Goal: Task Accomplishment & Management: Use online tool/utility

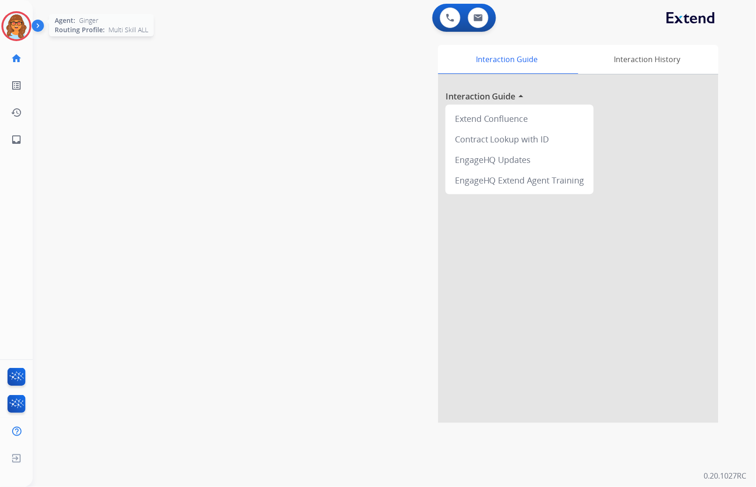
click at [15, 27] on img at bounding box center [16, 26] width 26 height 26
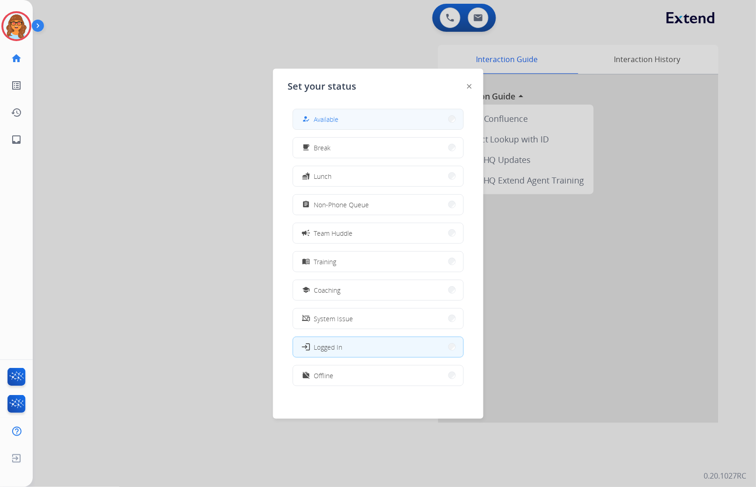
click at [312, 119] on div "how_to_reg" at bounding box center [307, 119] width 14 height 11
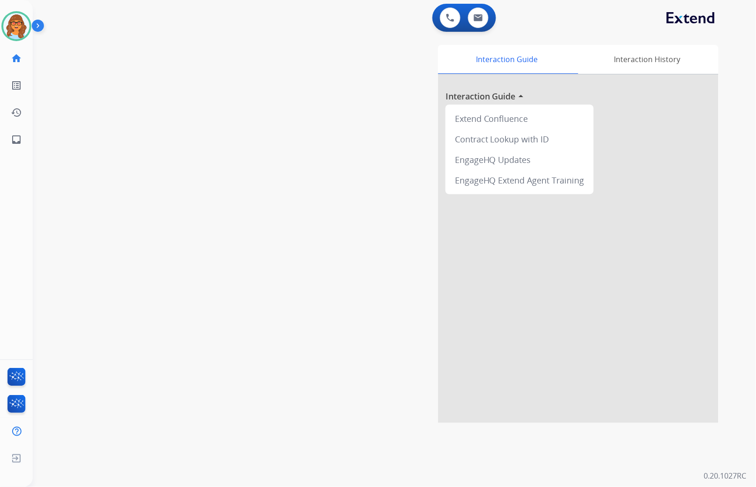
drag, startPoint x: 293, startPoint y: 220, endPoint x: 262, endPoint y: 190, distance: 43.0
click at [293, 220] on div "Interaction Guide Interaction History Interaction Guide arrow_drop_up Extend Co…" at bounding box center [506, 234] width 426 height 379
click at [20, 26] on img at bounding box center [16, 26] width 26 height 26
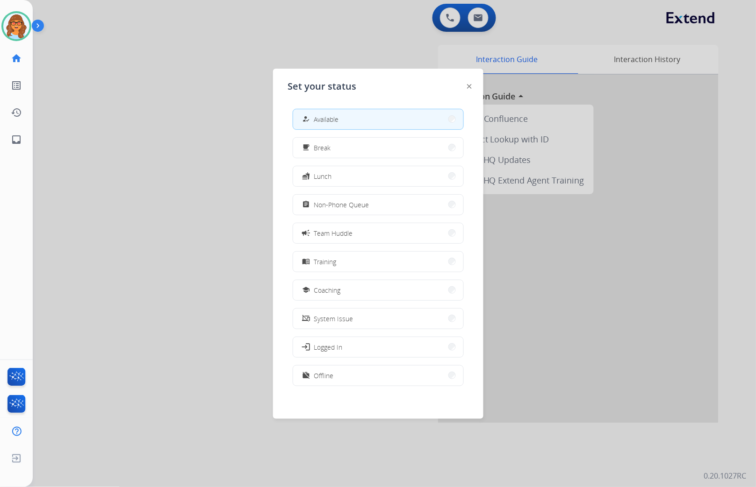
click at [202, 245] on div at bounding box center [378, 243] width 756 height 487
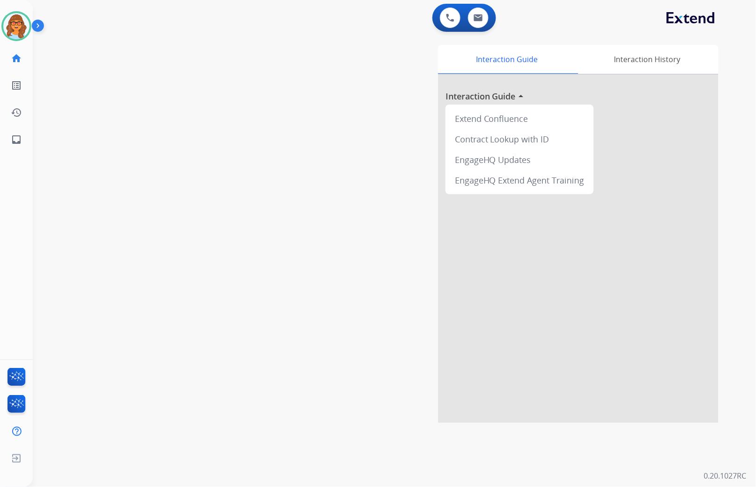
click at [321, 188] on div "Interaction Guide Interaction History Interaction Guide arrow_drop_up Extend Co…" at bounding box center [506, 234] width 426 height 379
click at [470, 20] on button at bounding box center [478, 17] width 21 height 21
select select "**********"
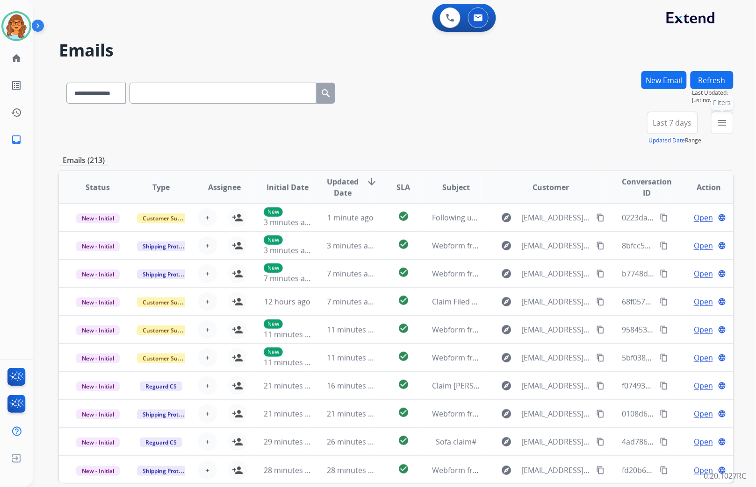
click at [725, 122] on mat-icon "menu" at bounding box center [721, 122] width 11 height 11
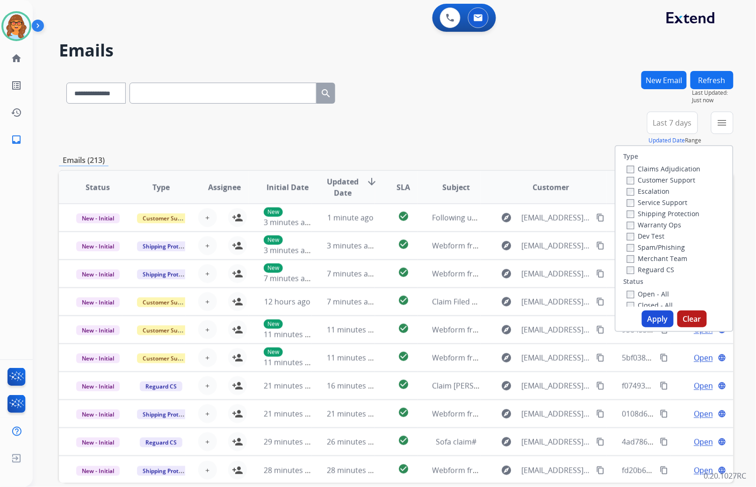
click at [658, 181] on label "Customer Support" at bounding box center [661, 180] width 69 height 9
click at [656, 212] on label "Shipping Protection" at bounding box center [663, 213] width 73 height 9
click at [652, 270] on label "Reguard CS" at bounding box center [651, 269] width 48 height 9
click at [644, 292] on label "Open - All" at bounding box center [648, 294] width 43 height 9
click at [650, 316] on button "Apply" at bounding box center [658, 319] width 32 height 17
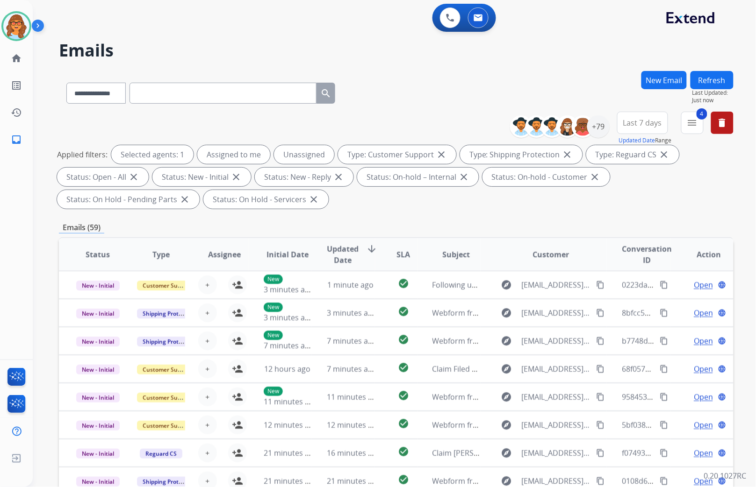
click at [661, 123] on button "Last 7 days" at bounding box center [642, 123] width 51 height 22
click at [650, 238] on div "Last 90 days" at bounding box center [639, 236] width 51 height 14
click at [601, 125] on div "+133" at bounding box center [598, 126] width 22 height 22
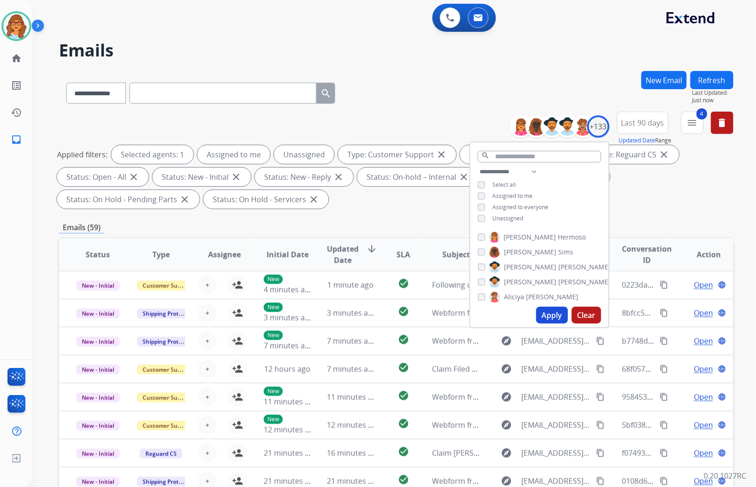
click at [511, 220] on span "Unassigned" at bounding box center [508, 219] width 31 height 8
click at [557, 322] on button "Apply" at bounding box center [552, 315] width 32 height 17
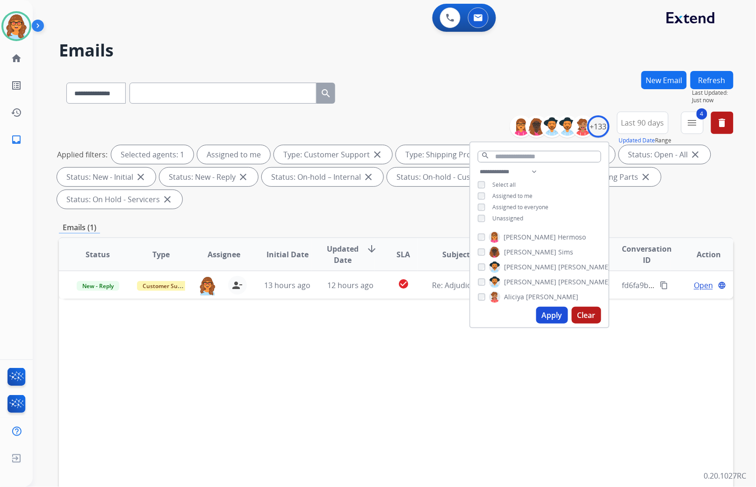
click at [566, 388] on div "Status Type Assignee Initial Date Updated Date arrow_downward SLA Subject Custo…" at bounding box center [396, 393] width 674 height 313
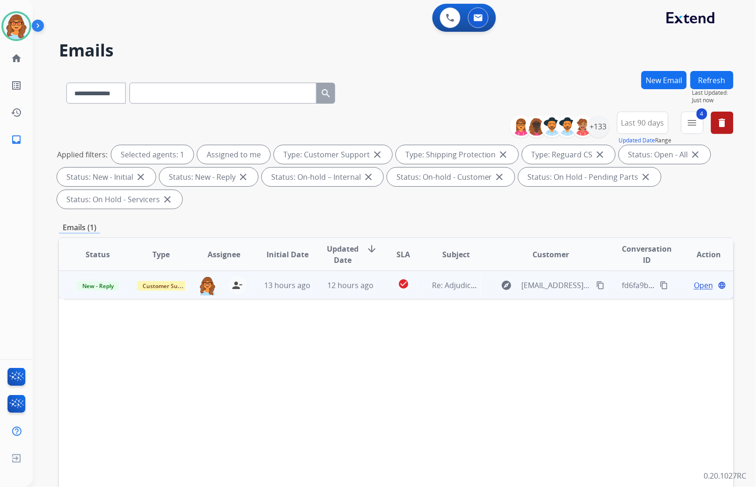
click at [694, 284] on span "Open" at bounding box center [703, 285] width 19 height 11
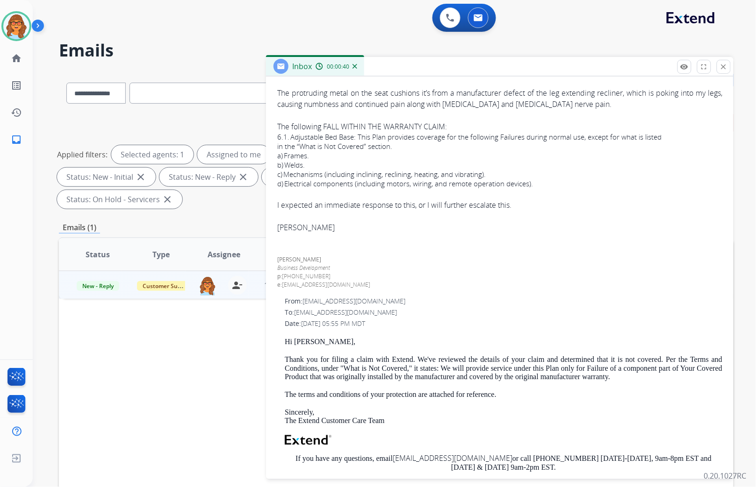
scroll to position [128, 0]
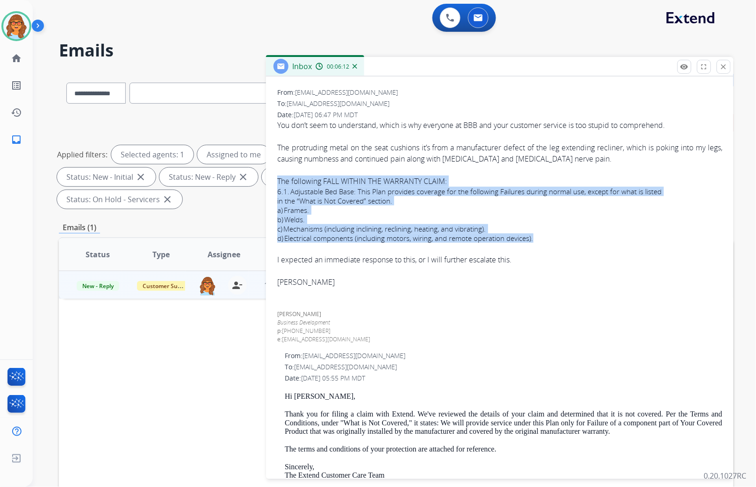
drag, startPoint x: 542, startPoint y: 239, endPoint x: 276, endPoint y: 179, distance: 273.0
click at [276, 179] on div "1 attachment From: levon226@gmail.com To: support@extend.com Date: 09/10/2025 -…" at bounding box center [499, 344] width 467 height 572
drag, startPoint x: 276, startPoint y: 179, endPoint x: 319, endPoint y: 215, distance: 56.4
click at [319, 215] on p "b) Welds." at bounding box center [499, 219] width 445 height 9
click at [594, 236] on p "d) Electrical components (including motors, wiring, and remote operation device…" at bounding box center [499, 238] width 445 height 9
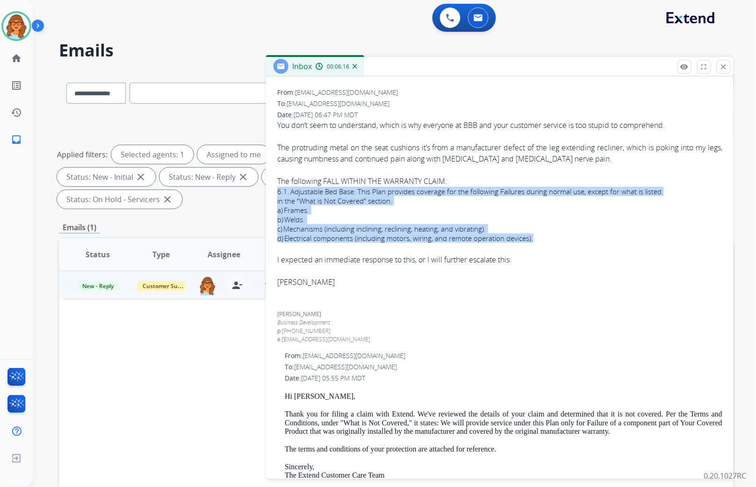
drag, startPoint x: 536, startPoint y: 236, endPoint x: 272, endPoint y: 193, distance: 267.6
click at [272, 193] on div "1 attachment From: levon226@gmail.com To: support@extend.com Date: 09/10/2025 -…" at bounding box center [499, 344] width 467 height 572
drag, startPoint x: 272, startPoint y: 193, endPoint x: 283, endPoint y: 193, distance: 10.3
copy div "6.1. Adjustable Bed Base: This Plan provides coverage for the following Failure…"
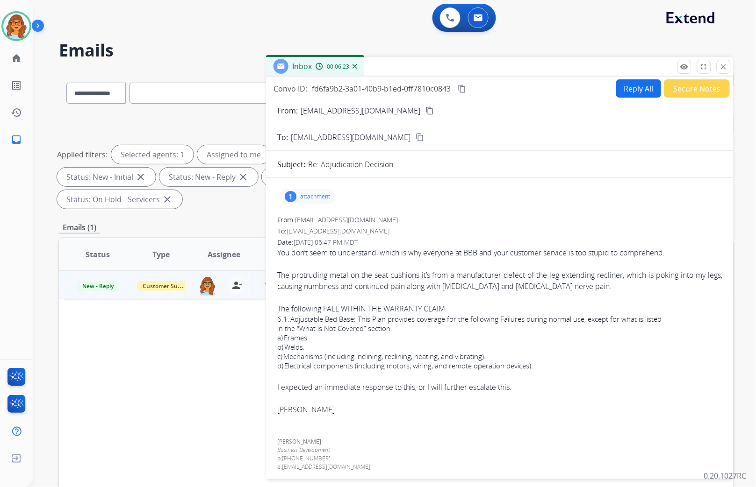
click at [289, 198] on div "1" at bounding box center [291, 196] width 12 height 11
click at [473, 221] on p "EXT_FURUS_02_3_2023_Rev_03_2024_ENG_ASH_2_11_25_en (2).pdf" at bounding box center [401, 220] width 230 height 11
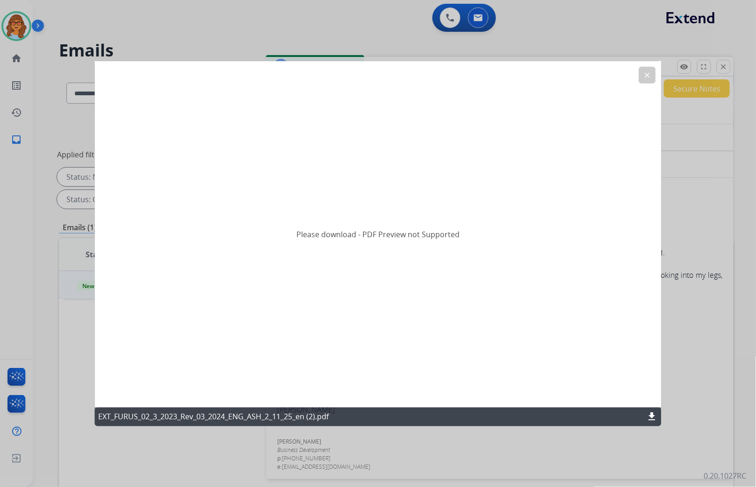
drag, startPoint x: 651, startPoint y: 75, endPoint x: 684, endPoint y: 132, distance: 66.0
click at [651, 75] on mat-icon "clear" at bounding box center [647, 75] width 8 height 8
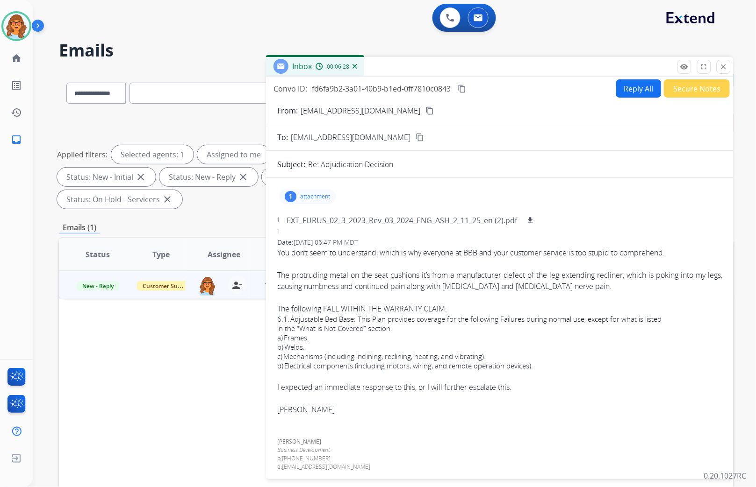
click at [636, 90] on button "Reply All" at bounding box center [638, 88] width 45 height 18
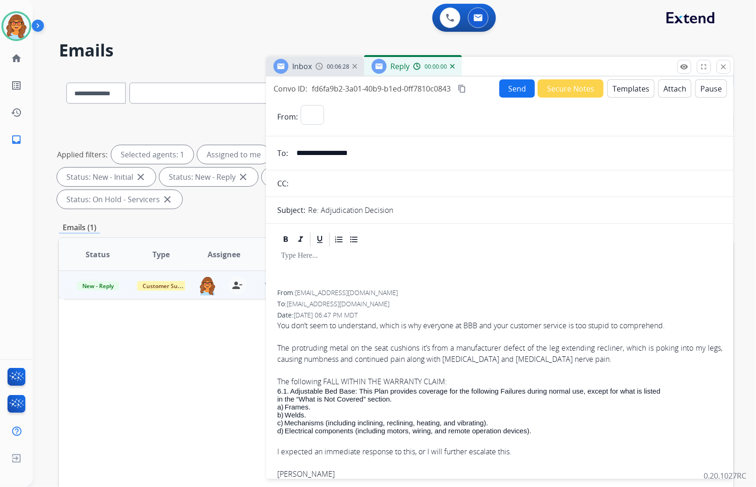
select select "**********"
click at [623, 89] on button "Templates" at bounding box center [630, 88] width 47 height 18
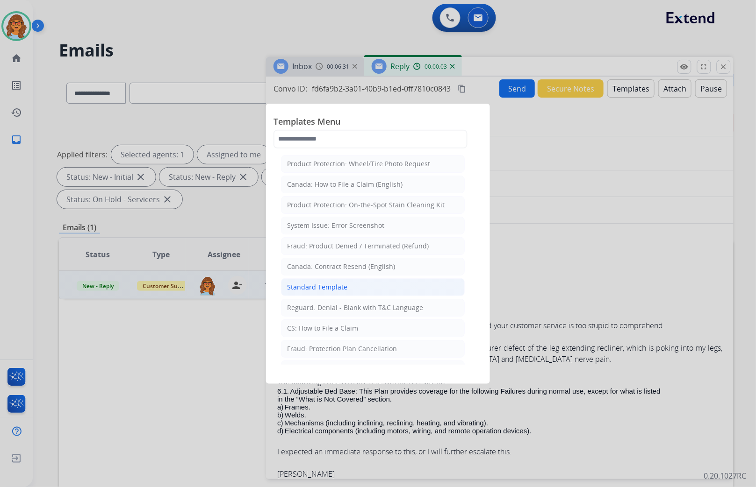
click at [309, 287] on div "Standard Template" at bounding box center [317, 287] width 60 height 9
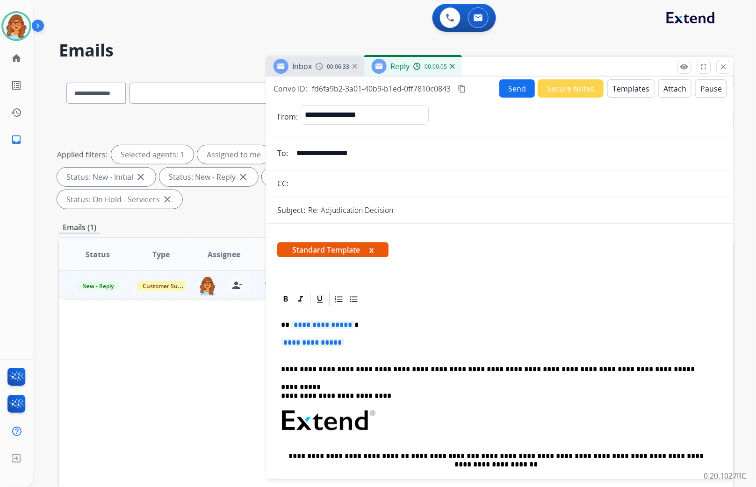
click at [292, 324] on span "**********" at bounding box center [322, 325] width 63 height 8
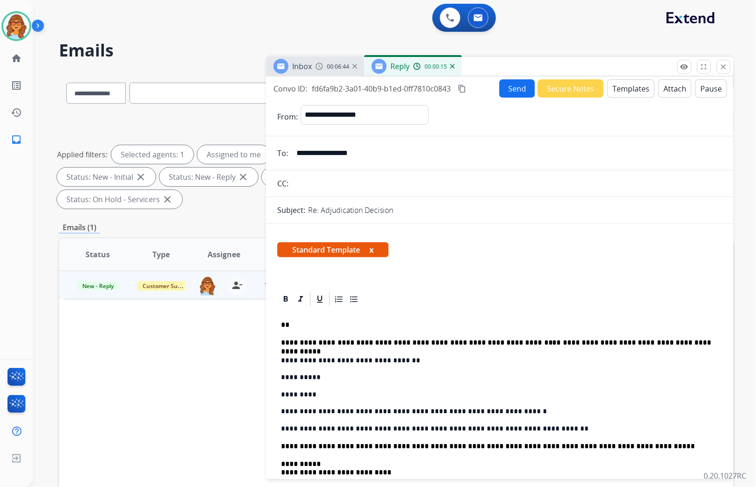
click at [296, 327] on p "**" at bounding box center [496, 325] width 430 height 8
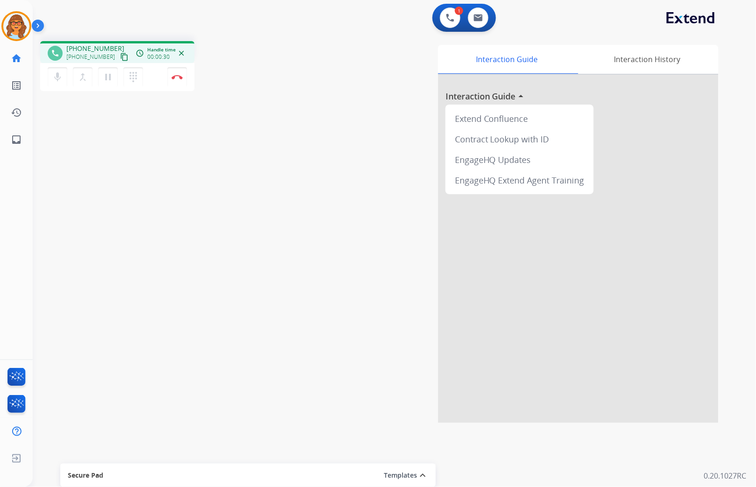
click at [120, 60] on mat-icon "content_copy" at bounding box center [124, 57] width 8 height 8
click at [180, 83] on button "Disconnect" at bounding box center [177, 77] width 20 height 20
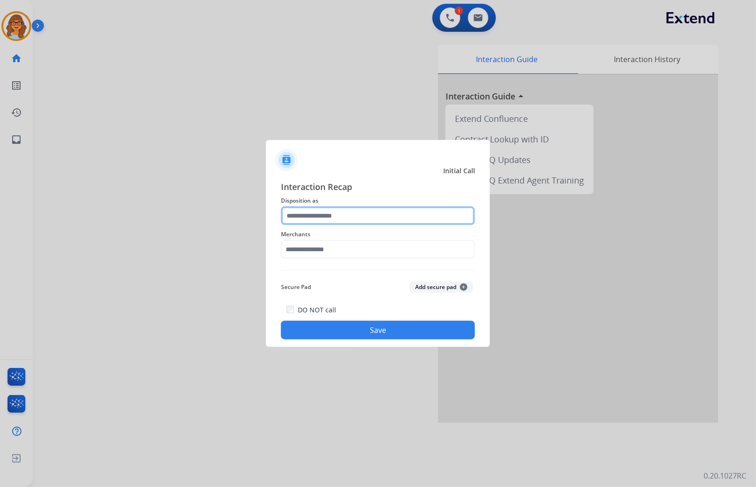
click at [357, 213] on input "text" at bounding box center [378, 216] width 194 height 19
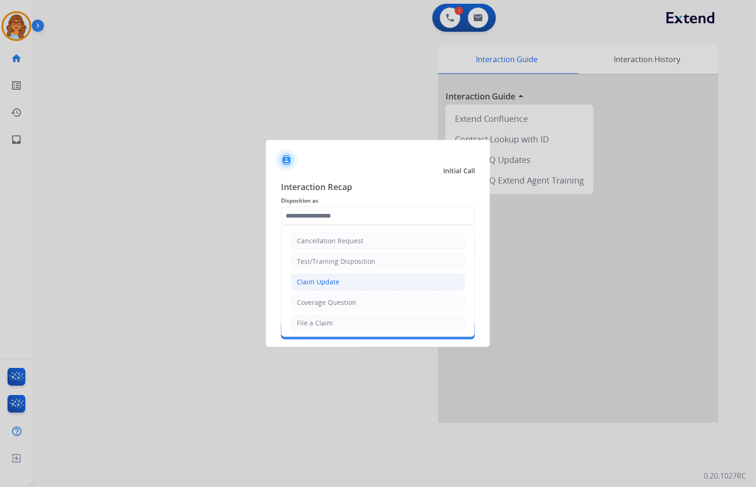
click at [346, 286] on li "Claim Update" at bounding box center [378, 282] width 174 height 18
type input "**********"
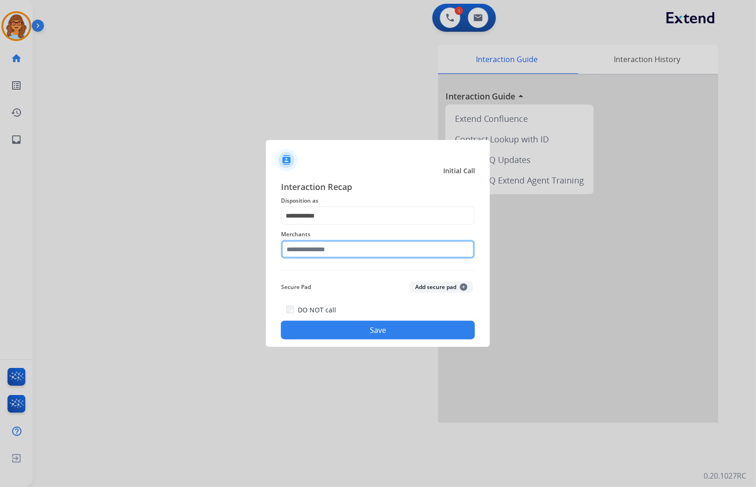
click at [345, 246] on input "text" at bounding box center [378, 249] width 194 height 19
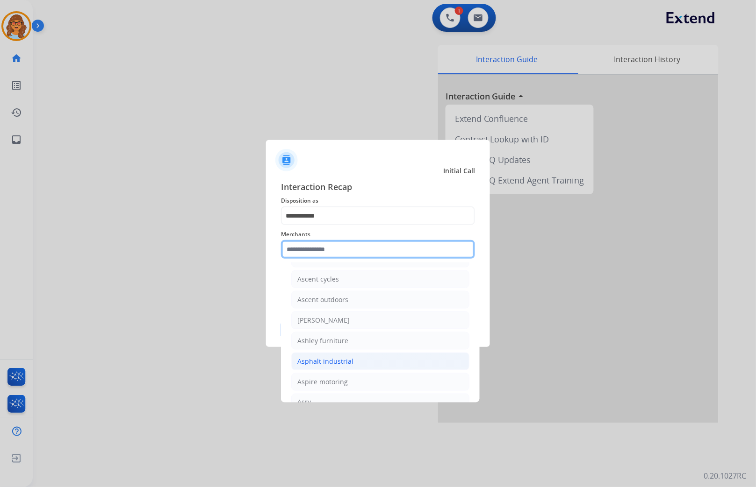
scroll to position [1350, 0]
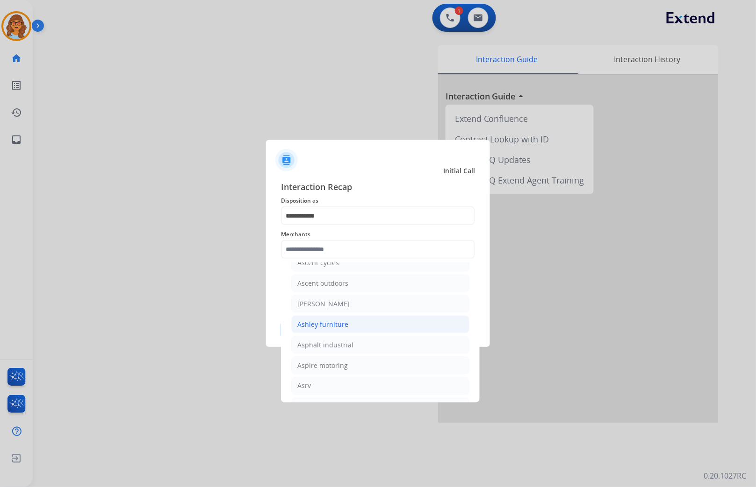
click at [308, 328] on div "Ashley furniture" at bounding box center [322, 324] width 51 height 9
type input "**********"
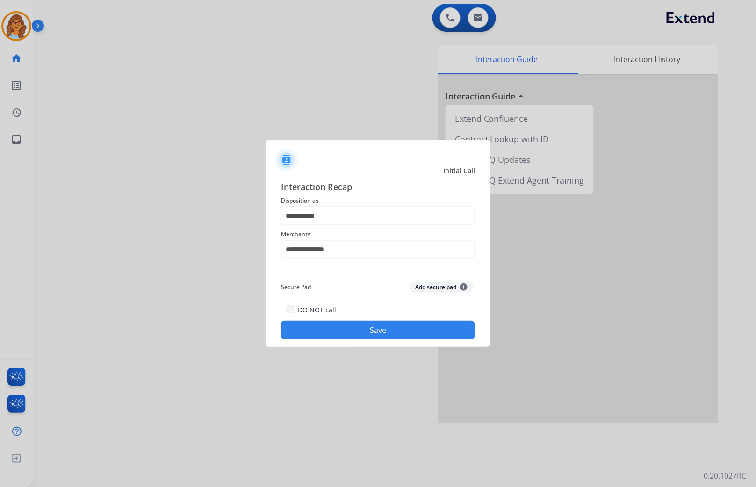
click at [329, 327] on button "Save" at bounding box center [378, 330] width 194 height 19
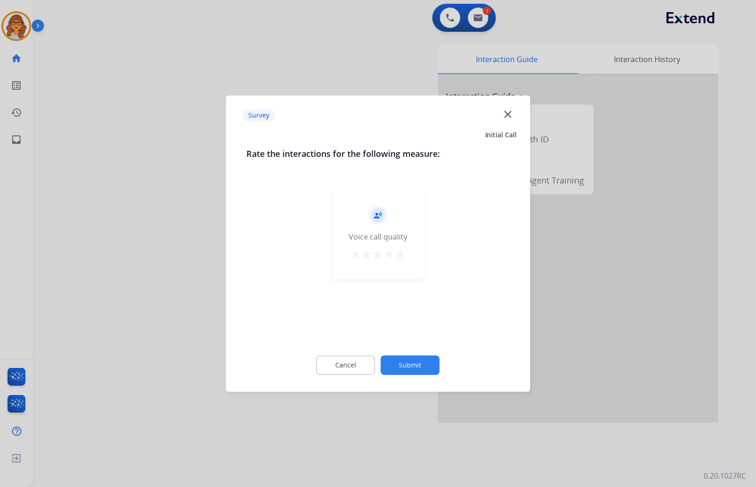
click at [400, 254] on mat-icon "star" at bounding box center [400, 254] width 11 height 11
click at [421, 369] on button "Submit" at bounding box center [410, 366] width 59 height 20
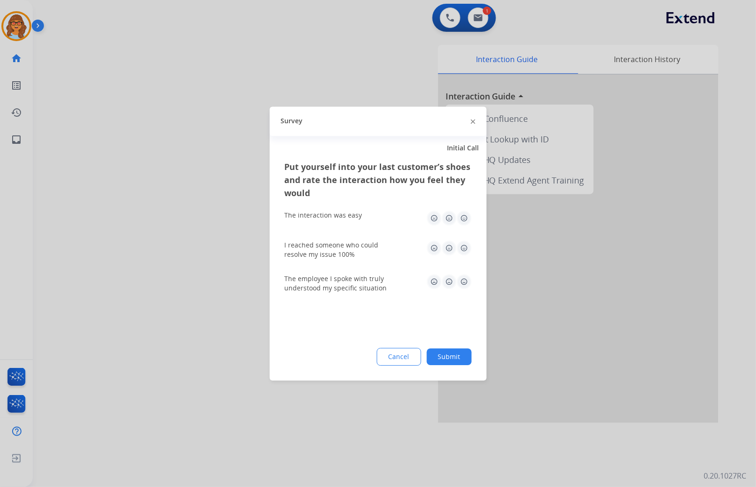
click at [446, 357] on button "Submit" at bounding box center [449, 357] width 45 height 17
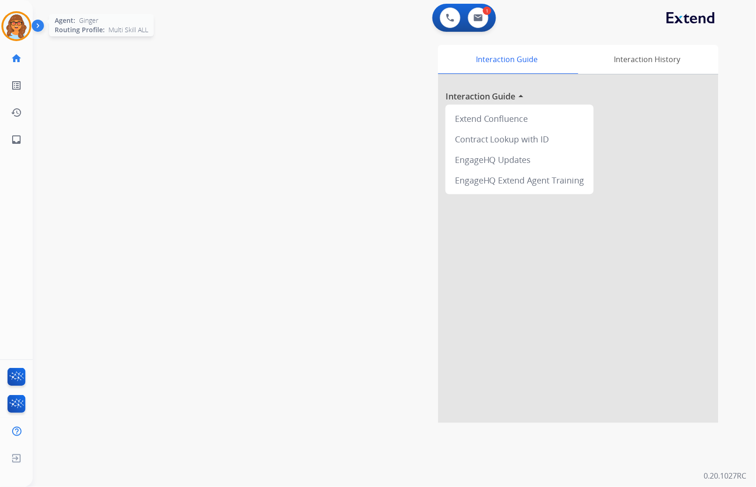
click at [27, 25] on img at bounding box center [16, 26] width 26 height 26
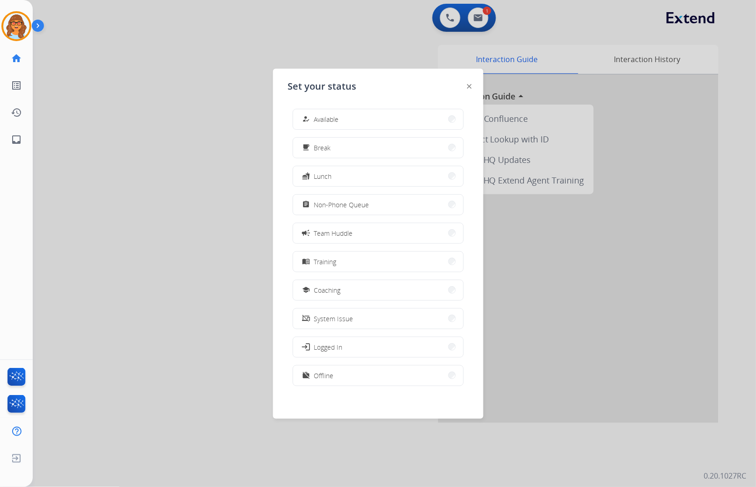
click at [114, 131] on div at bounding box center [378, 243] width 756 height 487
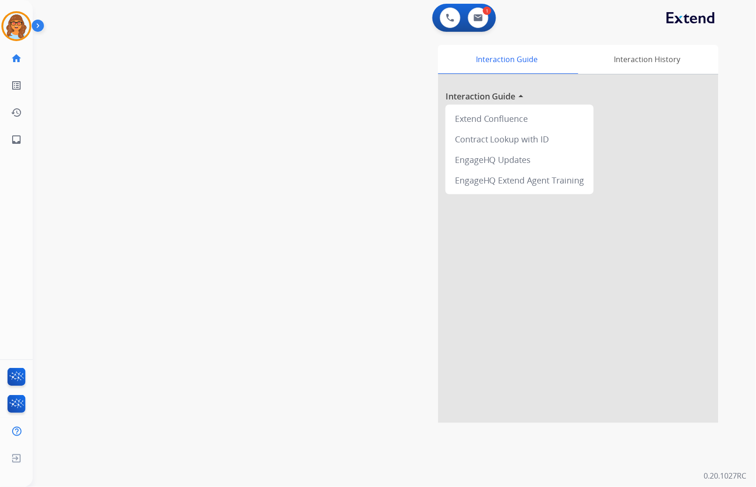
click at [578, 27] on div "0 Voice Interactions 1 Email Interactions" at bounding box center [388, 19] width 689 height 30
click at [335, 311] on div "Interaction Guide Interaction History Interaction Guide arrow_drop_up Extend Co…" at bounding box center [506, 234] width 426 height 379
click at [484, 19] on button at bounding box center [478, 17] width 21 height 21
select select "**********"
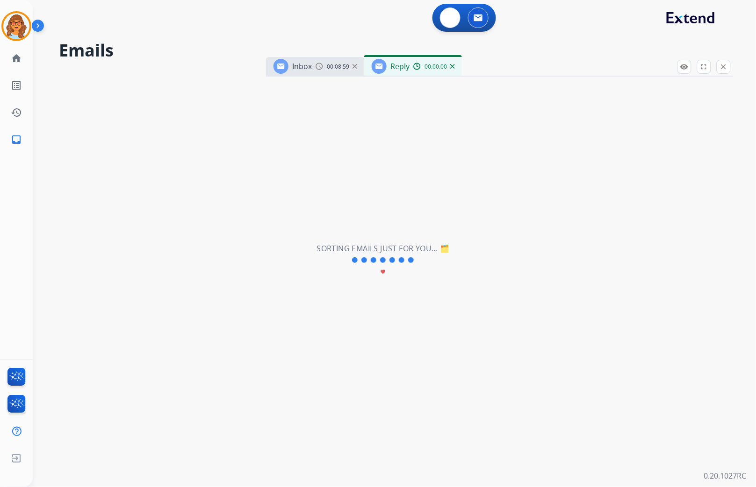
select select "**********"
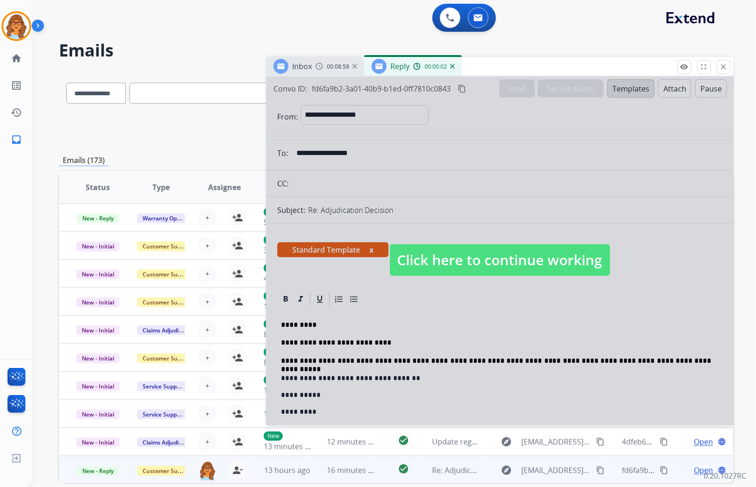
click at [548, 265] on span "Click here to continue working" at bounding box center [500, 260] width 220 height 32
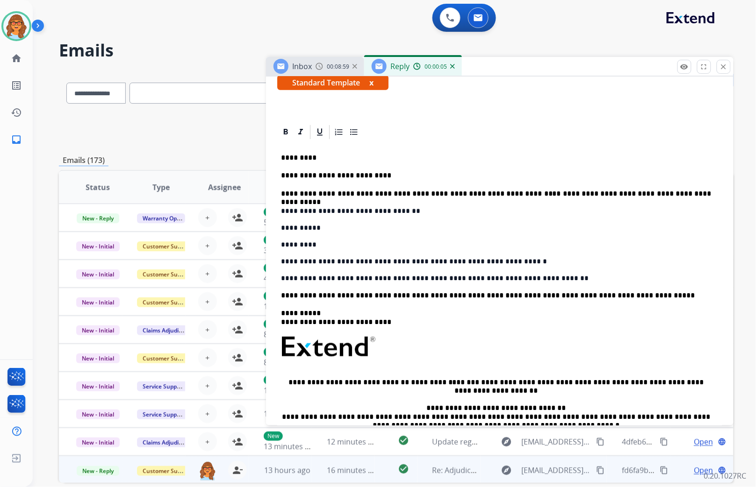
scroll to position [207, 0]
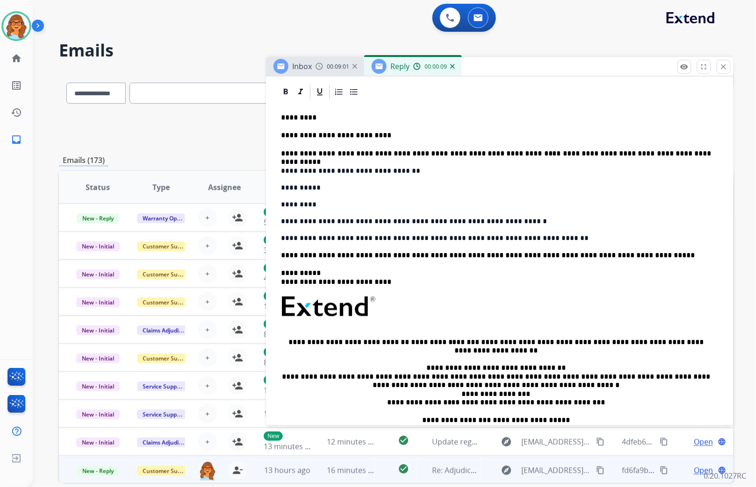
click at [378, 134] on p "**********" at bounding box center [496, 135] width 430 height 8
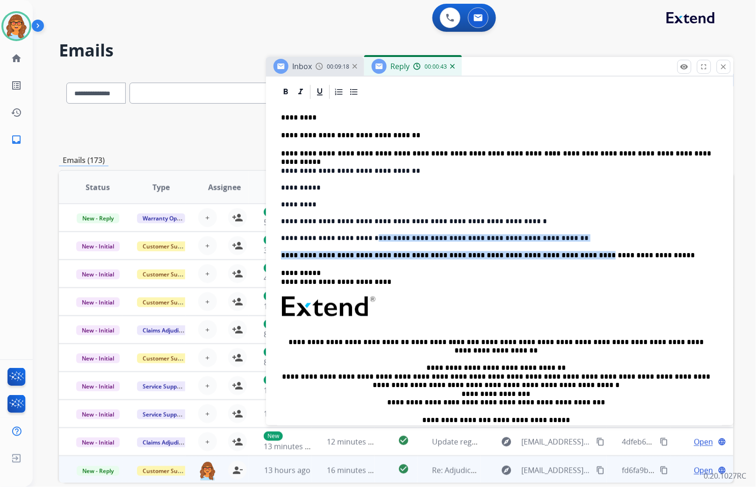
drag, startPoint x: 549, startPoint y: 244, endPoint x: 362, endPoint y: 233, distance: 187.3
click at [362, 233] on div "**********" at bounding box center [499, 282] width 445 height 364
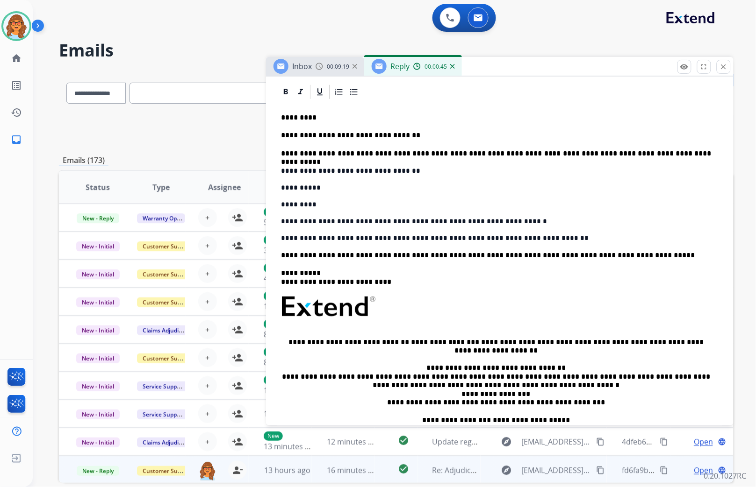
click at [574, 223] on p "**********" at bounding box center [499, 221] width 437 height 7
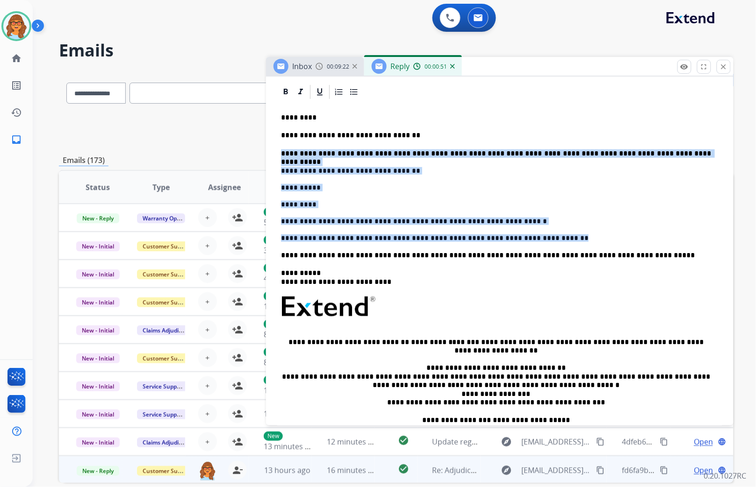
drag, startPoint x: 548, startPoint y: 231, endPoint x: 273, endPoint y: 147, distance: 287.8
click at [593, 293] on div "**********" at bounding box center [499, 282] width 445 height 364
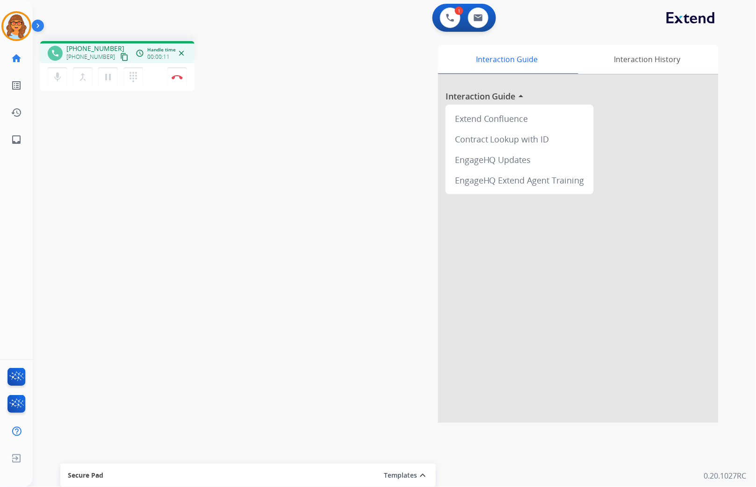
click at [120, 58] on mat-icon "content_copy" at bounding box center [124, 57] width 8 height 8
click at [148, 225] on div "phone +15183573878 +15183573878 content_copy access_time Call metrics Queue 00:…" at bounding box center [383, 229] width 701 height 390
click at [176, 77] on img at bounding box center [177, 77] width 11 height 5
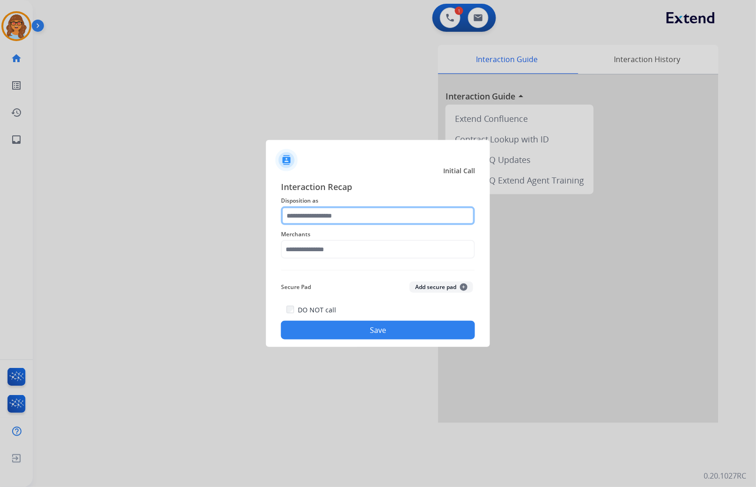
click at [351, 212] on input "text" at bounding box center [378, 216] width 194 height 19
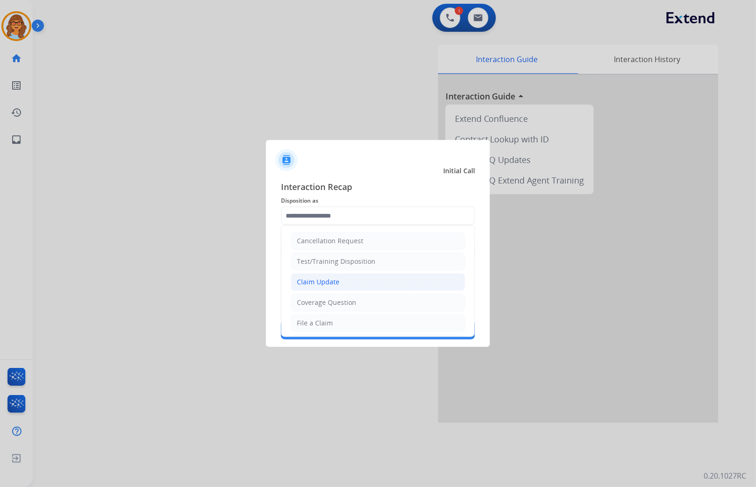
click at [329, 282] on div "Claim Update" at bounding box center [318, 282] width 43 height 9
type input "**********"
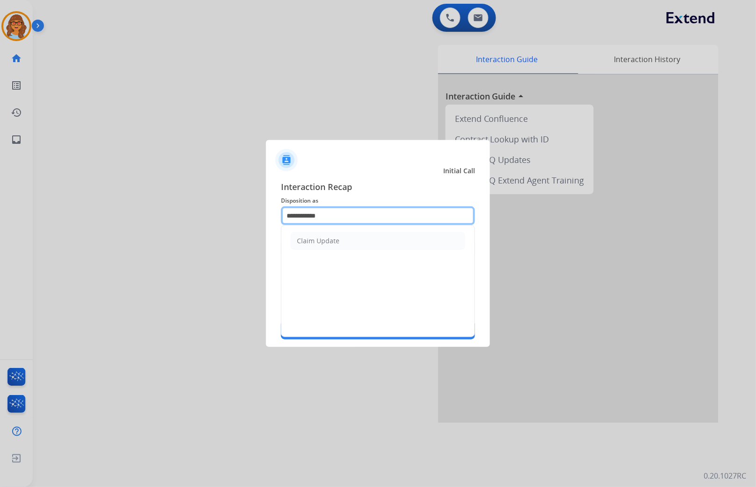
drag, startPoint x: 329, startPoint y: 216, endPoint x: 260, endPoint y: 214, distance: 69.2
click at [0, 214] on app-contact-recap-modal "**********" at bounding box center [0, 243] width 0 height 487
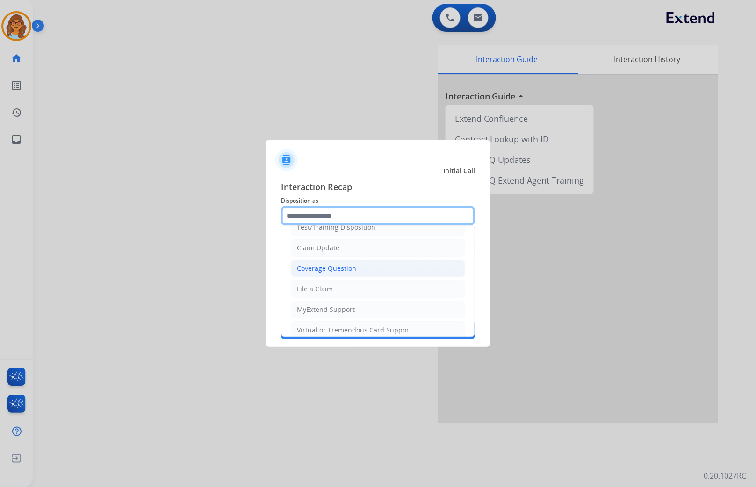
scroll to position [52, 0]
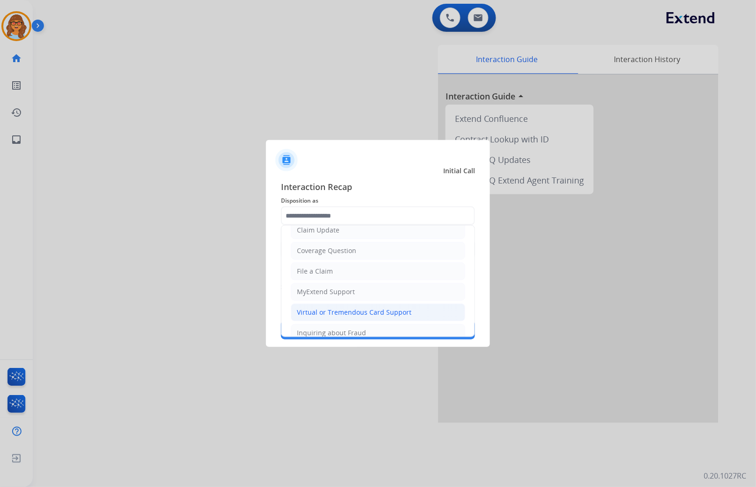
click at [360, 311] on div "Virtual or Tremendous Card Support" at bounding box center [354, 312] width 114 height 9
type input "**********"
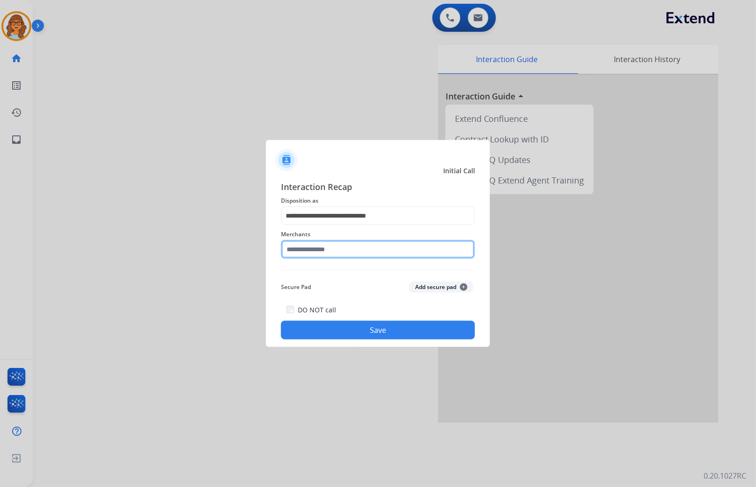
click at [357, 248] on input "text" at bounding box center [378, 249] width 194 height 19
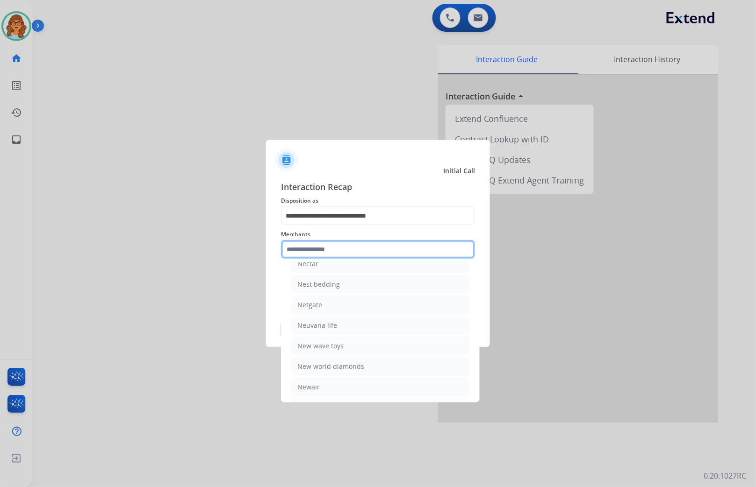
scroll to position [11891, 0]
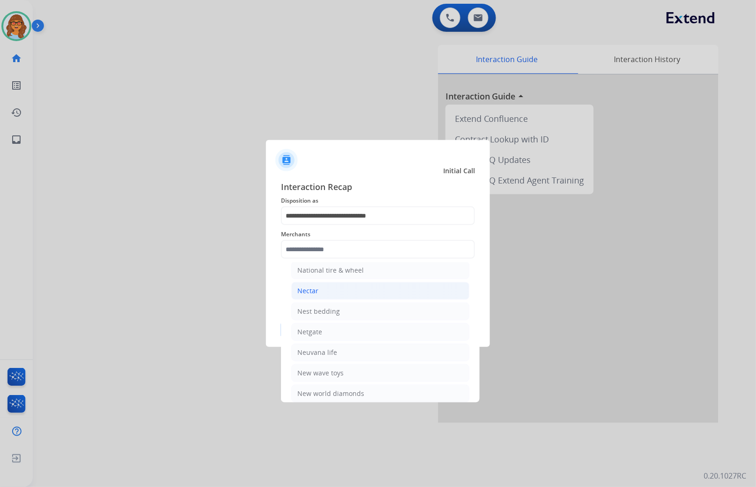
click at [320, 300] on li "Nectar" at bounding box center [380, 291] width 178 height 18
type input "******"
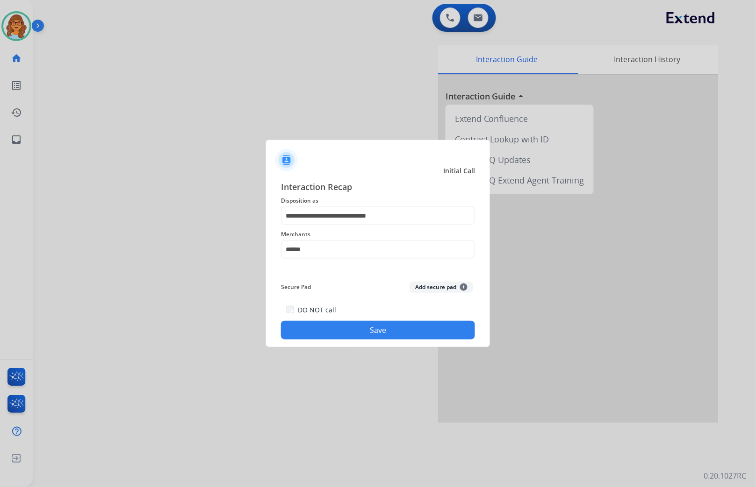
click at [319, 328] on button "Save" at bounding box center [378, 330] width 194 height 19
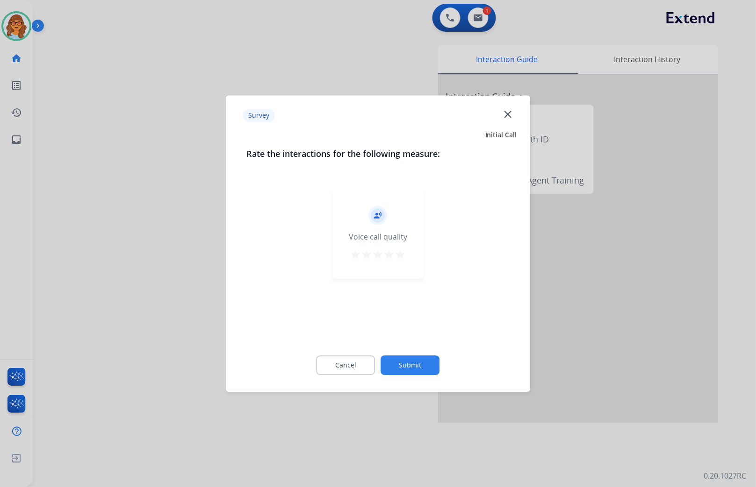
click at [400, 253] on mat-icon "star" at bounding box center [400, 254] width 11 height 11
click at [416, 365] on button "Submit" at bounding box center [410, 366] width 59 height 20
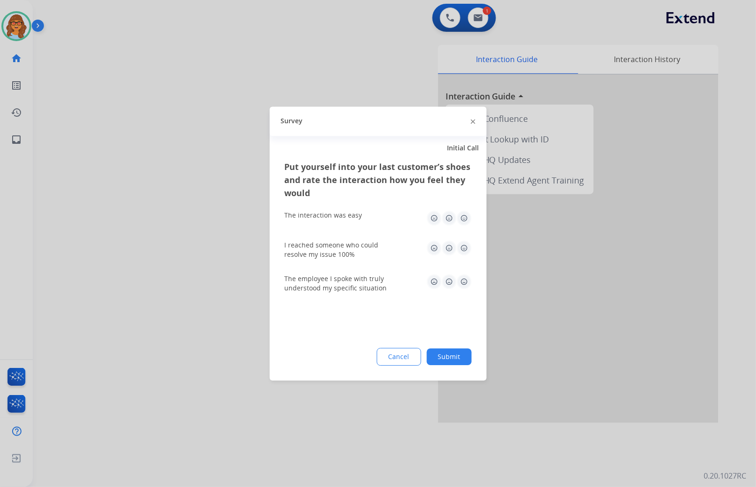
click at [468, 218] on img at bounding box center [464, 218] width 15 height 15
click at [462, 245] on img at bounding box center [464, 248] width 15 height 15
click at [465, 283] on img at bounding box center [464, 281] width 15 height 15
click at [454, 357] on button "Submit" at bounding box center [449, 357] width 45 height 17
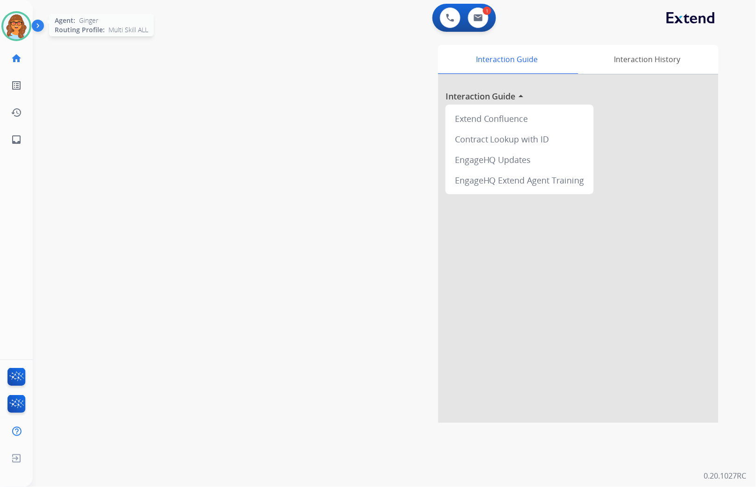
drag, startPoint x: 11, startPoint y: 26, endPoint x: 17, endPoint y: 29, distance: 7.1
click at [11, 26] on img at bounding box center [16, 26] width 26 height 26
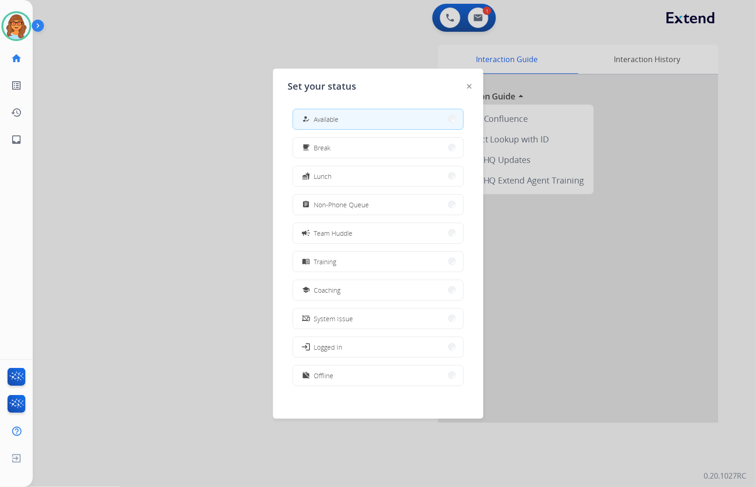
click at [207, 179] on div at bounding box center [378, 243] width 756 height 487
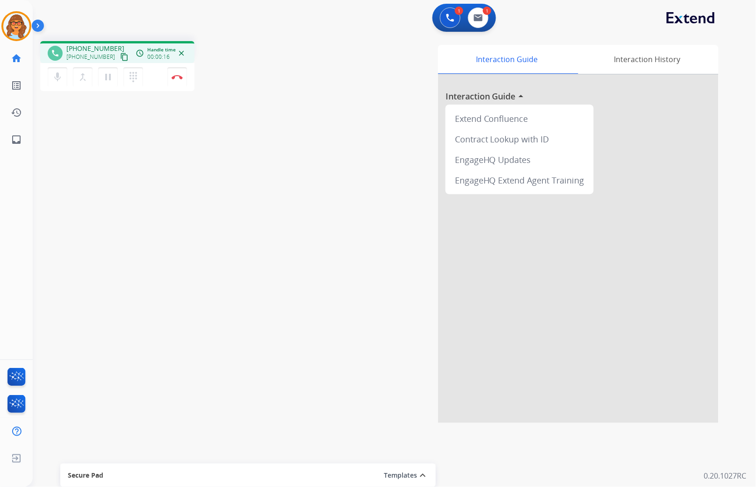
click at [120, 55] on mat-icon "content_copy" at bounding box center [124, 57] width 8 height 8
click at [181, 76] on img at bounding box center [177, 77] width 11 height 5
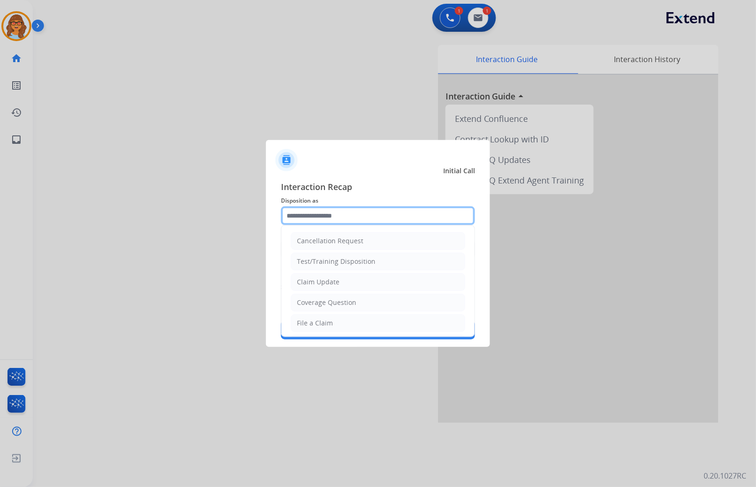
click at [316, 207] on input "text" at bounding box center [378, 216] width 194 height 19
click at [328, 282] on div "Claim Update" at bounding box center [318, 282] width 43 height 9
type input "**********"
drag, startPoint x: 334, startPoint y: 214, endPoint x: 229, endPoint y: 208, distance: 105.3
click at [0, 208] on app-contact-recap-modal "**********" at bounding box center [0, 243] width 0 height 487
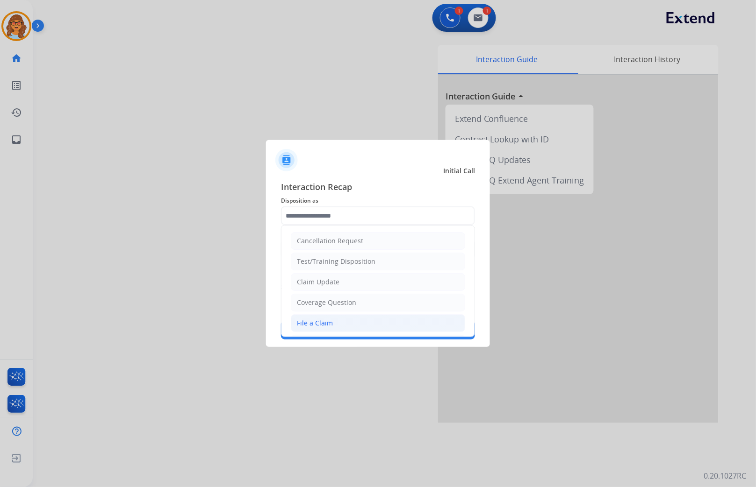
click at [320, 329] on li "File a Claim" at bounding box center [378, 324] width 174 height 18
type input "**********"
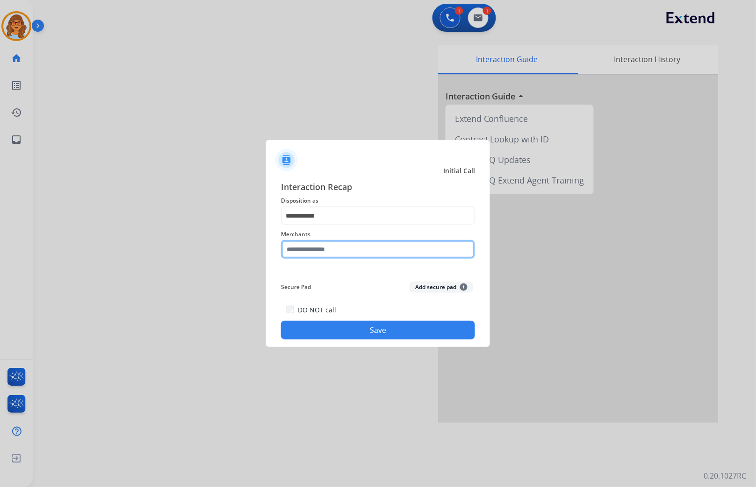
click at [337, 251] on input "text" at bounding box center [378, 249] width 194 height 19
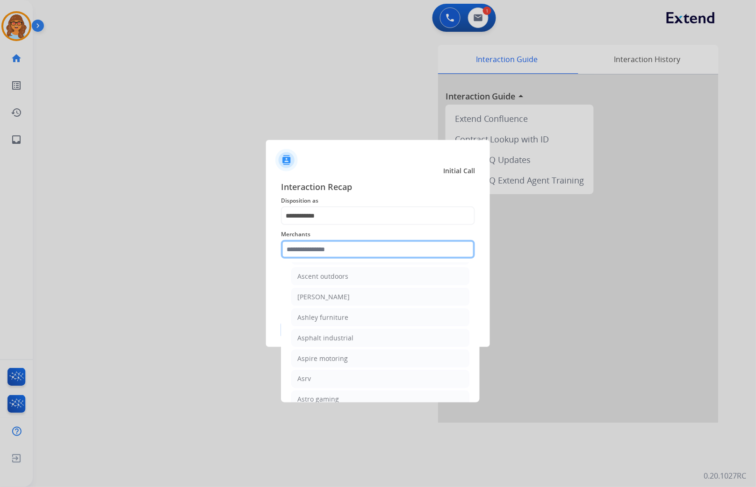
scroll to position [1350, 0]
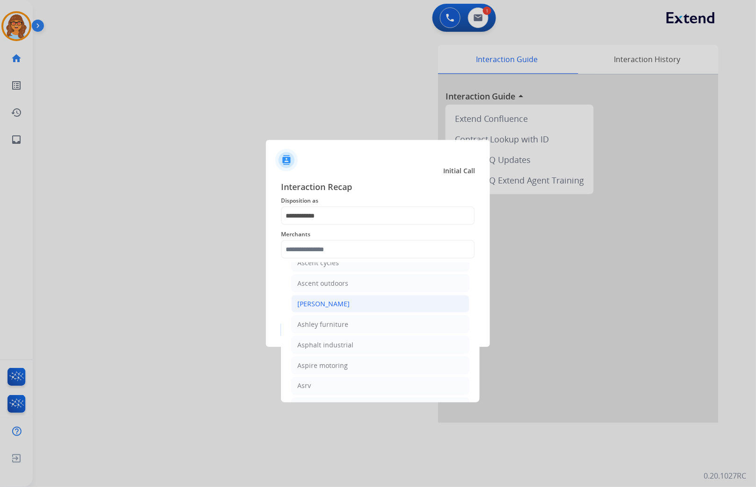
click at [326, 308] on div "[PERSON_NAME]" at bounding box center [323, 304] width 52 height 9
type input "**********"
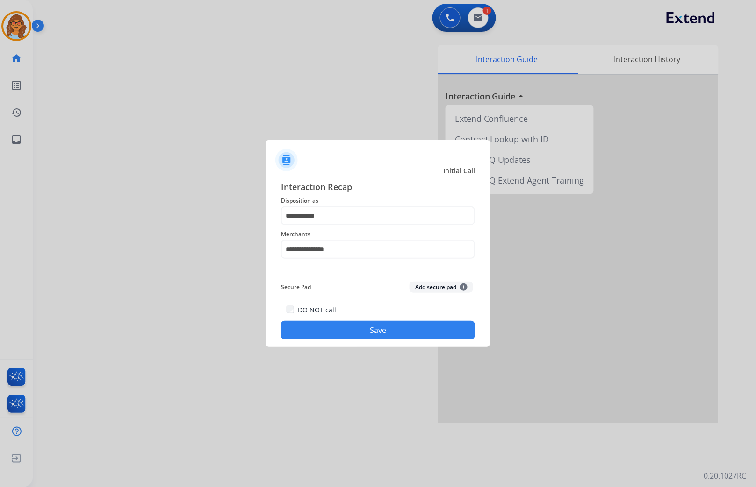
click at [385, 333] on button "Save" at bounding box center [378, 330] width 194 height 19
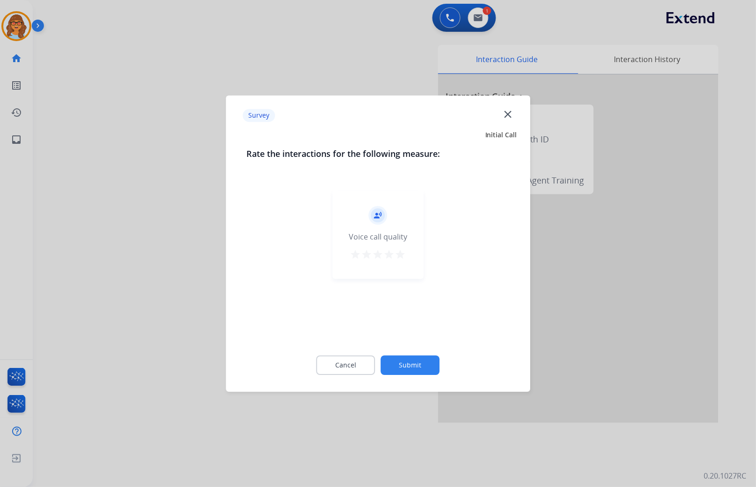
click at [398, 252] on mat-icon "star" at bounding box center [400, 254] width 11 height 11
click at [413, 365] on button "Submit" at bounding box center [410, 366] width 59 height 20
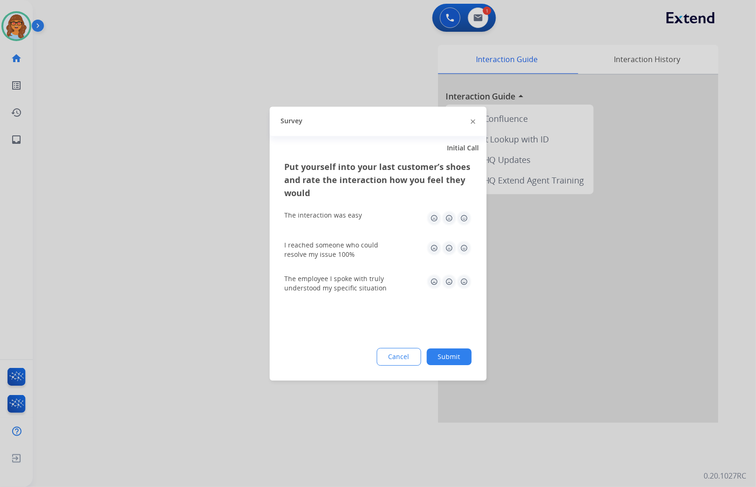
click at [464, 218] on img at bounding box center [464, 218] width 15 height 15
click at [466, 244] on img at bounding box center [464, 248] width 15 height 15
click at [462, 280] on img at bounding box center [464, 281] width 15 height 15
click at [450, 357] on button "Submit" at bounding box center [449, 357] width 45 height 17
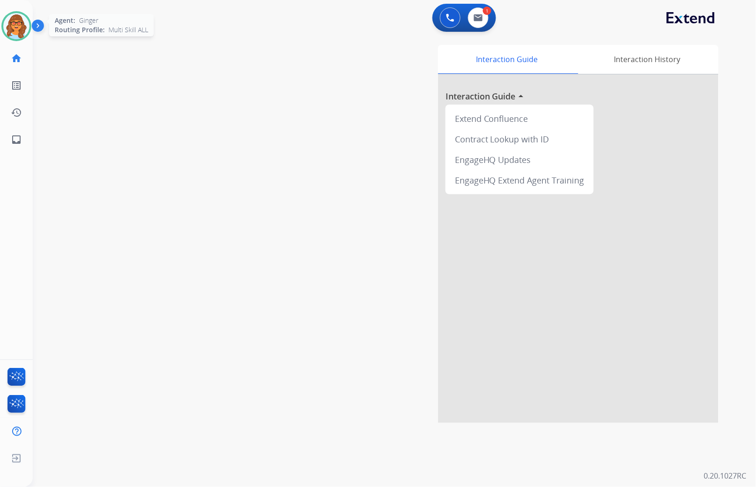
click at [19, 21] on img at bounding box center [16, 26] width 26 height 26
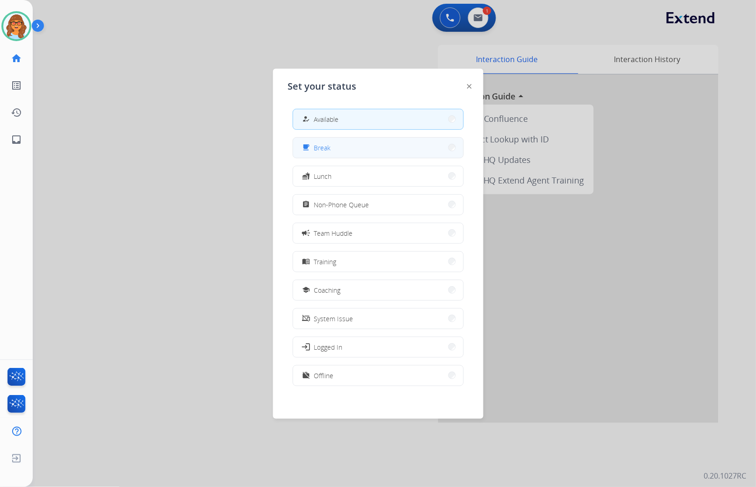
click at [377, 146] on button "free_breakfast Break" at bounding box center [378, 148] width 170 height 20
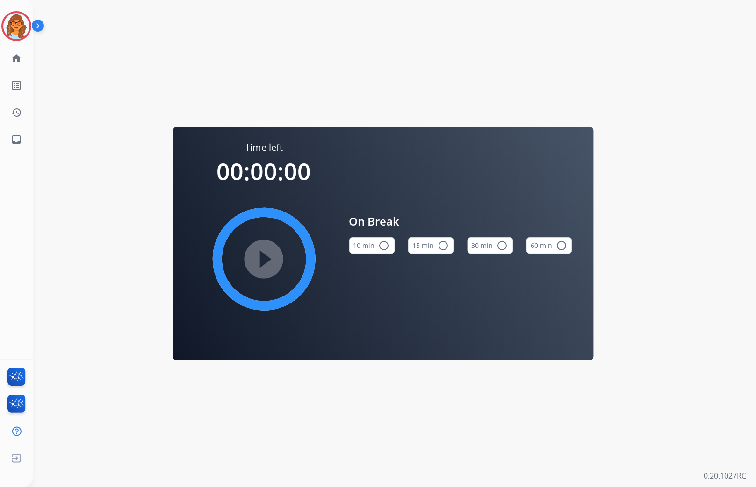
drag, startPoint x: 25, startPoint y: 34, endPoint x: 36, endPoint y: 34, distance: 11.2
click at [25, 34] on img at bounding box center [16, 26] width 26 height 26
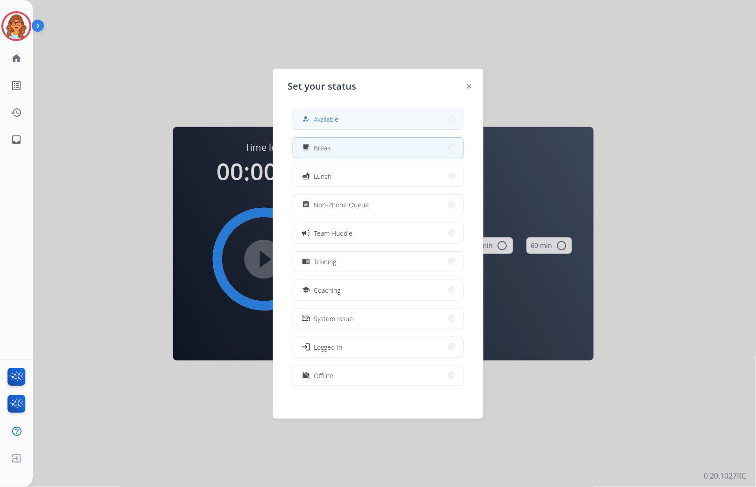
click at [329, 123] on span "Available" at bounding box center [326, 119] width 25 height 10
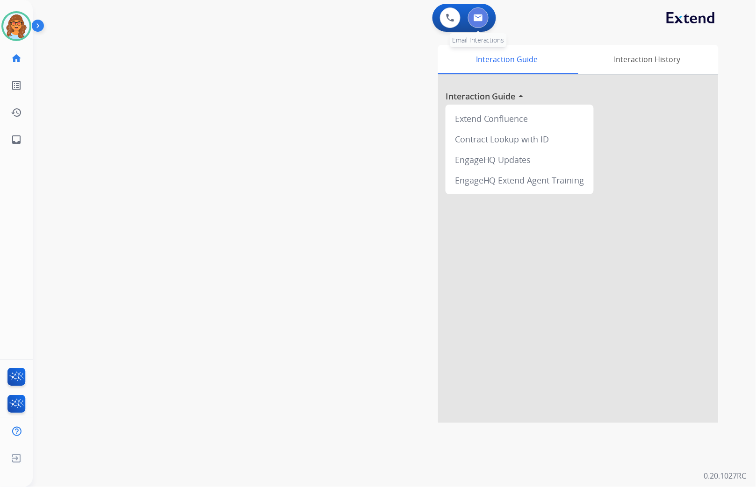
click at [484, 16] on button at bounding box center [478, 17] width 21 height 21
select select "**********"
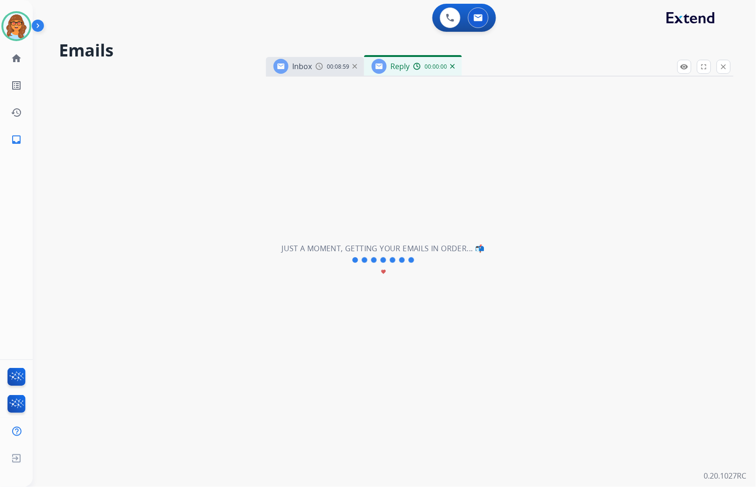
select select "**********"
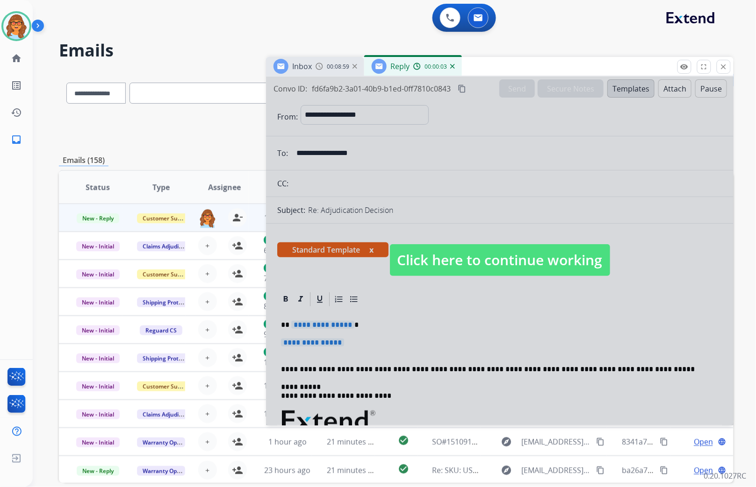
click at [513, 263] on span "Click here to continue working" at bounding box center [500, 260] width 220 height 32
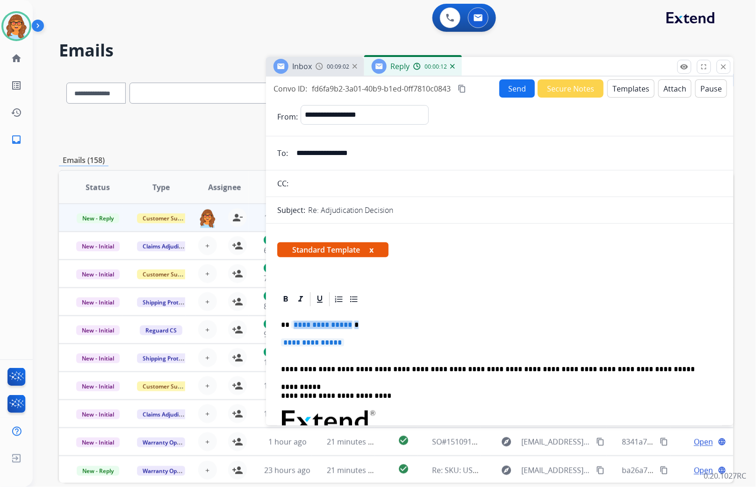
drag, startPoint x: 290, startPoint y: 324, endPoint x: 353, endPoint y: 326, distance: 63.1
click at [353, 326] on p "**********" at bounding box center [496, 325] width 430 height 8
drag, startPoint x: 279, startPoint y: 343, endPoint x: 382, endPoint y: 338, distance: 102.4
click at [382, 338] on div "**********" at bounding box center [499, 443] width 445 height 270
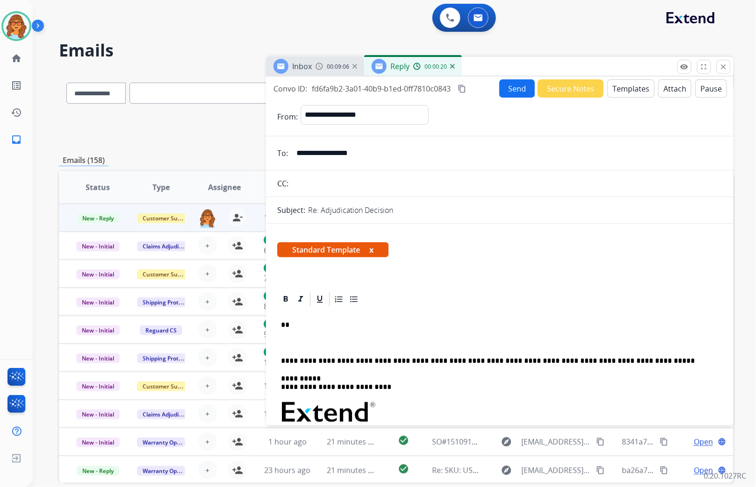
click at [632, 82] on button "Templates" at bounding box center [630, 88] width 47 height 18
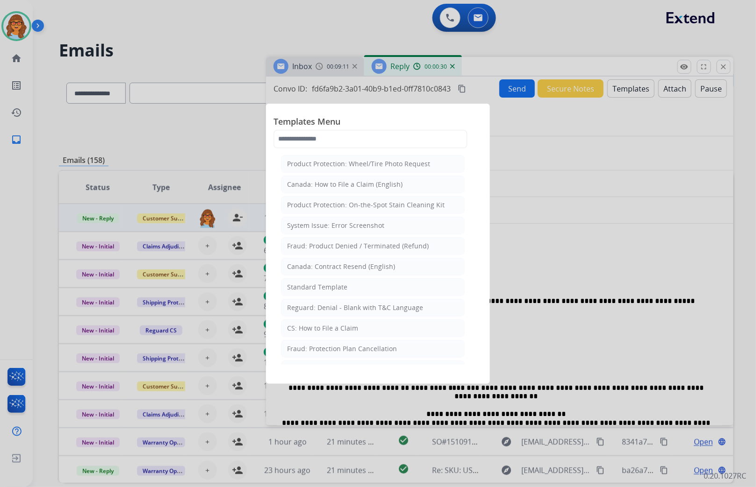
click at [26, 25] on div at bounding box center [378, 243] width 756 height 487
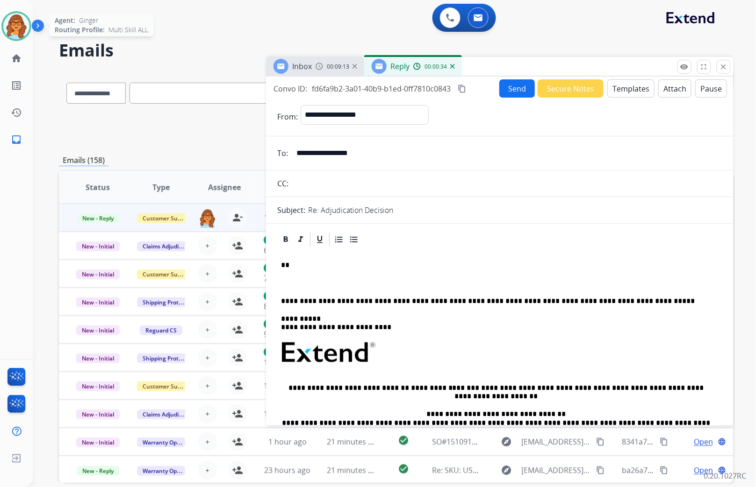
click at [8, 25] on img at bounding box center [16, 26] width 26 height 26
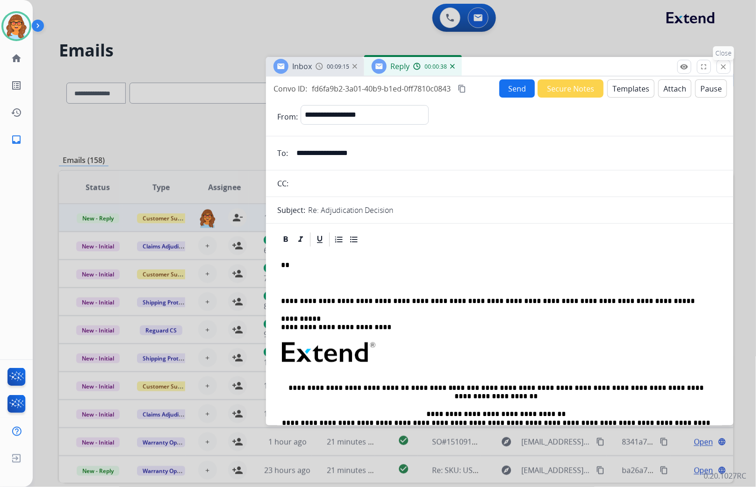
click at [725, 69] on mat-icon "close" at bounding box center [723, 67] width 8 height 8
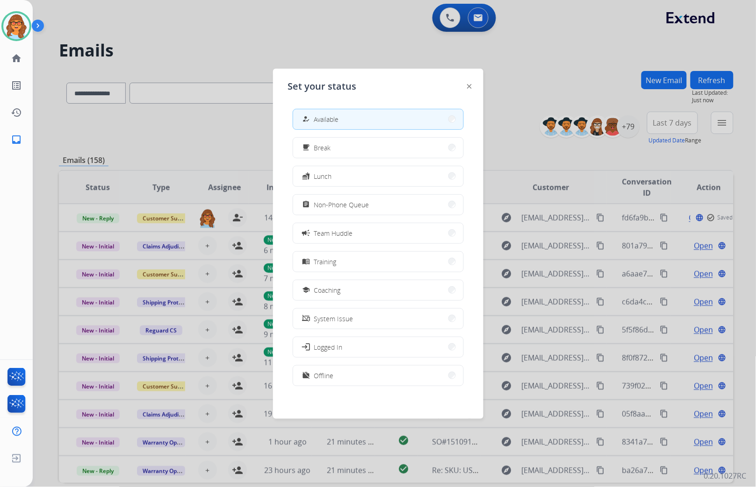
click at [213, 127] on div at bounding box center [378, 243] width 756 height 487
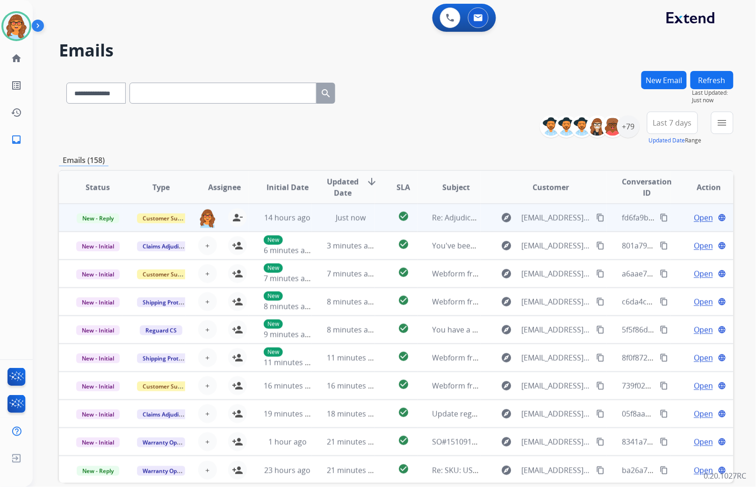
click at [694, 219] on span "Open" at bounding box center [703, 217] width 19 height 11
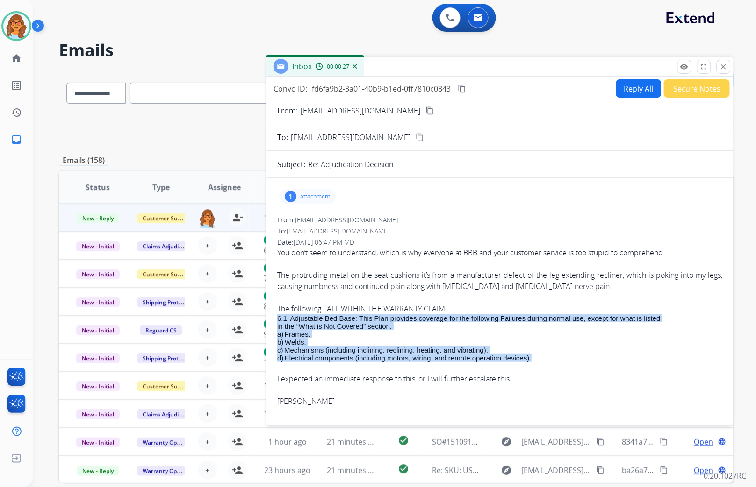
drag, startPoint x: 534, startPoint y: 358, endPoint x: 278, endPoint y: 318, distance: 259.5
click at [278, 318] on div "6.1. Adjustable Bed Base: This Plan provides coverage for the following Failure…" at bounding box center [499, 339] width 445 height 48
click at [419, 330] on p "a) Frames." at bounding box center [499, 334] width 445 height 8
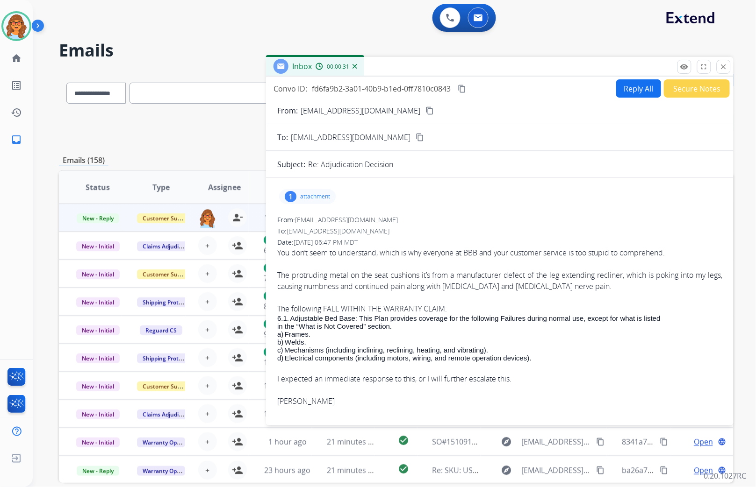
click at [624, 88] on button "Reply All" at bounding box center [638, 88] width 45 height 18
select select "**********"
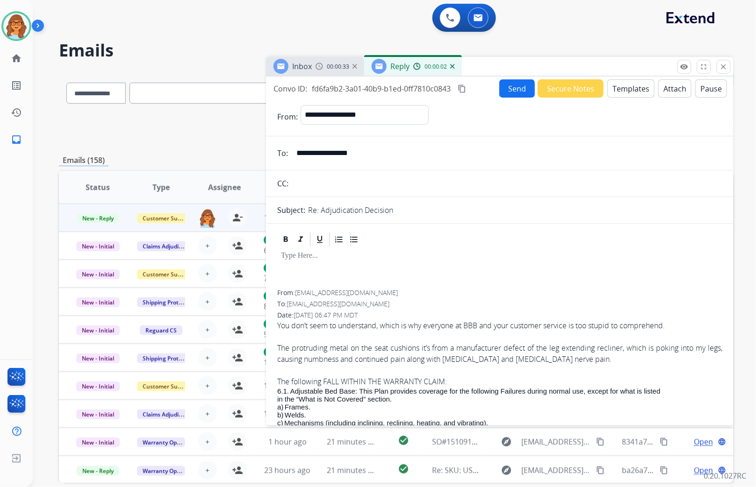
click at [627, 89] on button "Templates" at bounding box center [630, 88] width 47 height 18
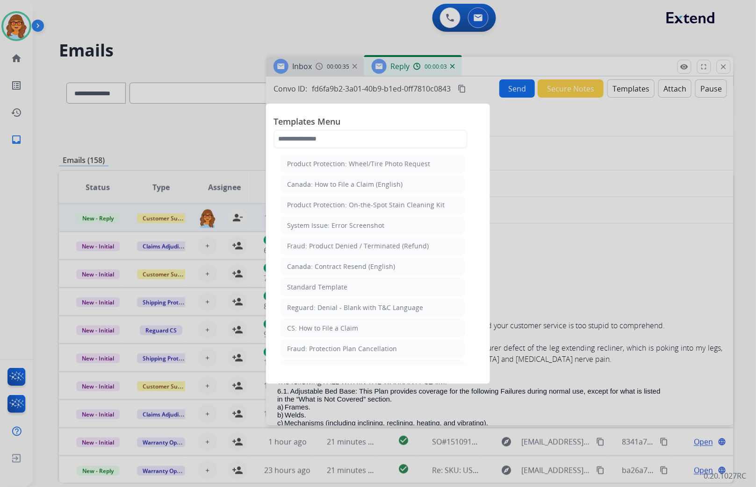
click at [320, 281] on li "Standard Template" at bounding box center [373, 288] width 184 height 18
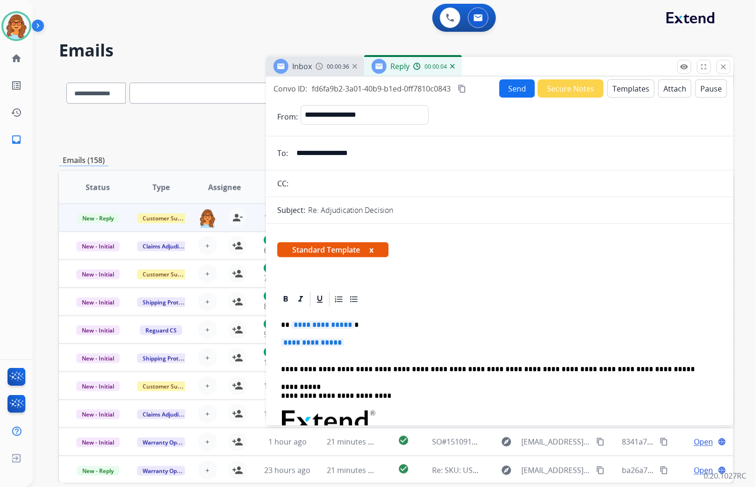
click at [292, 325] on span "**********" at bounding box center [322, 325] width 63 height 8
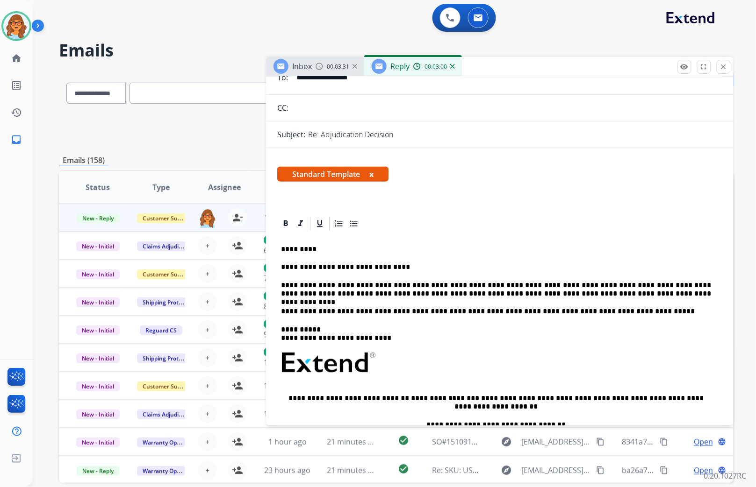
scroll to position [52, 0]
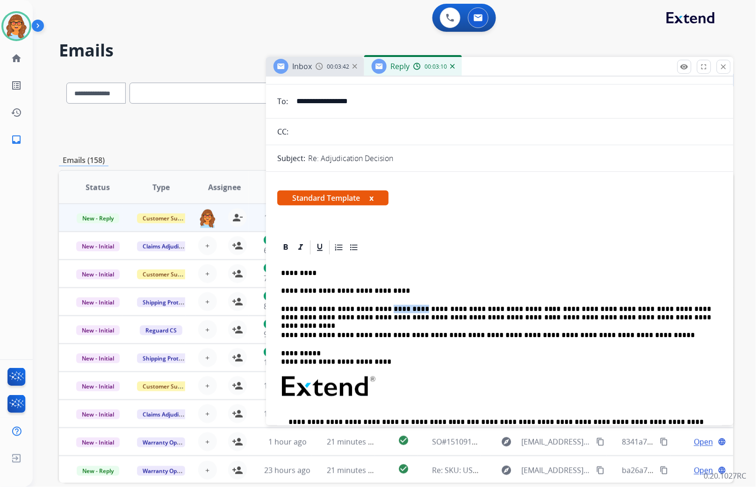
drag, startPoint x: 377, startPoint y: 307, endPoint x: 403, endPoint y: 308, distance: 26.2
click at [403, 308] on p "**********" at bounding box center [496, 313] width 430 height 17
drag, startPoint x: 475, startPoint y: 308, endPoint x: 597, endPoint y: 307, distance: 122.0
click at [597, 307] on p "**********" at bounding box center [496, 313] width 430 height 17
click at [567, 258] on div "**********" at bounding box center [499, 400] width 445 height 288
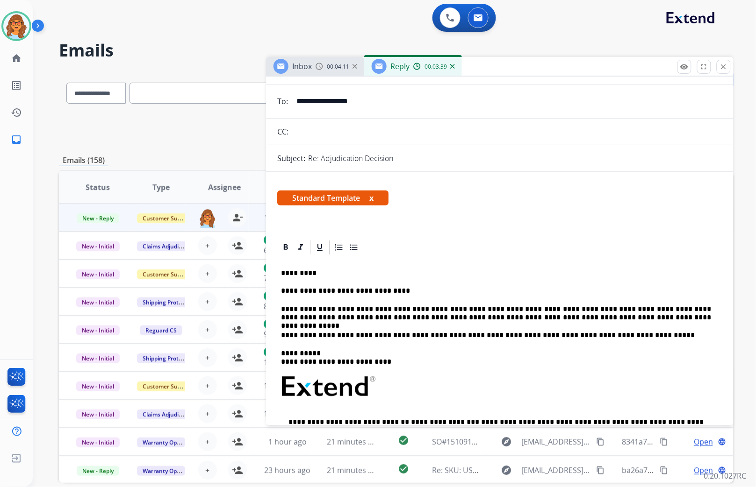
click at [472, 308] on p "**********" at bounding box center [496, 313] width 430 height 17
click at [637, 310] on p "**********" at bounding box center [496, 313] width 430 height 17
click at [529, 306] on p "**********" at bounding box center [496, 313] width 430 height 17
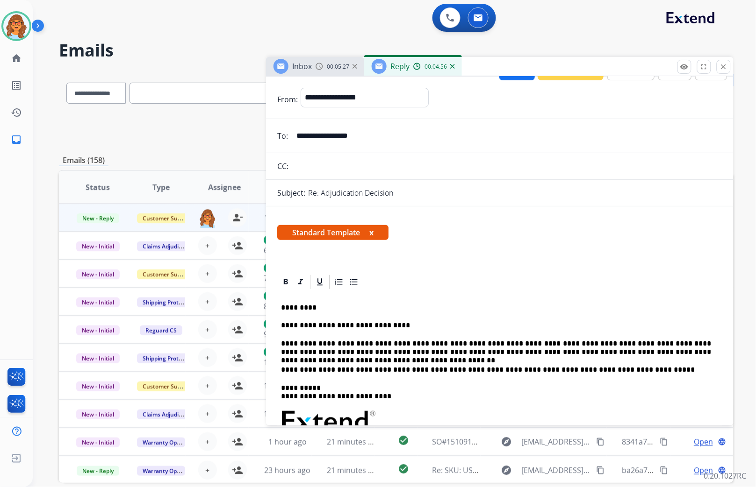
scroll to position [0, 0]
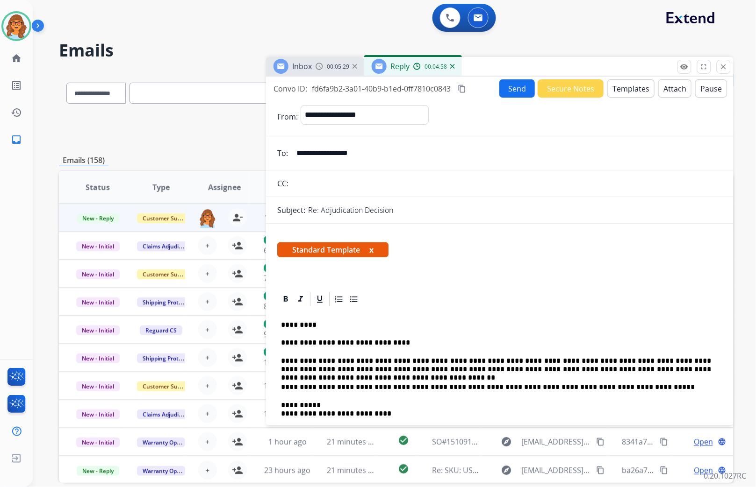
click at [464, 86] on mat-icon "content_copy" at bounding box center [462, 89] width 8 height 8
drag, startPoint x: 374, startPoint y: 151, endPoint x: 289, endPoint y: 156, distance: 85.6
click at [289, 156] on div "**********" at bounding box center [499, 153] width 467 height 19
click at [465, 88] on mat-icon "content_copy" at bounding box center [462, 89] width 8 height 8
click at [513, 88] on button "Send" at bounding box center [517, 88] width 36 height 18
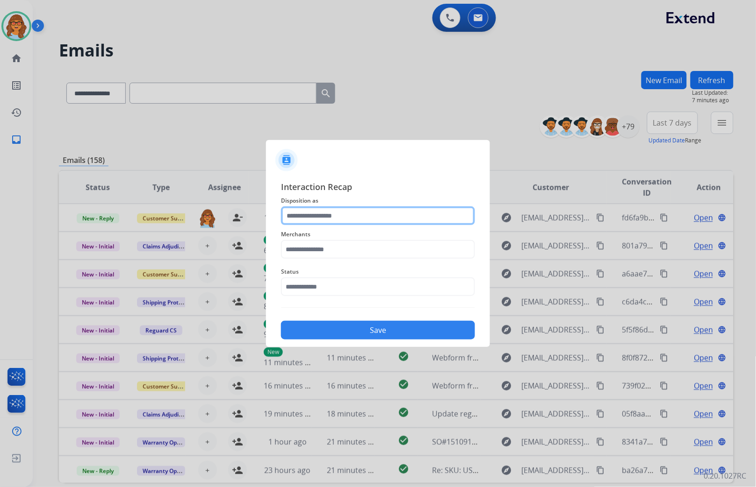
click at [336, 213] on input "text" at bounding box center [378, 216] width 194 height 19
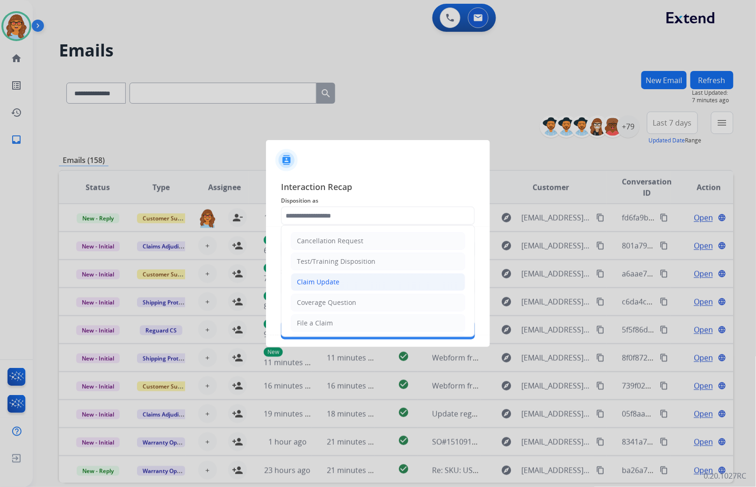
click at [328, 282] on div "Claim Update" at bounding box center [318, 282] width 43 height 9
type input "**********"
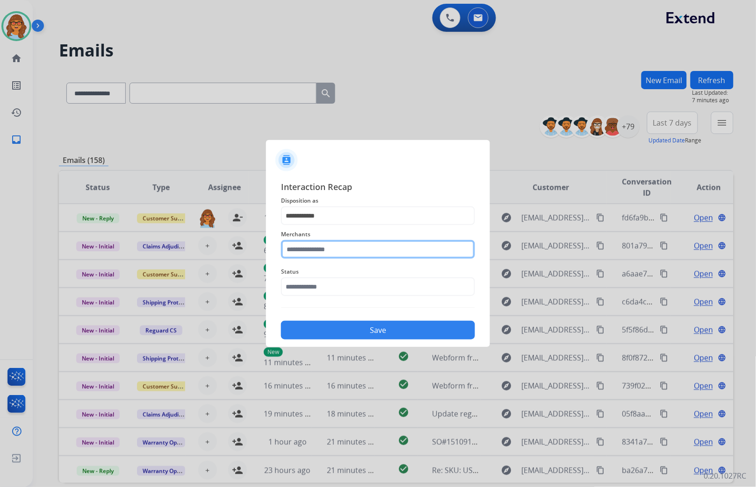
click at [321, 242] on input "text" at bounding box center [378, 249] width 194 height 19
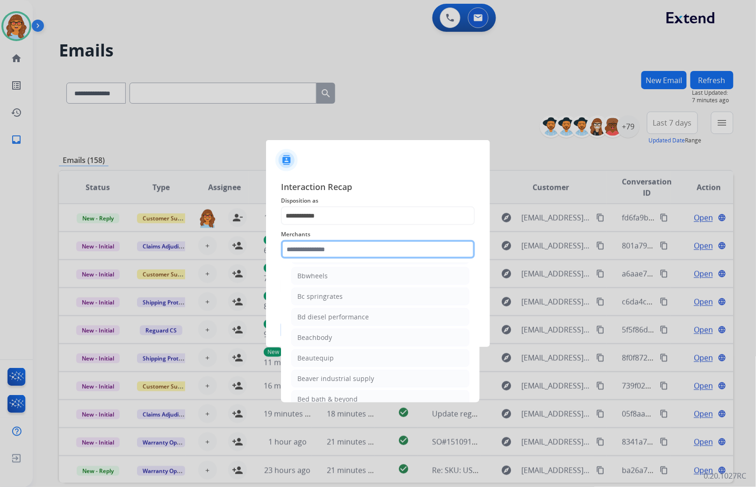
scroll to position [2181, 0]
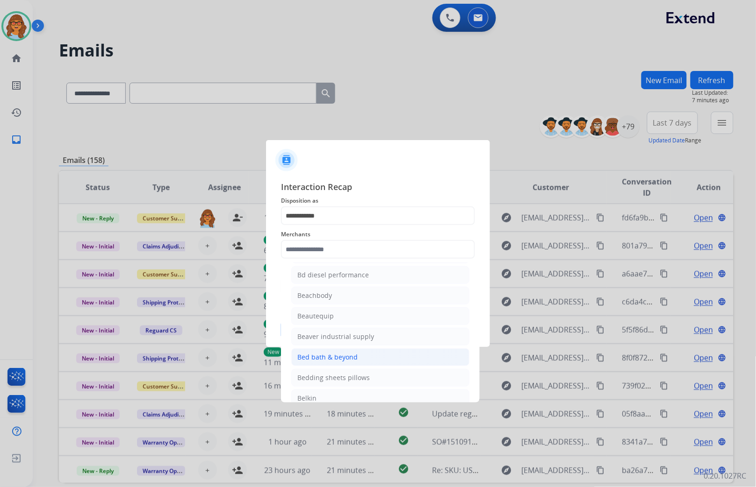
click at [308, 362] on div "Bed bath & beyond" at bounding box center [327, 357] width 60 height 9
type input "**********"
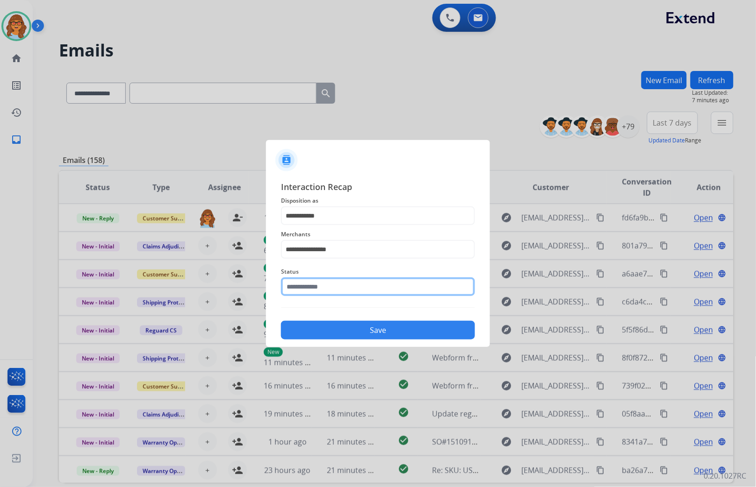
click at [304, 289] on input "text" at bounding box center [378, 287] width 194 height 19
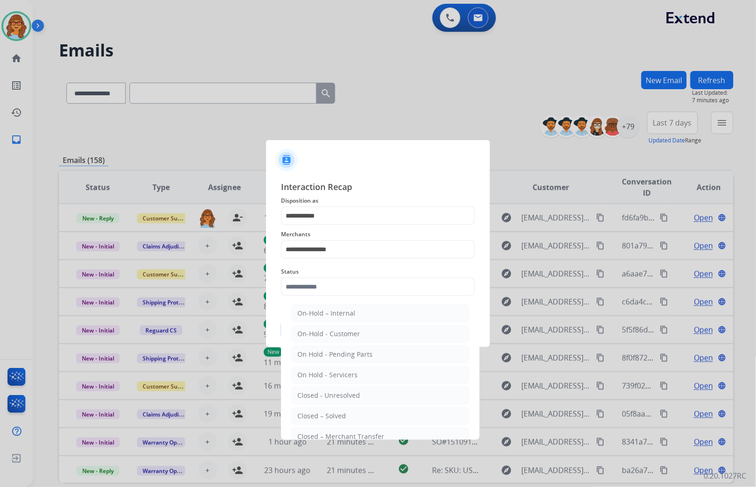
drag, startPoint x: 329, startPoint y: 416, endPoint x: 343, endPoint y: 399, distance: 21.7
click at [329, 416] on div "Closed – Solved" at bounding box center [321, 416] width 49 height 9
type input "**********"
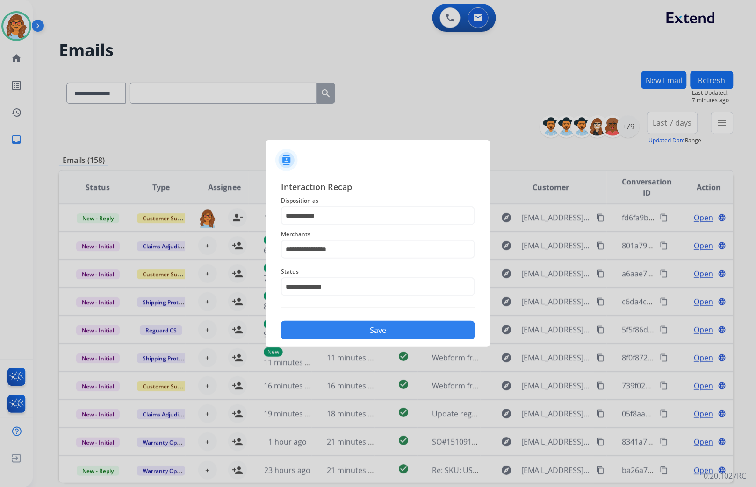
click at [376, 329] on button "Save" at bounding box center [378, 330] width 194 height 19
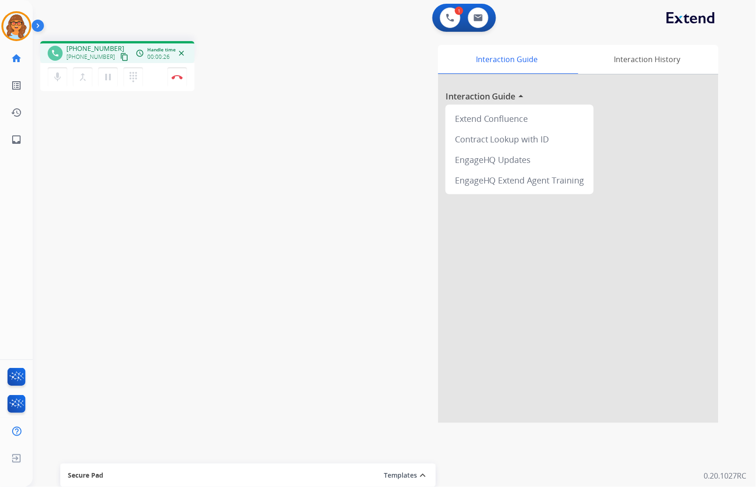
click at [120, 57] on mat-icon "content_copy" at bounding box center [124, 57] width 8 height 8
click at [175, 76] on img at bounding box center [177, 77] width 11 height 5
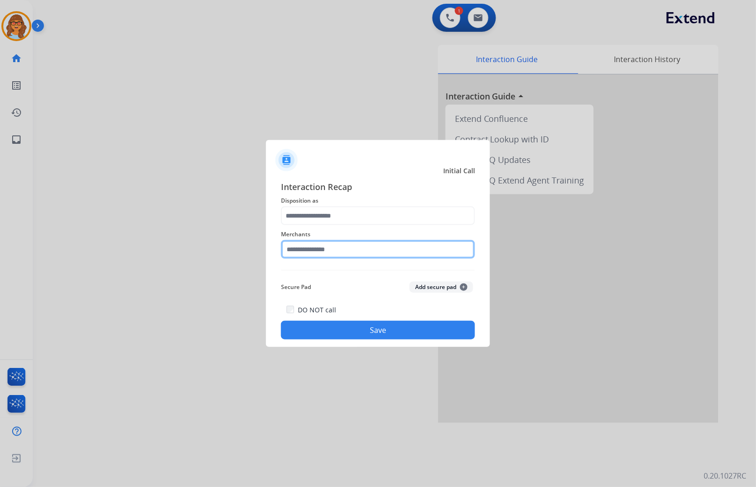
click at [307, 248] on input "text" at bounding box center [378, 249] width 194 height 19
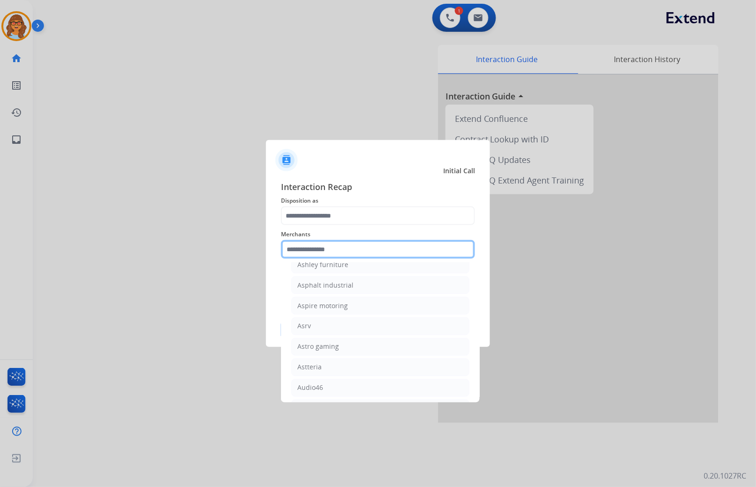
scroll to position [1402, 0]
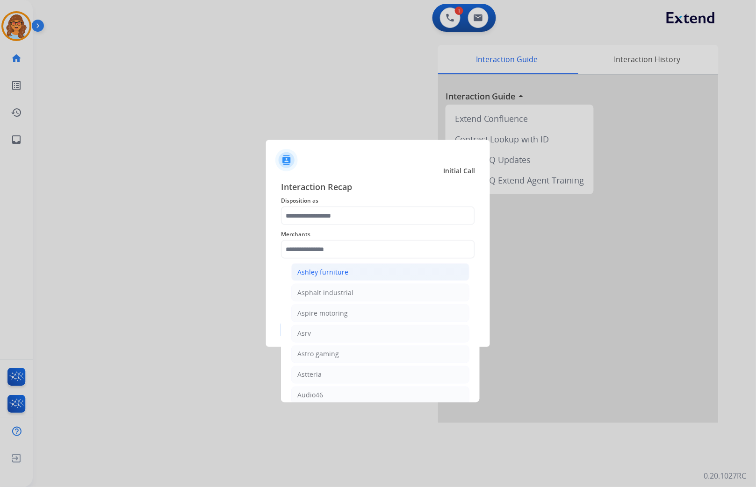
click at [315, 277] on div "Ashley furniture" at bounding box center [322, 272] width 51 height 9
type input "**********"
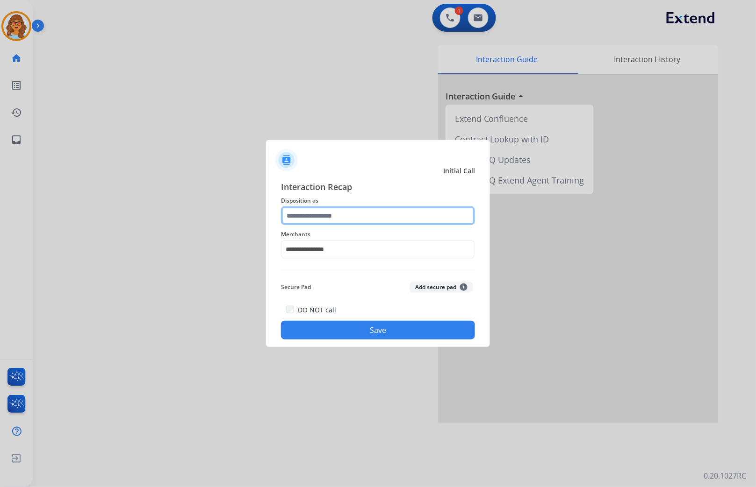
click at [329, 210] on input "text" at bounding box center [378, 216] width 194 height 19
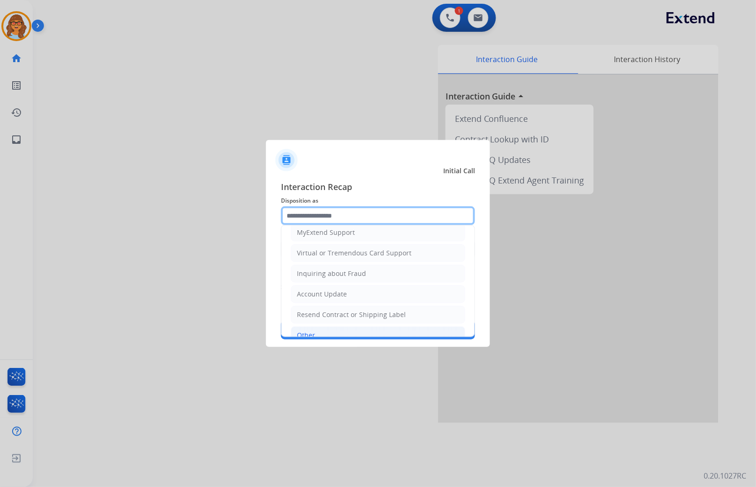
scroll to position [95, 0]
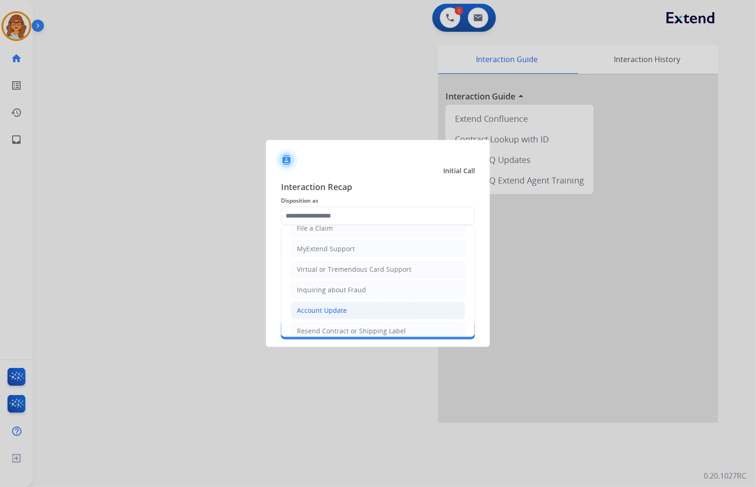
click at [339, 313] on div "Account Update" at bounding box center [322, 310] width 50 height 9
type input "**********"
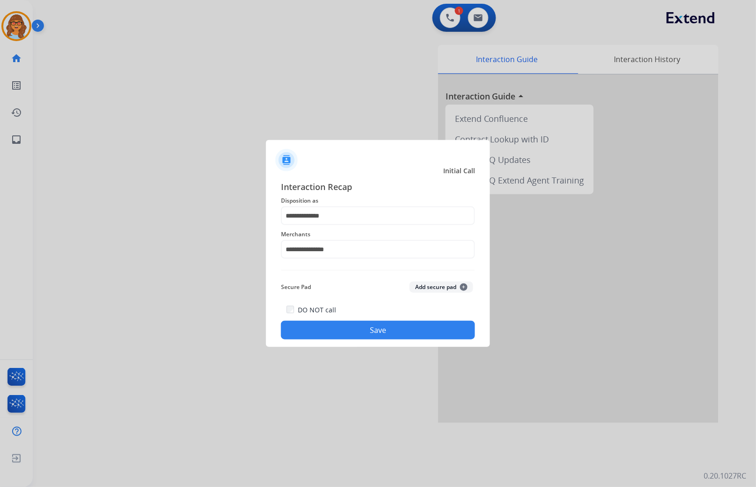
click at [376, 334] on button "Save" at bounding box center [378, 330] width 194 height 19
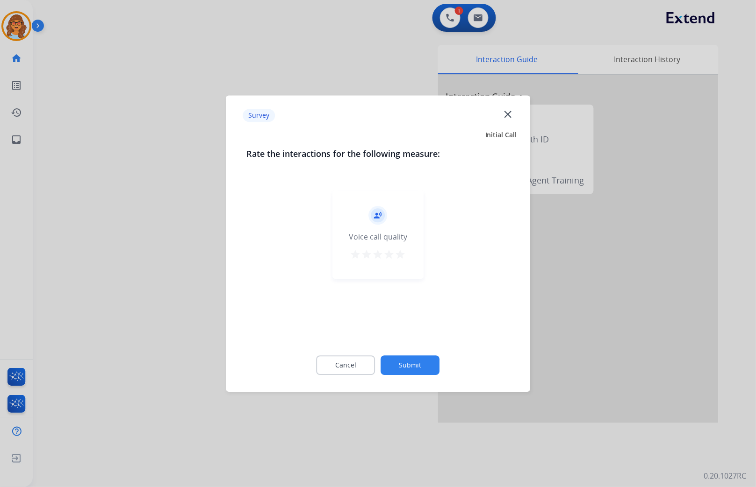
click at [402, 255] on mat-icon "star" at bounding box center [400, 254] width 11 height 11
click at [419, 374] on button "Submit" at bounding box center [410, 366] width 59 height 20
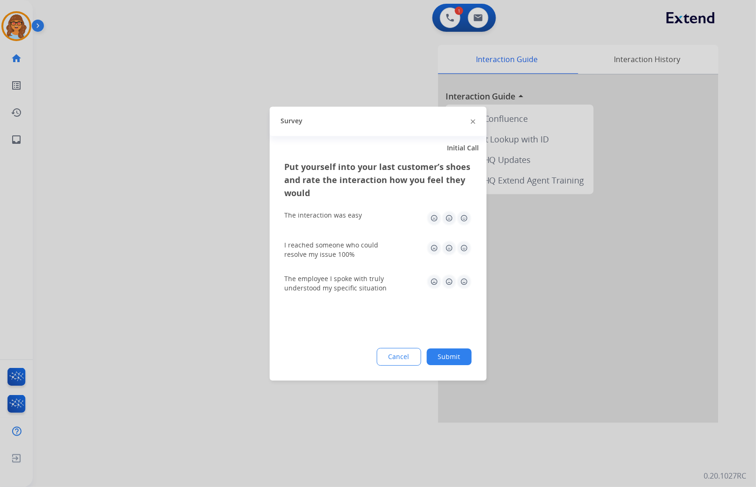
click at [444, 355] on button "Submit" at bounding box center [449, 357] width 45 height 17
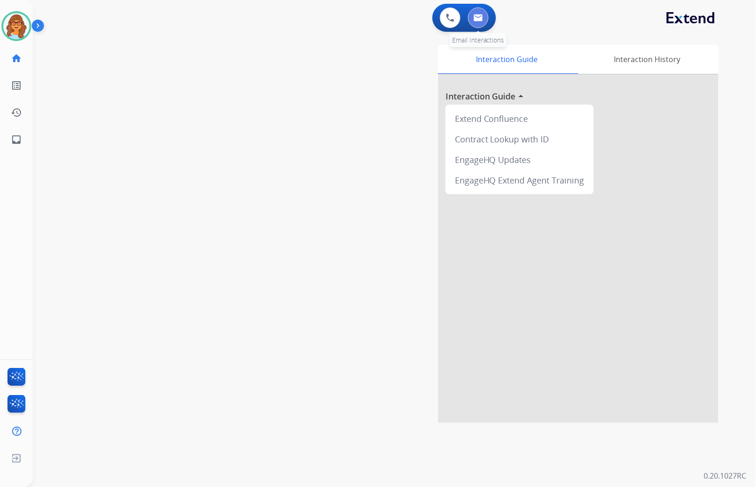
click at [477, 16] on img at bounding box center [477, 17] width 9 height 7
select select "**********"
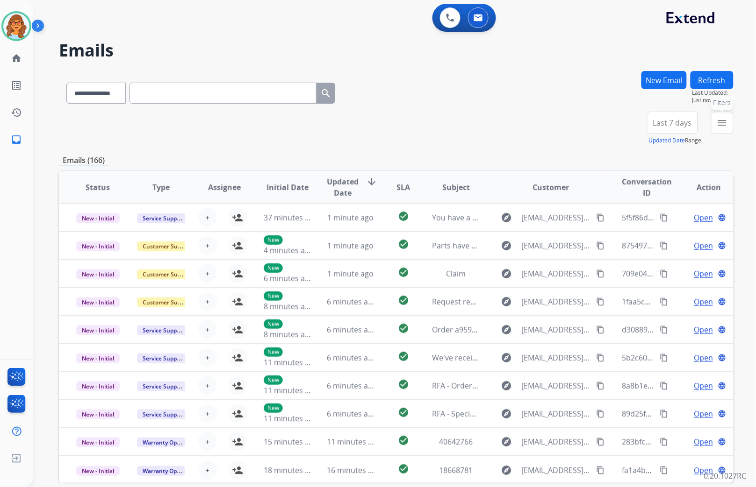
click at [721, 122] on mat-icon "menu" at bounding box center [721, 122] width 11 height 11
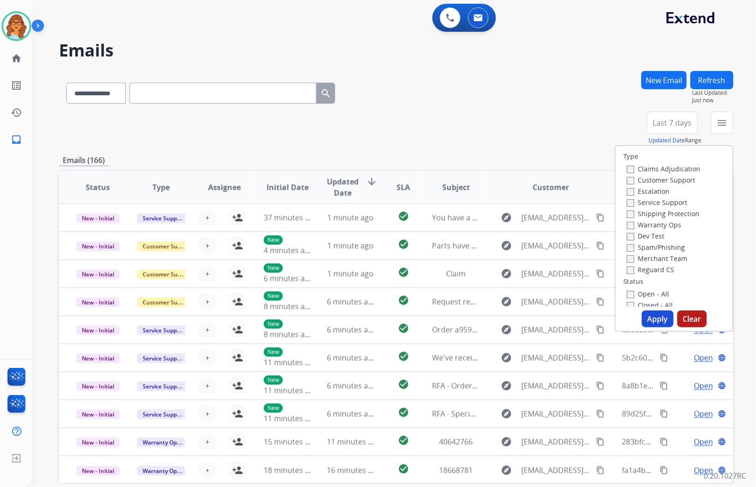
click at [642, 293] on label "Open - All" at bounding box center [648, 294] width 43 height 9
click at [651, 302] on label "Closed - All" at bounding box center [650, 305] width 46 height 9
click at [629, 178] on label "Customer Support" at bounding box center [661, 178] width 69 height 9
click at [642, 214] on label "Shipping Protection" at bounding box center [663, 211] width 73 height 9
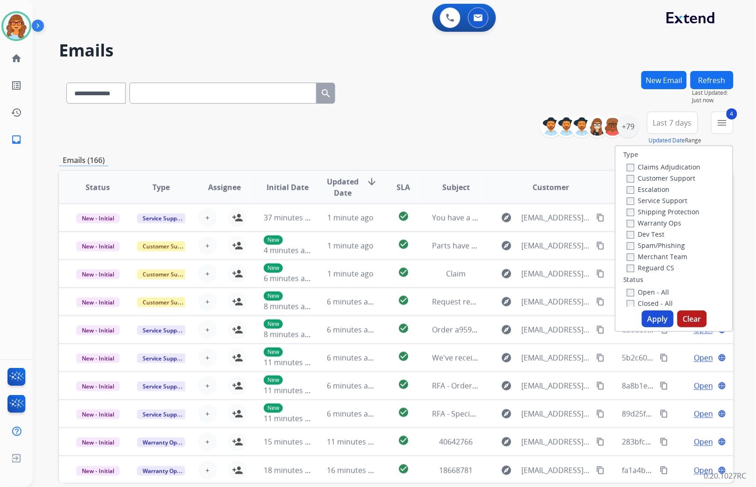
drag, startPoint x: 650, startPoint y: 264, endPoint x: 645, endPoint y: 293, distance: 29.9
click at [650, 264] on label "Reguard CS" at bounding box center [651, 268] width 48 height 9
click at [659, 314] on button "Apply" at bounding box center [658, 319] width 32 height 17
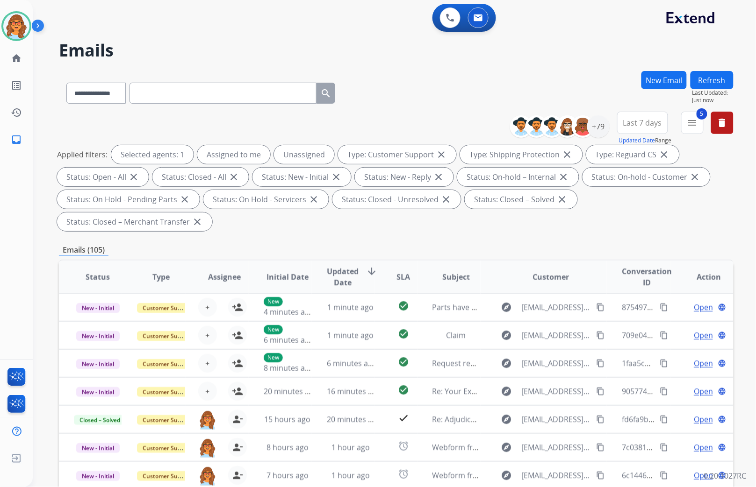
click at [648, 125] on span "Last 7 days" at bounding box center [642, 123] width 39 height 4
click at [624, 236] on div "Last 90 days" at bounding box center [639, 236] width 51 height 14
click at [631, 236] on div "Last 90 days" at bounding box center [639, 236] width 51 height 14
click at [601, 132] on div "+133" at bounding box center [598, 126] width 22 height 22
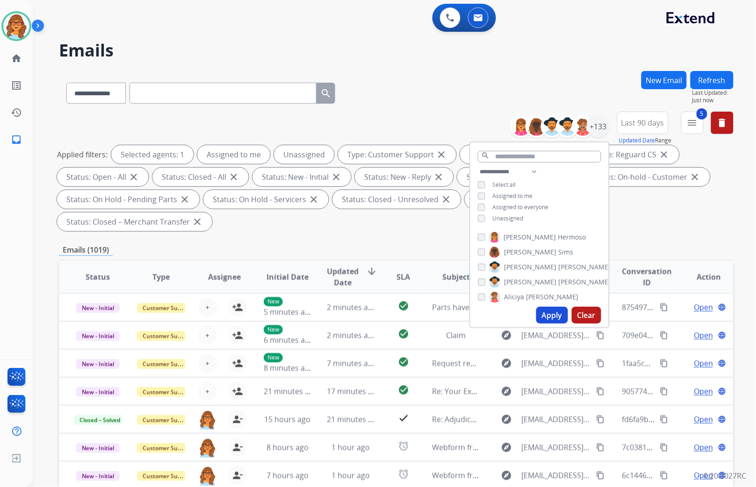
click at [516, 215] on span "Unassigned" at bounding box center [508, 219] width 31 height 8
click at [551, 316] on button "Apply" at bounding box center [552, 315] width 32 height 17
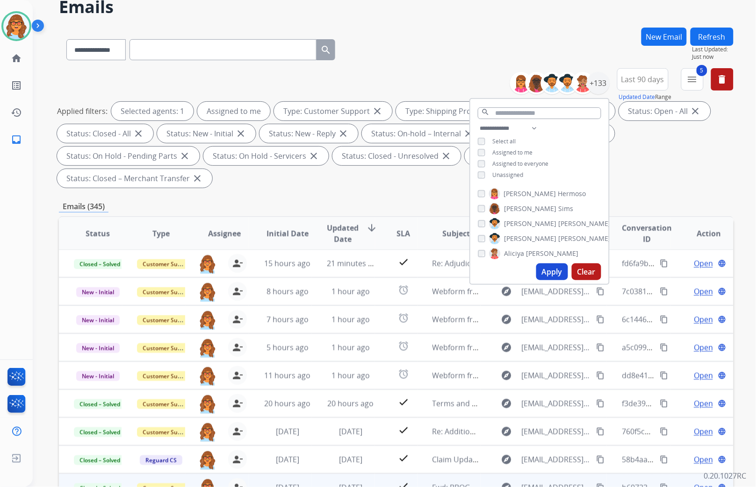
scroll to position [111, 0]
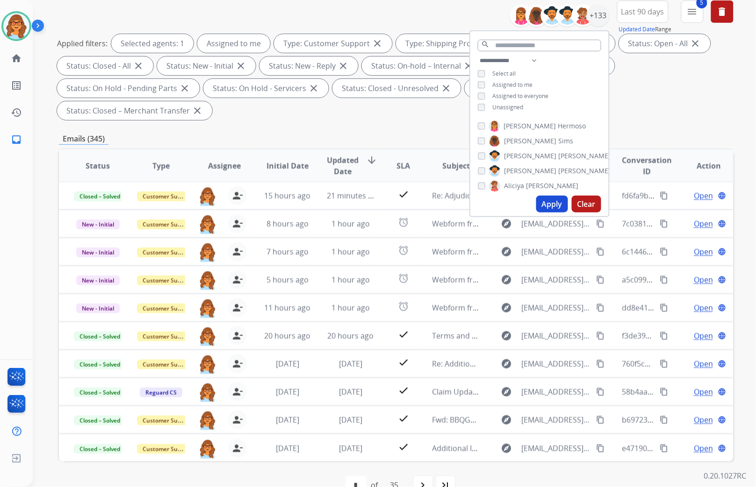
click at [688, 133] on div "Emails (345)" at bounding box center [396, 139] width 674 height 12
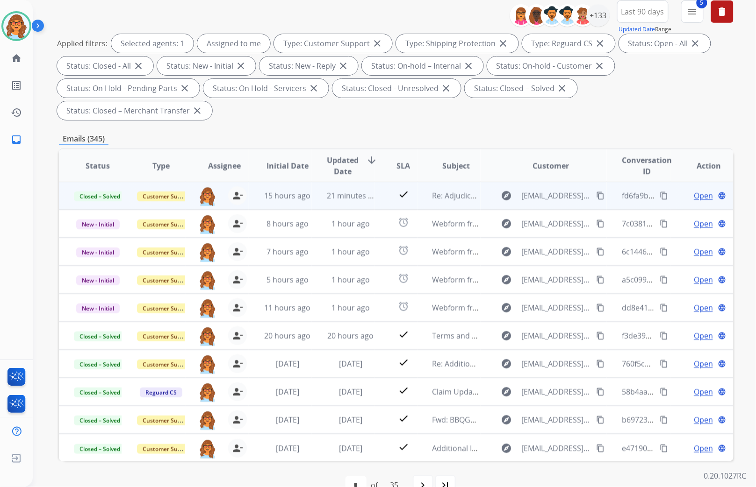
click at [694, 190] on span "Open" at bounding box center [703, 195] width 19 height 11
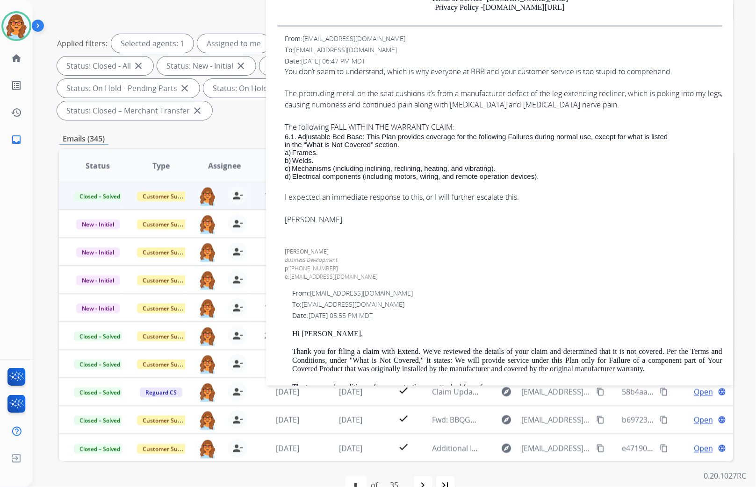
scroll to position [363, 0]
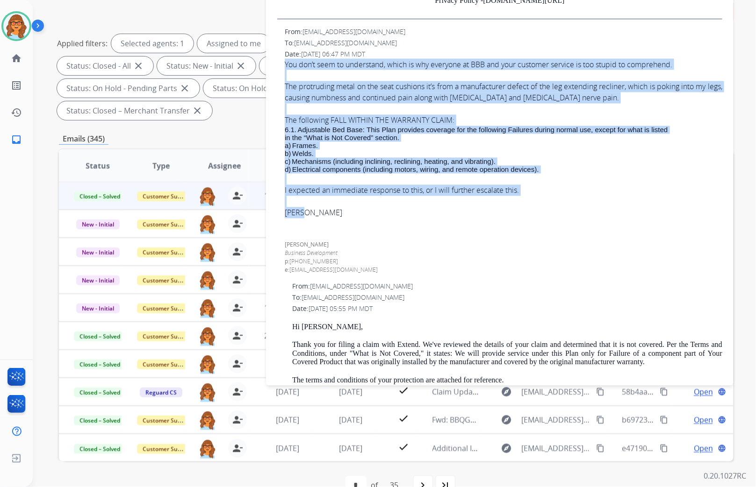
drag, startPoint x: 311, startPoint y: 212, endPoint x: 275, endPoint y: 59, distance: 156.5
click at [275, 59] on div "1 attachment From: support@extend.com To: levon226@gmail.com Date: 09/11/2025 -…" at bounding box center [499, 135] width 467 height 848
drag, startPoint x: 275, startPoint y: 59, endPoint x: 321, endPoint y: 97, distance: 59.5
copy div "You don’t seem to understand, which is why everyone at BBB and your customer se…"
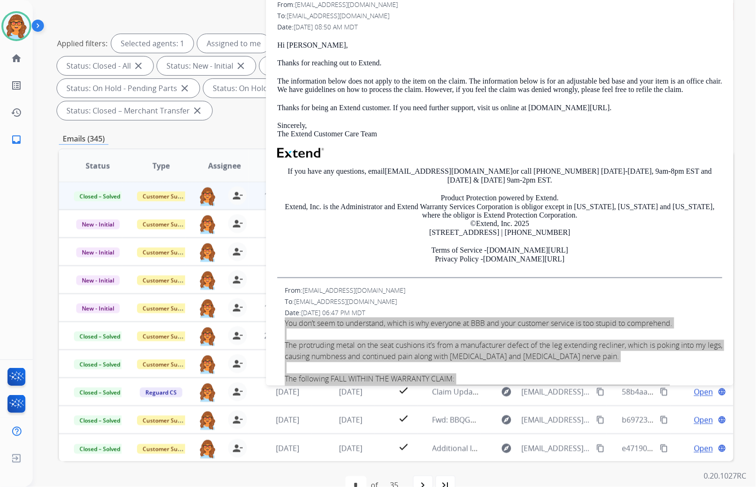
scroll to position [104, 0]
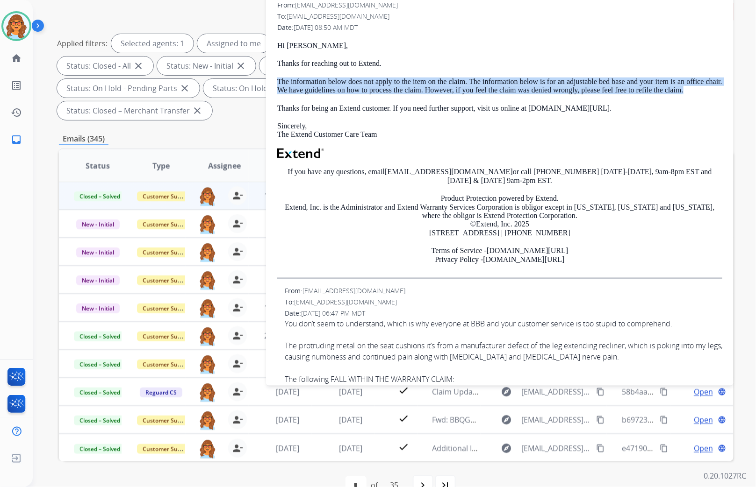
drag, startPoint x: 274, startPoint y: 77, endPoint x: 711, endPoint y: 89, distance: 436.6
click at [711, 89] on div "1 attachment From: support@extend.com To: levon226@gmail.com Date: 09/11/2025 -…" at bounding box center [499, 395] width 467 height 848
drag, startPoint x: 711, startPoint y: 89, endPoint x: 633, endPoint y: 80, distance: 78.1
copy p "The information below does not apply to the item on the claim. The information …"
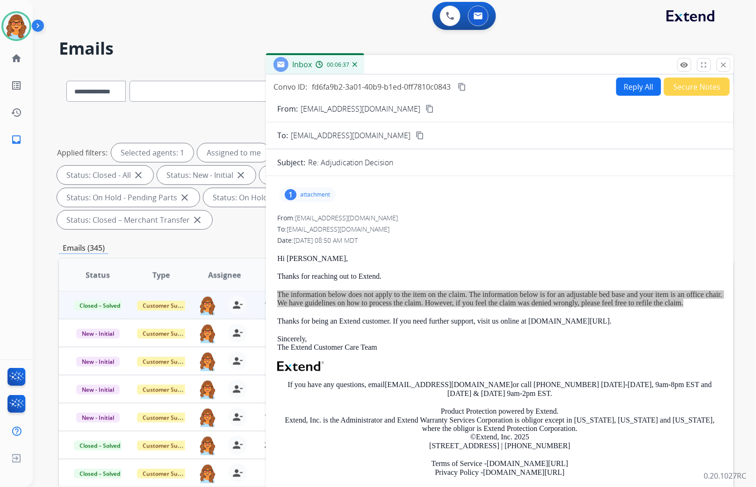
scroll to position [0, 0]
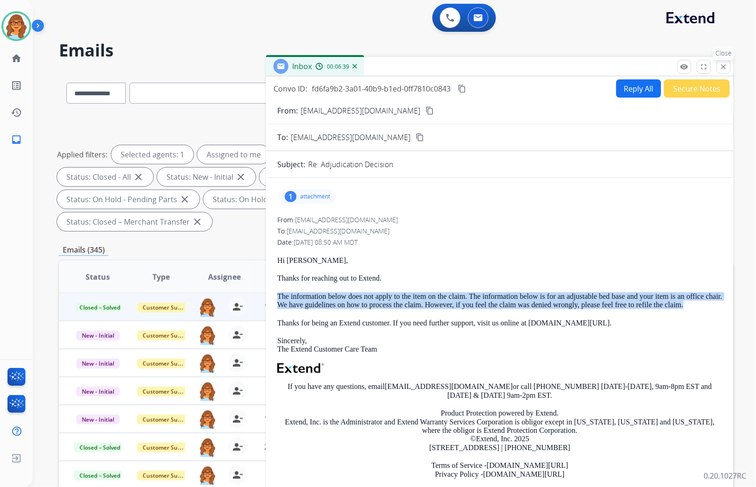
click at [725, 68] on mat-icon "close" at bounding box center [723, 67] width 8 height 8
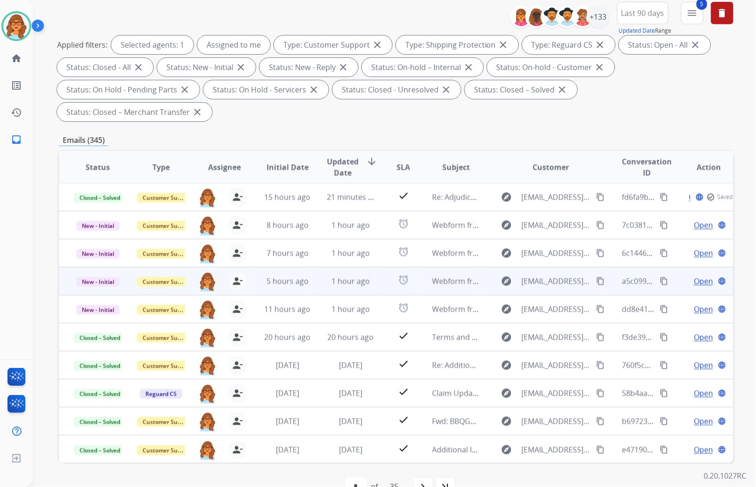
scroll to position [111, 0]
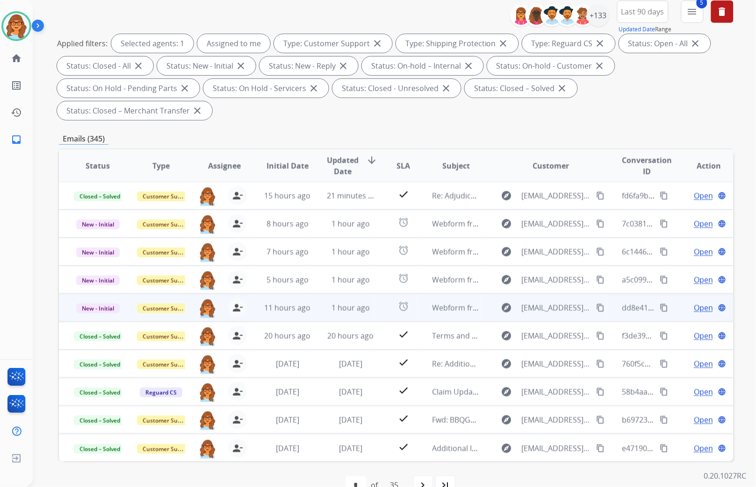
click at [694, 302] on span "Open" at bounding box center [703, 307] width 19 height 11
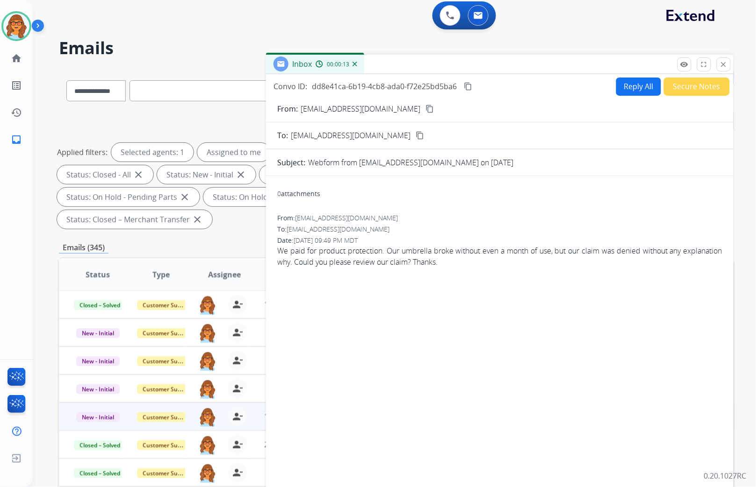
scroll to position [0, 0]
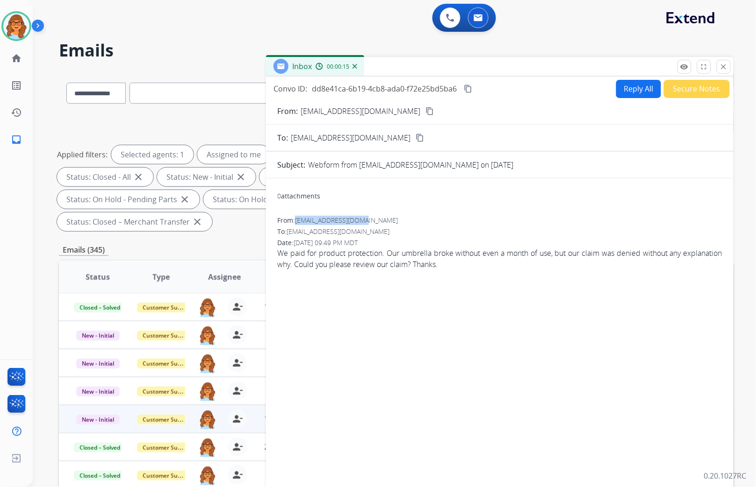
drag, startPoint x: 297, startPoint y: 220, endPoint x: 386, endPoint y: 223, distance: 89.3
click at [386, 223] on div "From: ozramariek@gmail.com" at bounding box center [499, 220] width 445 height 9
drag, startPoint x: 386, startPoint y: 223, endPoint x: 348, endPoint y: 218, distance: 38.7
copy span "ozramariek@gmail.com"
click at [17, 26] on img at bounding box center [16, 26] width 26 height 26
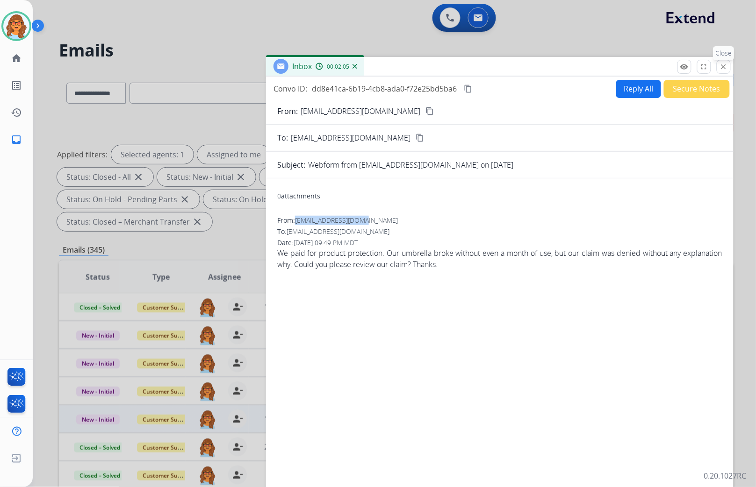
click at [725, 69] on mat-icon "close" at bounding box center [723, 67] width 8 height 8
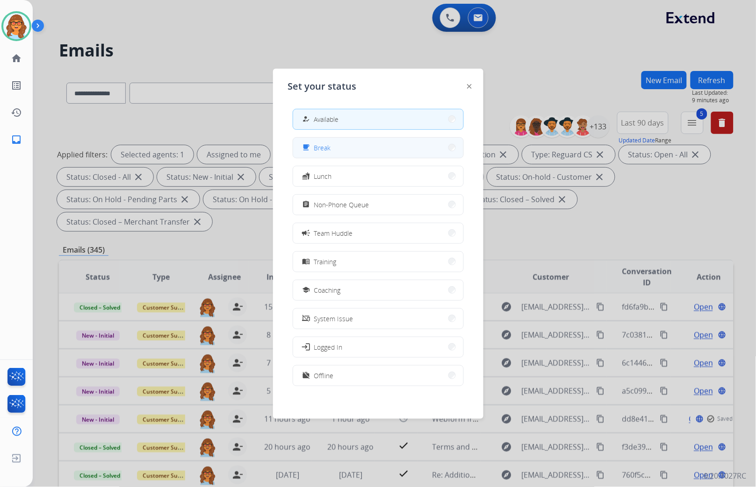
click at [350, 145] on button "free_breakfast Break" at bounding box center [378, 148] width 170 height 20
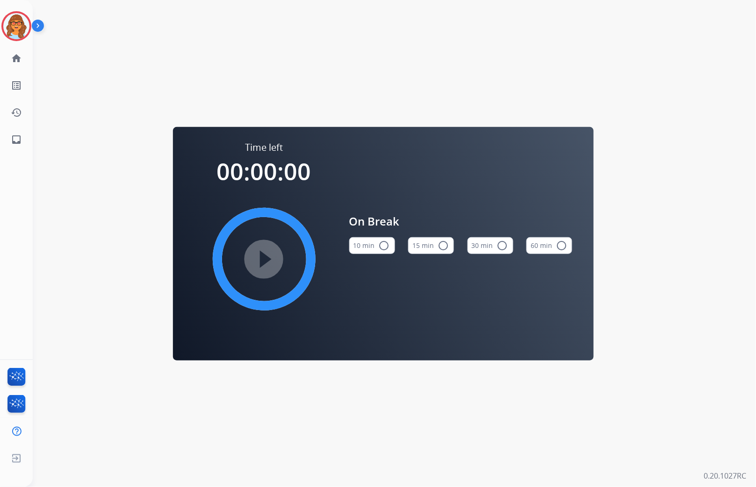
click at [262, 259] on div "play_circle_filled" at bounding box center [264, 259] width 140 height 140
click at [263, 258] on div "play_circle_filled" at bounding box center [264, 259] width 140 height 140
click at [25, 24] on img at bounding box center [16, 26] width 26 height 26
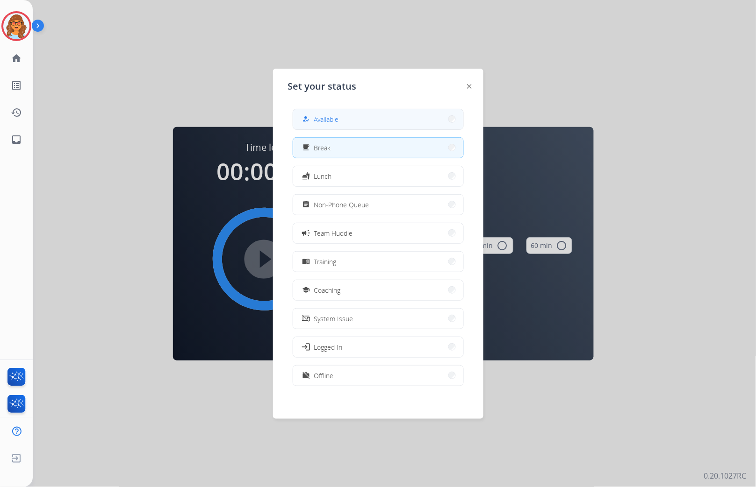
click at [312, 118] on div "how_to_reg" at bounding box center [307, 119] width 14 height 11
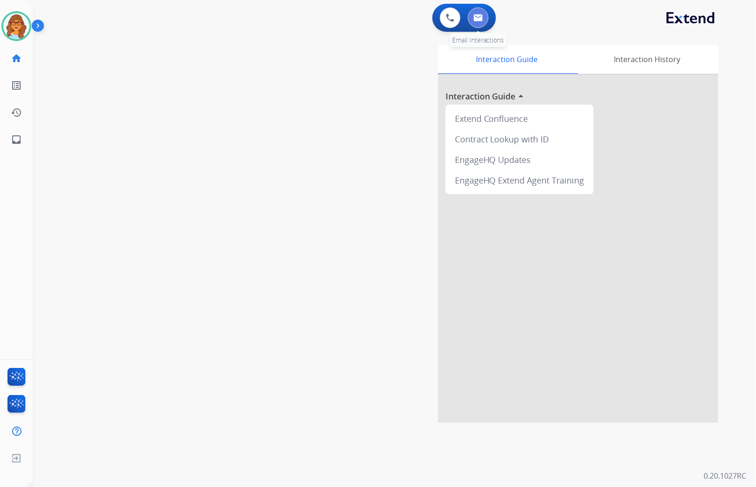
click at [482, 21] on img at bounding box center [477, 17] width 9 height 7
select select "**********"
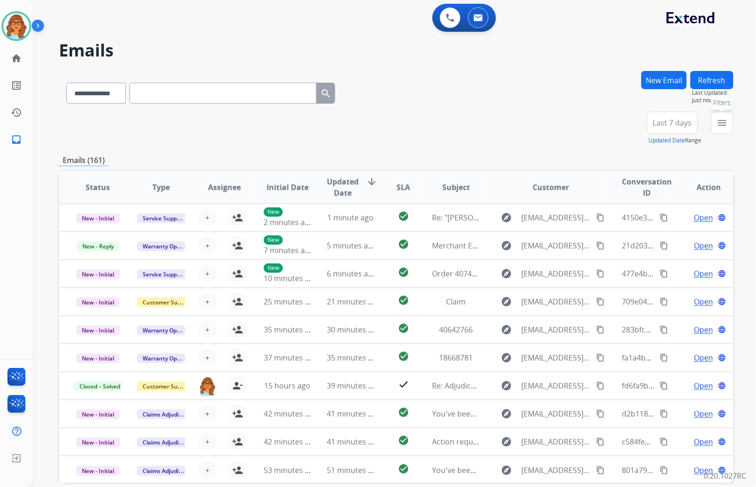
click at [720, 119] on mat-icon "menu" at bounding box center [721, 122] width 11 height 11
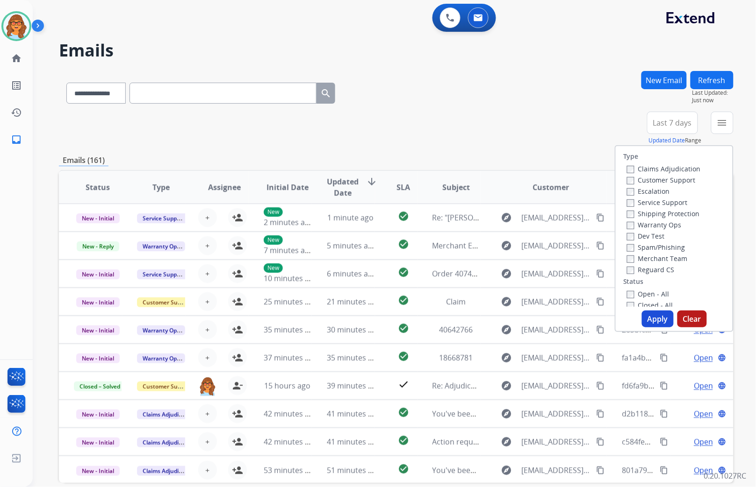
click at [680, 179] on label "Customer Support" at bounding box center [661, 180] width 69 height 9
click at [692, 211] on label "Shipping Protection" at bounding box center [663, 213] width 73 height 9
click at [668, 270] on label "Reguard CS" at bounding box center [651, 269] width 48 height 9
click at [659, 293] on label "Open - All" at bounding box center [648, 294] width 43 height 9
click at [657, 304] on label "Closed - All" at bounding box center [650, 305] width 46 height 9
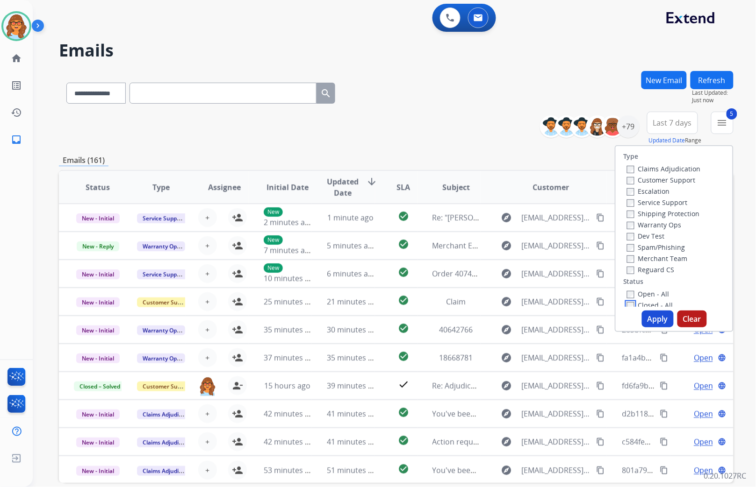
scroll to position [2, 0]
click at [654, 320] on button "Apply" at bounding box center [658, 319] width 32 height 17
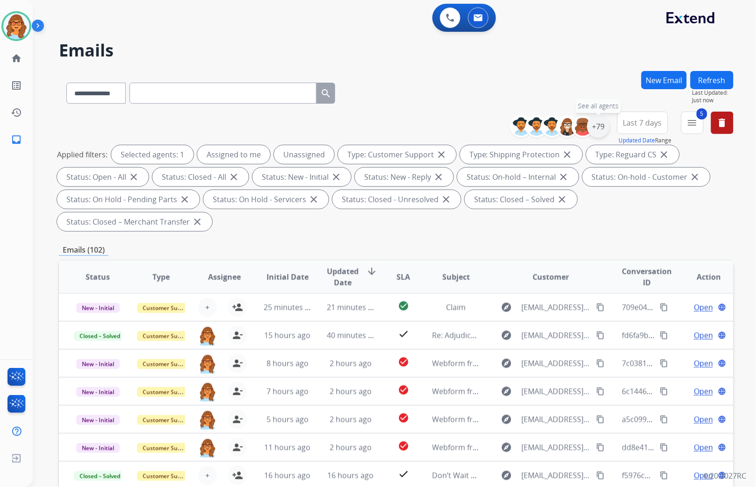
click at [601, 129] on div "+79" at bounding box center [598, 126] width 22 height 22
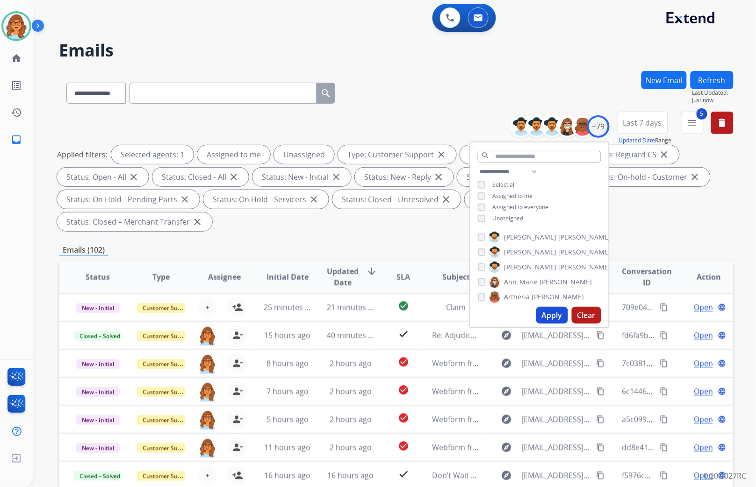
click at [499, 216] on span "Unassigned" at bounding box center [508, 219] width 31 height 8
click at [553, 318] on button "Apply" at bounding box center [552, 315] width 32 height 17
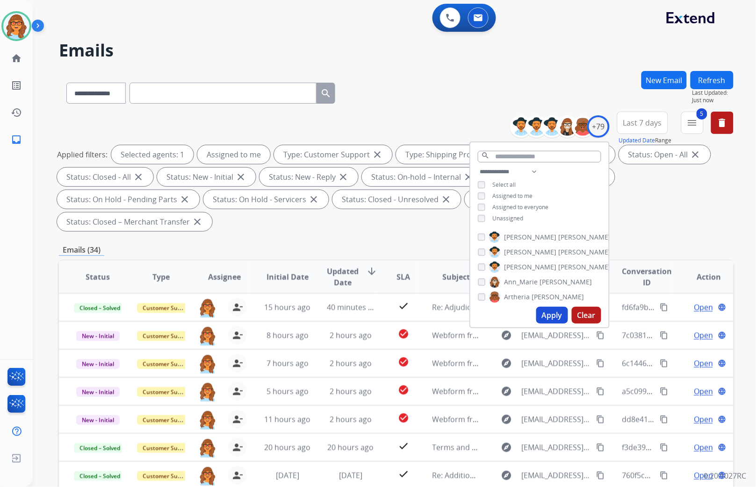
click at [647, 124] on span "Last 7 days" at bounding box center [642, 123] width 39 height 4
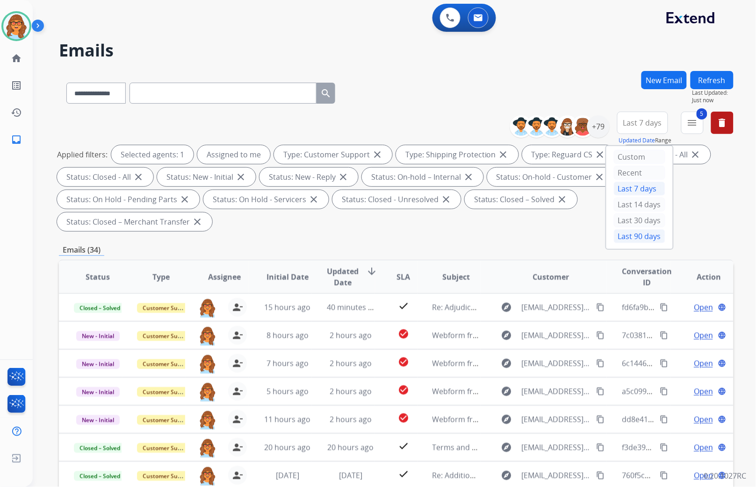
click at [630, 238] on div "Last 90 days" at bounding box center [639, 236] width 51 height 14
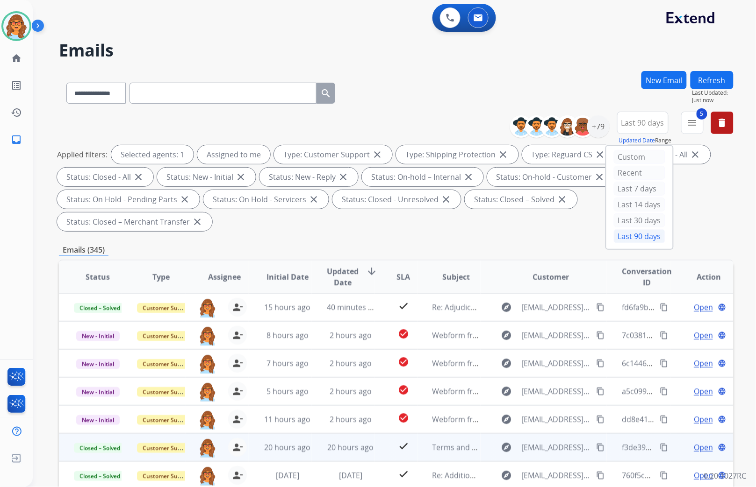
scroll to position [0, 0]
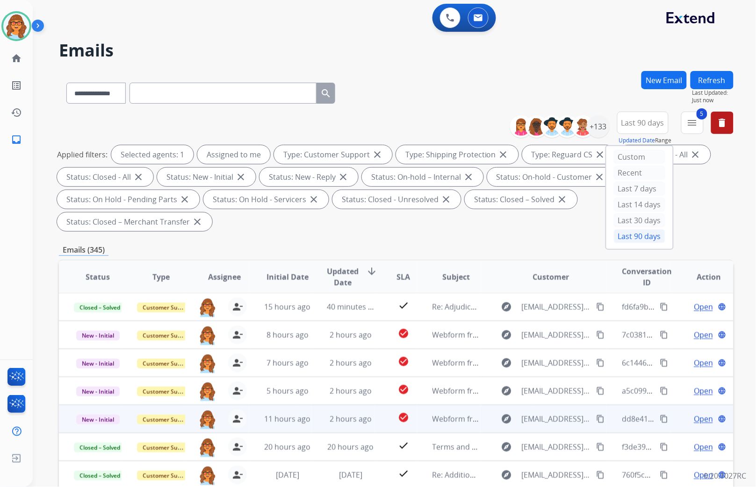
click at [694, 414] on span "Open" at bounding box center [703, 419] width 19 height 11
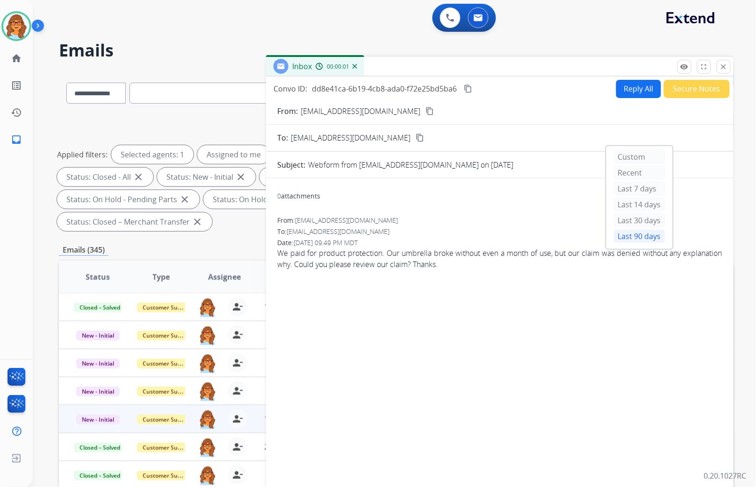
click at [638, 333] on div "0 attachments From: ozramariek@gmail.com To: support@extend.com Date: 09/10/202…" at bounding box center [499, 336] width 467 height 300
click at [521, 214] on div "0 attachments From: ozramariek@gmail.com To: support@extend.com Date: 09/10/202…" at bounding box center [499, 336] width 467 height 300
click at [469, 217] on div "From: ozramariek@gmail.com" at bounding box center [499, 220] width 445 height 9
click at [472, 216] on div "From: ozramariek@gmail.com" at bounding box center [499, 220] width 445 height 9
click at [627, 86] on button "Reply All" at bounding box center [638, 89] width 45 height 18
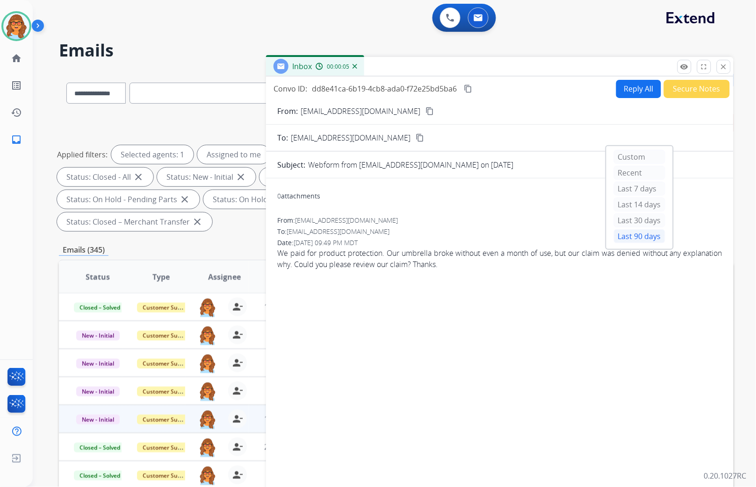
select select "**********"
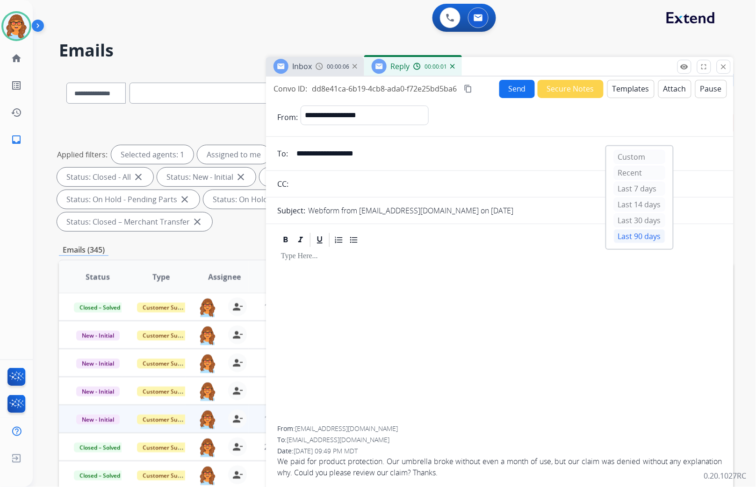
click at [629, 93] on button "Templates" at bounding box center [630, 89] width 47 height 18
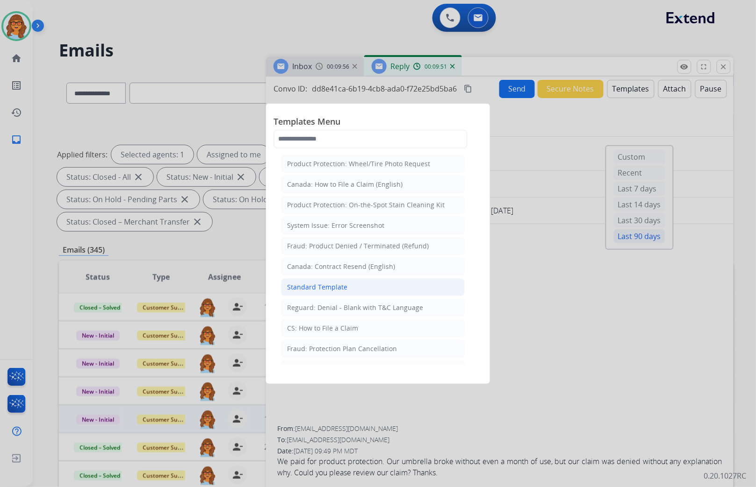
click at [343, 286] on div "Standard Template" at bounding box center [317, 287] width 60 height 9
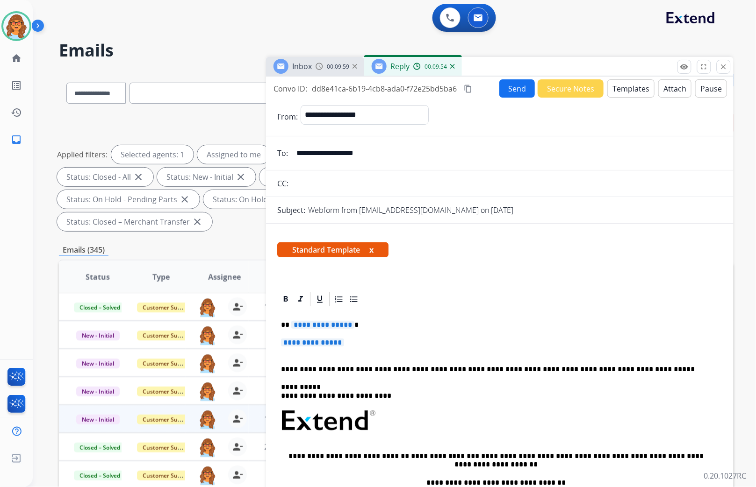
click at [628, 86] on button "Templates" at bounding box center [630, 88] width 47 height 18
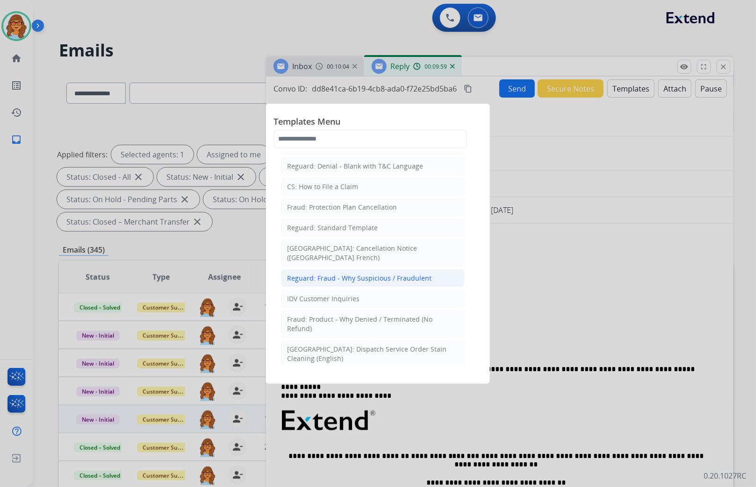
scroll to position [156, 0]
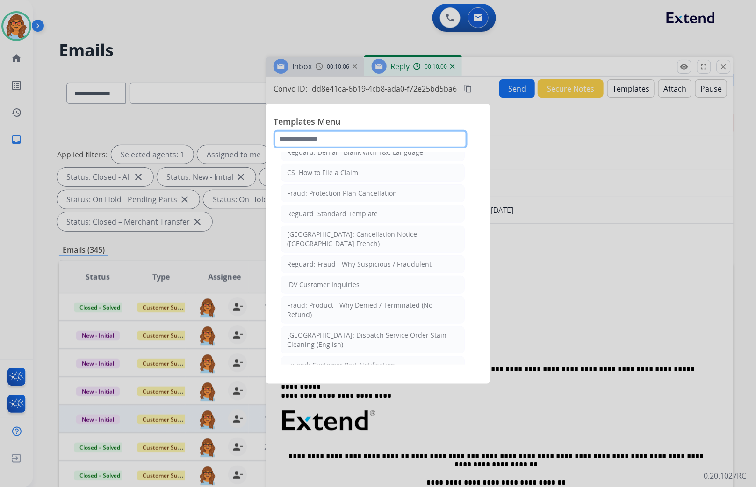
click at [324, 140] on input "text" at bounding box center [370, 139] width 194 height 19
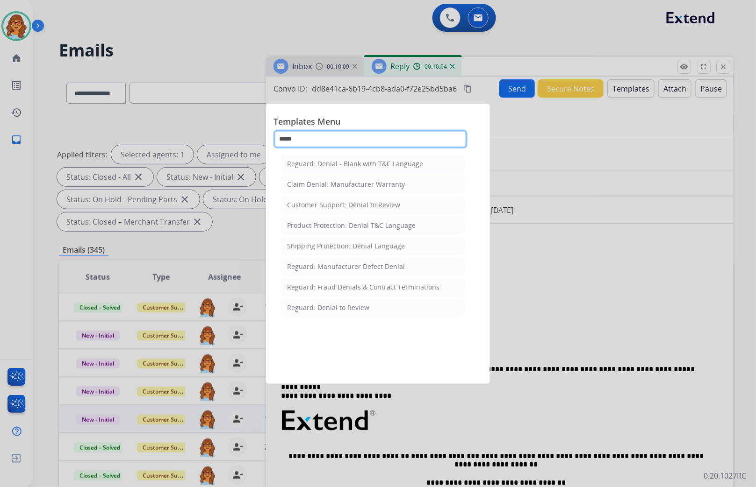
scroll to position [0, 0]
type input "*****"
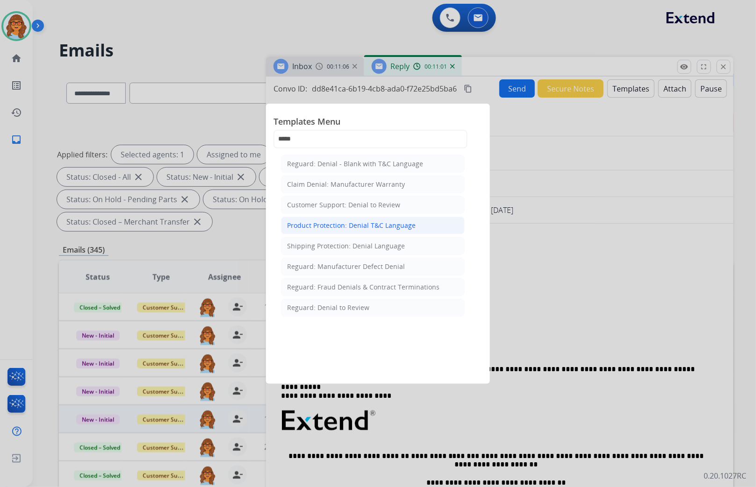
click at [331, 226] on div "Product Protection: Denial T&C Language" at bounding box center [351, 225] width 129 height 9
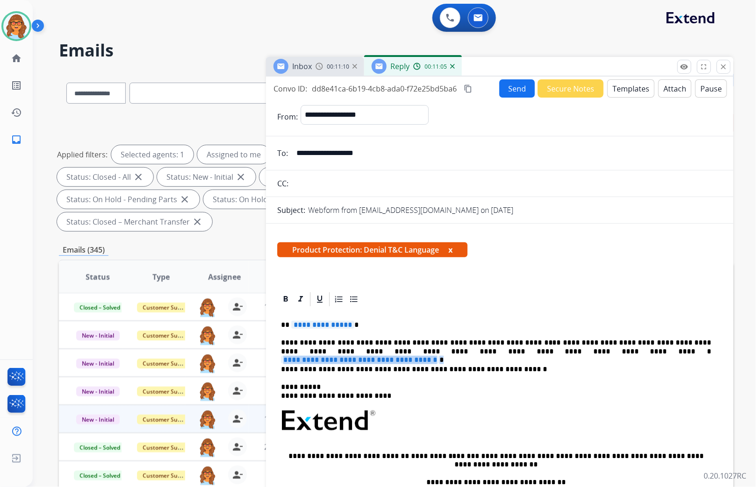
drag, startPoint x: 437, startPoint y: 351, endPoint x: 634, endPoint y: 352, distance: 196.3
click at [634, 352] on p "**********" at bounding box center [496, 347] width 430 height 17
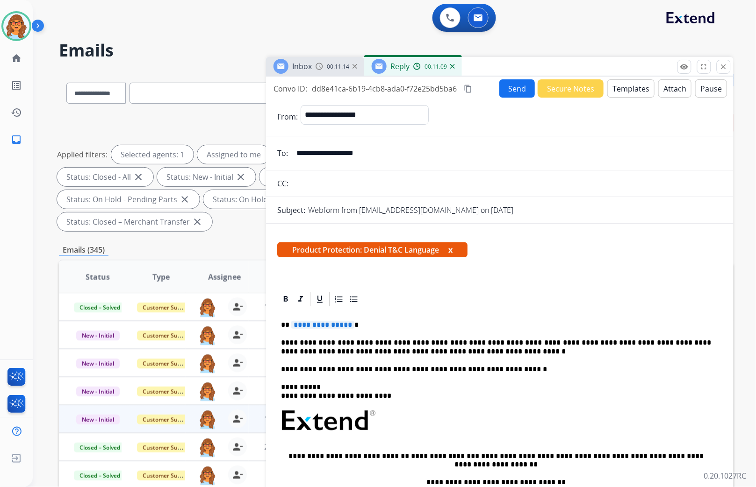
drag, startPoint x: 291, startPoint y: 324, endPoint x: 325, endPoint y: 326, distance: 33.7
click at [296, 324] on span "**********" at bounding box center [322, 325] width 63 height 8
click at [325, 326] on span "**********" at bounding box center [322, 325] width 63 height 8
drag, startPoint x: 327, startPoint y: 325, endPoint x: 374, endPoint y: 330, distance: 47.0
click at [374, 330] on div "**********" at bounding box center [499, 443] width 445 height 270
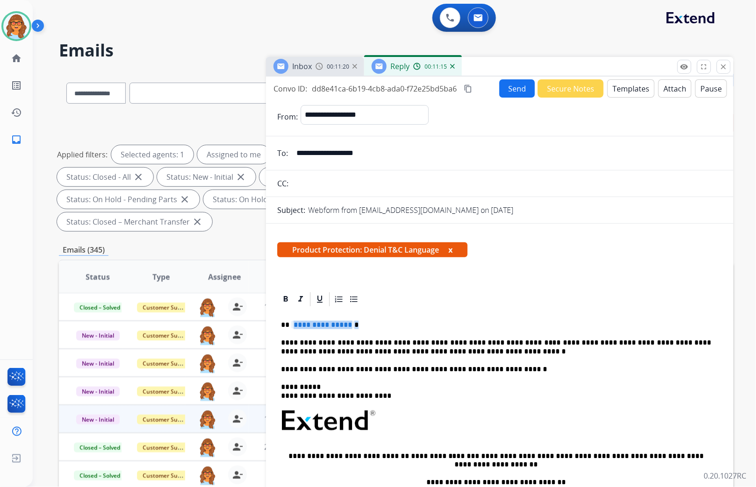
drag, startPoint x: 293, startPoint y: 325, endPoint x: 355, endPoint y: 320, distance: 62.4
click at [355, 321] on p "**********" at bounding box center [496, 325] width 430 height 8
click at [472, 357] on div "**********" at bounding box center [499, 443] width 445 height 270
click at [442, 348] on p "**********" at bounding box center [496, 347] width 430 height 17
drag, startPoint x: 443, startPoint y: 351, endPoint x: 473, endPoint y: 352, distance: 29.9
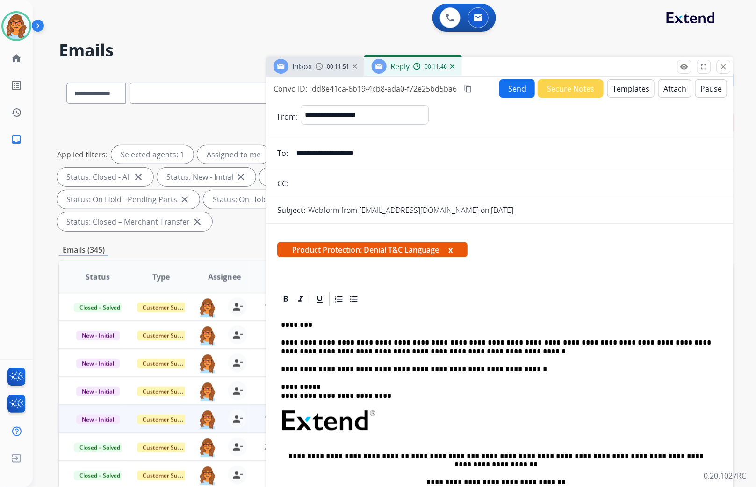
click at [443, 351] on p "**********" at bounding box center [496, 347] width 430 height 17
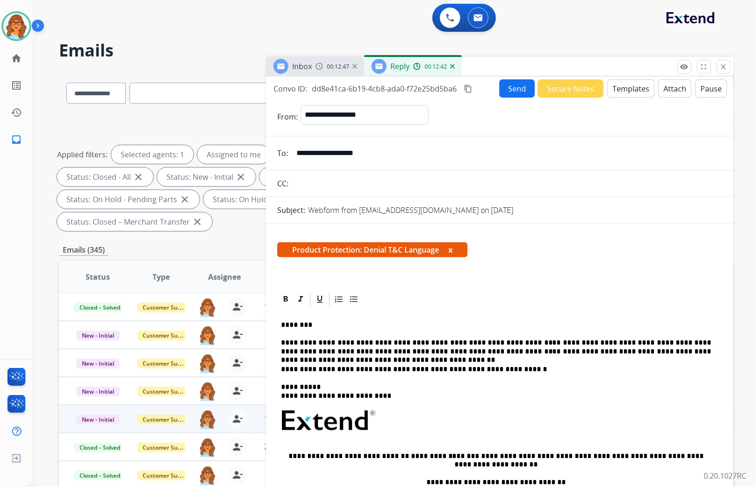
click at [614, 352] on p "**********" at bounding box center [496, 347] width 430 height 17
click at [712, 352] on div "**********" at bounding box center [499, 443] width 445 height 270
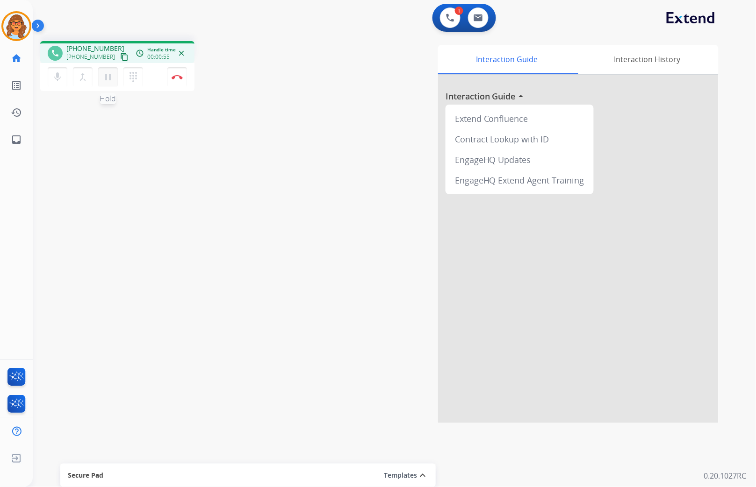
click at [110, 80] on mat-icon "pause" at bounding box center [107, 77] width 11 height 11
click at [54, 76] on mat-icon "mic" at bounding box center [57, 77] width 11 height 11
click at [54, 79] on mat-icon "mic_off" at bounding box center [57, 77] width 11 height 11
click at [106, 73] on mat-icon "play_arrow" at bounding box center [107, 77] width 11 height 11
click at [181, 83] on button "Disconnect" at bounding box center [177, 77] width 20 height 20
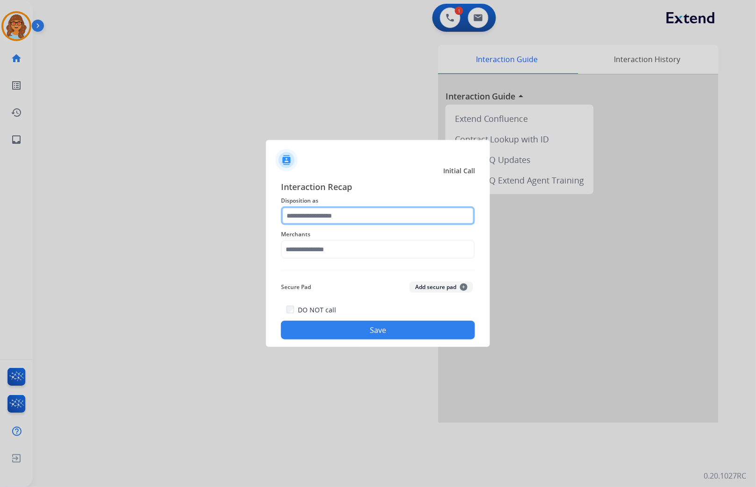
click at [341, 215] on input "text" at bounding box center [378, 216] width 194 height 19
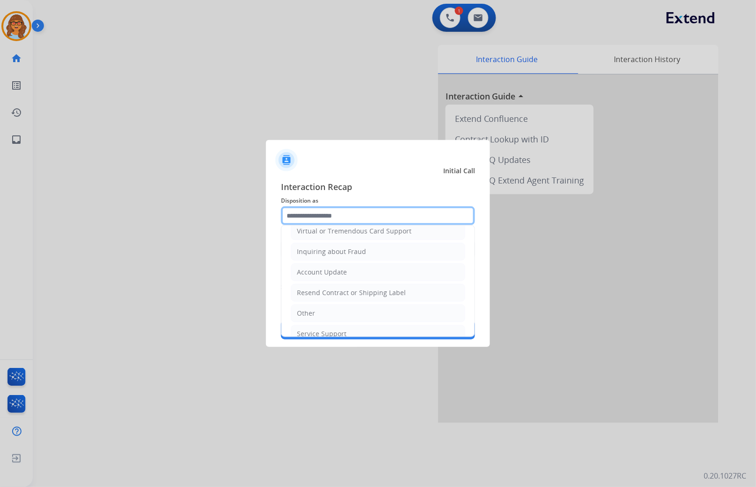
scroll to position [147, 0]
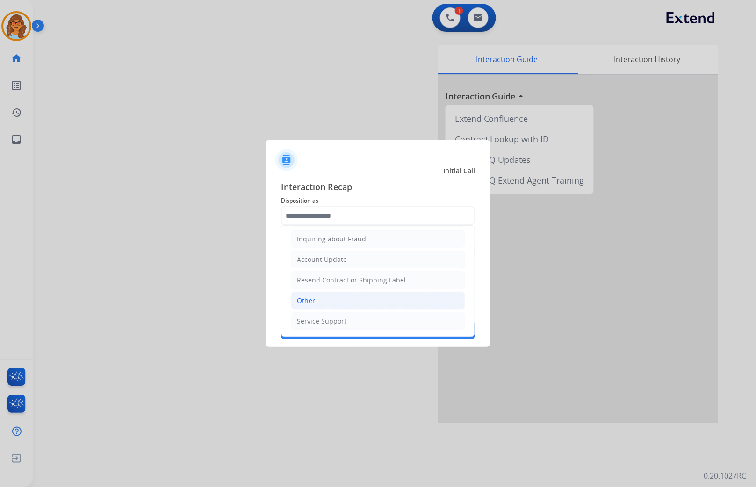
click at [354, 301] on li "Other" at bounding box center [378, 301] width 174 height 18
type input "*****"
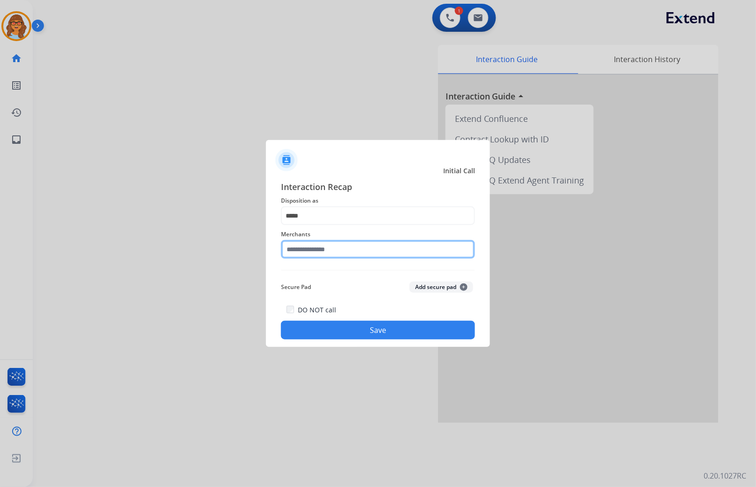
click at [370, 253] on input "text" at bounding box center [378, 249] width 194 height 19
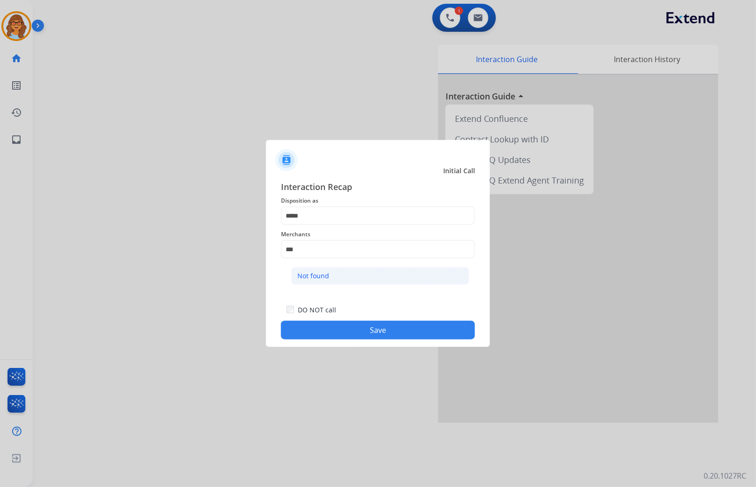
click at [334, 279] on li "Not found" at bounding box center [380, 276] width 178 height 18
type input "*********"
click at [386, 325] on button "Save" at bounding box center [378, 330] width 194 height 19
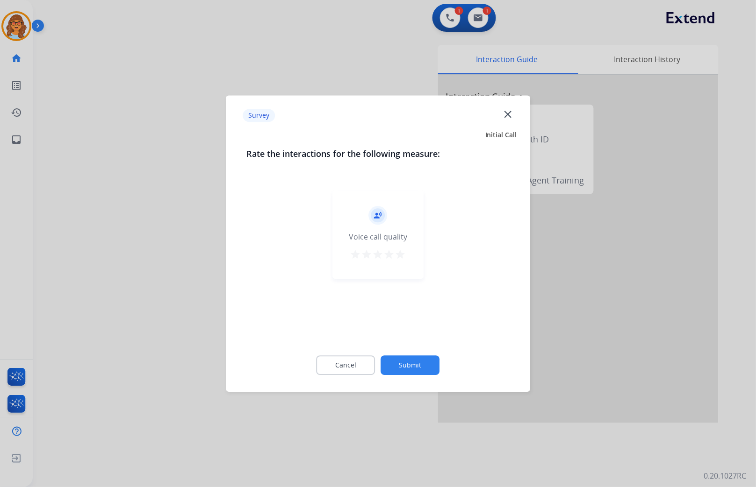
click at [399, 253] on mat-icon "star" at bounding box center [400, 254] width 11 height 11
click at [421, 371] on button "Submit" at bounding box center [410, 366] width 59 height 20
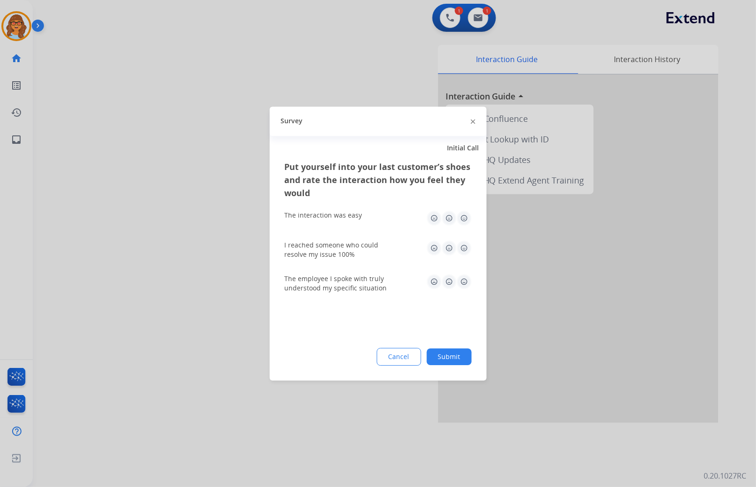
click at [459, 356] on button "Submit" at bounding box center [449, 357] width 45 height 17
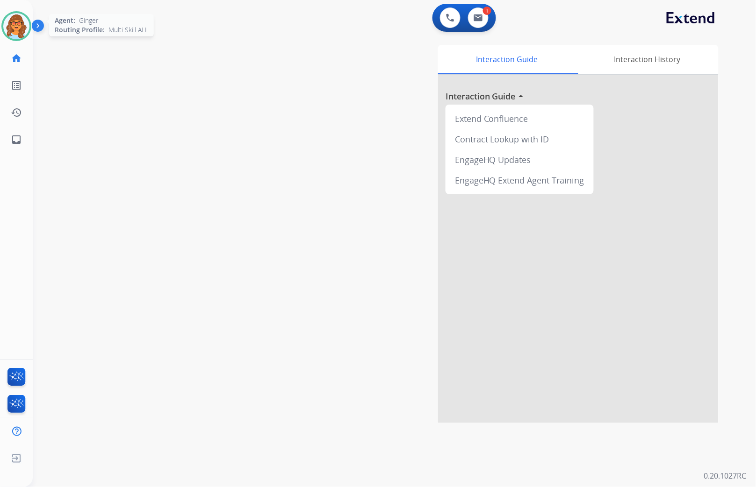
click at [19, 29] on img at bounding box center [16, 26] width 26 height 26
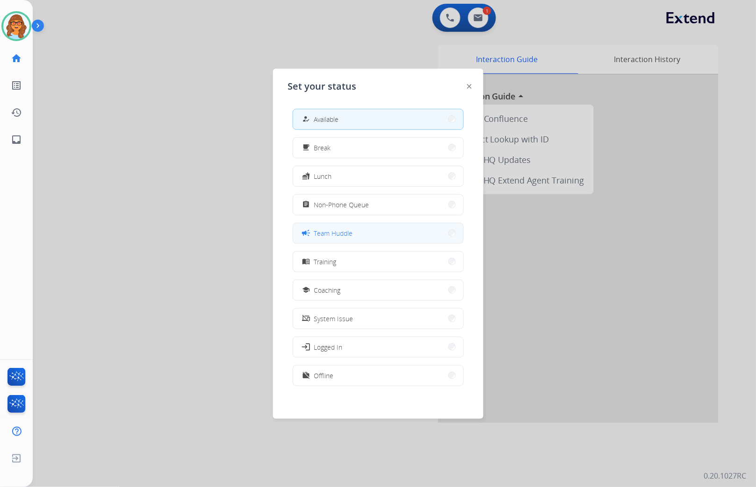
click at [347, 235] on span "Team Huddle" at bounding box center [333, 234] width 39 height 10
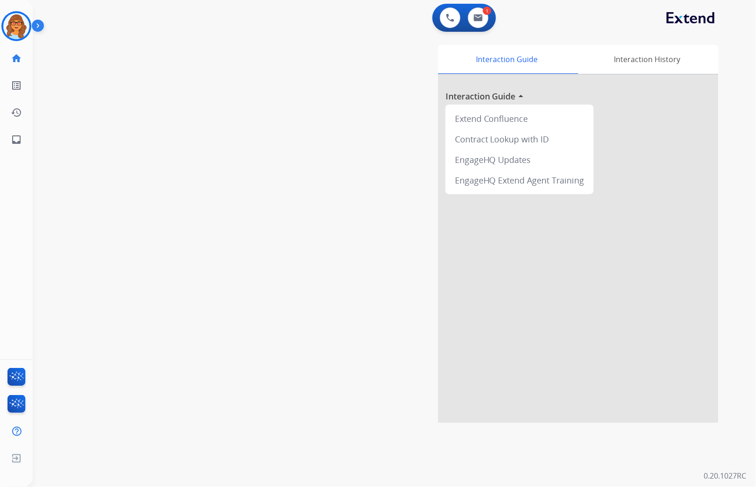
click at [218, 197] on div "swap_horiz Break voice bridge close_fullscreen Connect 3-Way Call merge_type Se…" at bounding box center [383, 229] width 701 height 390
click at [12, 25] on img at bounding box center [16, 26] width 26 height 26
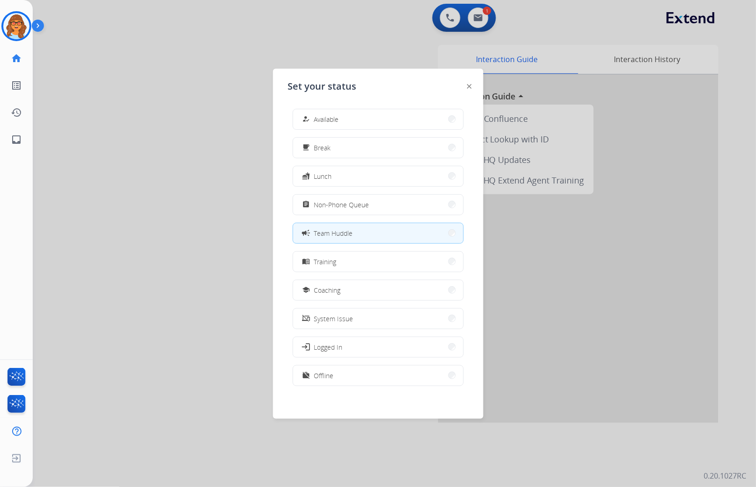
drag, startPoint x: 96, startPoint y: 82, endPoint x: 114, endPoint y: 68, distance: 23.0
click at [96, 82] on div at bounding box center [378, 243] width 756 height 487
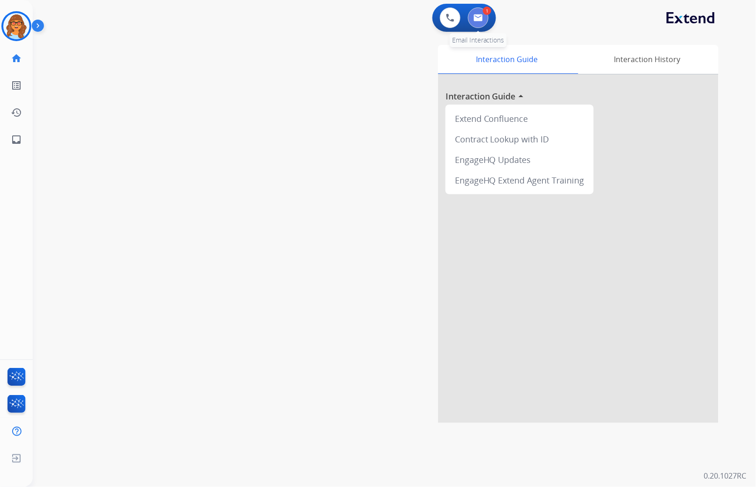
click at [486, 19] on button at bounding box center [478, 17] width 21 height 21
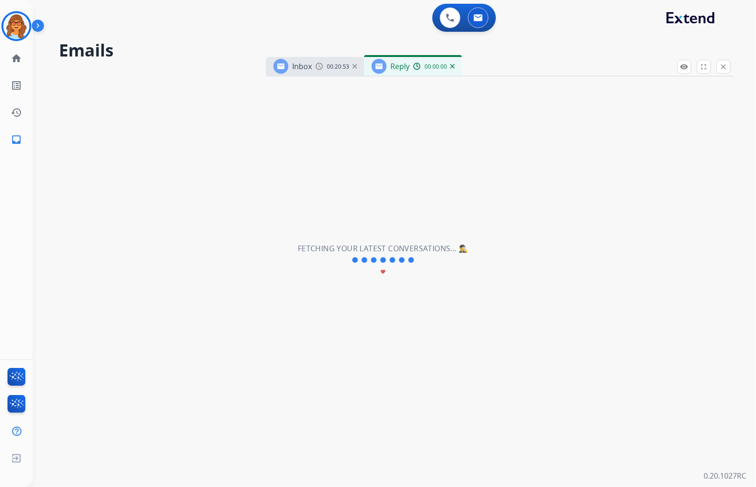
select select "**********"
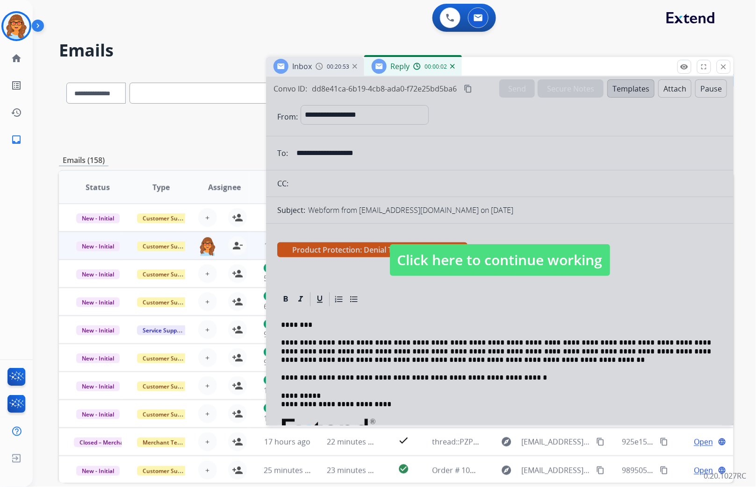
click at [552, 258] on span "Click here to continue working" at bounding box center [500, 260] width 220 height 32
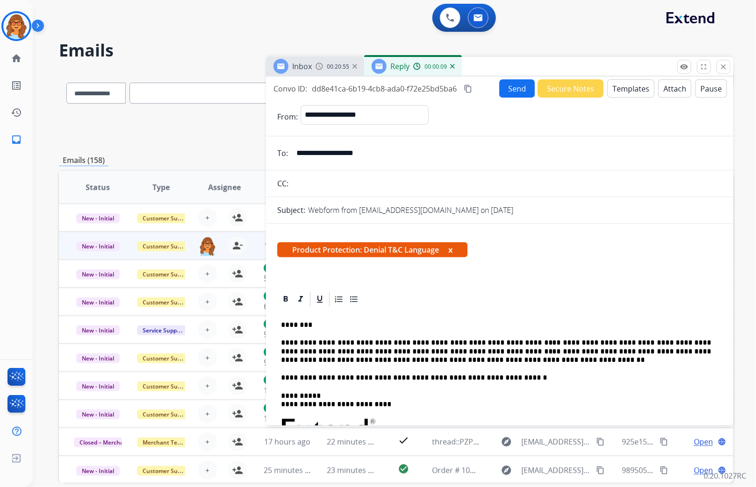
click at [468, 87] on mat-icon "content_copy" at bounding box center [468, 89] width 8 height 8
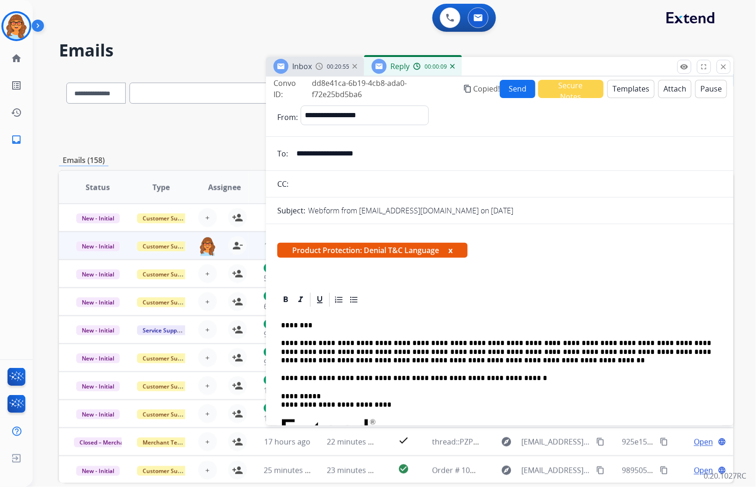
click at [519, 85] on button "Send" at bounding box center [518, 89] width 36 height 18
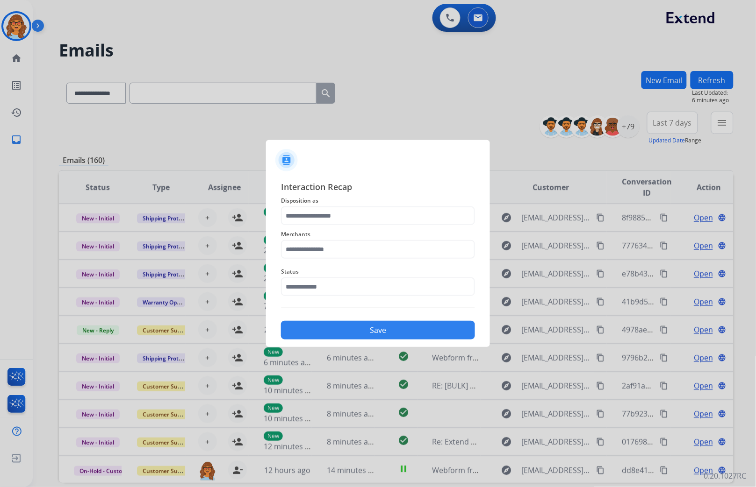
click at [174, 49] on div at bounding box center [378, 243] width 756 height 487
click at [311, 283] on input "text" at bounding box center [378, 287] width 194 height 19
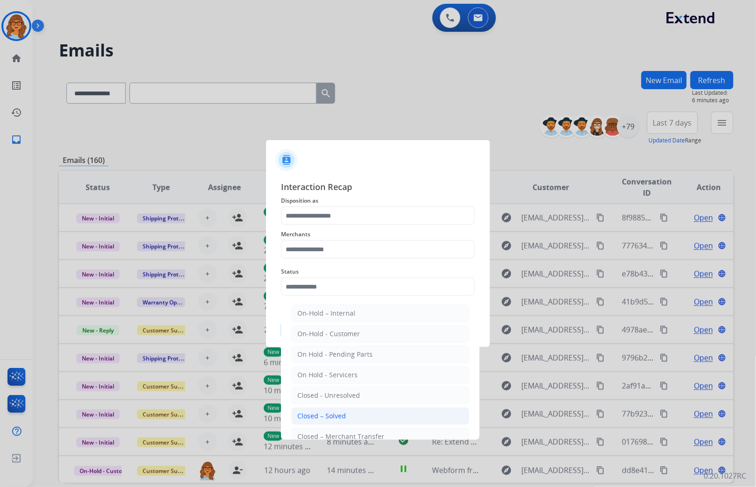
click at [336, 414] on div "Closed – Solved" at bounding box center [321, 416] width 49 height 9
type input "**********"
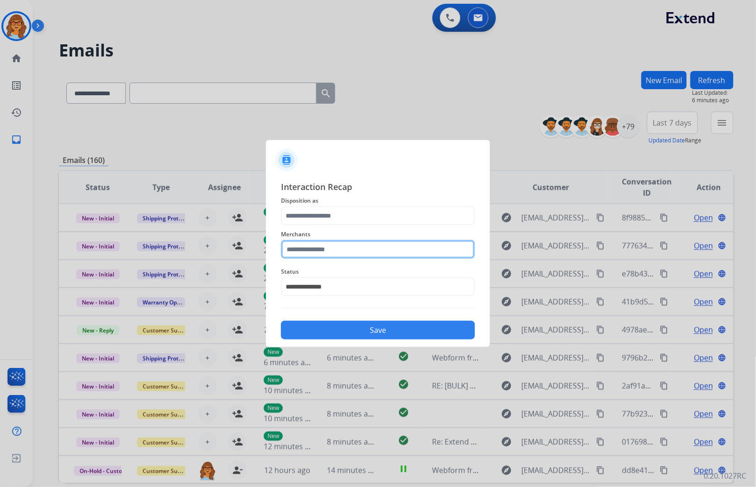
click at [324, 248] on input "text" at bounding box center [378, 249] width 194 height 19
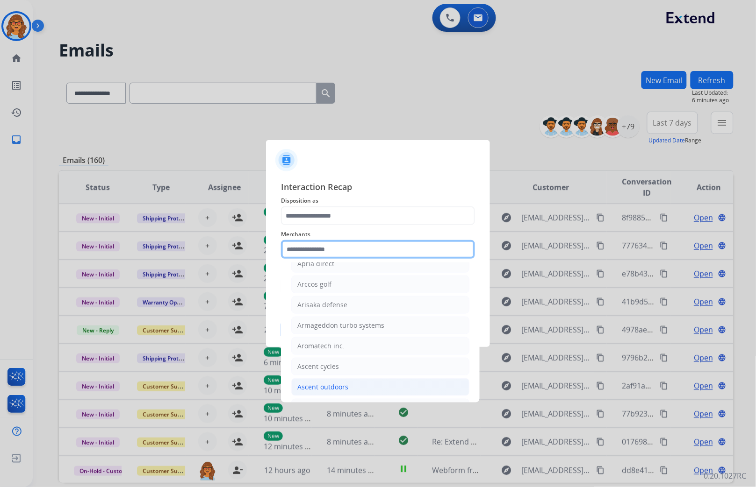
scroll to position [1298, 0]
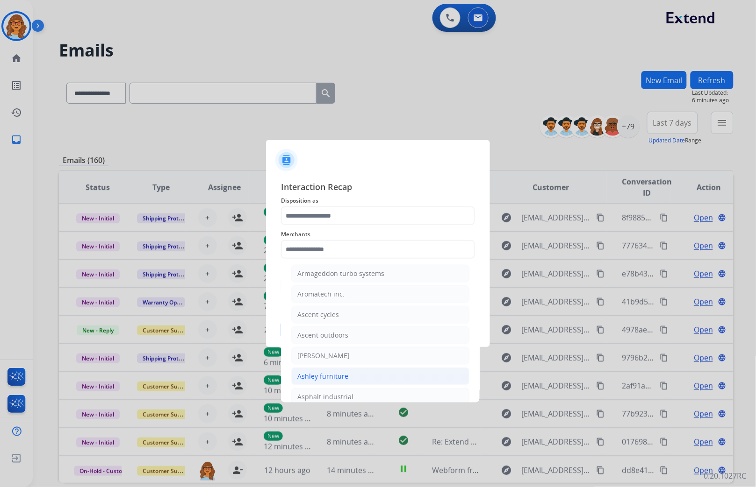
click at [327, 381] on div "Ashley furniture" at bounding box center [322, 376] width 51 height 9
type input "**********"
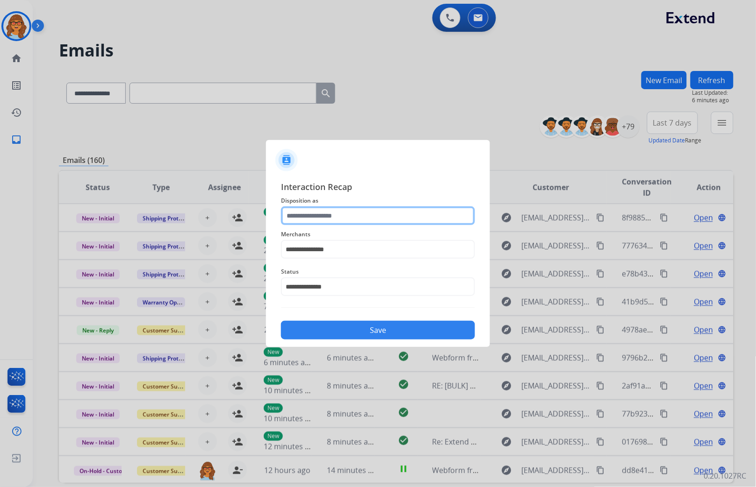
click at [339, 214] on input "text" at bounding box center [378, 216] width 194 height 19
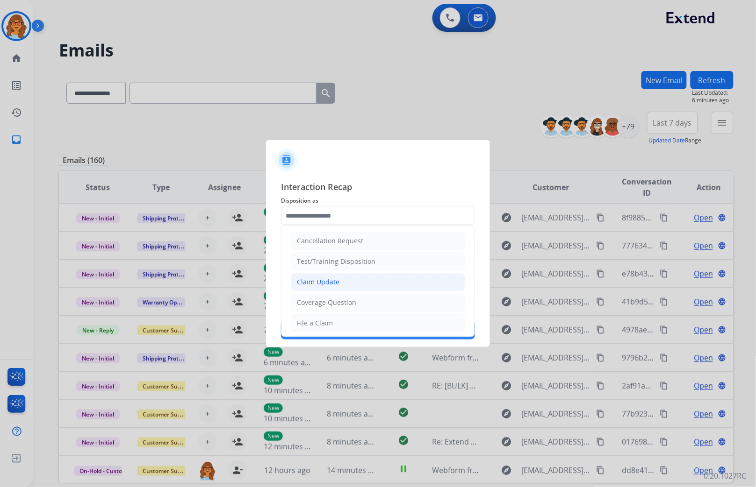
click at [319, 280] on div "Claim Update" at bounding box center [318, 282] width 43 height 9
type input "**********"
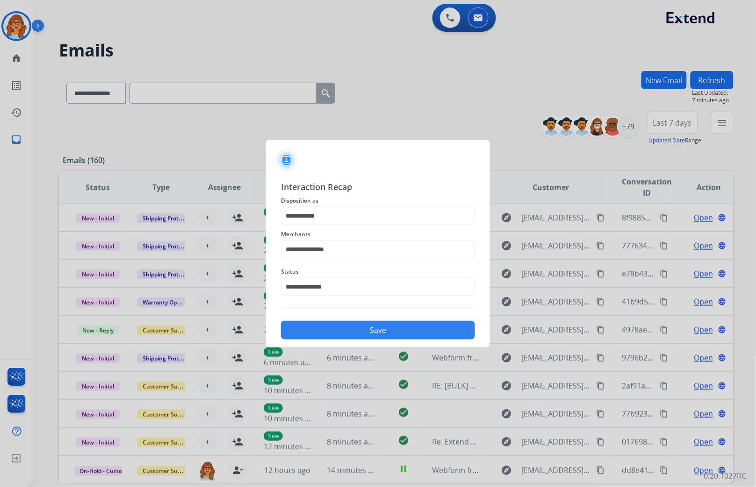
click at [391, 335] on button "Save" at bounding box center [378, 330] width 194 height 19
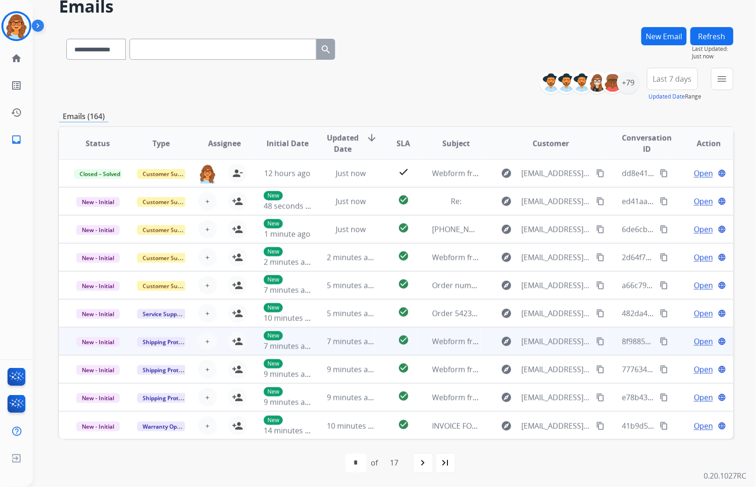
scroll to position [0, 0]
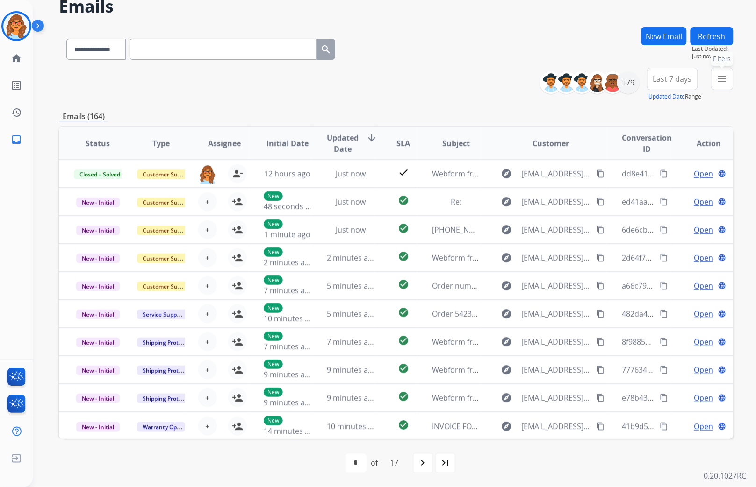
click at [717, 73] on mat-icon "menu" at bounding box center [721, 78] width 11 height 11
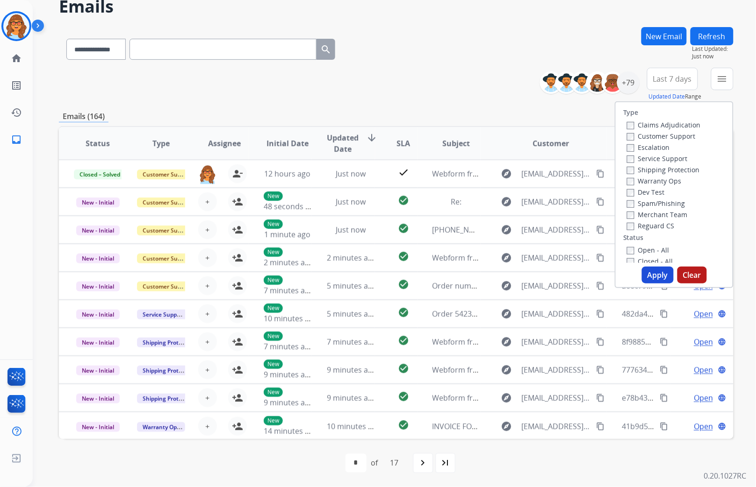
click at [664, 134] on label "Customer Support" at bounding box center [661, 136] width 69 height 9
click at [671, 77] on span "Last 7 days" at bounding box center [672, 79] width 39 height 4
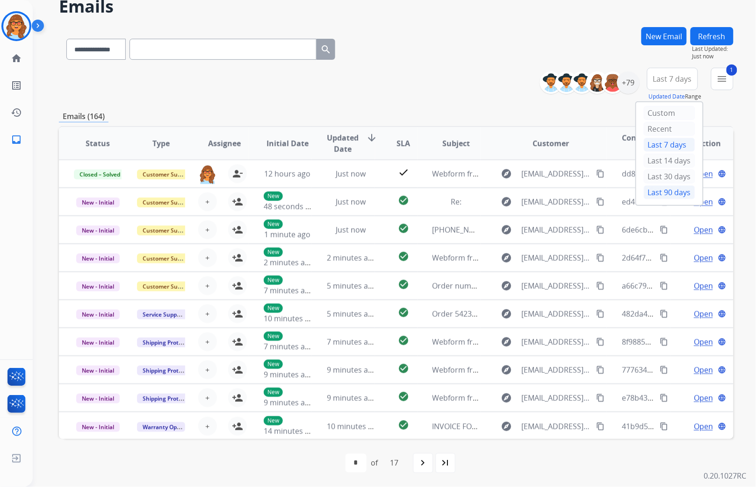
click at [651, 193] on div "Last 90 days" at bounding box center [669, 193] width 51 height 14
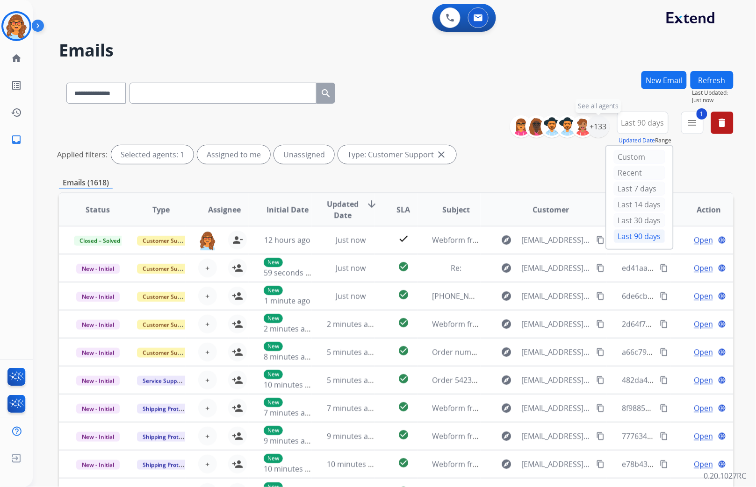
click at [599, 129] on div "+133" at bounding box center [598, 126] width 22 height 22
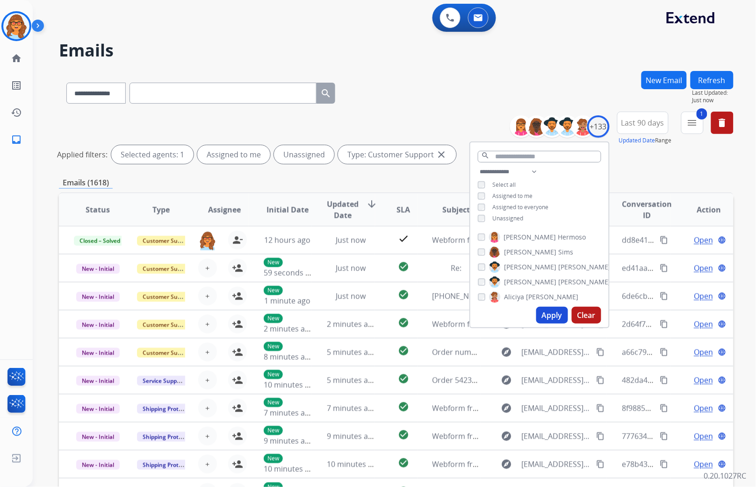
click at [507, 218] on span "Unassigned" at bounding box center [508, 219] width 31 height 8
click at [553, 314] on button "Apply" at bounding box center [552, 315] width 32 height 17
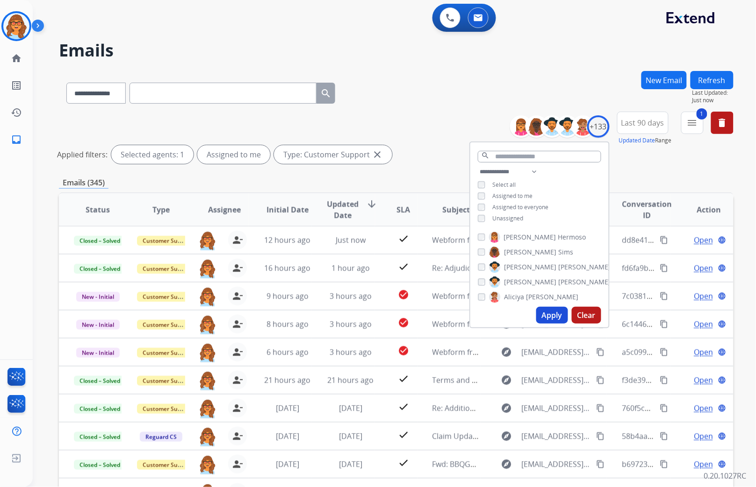
click at [426, 114] on div "**********" at bounding box center [396, 140] width 674 height 56
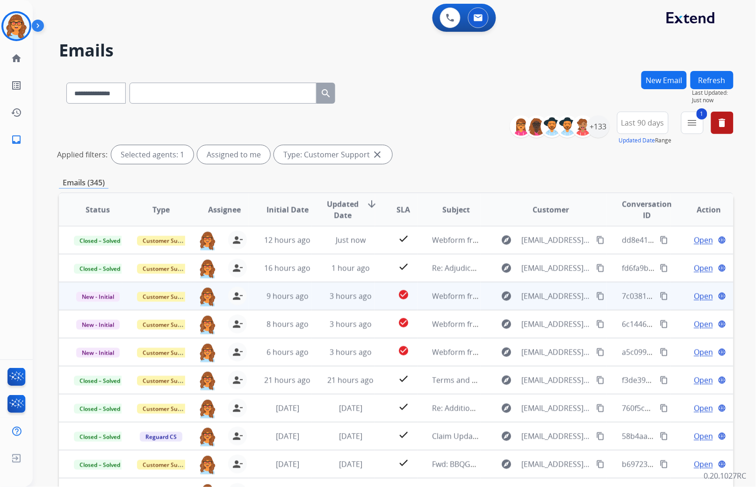
click at [695, 295] on span "Open" at bounding box center [703, 296] width 19 height 11
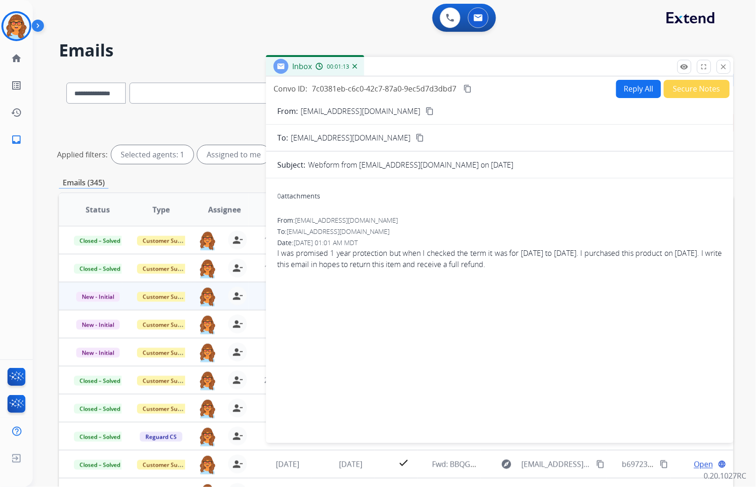
drag, startPoint x: 372, startPoint y: 218, endPoint x: 295, endPoint y: 218, distance: 76.2
click at [295, 218] on div "From: blaraisnot17@gmail.com" at bounding box center [499, 220] width 445 height 9
drag, startPoint x: 295, startPoint y: 218, endPoint x: 301, endPoint y: 220, distance: 6.4
copy div "blaraisnot17@gmail.com"
click at [629, 85] on button "Reply All" at bounding box center [638, 89] width 45 height 18
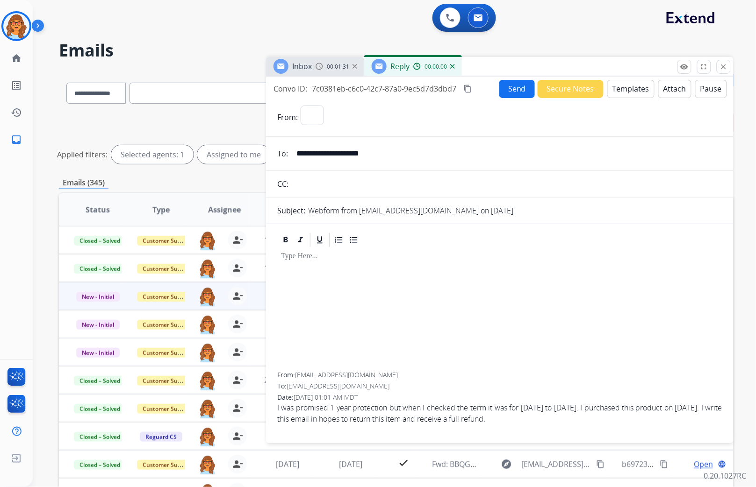
select select "**********"
click at [615, 90] on button "Templates" at bounding box center [630, 89] width 47 height 18
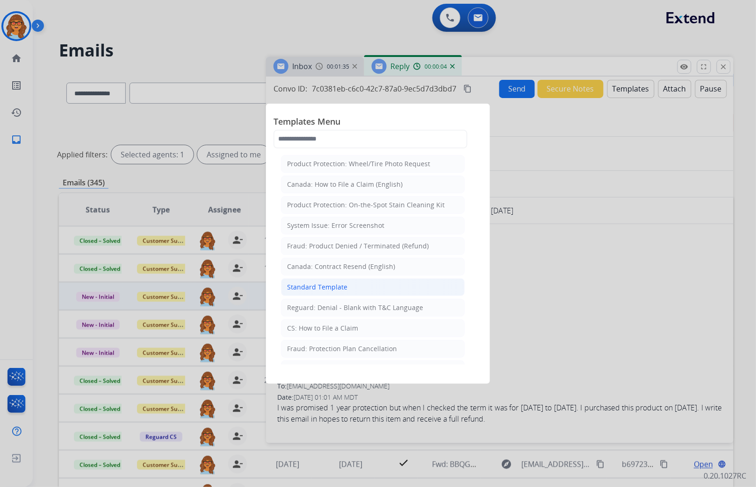
click at [293, 287] on div "Standard Template" at bounding box center [317, 287] width 60 height 9
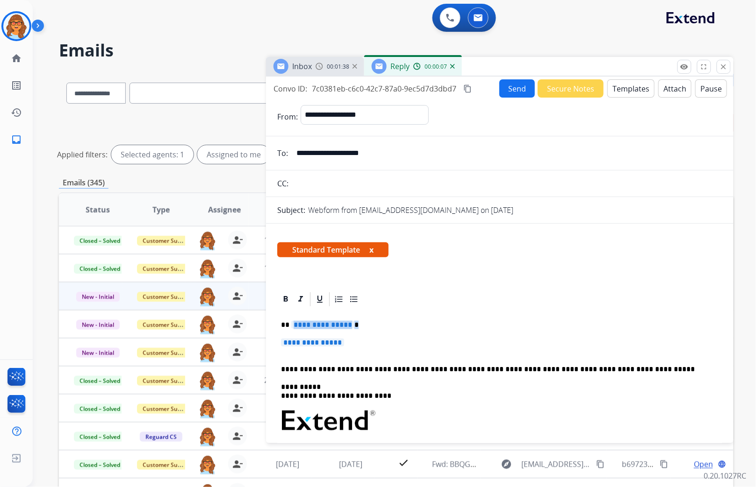
drag, startPoint x: 292, startPoint y: 326, endPoint x: 358, endPoint y: 326, distance: 66.4
click at [358, 326] on p "**********" at bounding box center [496, 325] width 430 height 8
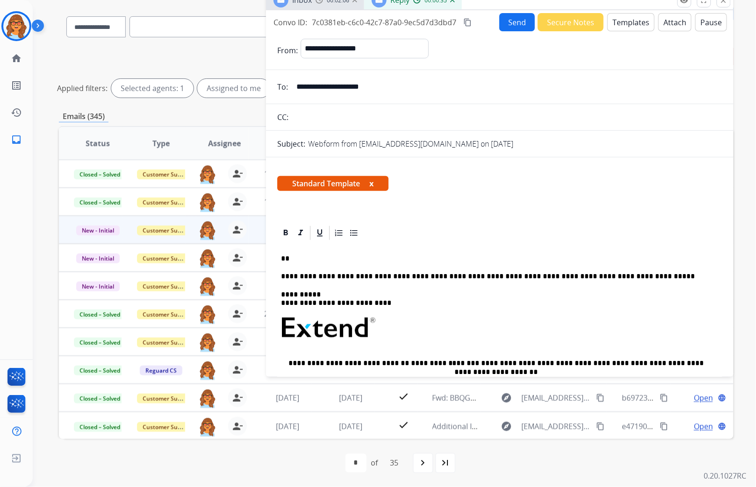
drag, startPoint x: 384, startPoint y: 84, endPoint x: 293, endPoint y: 86, distance: 91.6
click at [293, 86] on input "**********" at bounding box center [506, 87] width 431 height 19
click at [302, 260] on p "**" at bounding box center [496, 259] width 430 height 8
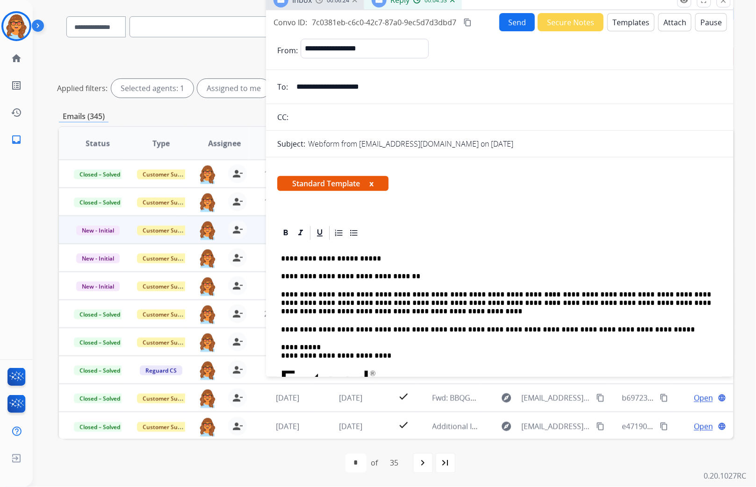
click at [519, 303] on p "**********" at bounding box center [496, 304] width 430 height 26
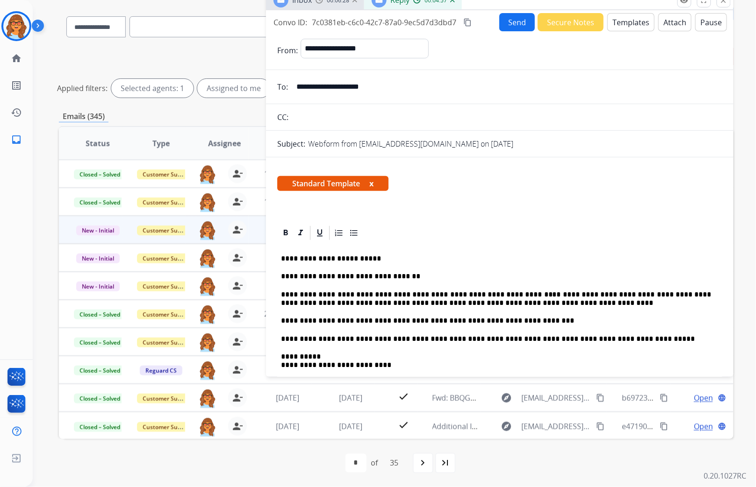
click at [333, 320] on p "**********" at bounding box center [496, 321] width 430 height 8
click at [323, 319] on p "**********" at bounding box center [496, 321] width 430 height 8
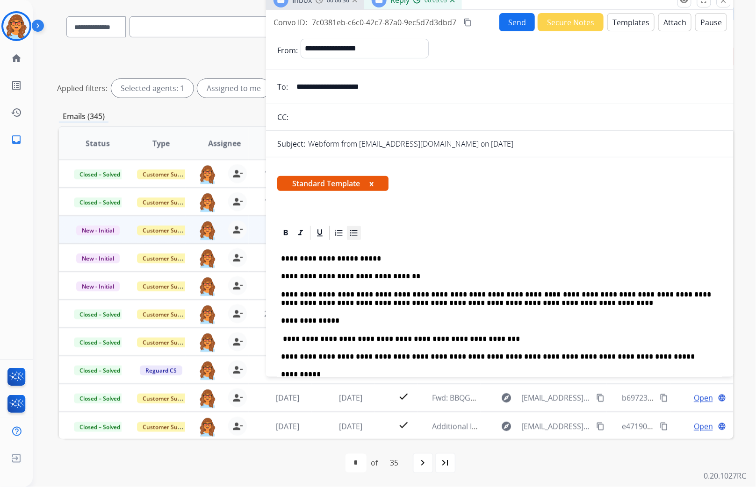
click at [353, 231] on icon at bounding box center [353, 233] width 9 height 9
click at [361, 339] on p "**********" at bounding box center [505, 339] width 411 height 8
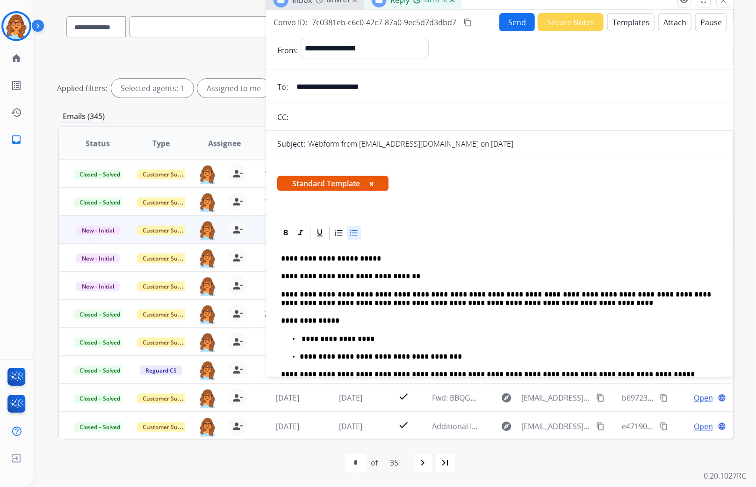
click at [344, 357] on p "**********" at bounding box center [505, 357] width 411 height 8
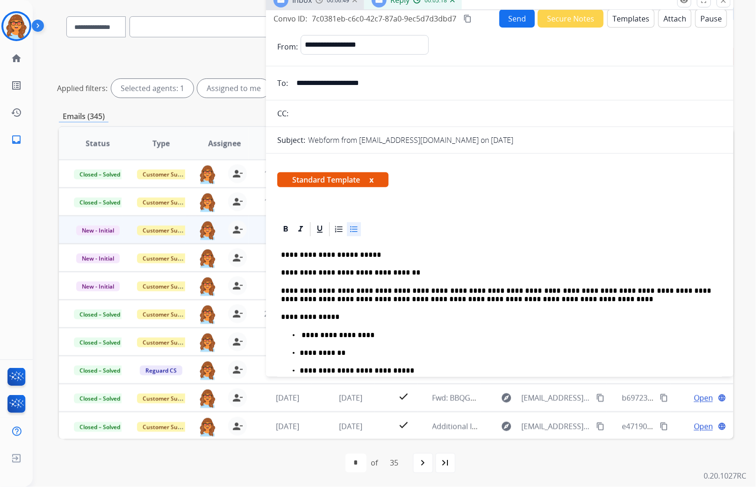
click at [355, 332] on p "**********" at bounding box center [505, 335] width 411 height 8
click at [299, 370] on ul "**********" at bounding box center [499, 353] width 437 height 44
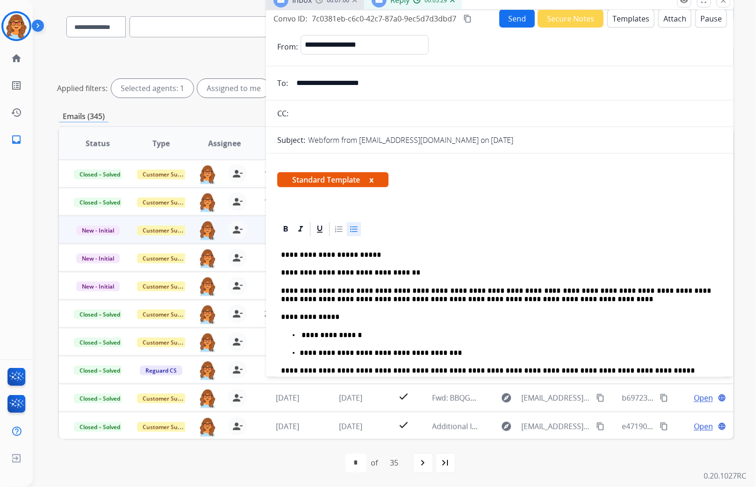
click at [358, 338] on p "**********" at bounding box center [505, 335] width 411 height 8
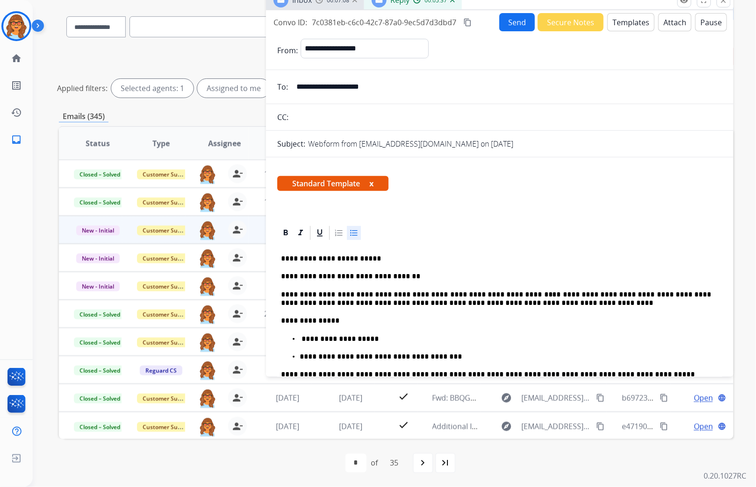
scroll to position [0, 0]
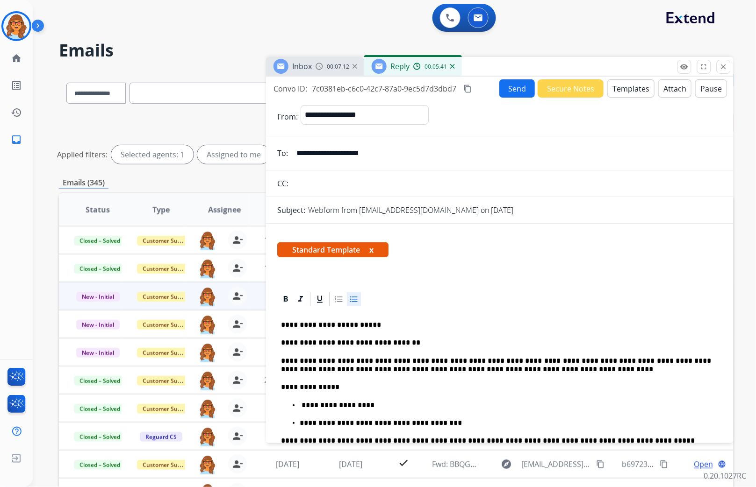
click at [512, 91] on button "Send" at bounding box center [517, 88] width 36 height 18
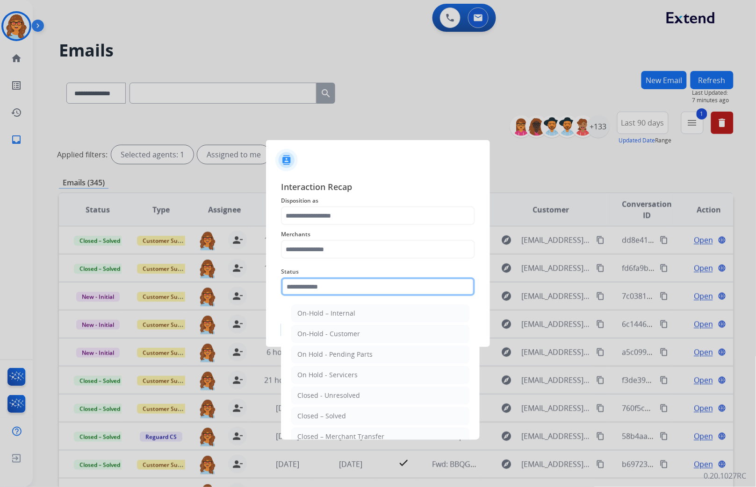
drag, startPoint x: 337, startPoint y: 281, endPoint x: 333, endPoint y: 283, distance: 4.9
click at [337, 281] on input "text" at bounding box center [378, 287] width 194 height 19
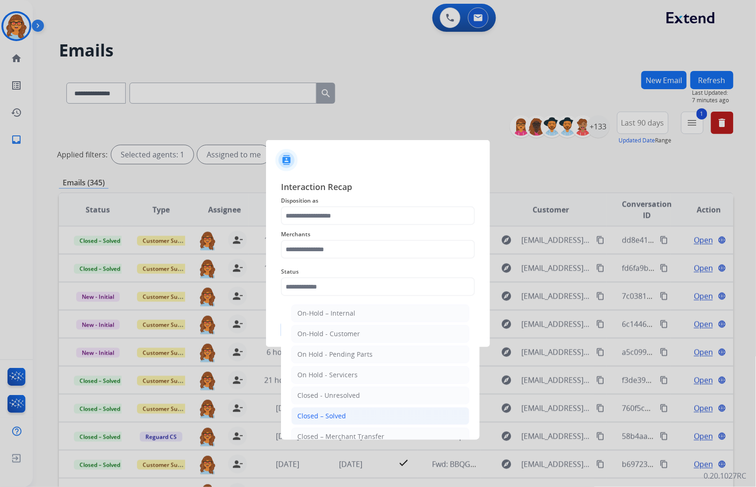
click at [332, 416] on div "Closed – Solved" at bounding box center [321, 416] width 49 height 9
type input "**********"
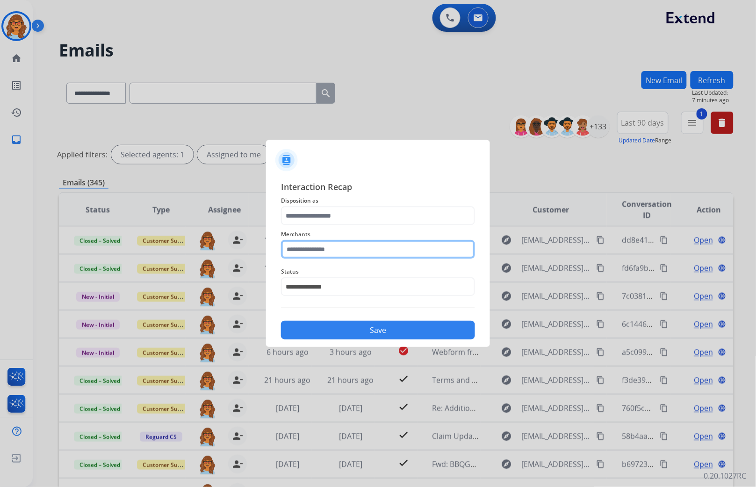
click at [321, 247] on input "text" at bounding box center [378, 249] width 194 height 19
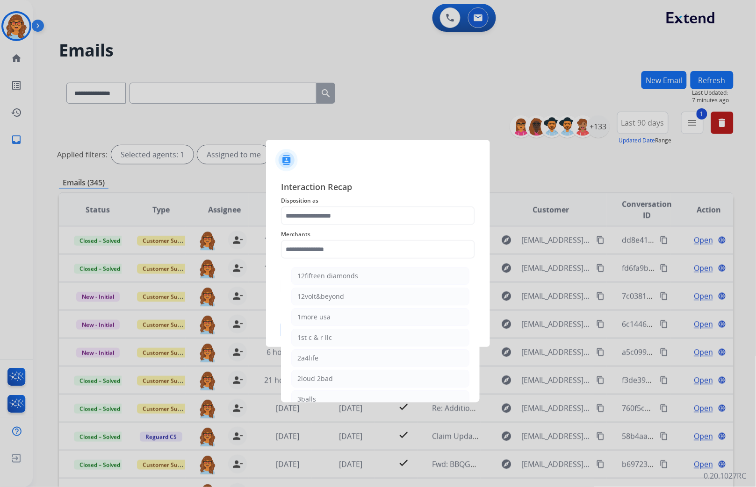
click at [282, 311] on div "12fifteen diamonds 12volt&beyond 1more usa 1st c & r llc 2a4life 2loud 2bad 3ba…" at bounding box center [380, 333] width 199 height 140
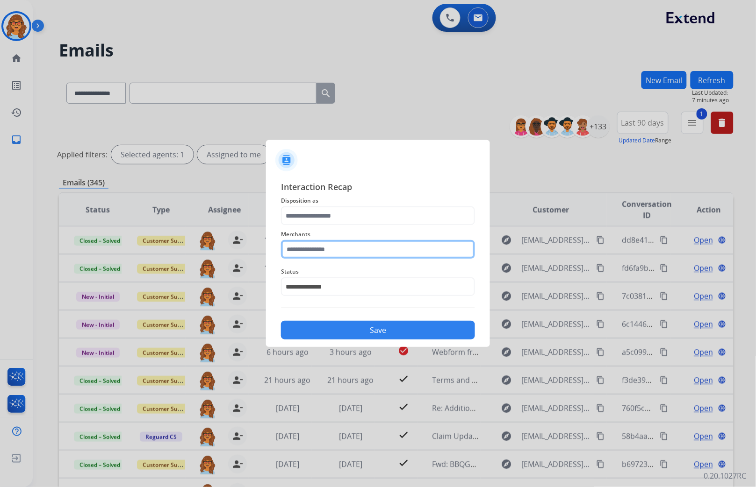
click at [331, 251] on input "text" at bounding box center [378, 249] width 194 height 19
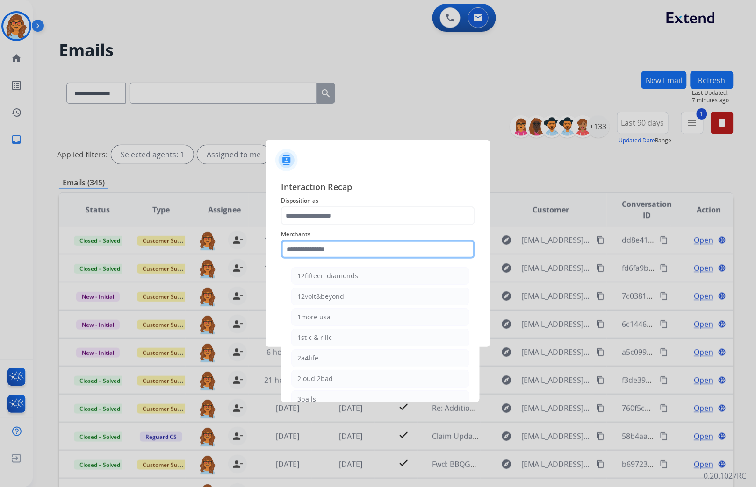
type input "***"
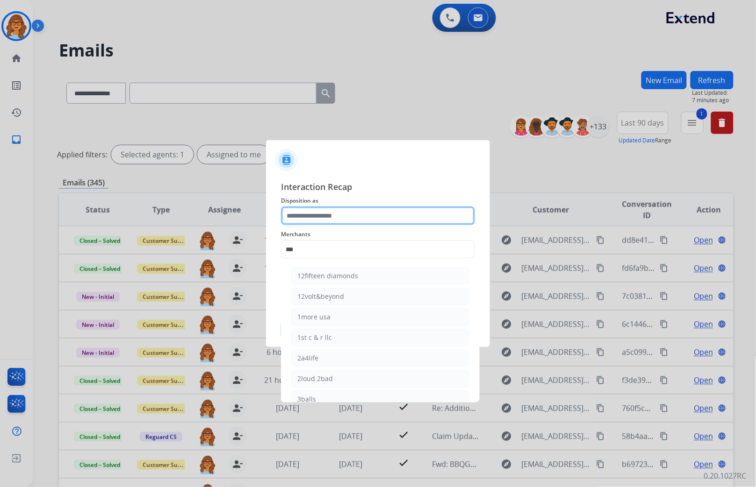
type input "*****"
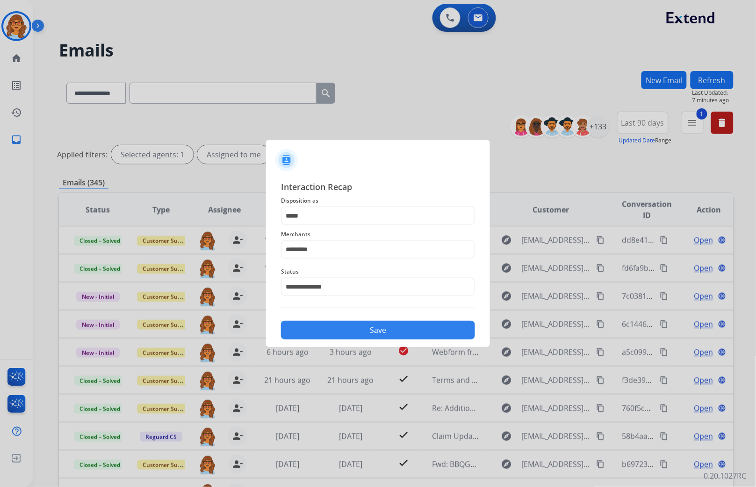
click at [346, 333] on button "Save" at bounding box center [378, 330] width 194 height 19
click at [341, 255] on input "*********" at bounding box center [378, 249] width 194 height 19
click at [320, 282] on li "Not found" at bounding box center [380, 276] width 178 height 18
type input "*********"
click at [375, 330] on button "Save" at bounding box center [378, 330] width 194 height 19
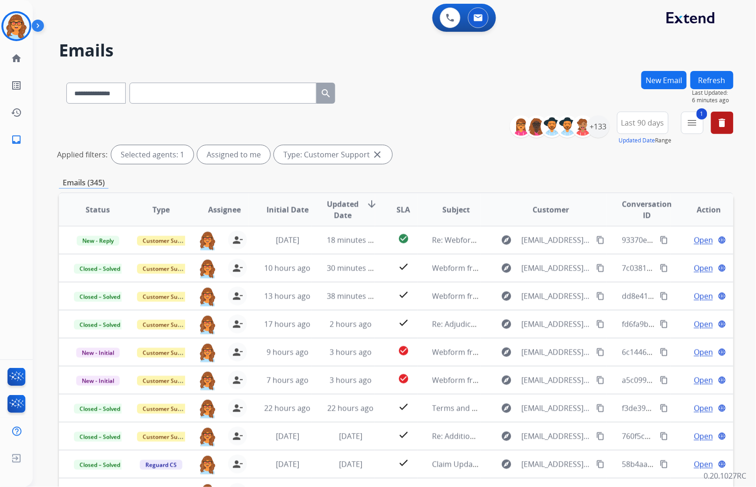
click at [196, 37] on div "**********" at bounding box center [383, 277] width 701 height 487
click at [125, 13] on div "0 Voice Interactions 0 Email Interactions" at bounding box center [388, 19] width 689 height 30
click at [25, 193] on div "Ginger Team Huddle Edit Avatar Agent: Ginger Routing Profile: Multi Skill ALL h…" at bounding box center [16, 243] width 33 height 487
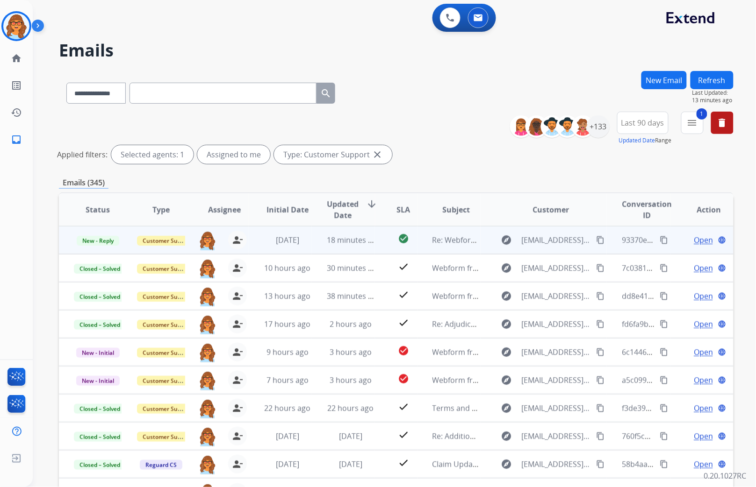
click at [694, 235] on span "Open" at bounding box center [703, 240] width 19 height 11
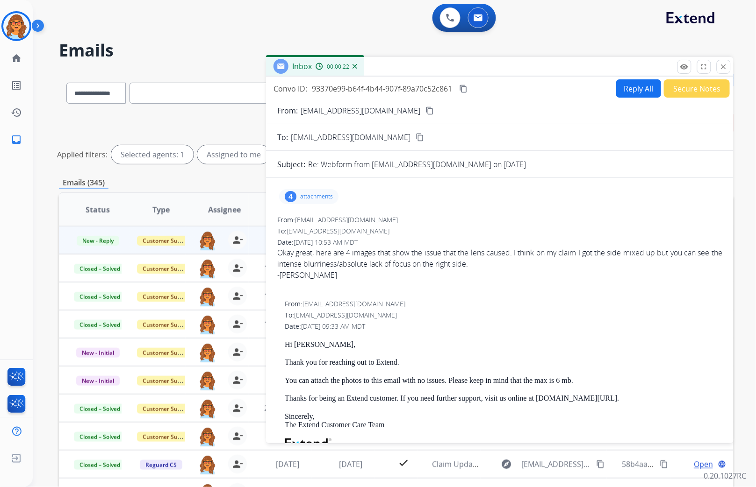
click at [291, 198] on div "4" at bounding box center [291, 196] width 12 height 11
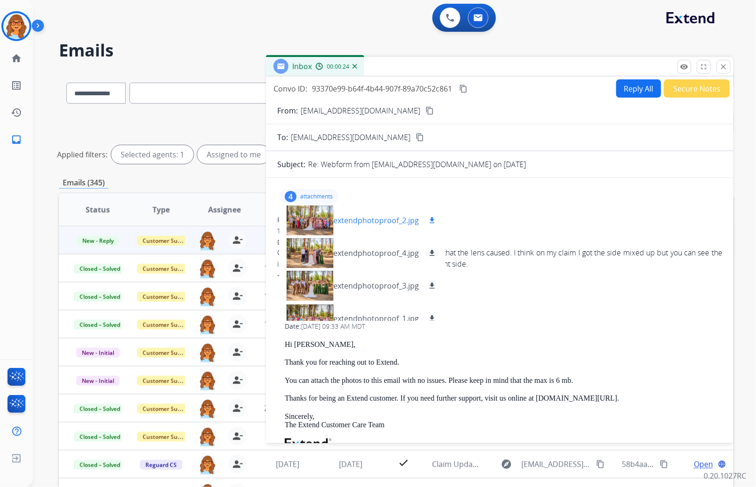
click at [315, 220] on div at bounding box center [309, 220] width 47 height 33
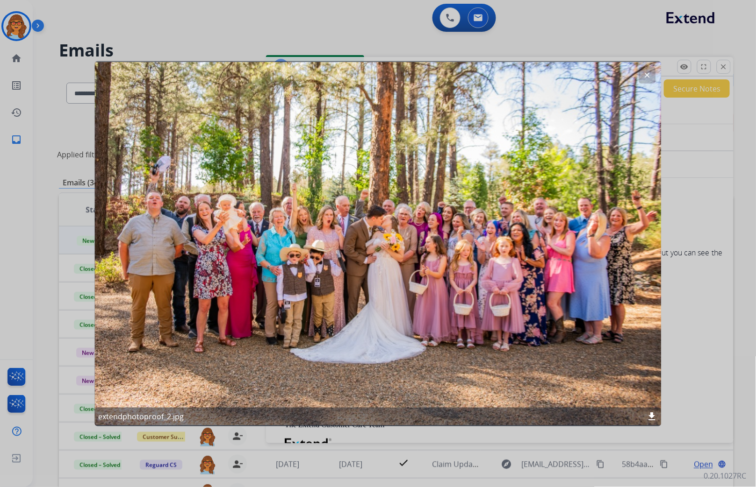
click at [648, 74] on mat-icon "clear" at bounding box center [647, 75] width 8 height 8
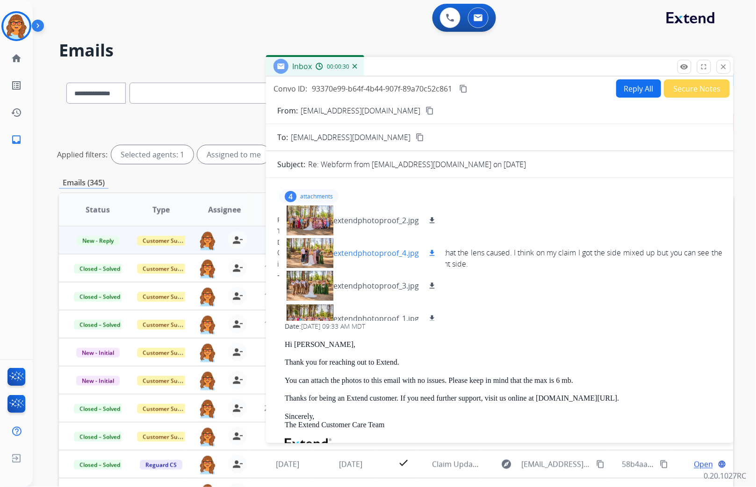
click at [300, 247] on div at bounding box center [309, 253] width 47 height 33
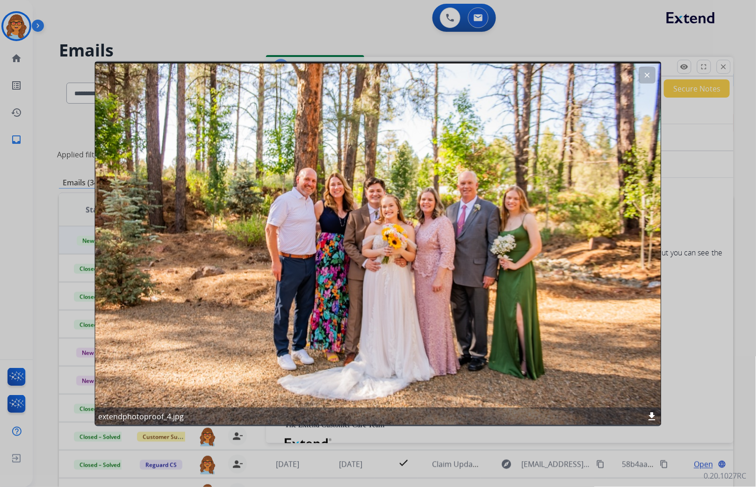
click at [646, 75] on mat-icon "clear" at bounding box center [647, 75] width 8 height 8
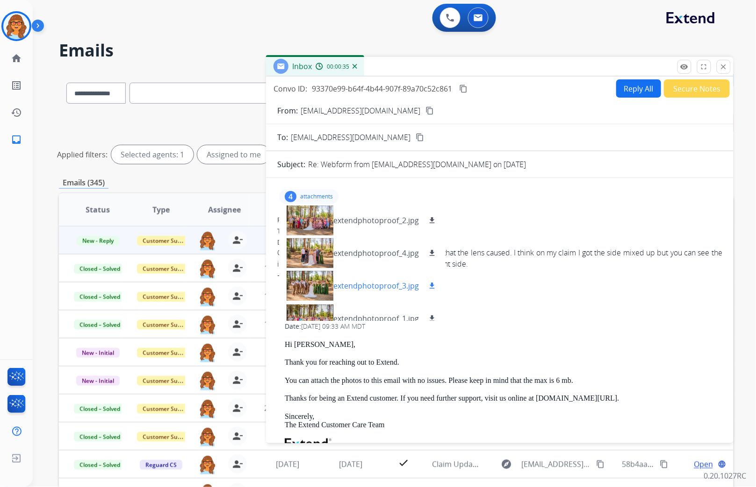
click at [311, 285] on div at bounding box center [309, 286] width 47 height 33
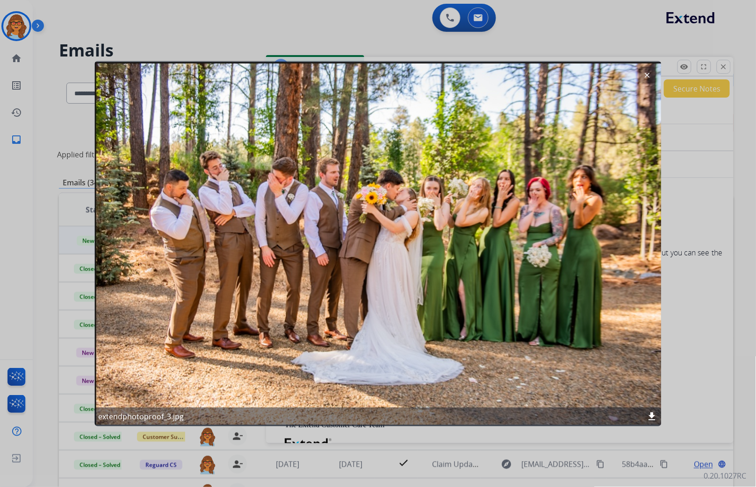
drag, startPoint x: 647, startPoint y: 76, endPoint x: 642, endPoint y: 86, distance: 11.7
click at [647, 76] on mat-icon "clear" at bounding box center [647, 75] width 8 height 8
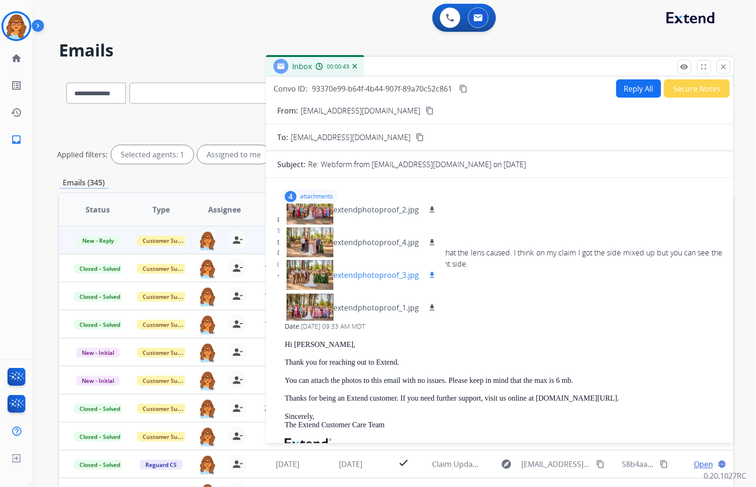
scroll to position [14, 0]
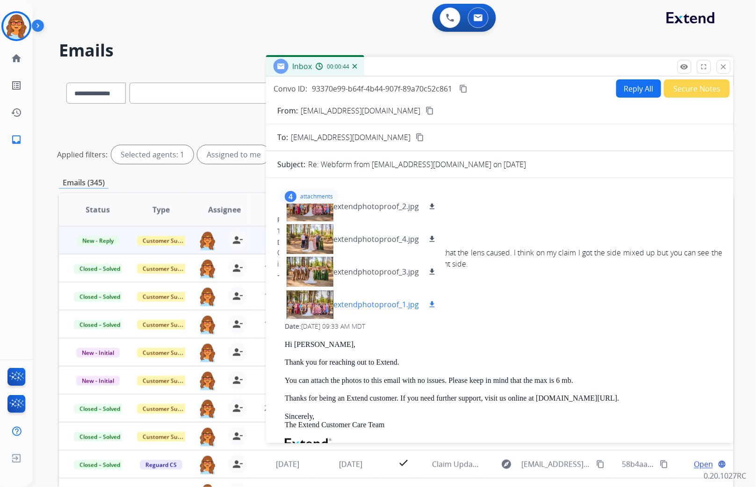
click at [315, 307] on div at bounding box center [309, 304] width 47 height 33
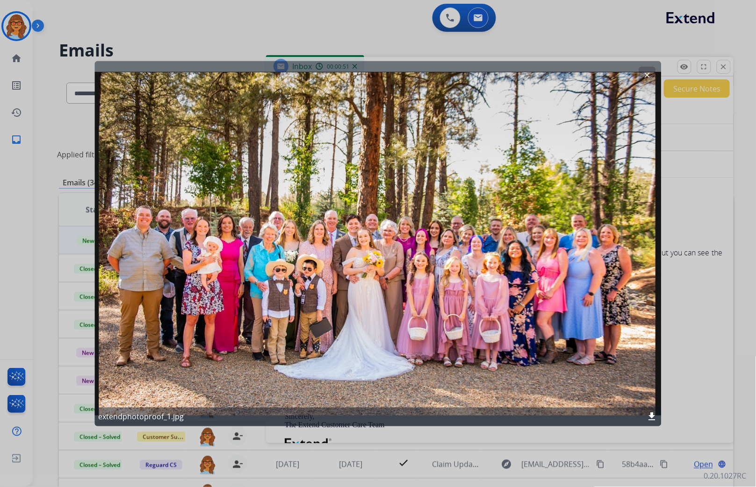
click at [648, 73] on mat-icon "clear" at bounding box center [647, 75] width 8 height 8
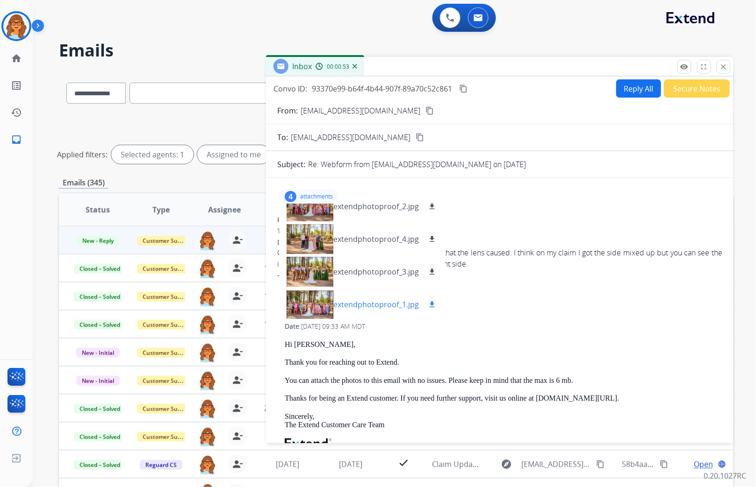
click at [430, 306] on mat-icon "download" at bounding box center [432, 304] width 8 height 8
click at [431, 270] on mat-icon "download" at bounding box center [432, 272] width 8 height 8
click at [431, 240] on mat-icon "download" at bounding box center [432, 239] width 8 height 8
click at [432, 208] on mat-icon "download" at bounding box center [432, 206] width 8 height 8
click at [580, 307] on div "From: support@extend.com No specific user match" at bounding box center [503, 304] width 437 height 9
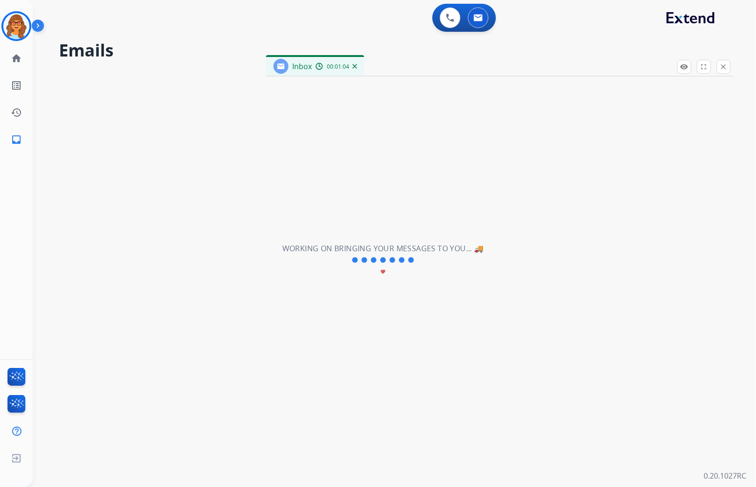
scroll to position [104, 0]
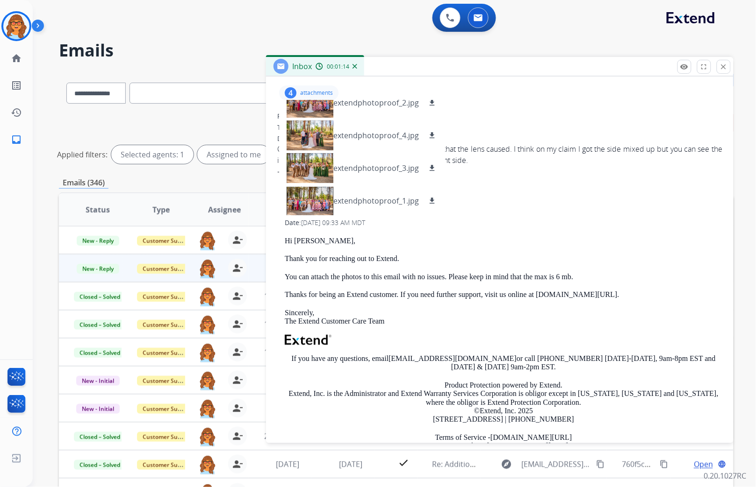
click at [644, 265] on div "Hi Hannah, Thank you for reaching out to Extend. You can attach the photos to t…" at bounding box center [503, 351] width 437 height 229
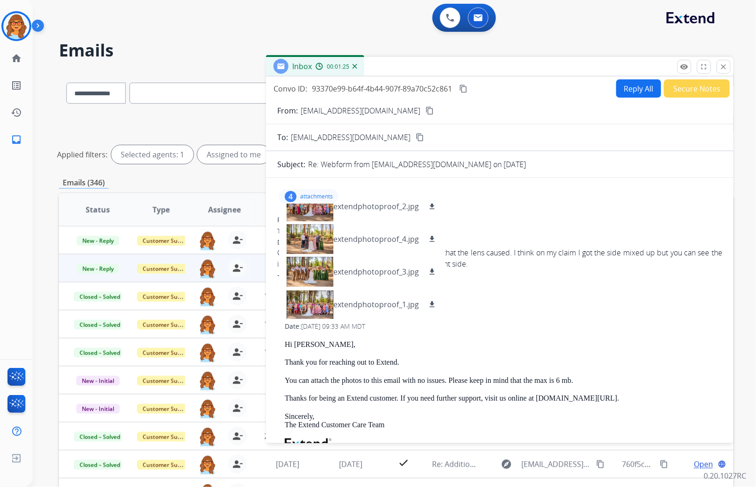
click at [242, 117] on div "**********" at bounding box center [396, 140] width 674 height 56
click at [725, 70] on button "close Close" at bounding box center [723, 67] width 14 height 14
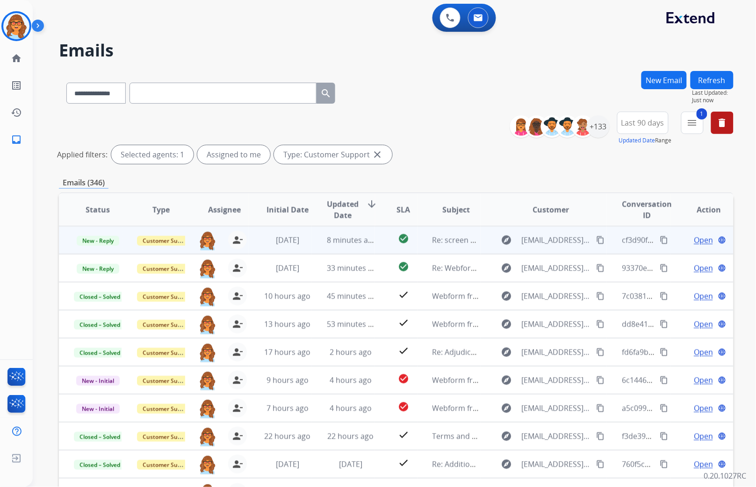
click at [707, 240] on div "Open language" at bounding box center [709, 240] width 48 height 11
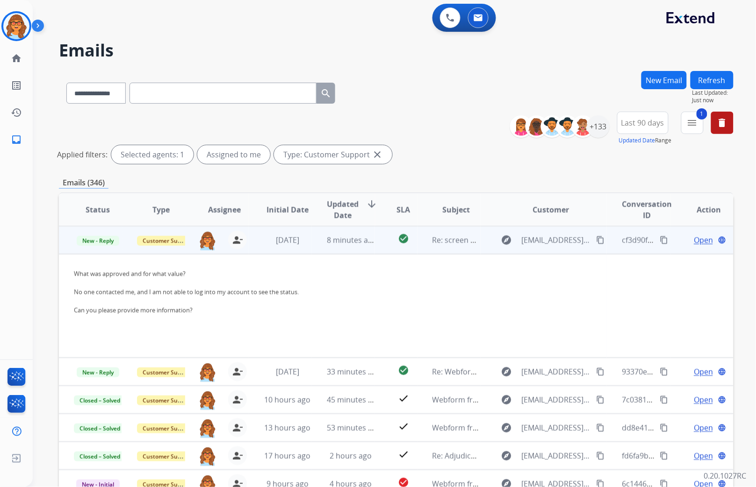
click at [131, 236] on td "Customer Support" at bounding box center [153, 240] width 63 height 28
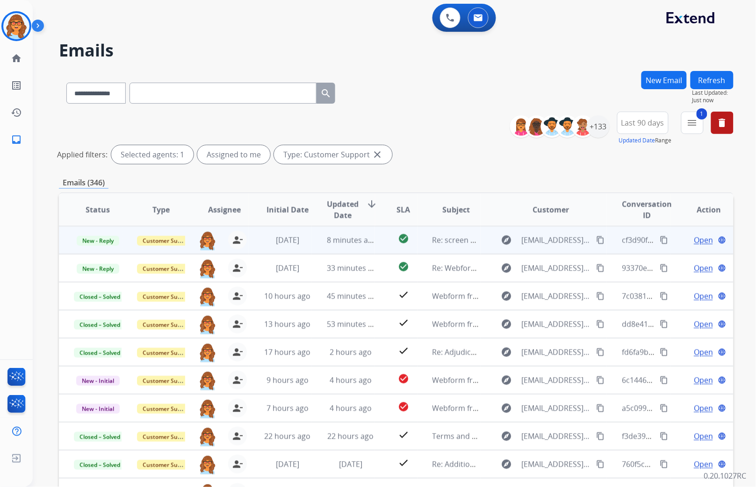
click at [694, 240] on span "Open" at bounding box center [703, 240] width 19 height 11
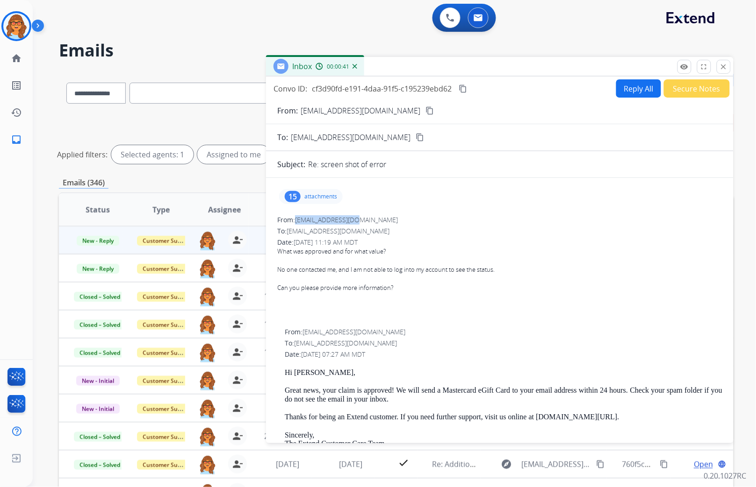
drag, startPoint x: 372, startPoint y: 221, endPoint x: 297, endPoint y: 220, distance: 75.2
click at [297, 220] on div "From: todddeye@yahoo.com" at bounding box center [499, 219] width 445 height 9
drag, startPoint x: 297, startPoint y: 220, endPoint x: 310, endPoint y: 221, distance: 13.6
copy span "[EMAIL_ADDRESS][DOMAIN_NAME]"
click at [634, 86] on button "Reply All" at bounding box center [638, 88] width 45 height 18
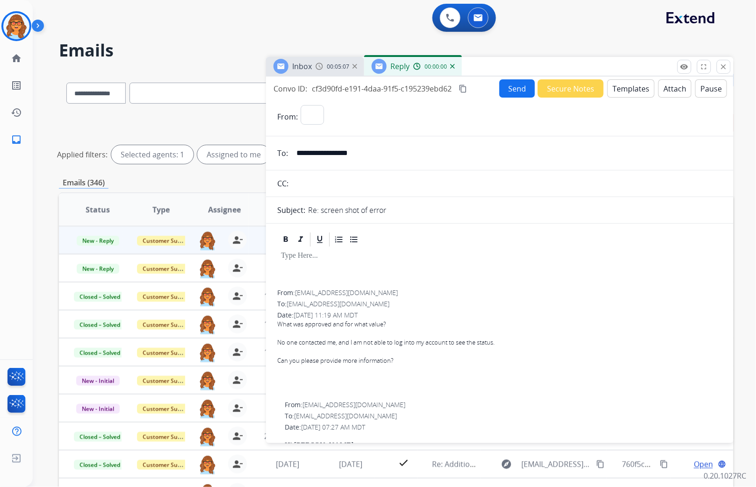
select select "**********"
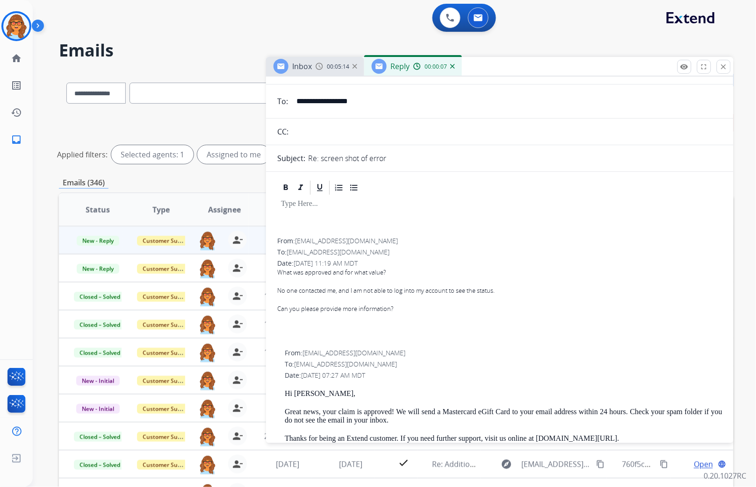
click at [284, 208] on p at bounding box center [499, 204] width 437 height 8
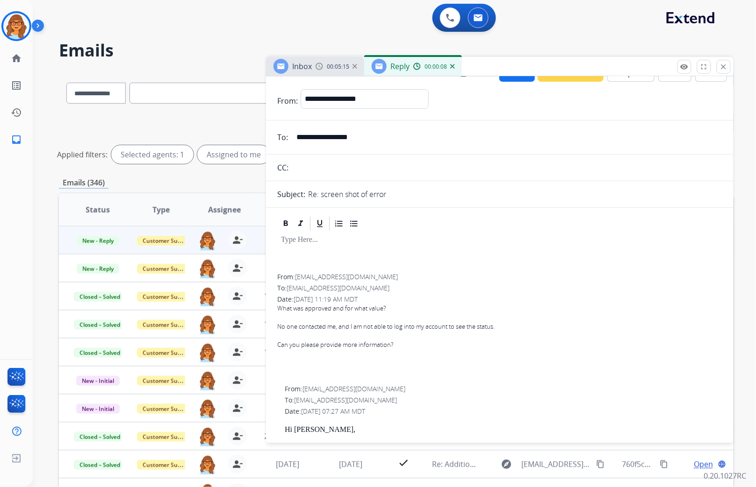
scroll to position [0, 0]
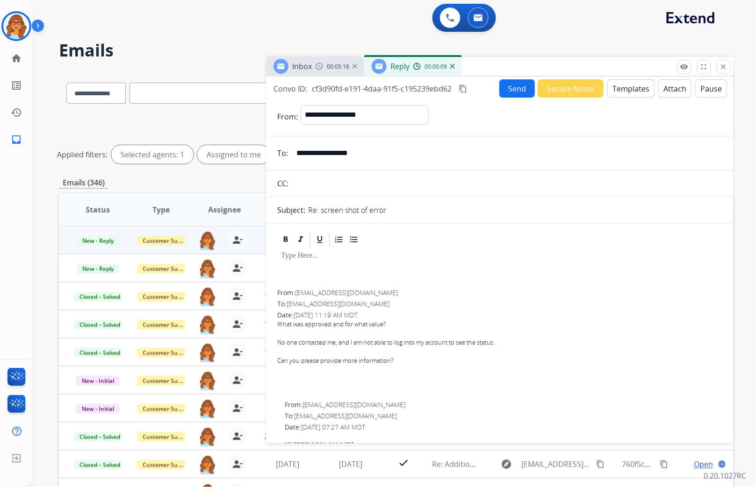
click at [632, 87] on button "Templates" at bounding box center [630, 88] width 47 height 18
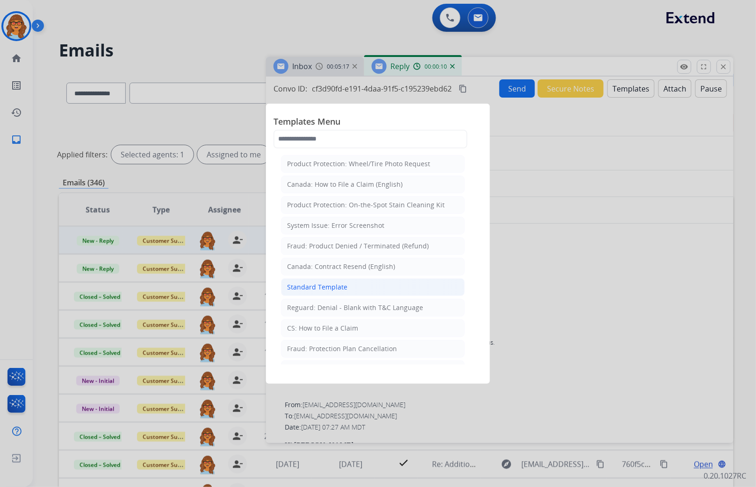
click at [299, 286] on div "Standard Template" at bounding box center [317, 287] width 60 height 9
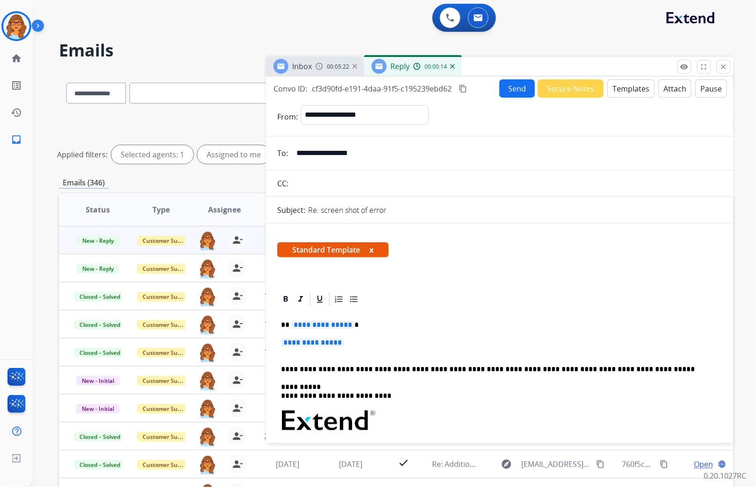
click at [295, 326] on span "**********" at bounding box center [322, 325] width 63 height 8
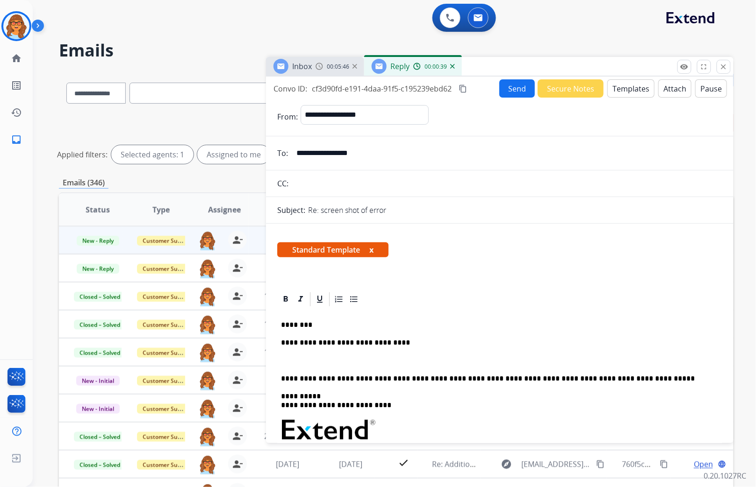
click at [400, 347] on p "**********" at bounding box center [496, 343] width 430 height 8
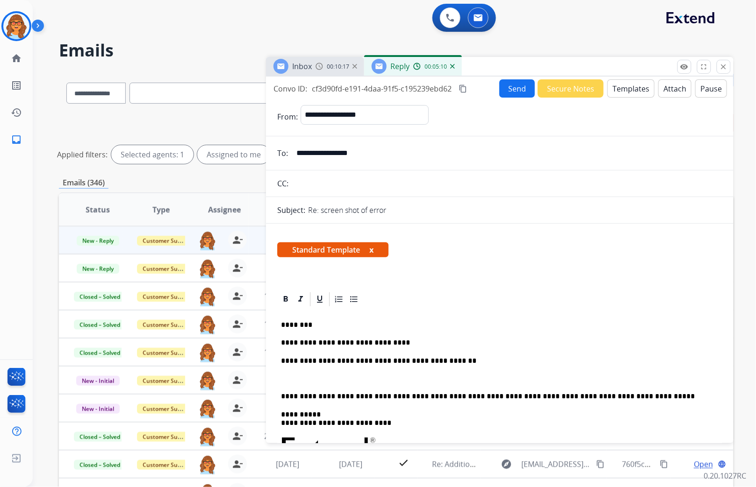
click at [450, 362] on p "**********" at bounding box center [496, 361] width 430 height 8
click at [452, 363] on p "**********" at bounding box center [496, 361] width 430 height 8
click at [472, 365] on p "**********" at bounding box center [496, 361] width 430 height 8
click at [460, 361] on p "**********" at bounding box center [496, 361] width 430 height 8
click at [459, 357] on p "**********" at bounding box center [496, 361] width 430 height 8
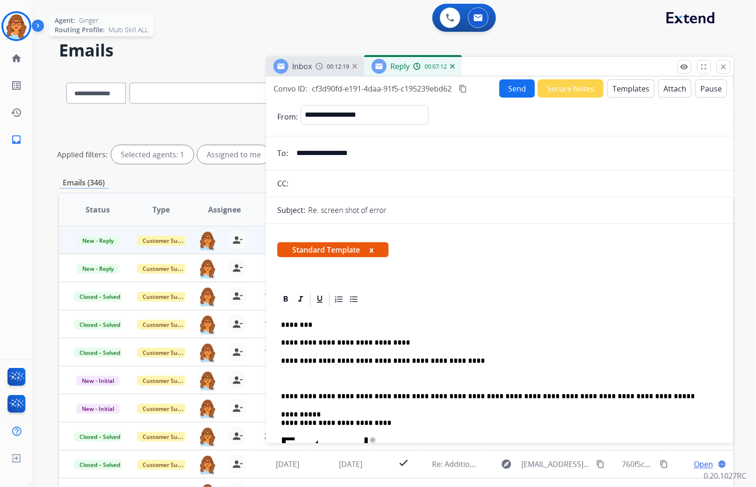
click at [16, 25] on img at bounding box center [16, 26] width 26 height 26
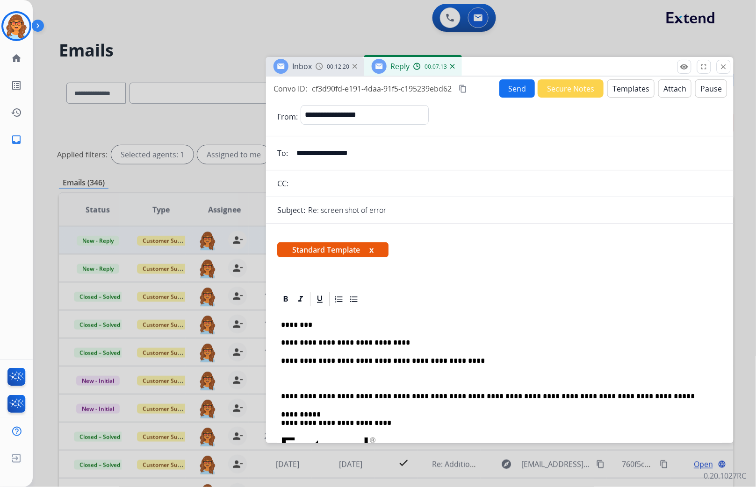
click at [450, 19] on div at bounding box center [378, 243] width 756 height 487
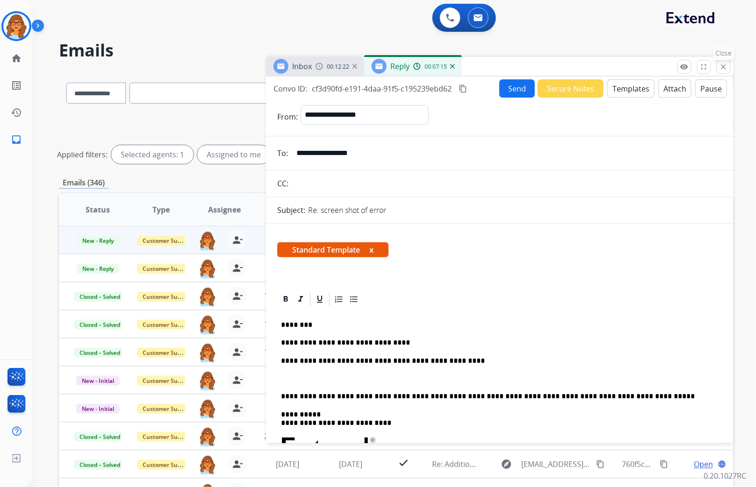
click at [722, 66] on mat-icon "close" at bounding box center [723, 67] width 8 height 8
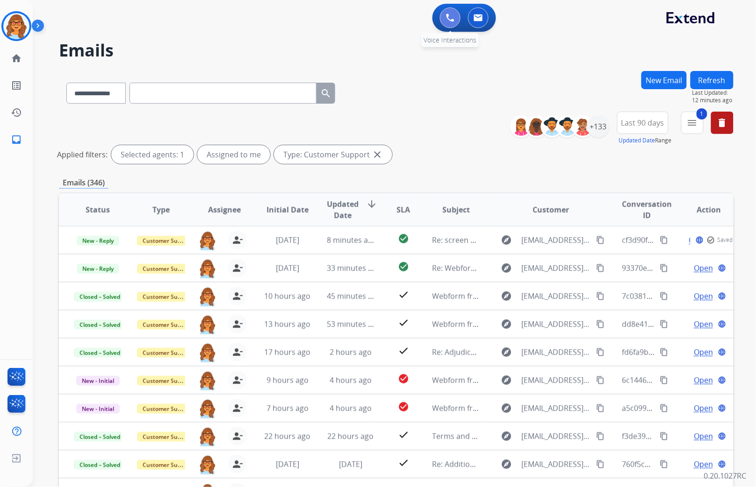
click at [447, 17] on img at bounding box center [450, 18] width 8 height 8
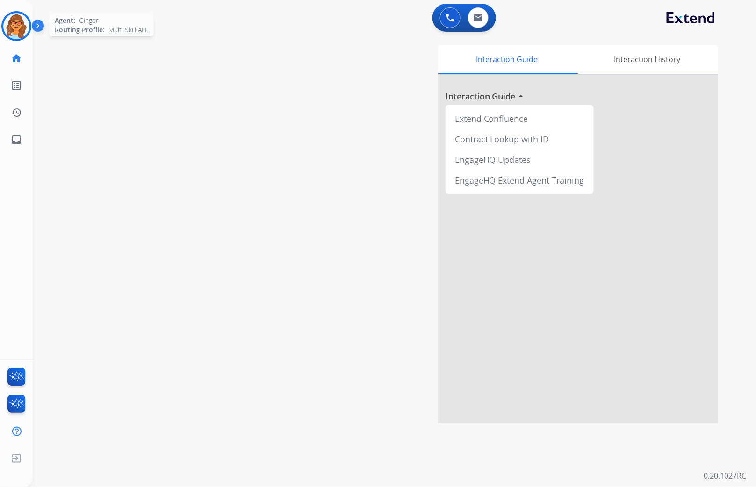
click at [22, 29] on img at bounding box center [16, 26] width 26 height 26
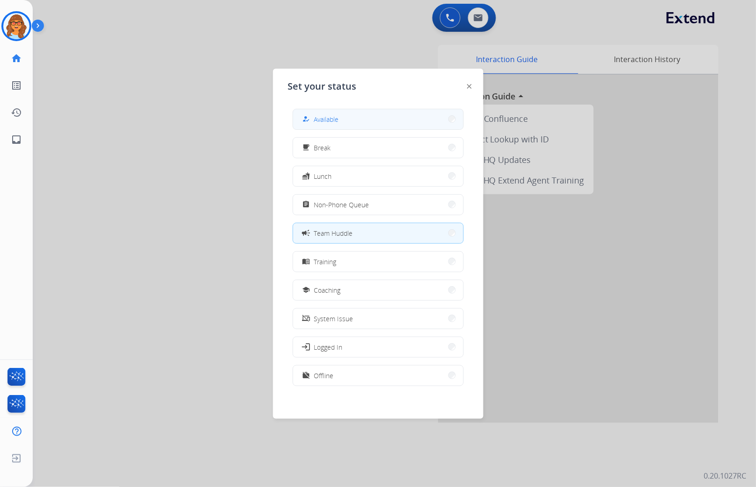
click at [335, 119] on span "Available" at bounding box center [326, 119] width 25 height 10
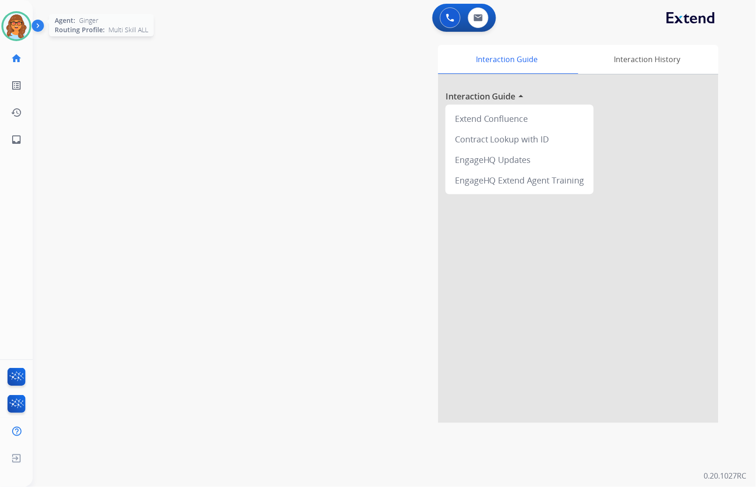
click at [24, 27] on img at bounding box center [16, 26] width 26 height 26
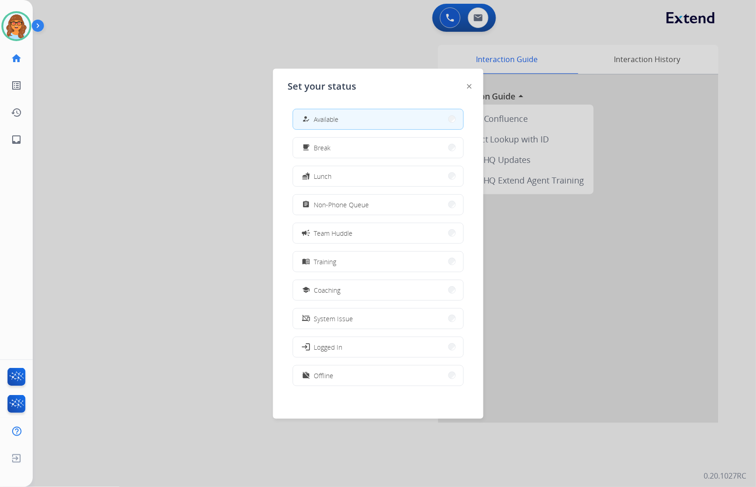
click at [453, 13] on div at bounding box center [378, 243] width 756 height 487
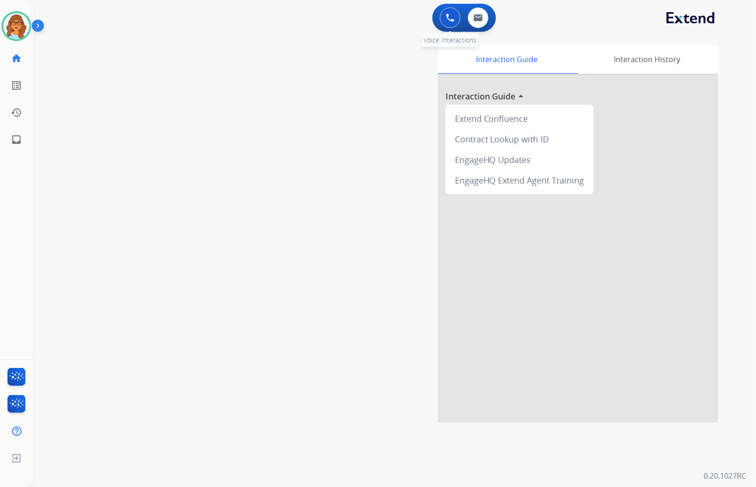
click at [452, 14] on img at bounding box center [450, 18] width 8 height 8
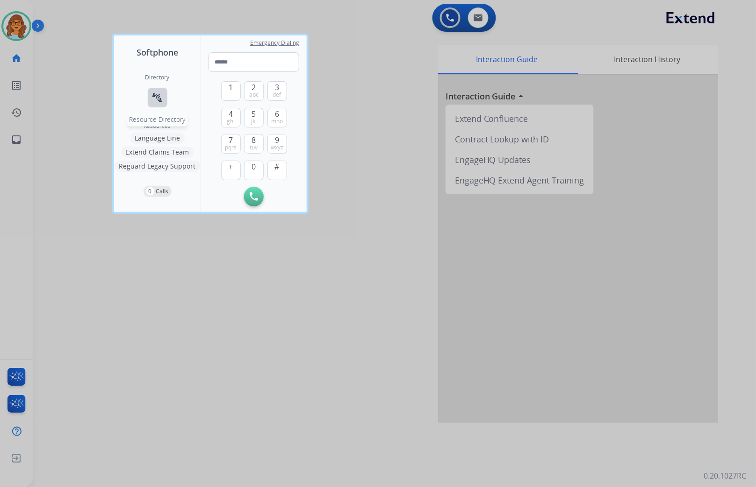
click at [153, 94] on mat-icon "connect_without_contact" at bounding box center [157, 97] width 11 height 11
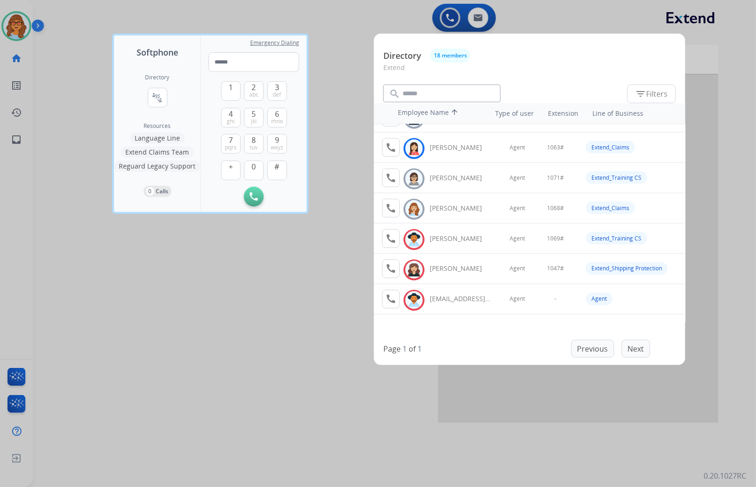
scroll to position [357, 0]
click at [241, 319] on div at bounding box center [378, 243] width 756 height 487
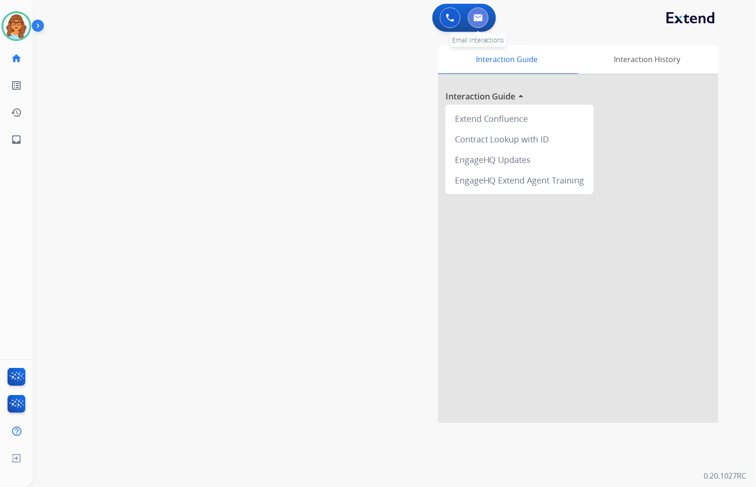
click at [483, 12] on button at bounding box center [478, 17] width 21 height 21
select select "**********"
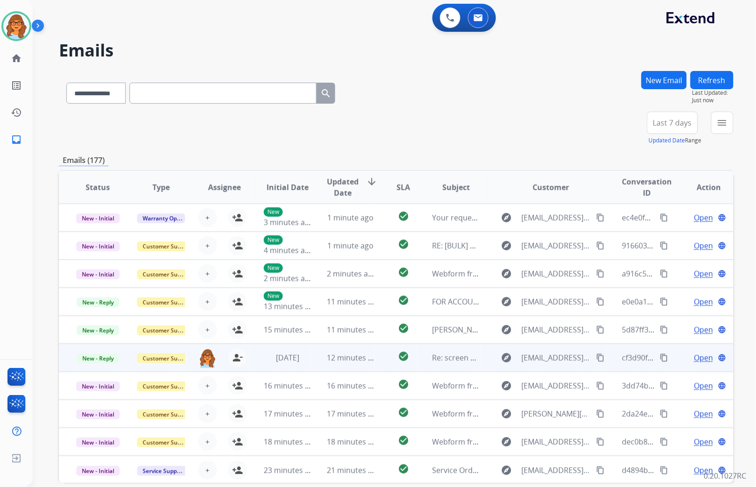
click at [700, 357] on span "Open" at bounding box center [703, 357] width 19 height 11
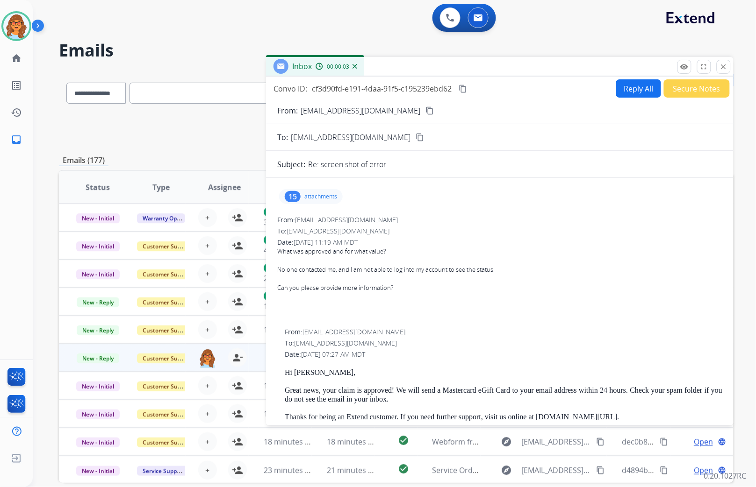
click at [622, 83] on button "Reply All" at bounding box center [638, 88] width 45 height 18
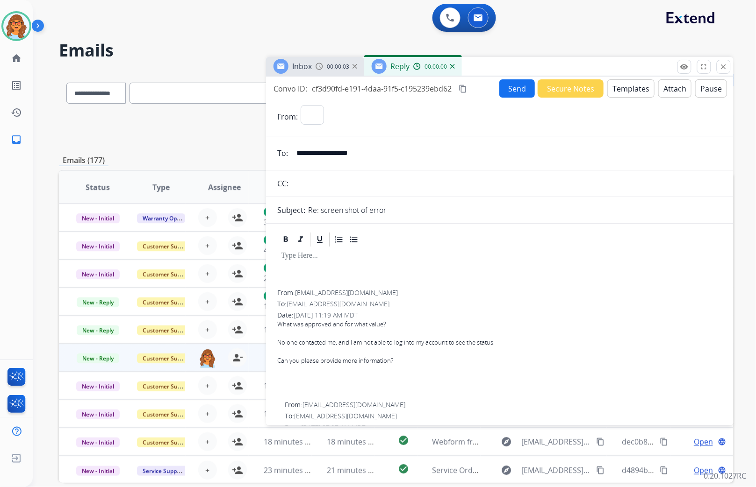
select select "**********"
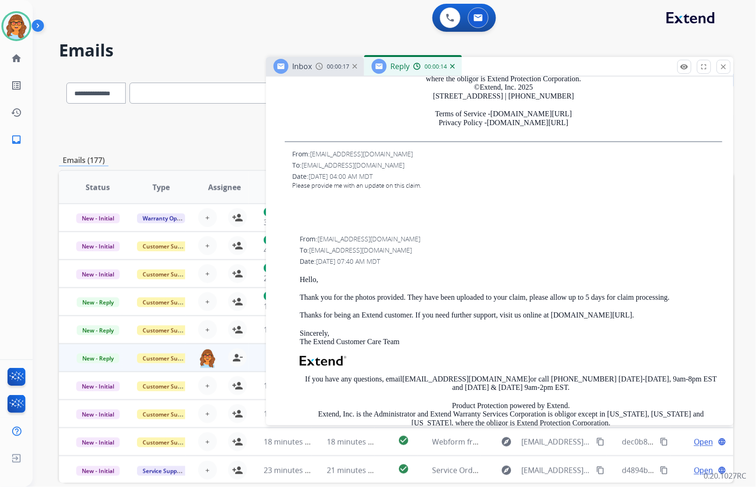
scroll to position [519, 0]
drag, startPoint x: 174, startPoint y: 118, endPoint x: 195, endPoint y: 110, distance: 22.3
click at [174, 117] on div "**********" at bounding box center [396, 129] width 674 height 34
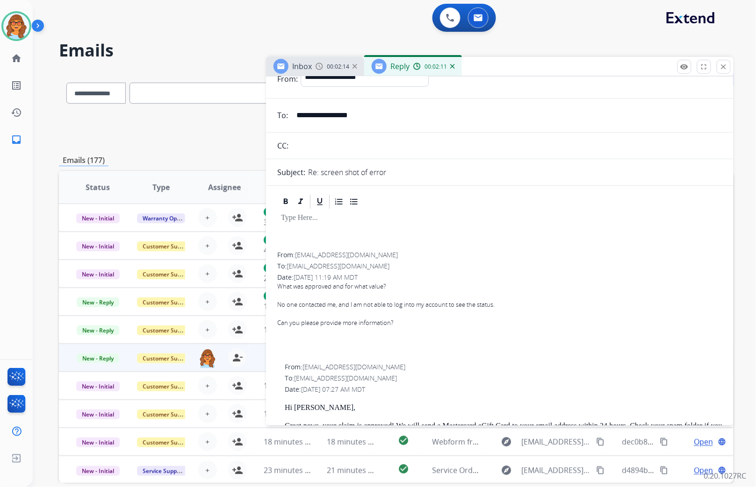
scroll to position [0, 0]
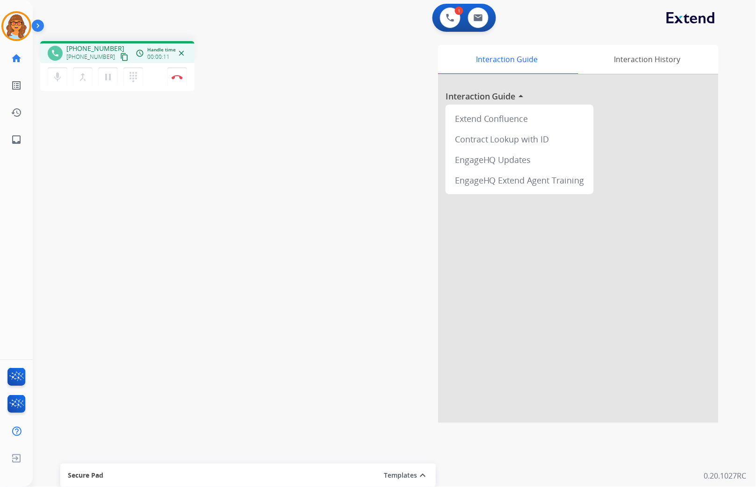
click at [120, 57] on mat-icon "content_copy" at bounding box center [124, 57] width 8 height 8
click at [86, 201] on div "phone [PHONE_NUMBER] [PHONE_NUMBER] content_copy access_time Call metrics Queue…" at bounding box center [383, 229] width 701 height 390
click at [480, 19] on img at bounding box center [477, 17] width 9 height 7
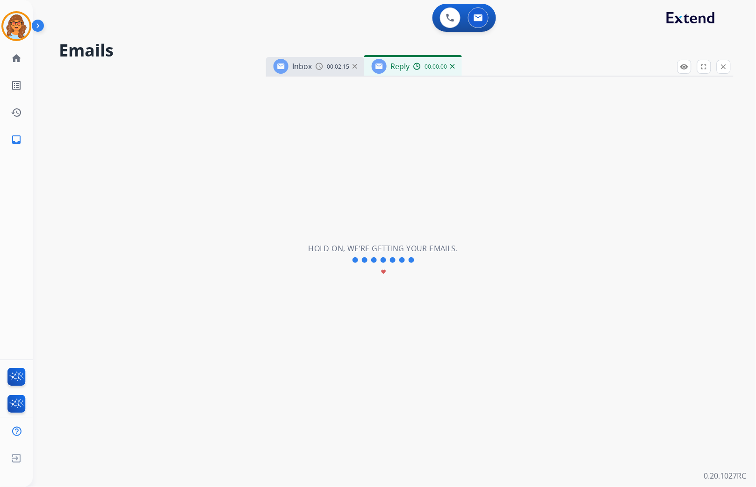
select select "**********"
click at [420, 68] on img at bounding box center [416, 66] width 7 height 7
click at [326, 66] on div "00:02:15" at bounding box center [335, 66] width 41 height 8
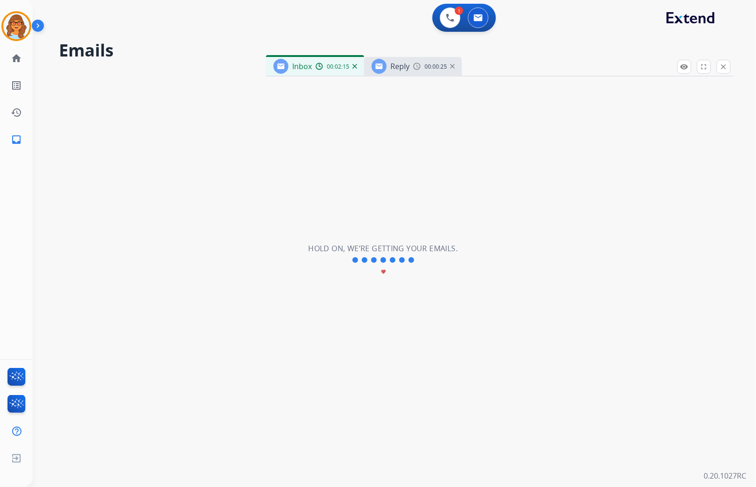
click at [141, 201] on div "**********" at bounding box center [383, 261] width 701 height 454
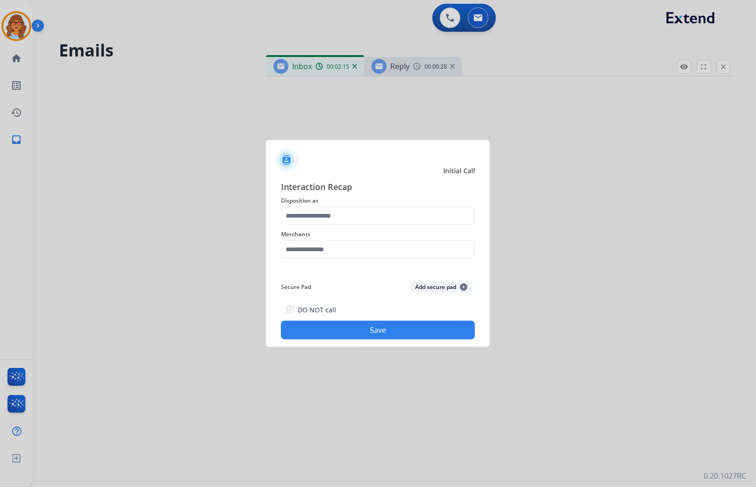
click at [436, 72] on div at bounding box center [378, 243] width 756 height 487
click at [423, 68] on div at bounding box center [378, 243] width 756 height 487
click at [343, 213] on input "text" at bounding box center [378, 216] width 194 height 19
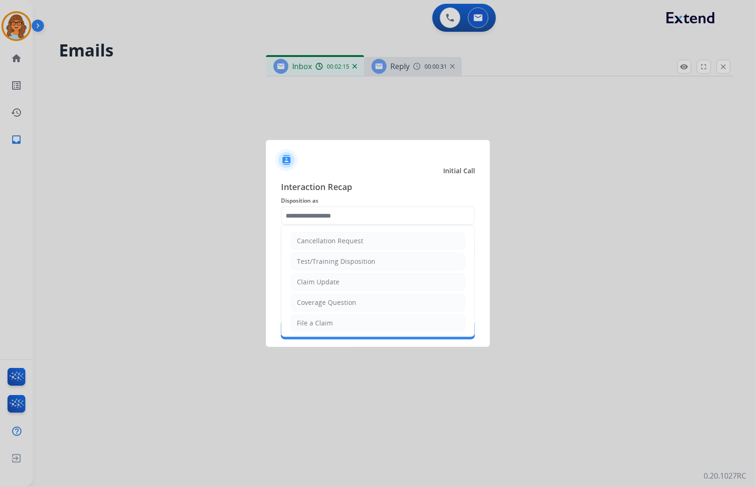
click at [333, 281] on div "Claim Update" at bounding box center [318, 282] width 43 height 9
type input "**********"
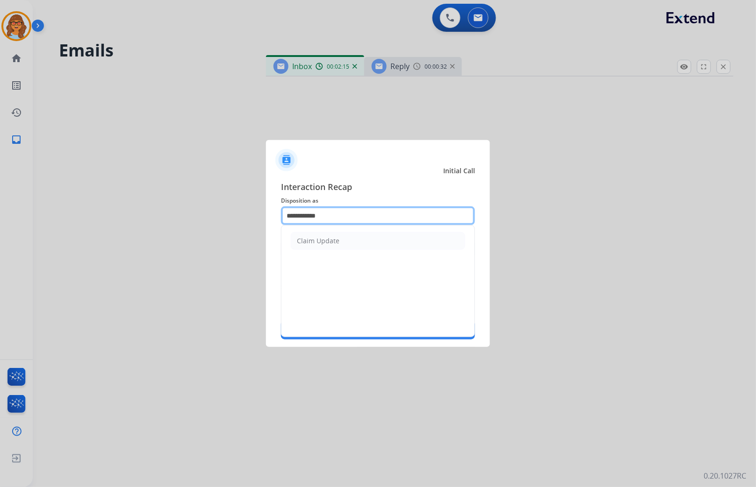
drag, startPoint x: 335, startPoint y: 214, endPoint x: 268, endPoint y: 213, distance: 66.8
click at [268, 213] on div "**********" at bounding box center [378, 260] width 224 height 174
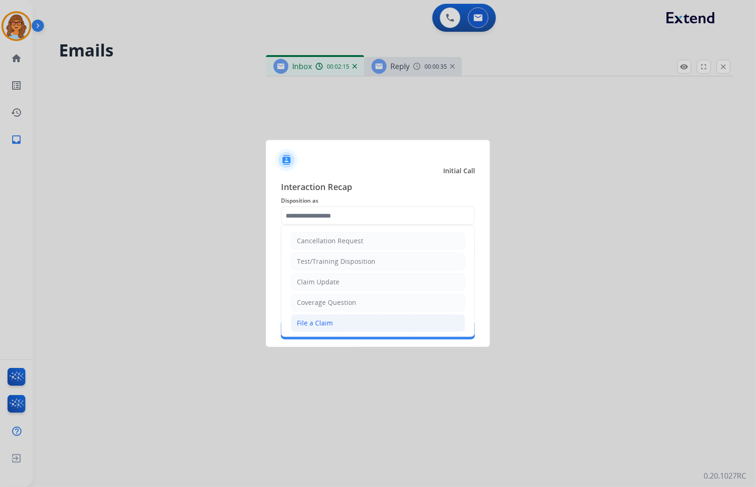
click at [317, 322] on li "File a Claim" at bounding box center [378, 324] width 174 height 18
type input "**********"
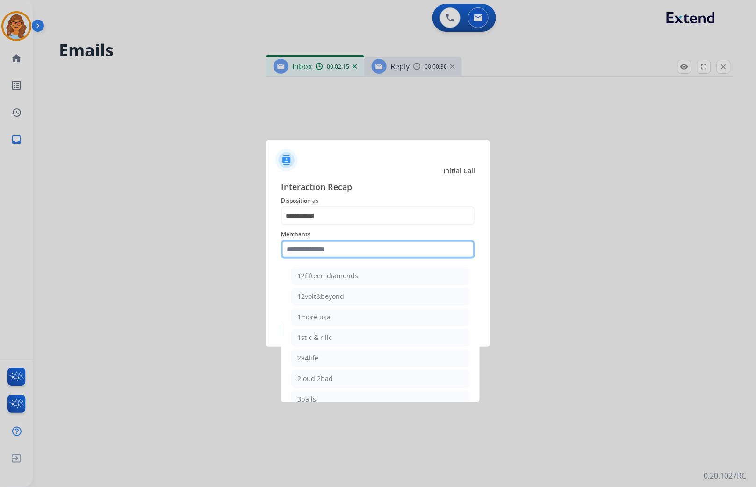
click at [344, 250] on input "text" at bounding box center [378, 249] width 194 height 19
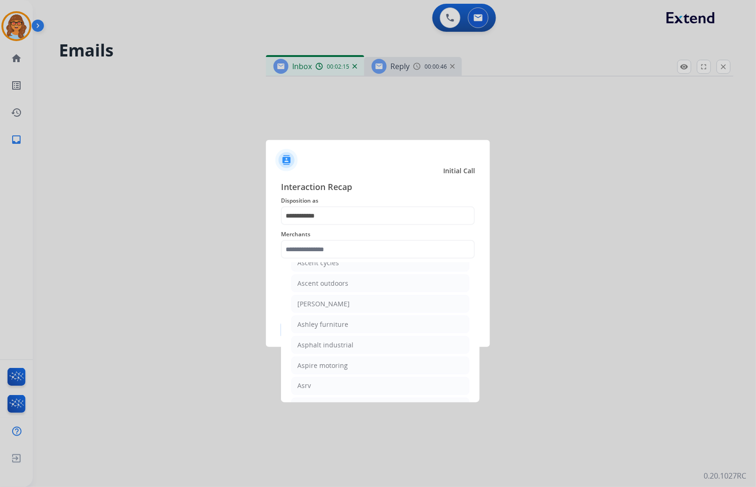
click at [329, 307] on div "[PERSON_NAME]" at bounding box center [323, 304] width 52 height 9
type input "**********"
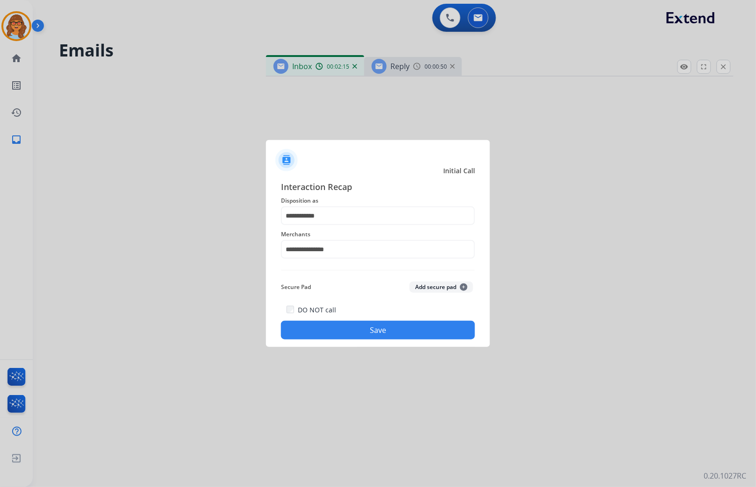
click at [393, 327] on button "Save" at bounding box center [378, 330] width 194 height 19
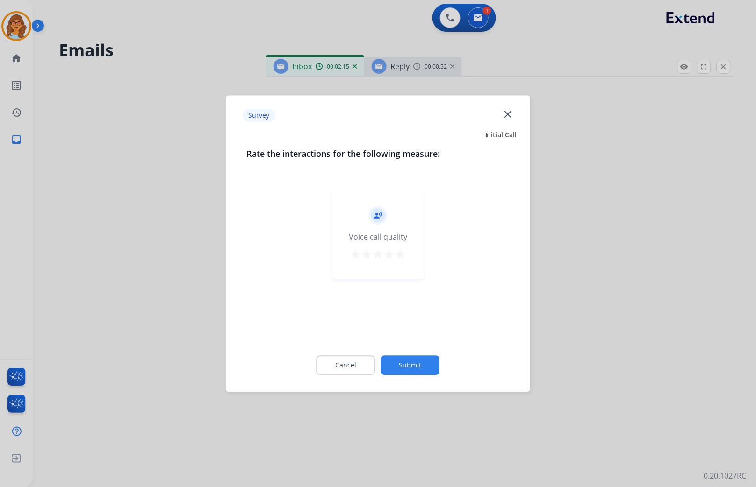
click at [403, 253] on mat-icon "star" at bounding box center [400, 254] width 11 height 11
click at [413, 366] on button "Submit" at bounding box center [410, 366] width 59 height 20
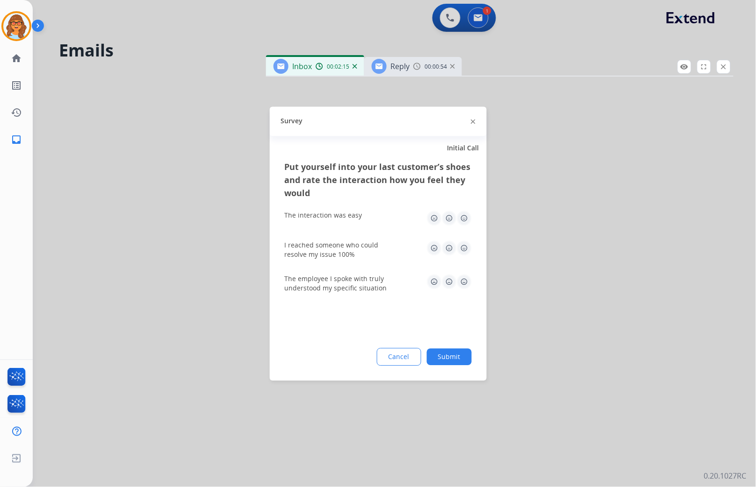
click at [451, 358] on button "Submit" at bounding box center [449, 357] width 45 height 17
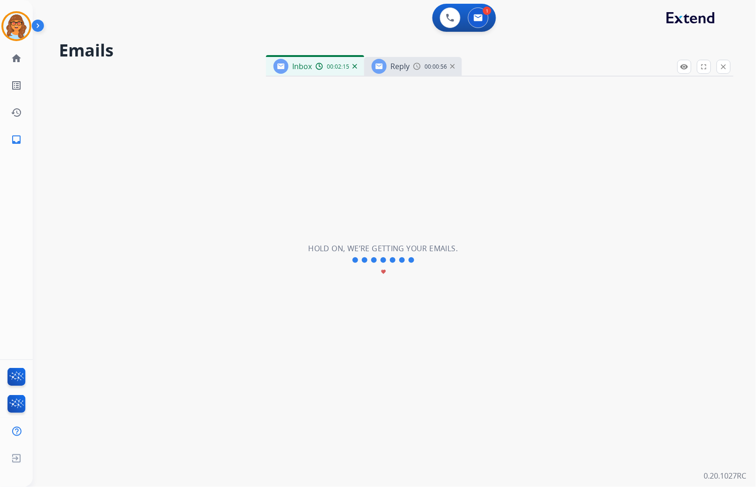
click at [418, 69] on img at bounding box center [416, 66] width 7 height 7
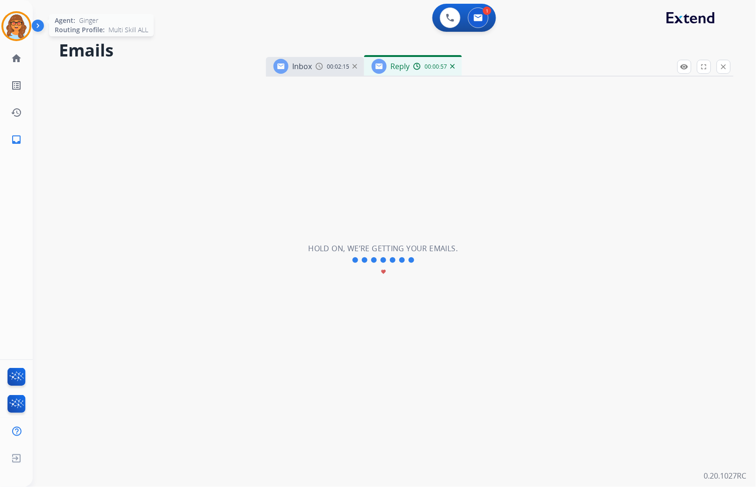
click at [19, 27] on img at bounding box center [16, 26] width 26 height 26
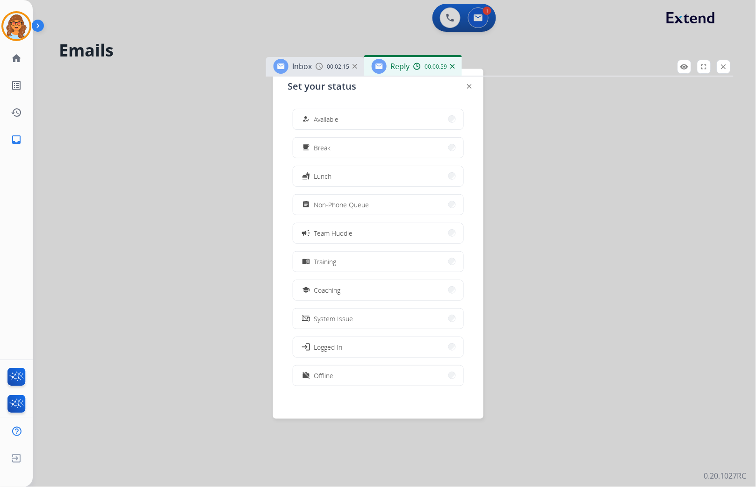
click at [179, 236] on div at bounding box center [378, 243] width 756 height 487
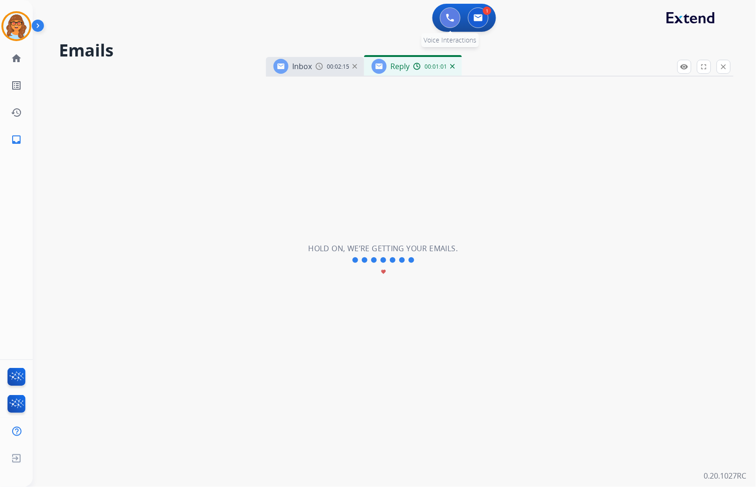
click at [452, 21] on img at bounding box center [450, 18] width 8 height 8
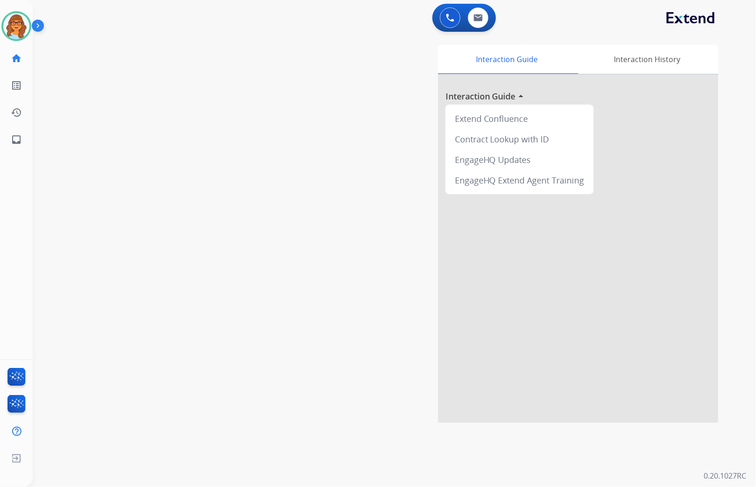
click at [156, 150] on div "swap_horiz Break voice bridge close_fullscreen Connect 3-Way Call merge_type Se…" at bounding box center [383, 229] width 701 height 390
drag, startPoint x: 21, startPoint y: 29, endPoint x: 28, endPoint y: 34, distance: 8.4
click at [21, 29] on img at bounding box center [16, 26] width 26 height 26
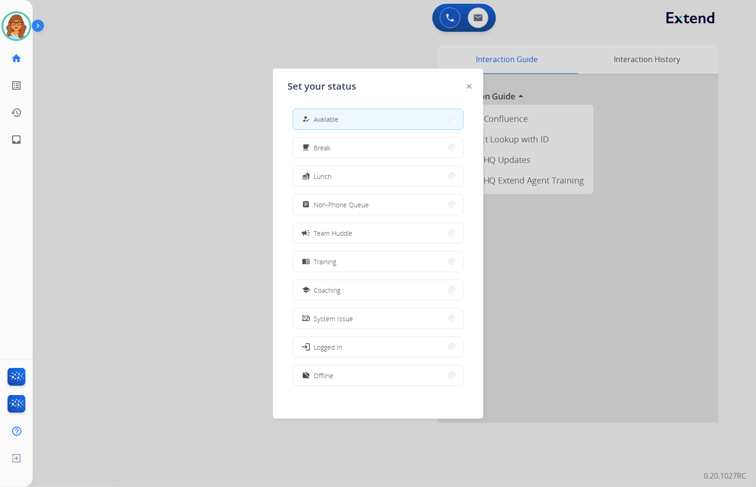
click at [173, 118] on div at bounding box center [378, 243] width 756 height 487
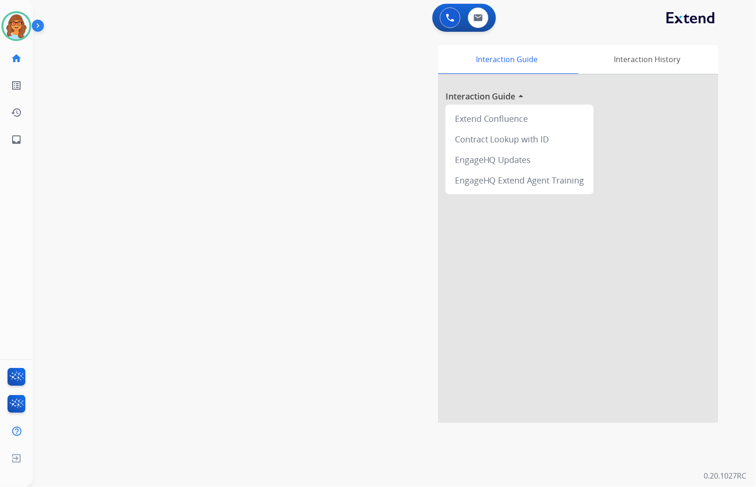
click at [165, 83] on div "swap_horiz Break voice bridge close_fullscreen Connect 3-Way Call merge_type Se…" at bounding box center [383, 229] width 701 height 390
click at [446, 18] on img at bounding box center [450, 18] width 8 height 8
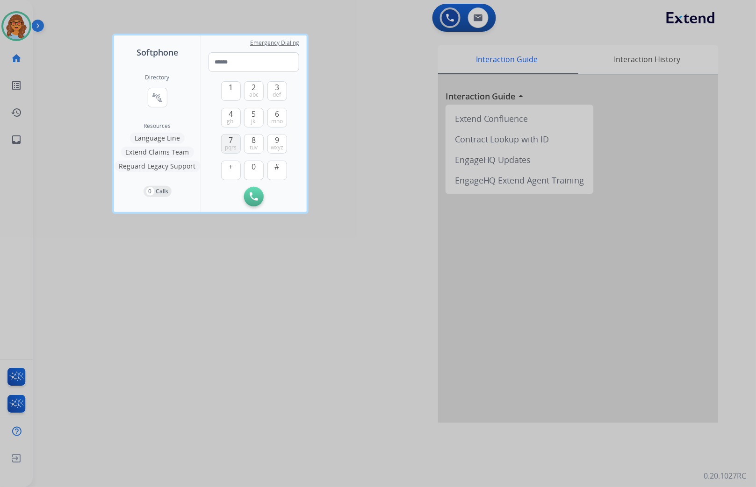
click at [231, 140] on span "7" at bounding box center [231, 140] width 4 height 11
click at [250, 167] on button "0" at bounding box center [254, 171] width 20 height 20
click at [236, 144] on span "pqrs" at bounding box center [231, 147] width 12 height 7
click at [254, 118] on span "jkl" at bounding box center [254, 121] width 6 height 7
click at [273, 110] on button "6 mno" at bounding box center [277, 118] width 20 height 20
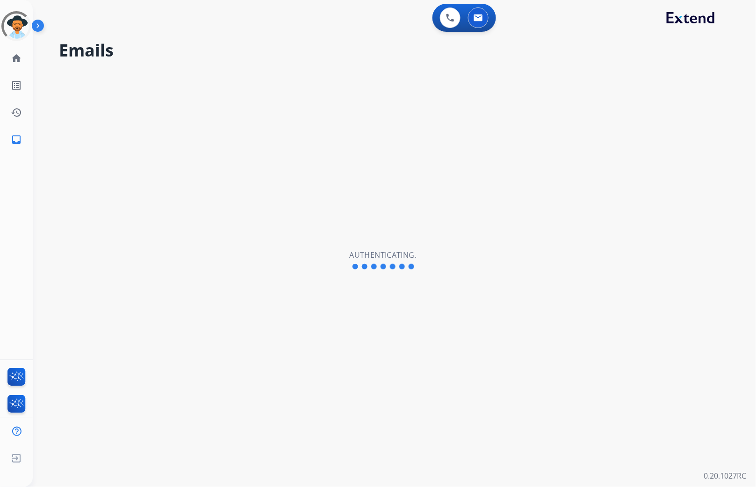
select select "**********"
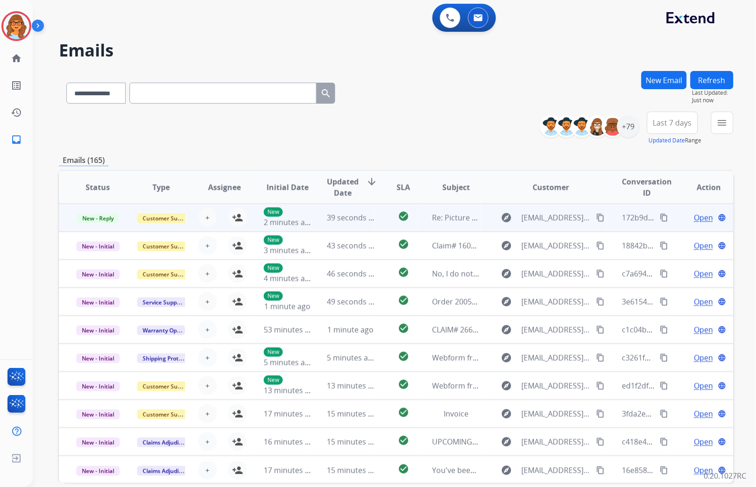
click at [697, 218] on span "Open" at bounding box center [703, 217] width 19 height 11
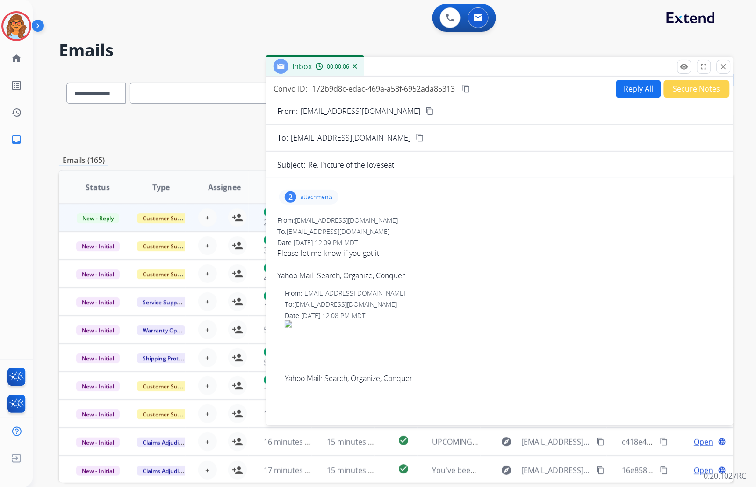
click at [290, 194] on div "2" at bounding box center [291, 197] width 12 height 11
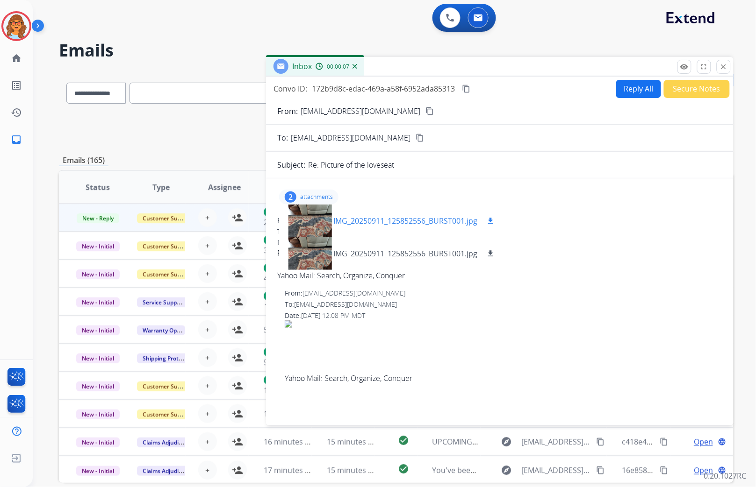
click at [404, 223] on p "IMG_20250911_125852556_BURST001.jpg" at bounding box center [405, 220] width 144 height 11
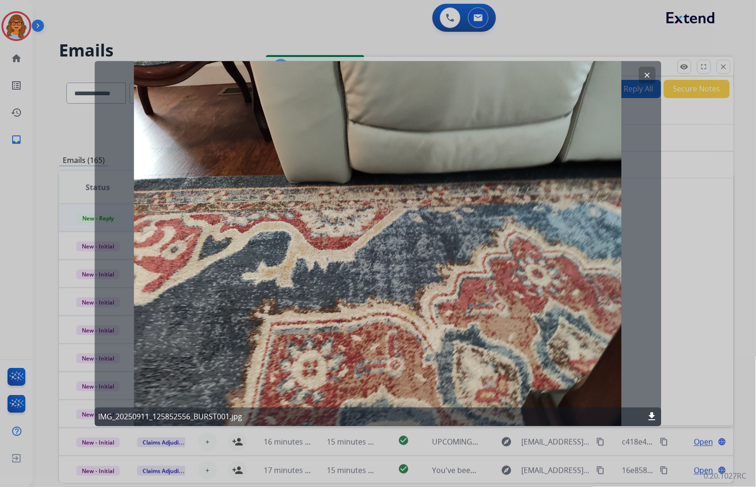
click at [650, 73] on mat-icon "clear" at bounding box center [647, 75] width 8 height 8
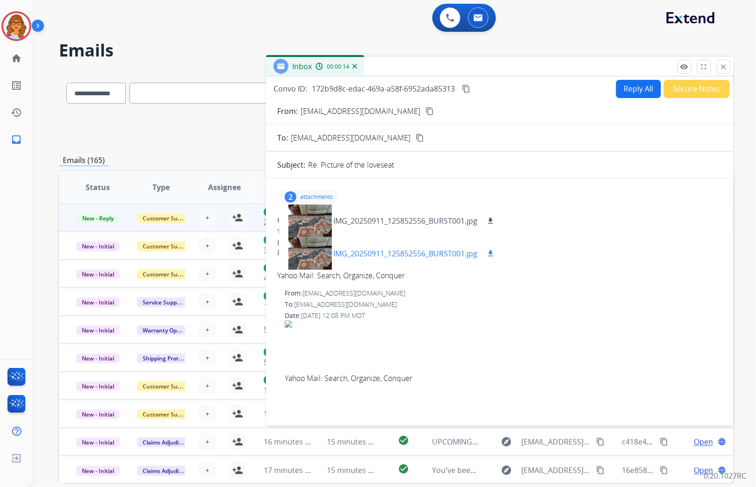
click at [295, 253] on div at bounding box center [309, 253] width 47 height 33
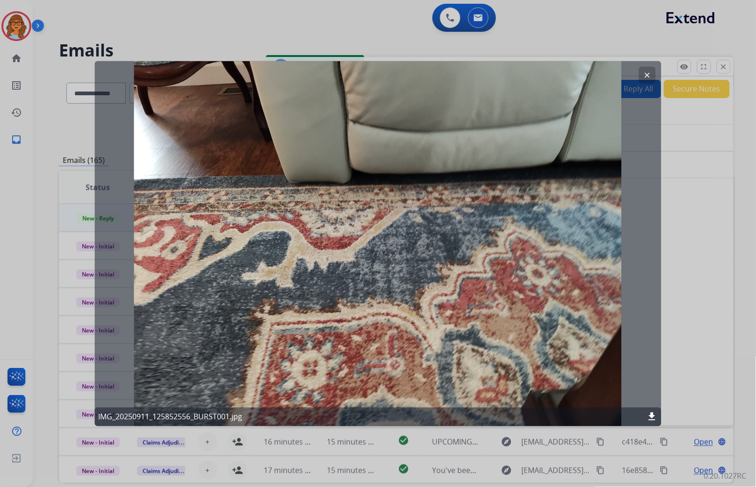
click at [647, 72] on mat-icon "clear" at bounding box center [647, 75] width 8 height 8
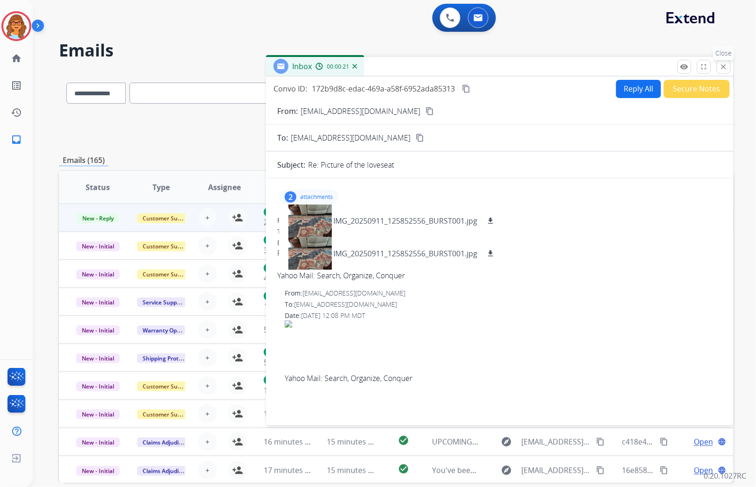
click at [720, 68] on mat-icon "close" at bounding box center [723, 67] width 8 height 8
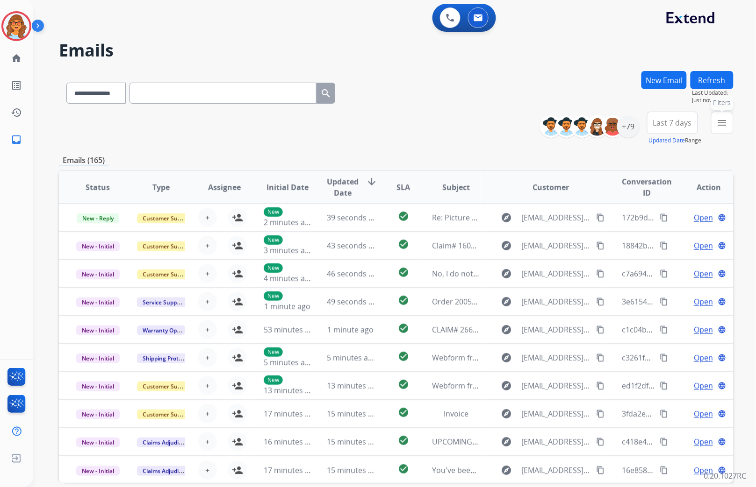
click at [723, 118] on mat-icon "menu" at bounding box center [721, 122] width 11 height 11
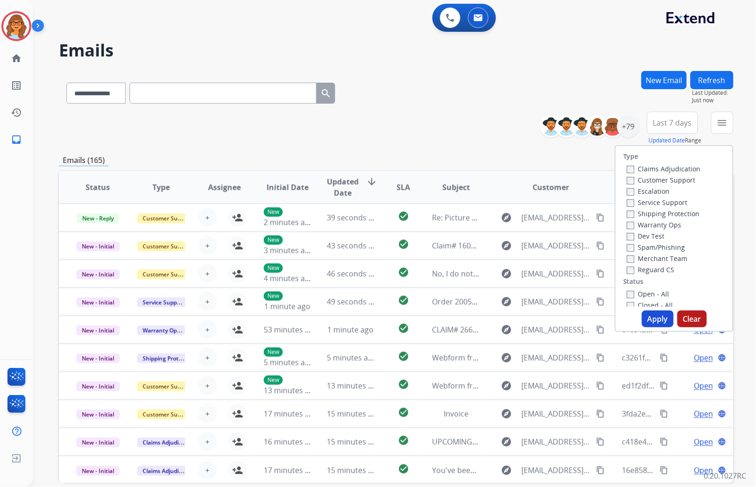
click at [672, 178] on label "Customer Support" at bounding box center [661, 180] width 69 height 9
click at [669, 214] on label "Shipping Protection" at bounding box center [663, 213] width 73 height 9
click at [651, 270] on label "Reguard CS" at bounding box center [651, 269] width 48 height 9
click at [644, 296] on label "Open - All" at bounding box center [648, 294] width 43 height 9
click at [651, 320] on button "Apply" at bounding box center [658, 319] width 32 height 17
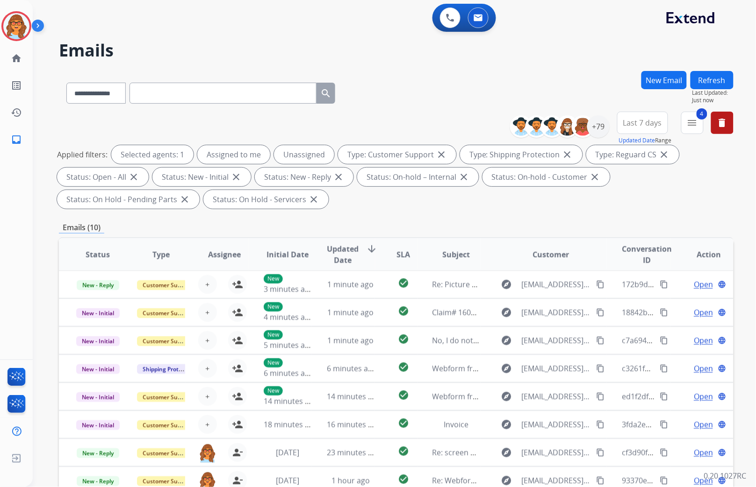
scroll to position [111, 0]
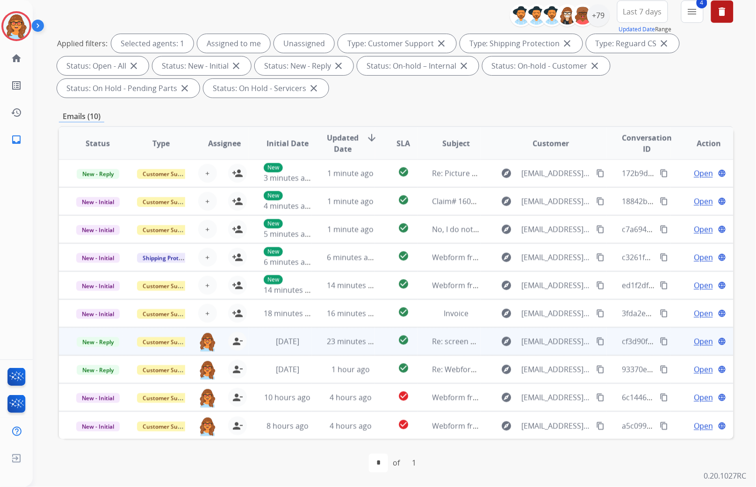
click at [694, 338] on span "Open" at bounding box center [703, 341] width 19 height 11
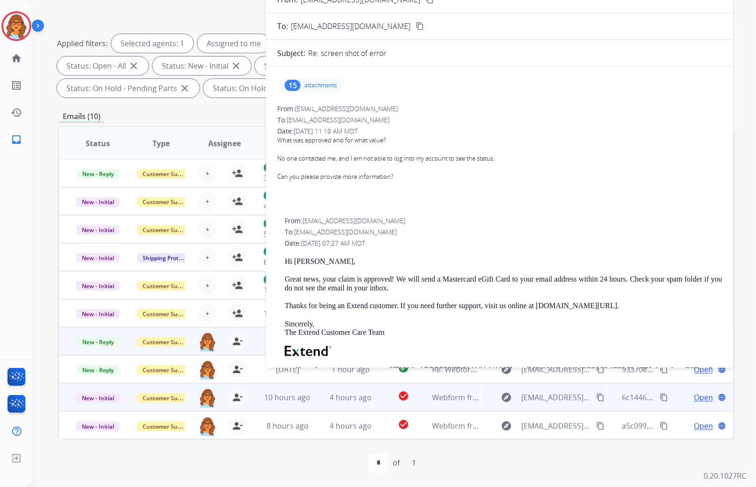
click at [694, 398] on span "Open" at bounding box center [703, 397] width 19 height 11
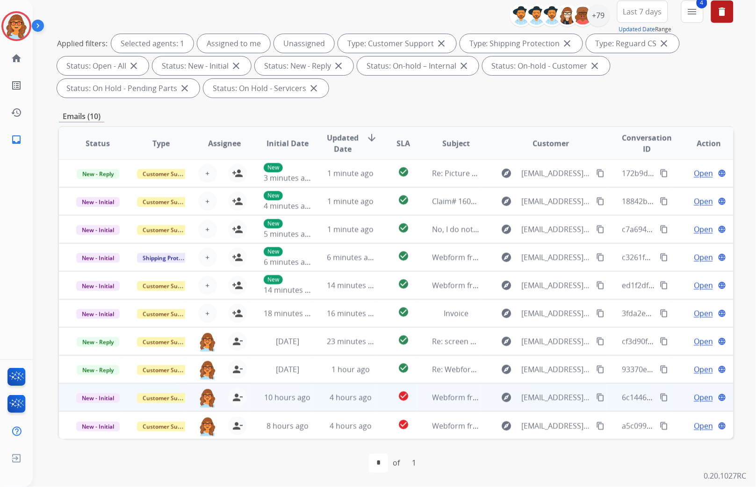
click at [697, 393] on span "Open" at bounding box center [703, 397] width 19 height 11
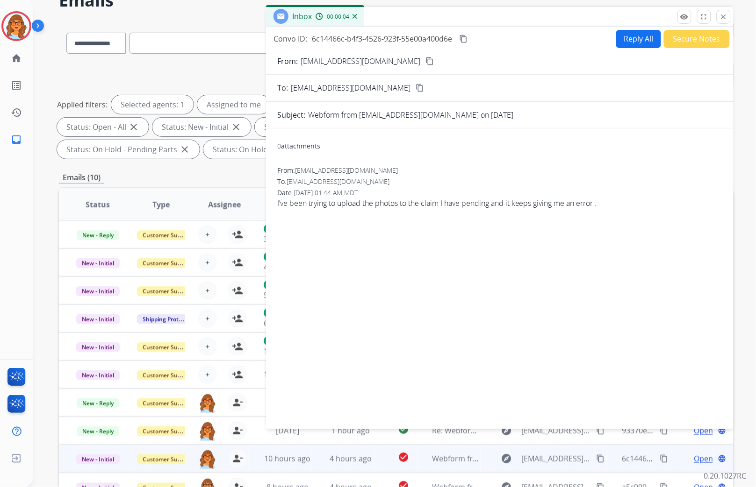
scroll to position [0, 0]
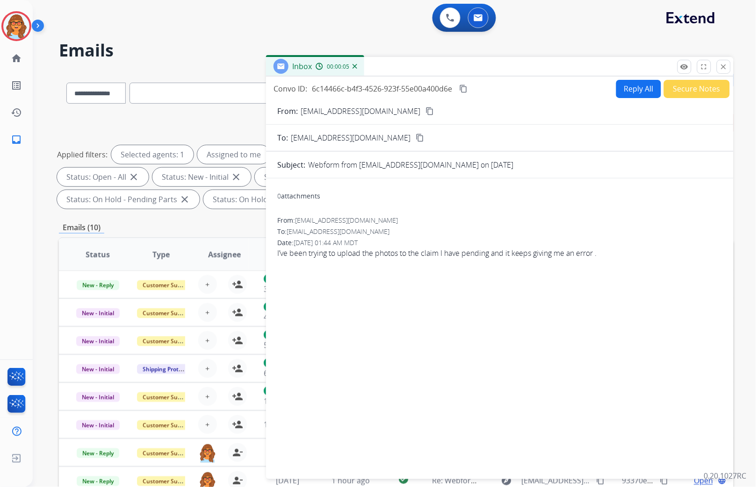
click at [633, 81] on button "Reply All" at bounding box center [638, 89] width 45 height 18
drag, startPoint x: 628, startPoint y: 87, endPoint x: 629, endPoint y: 93, distance: 6.8
click at [628, 86] on button "Reply All" at bounding box center [638, 89] width 45 height 18
click at [643, 83] on button "Reply All" at bounding box center [638, 89] width 45 height 18
click at [188, 230] on div "Emails (10)" at bounding box center [396, 228] width 674 height 12
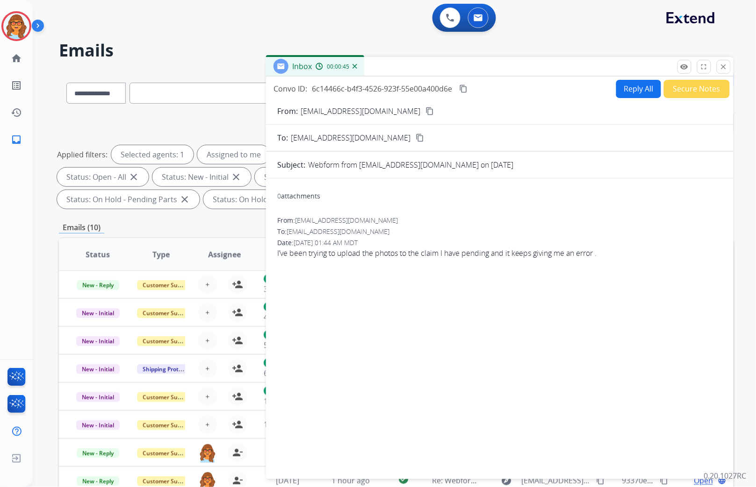
click at [186, 226] on div "Emails (10)" at bounding box center [396, 228] width 674 height 12
click at [629, 89] on button "Reply All" at bounding box center [638, 89] width 45 height 18
click at [633, 87] on button "Reply All" at bounding box center [638, 89] width 45 height 18
click at [328, 183] on div "0 attachments From: Dalmonte17@gmail.com To: support@extend.com Date: 09/11/202…" at bounding box center [499, 327] width 467 height 297
click at [726, 68] on mat-icon "close" at bounding box center [723, 67] width 8 height 8
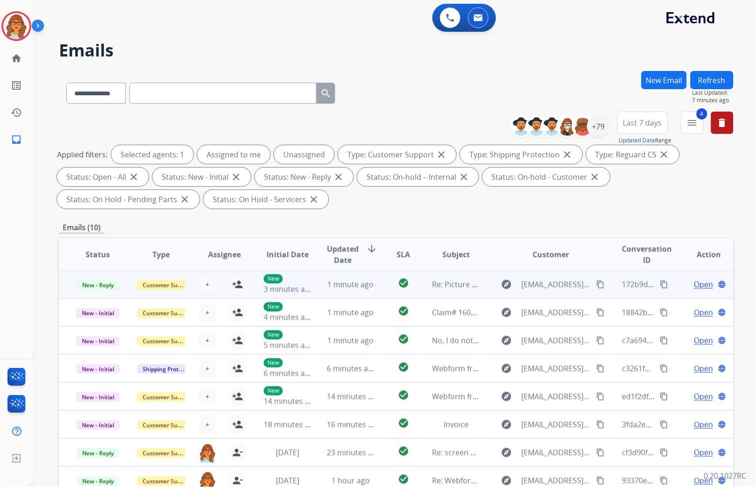
click at [694, 282] on span "Open" at bounding box center [703, 284] width 19 height 11
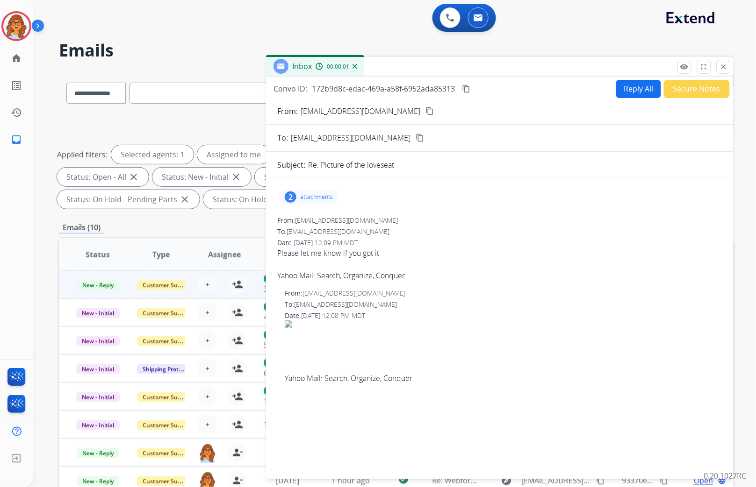
click at [627, 88] on button "Reply All" at bounding box center [638, 89] width 45 height 18
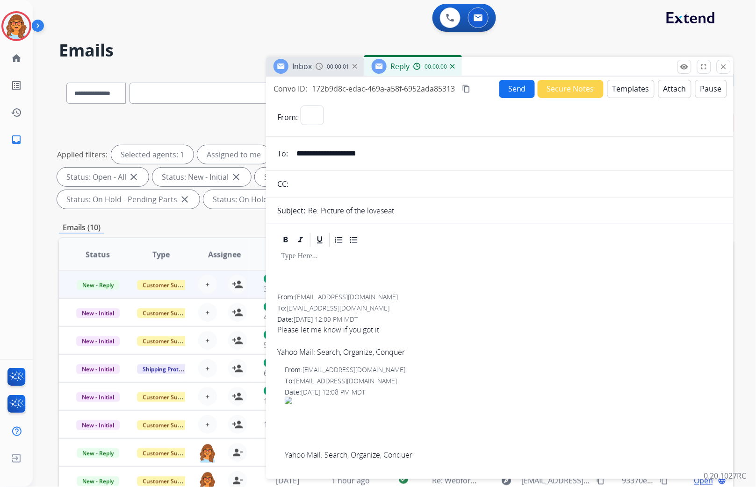
select select "**********"
click at [725, 64] on mat-icon "close" at bounding box center [723, 67] width 8 height 8
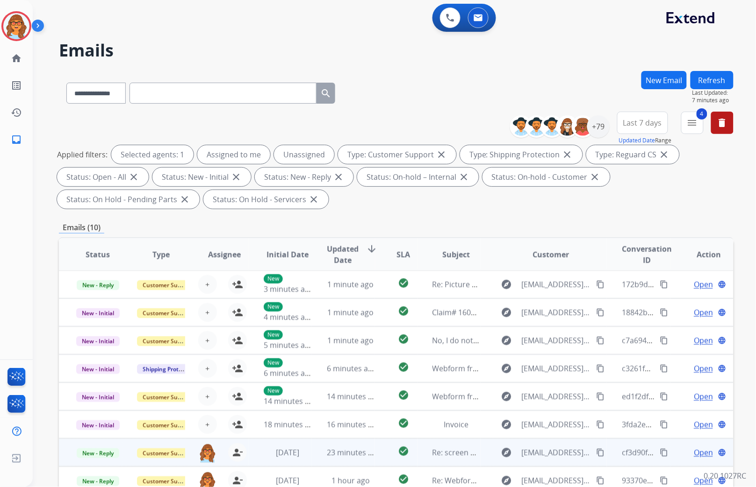
click at [696, 455] on span "Open" at bounding box center [703, 452] width 19 height 11
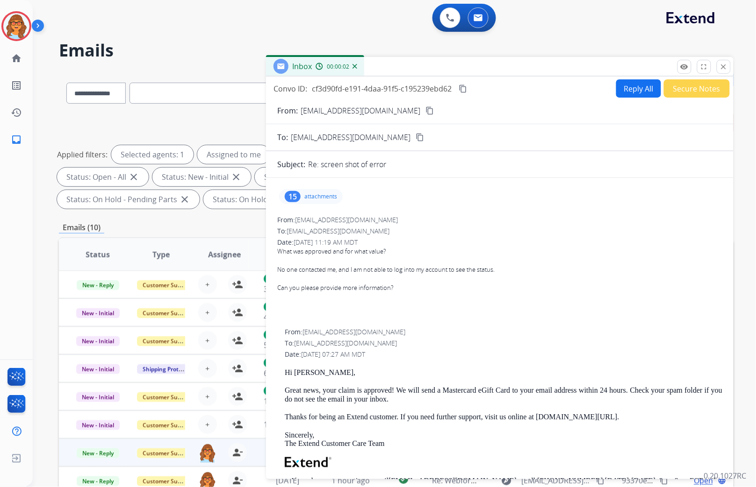
click at [293, 197] on div "15" at bounding box center [293, 196] width 16 height 11
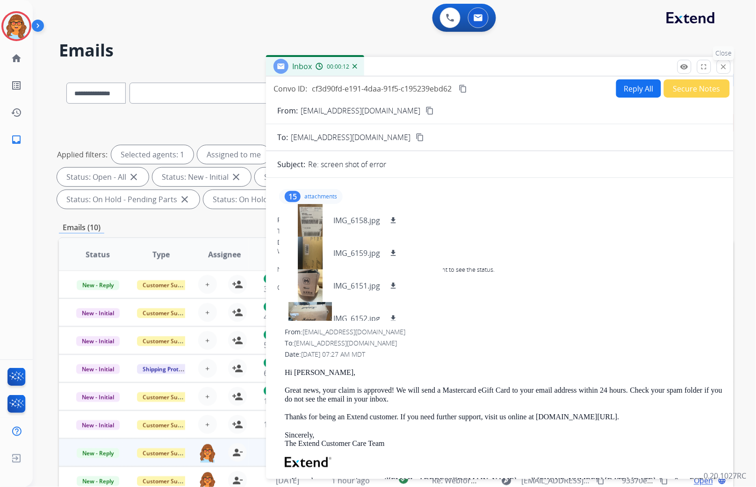
click at [720, 68] on mat-icon "close" at bounding box center [723, 67] width 8 height 8
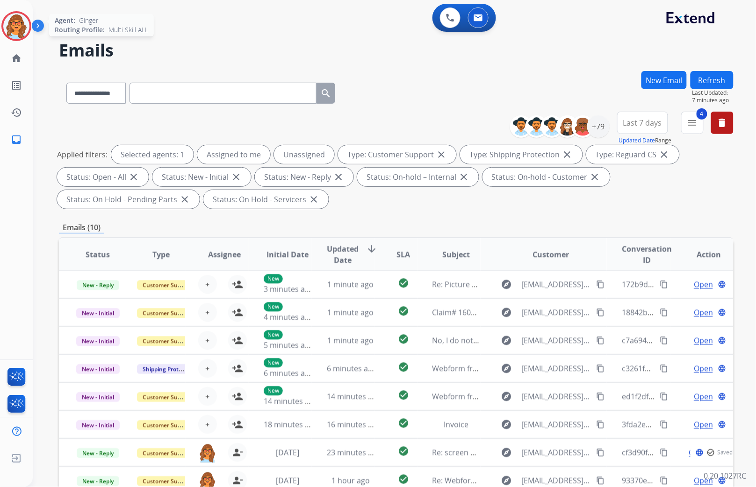
click at [17, 21] on img at bounding box center [16, 26] width 26 height 26
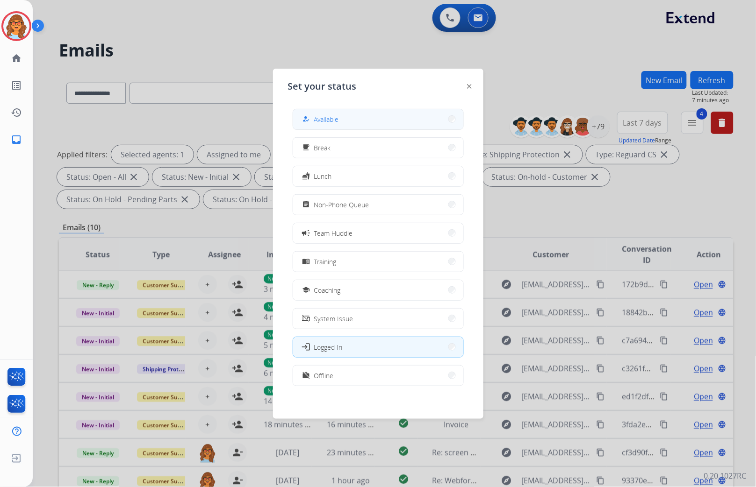
click at [338, 118] on span "Available" at bounding box center [326, 119] width 25 height 10
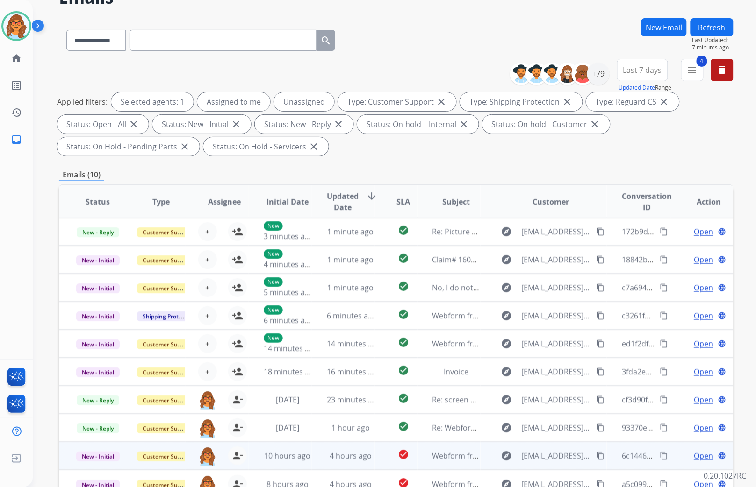
scroll to position [111, 0]
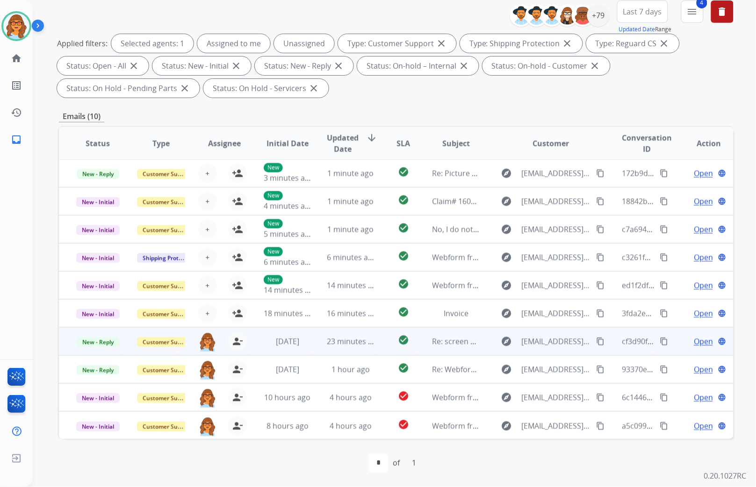
click at [697, 339] on span "Open" at bounding box center [703, 341] width 19 height 11
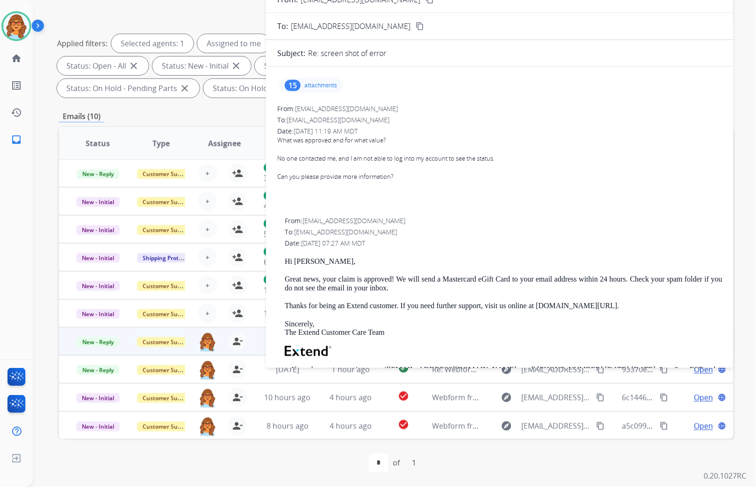
scroll to position [0, 0]
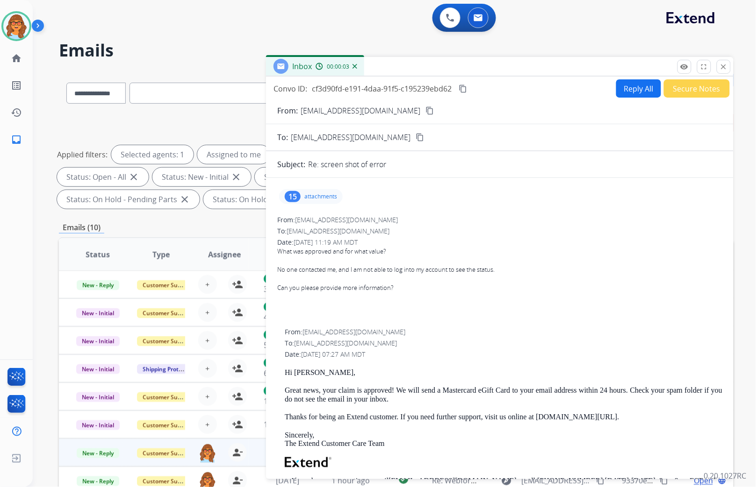
click at [629, 87] on button "Reply All" at bounding box center [638, 88] width 45 height 18
select select "**********"
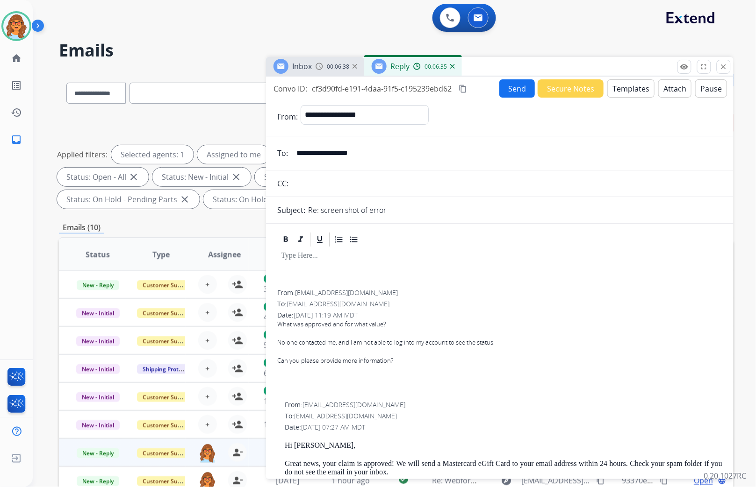
click at [159, 39] on div "**********" at bounding box center [383, 277] width 701 height 487
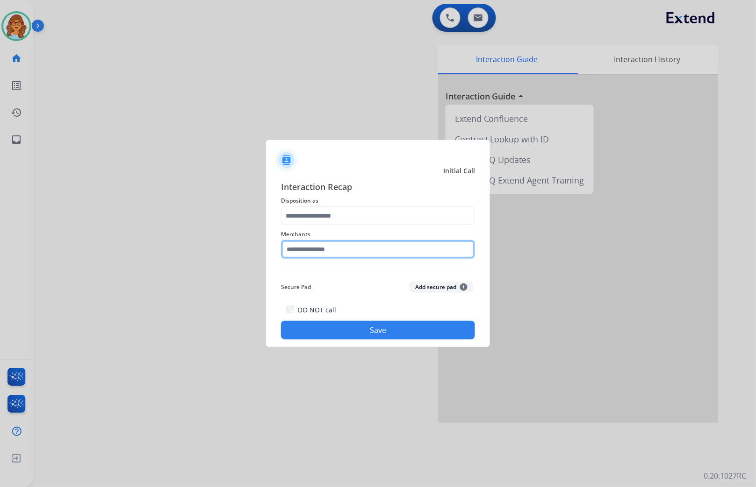
click at [331, 250] on input "text" at bounding box center [378, 249] width 194 height 19
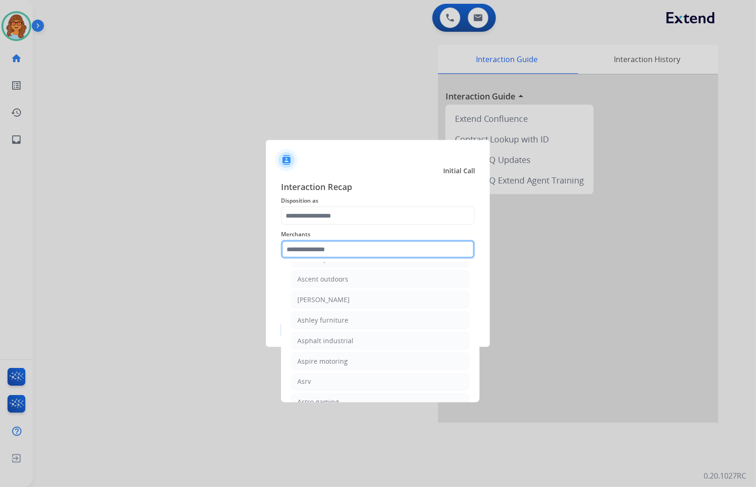
scroll to position [1350, 0]
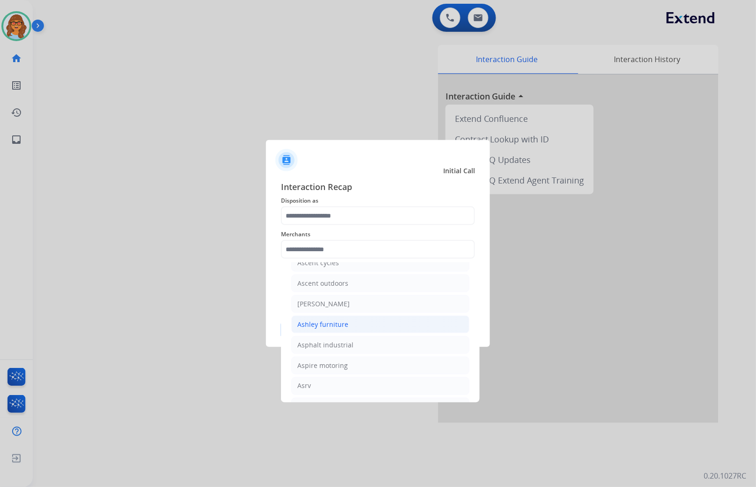
click at [322, 326] on div "Ashley furniture" at bounding box center [322, 324] width 51 height 9
type input "**********"
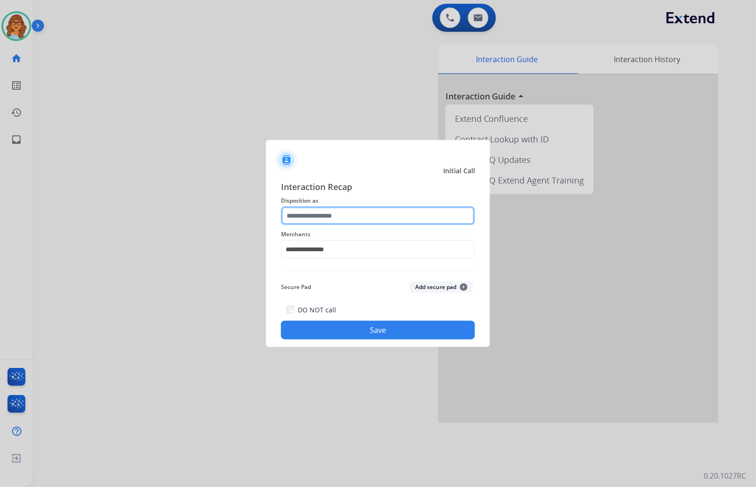
click at [323, 218] on input "text" at bounding box center [378, 216] width 194 height 19
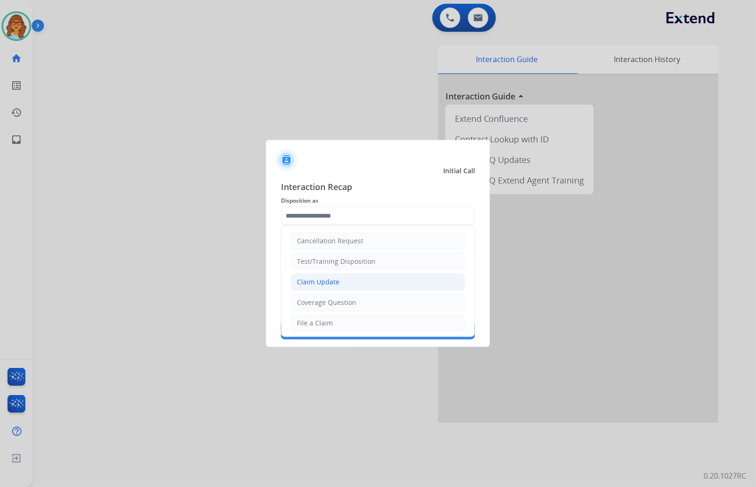
click at [321, 282] on div "Claim Update" at bounding box center [318, 282] width 43 height 9
type input "**********"
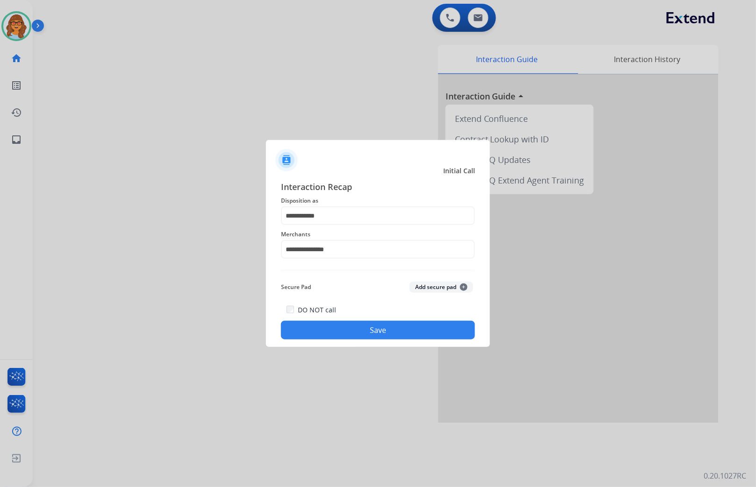
click at [380, 329] on button "Save" at bounding box center [378, 330] width 194 height 19
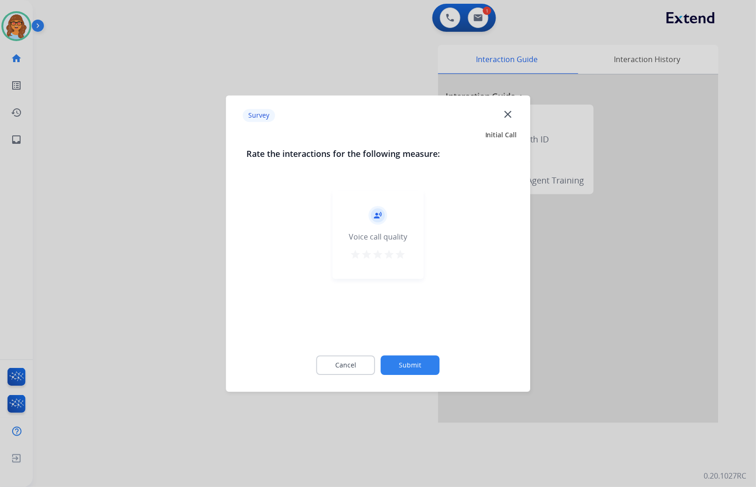
click at [417, 360] on button "Submit" at bounding box center [410, 366] width 59 height 20
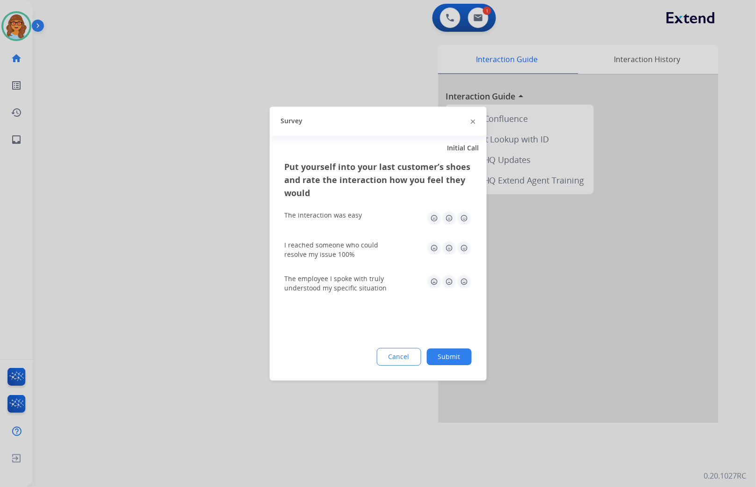
click at [452, 356] on button "Submit" at bounding box center [449, 357] width 45 height 17
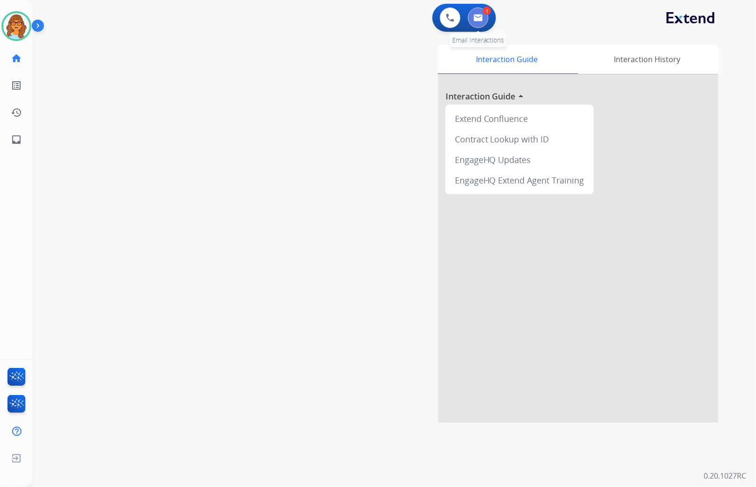
click at [475, 14] on img at bounding box center [477, 17] width 9 height 7
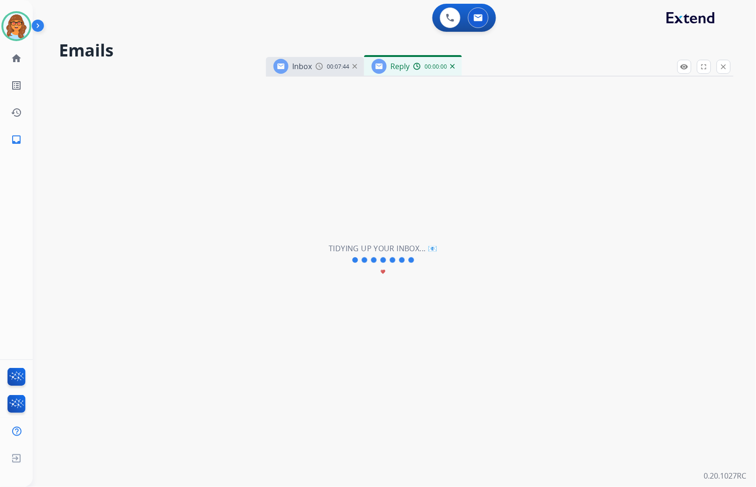
select select "**********"
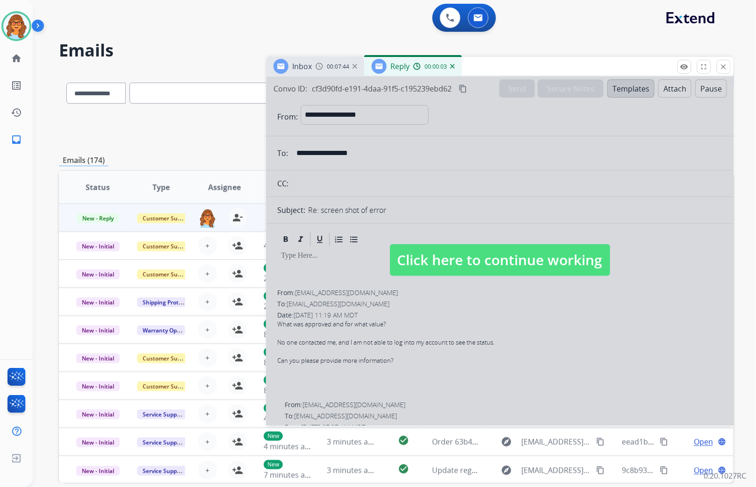
click at [571, 260] on span "Click here to continue working" at bounding box center [500, 260] width 220 height 32
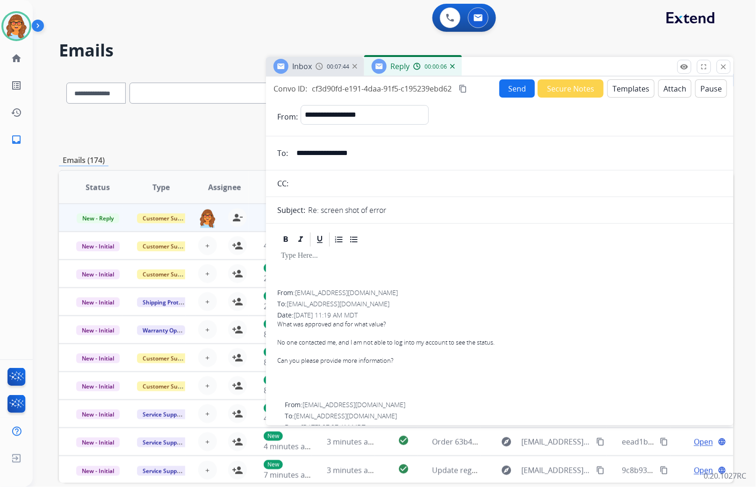
click at [290, 261] on div at bounding box center [499, 269] width 445 height 42
click at [620, 90] on button "Templates" at bounding box center [630, 88] width 47 height 18
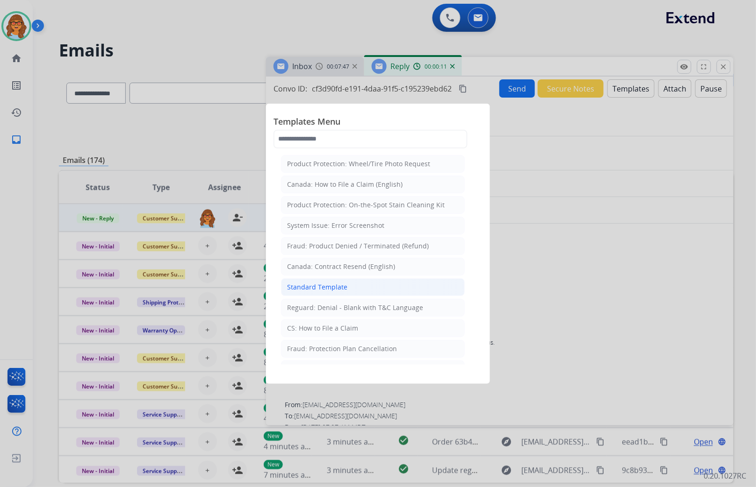
click at [325, 287] on div "Standard Template" at bounding box center [317, 287] width 60 height 9
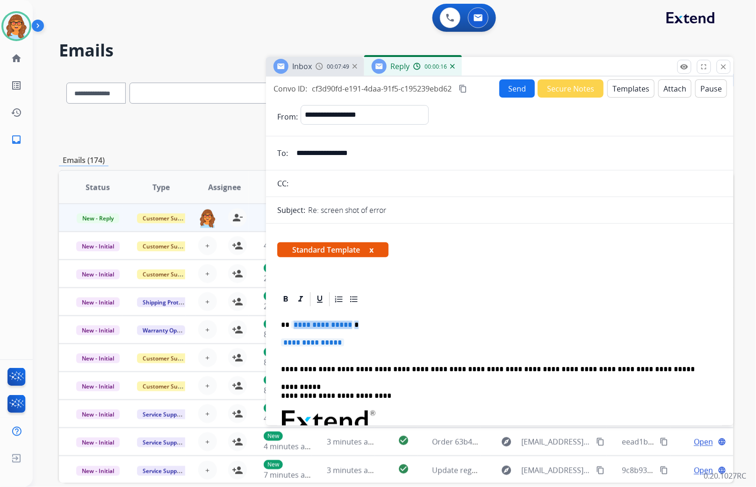
drag, startPoint x: 292, startPoint y: 325, endPoint x: 352, endPoint y: 329, distance: 60.4
click at [352, 329] on div "**********" at bounding box center [499, 443] width 445 height 270
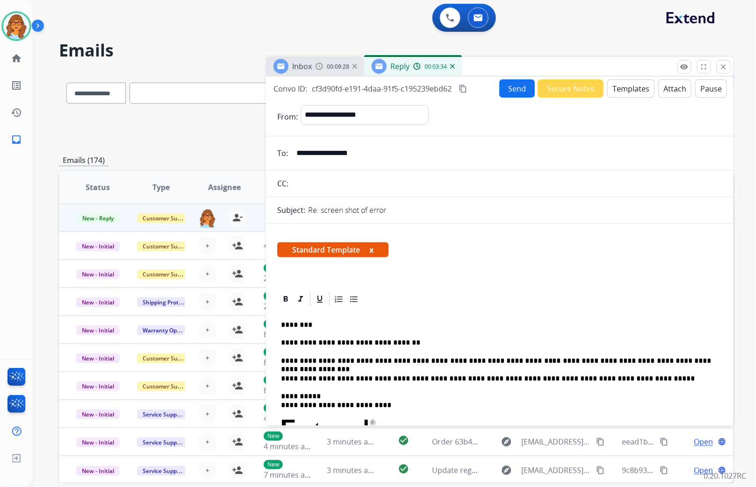
click at [462, 85] on mat-icon "content_copy" at bounding box center [462, 89] width 8 height 8
click at [515, 87] on button "Send" at bounding box center [517, 88] width 36 height 18
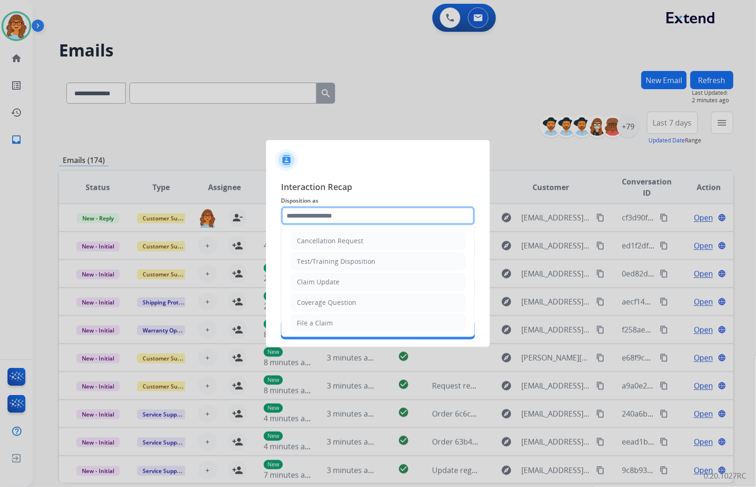
click at [360, 216] on input "text" at bounding box center [378, 216] width 194 height 19
click at [328, 282] on div "Claim Update" at bounding box center [318, 282] width 43 height 9
type input "**********"
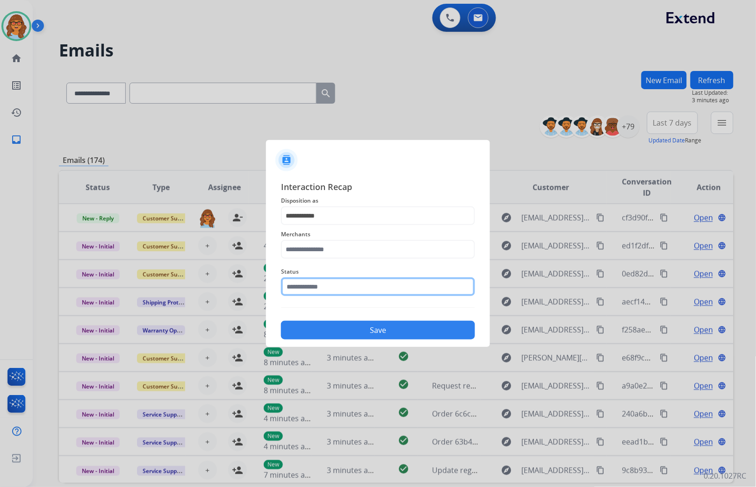
click at [318, 286] on input "text" at bounding box center [378, 287] width 194 height 19
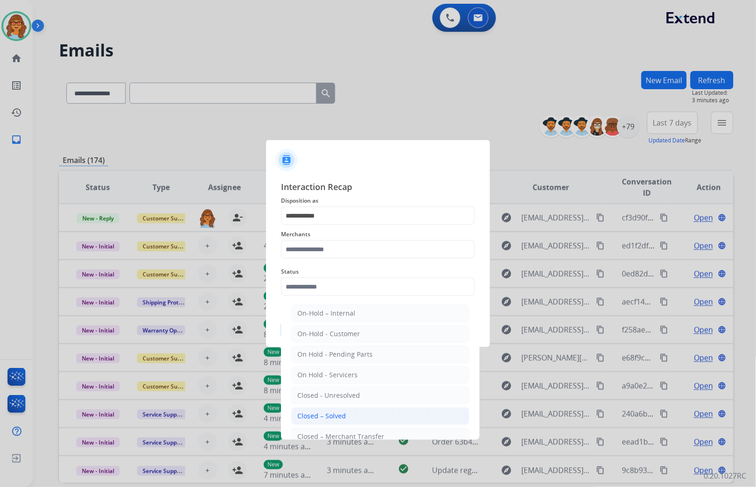
click at [347, 414] on li "Closed – Solved" at bounding box center [380, 417] width 178 height 18
type input "**********"
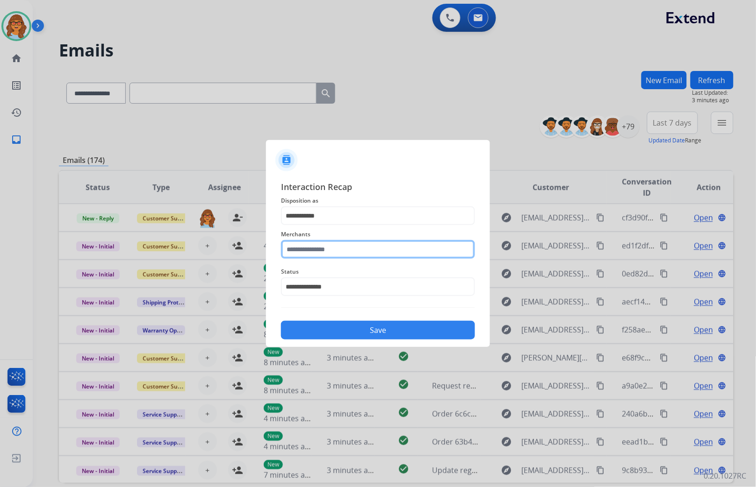
click at [321, 250] on input "text" at bounding box center [378, 249] width 194 height 19
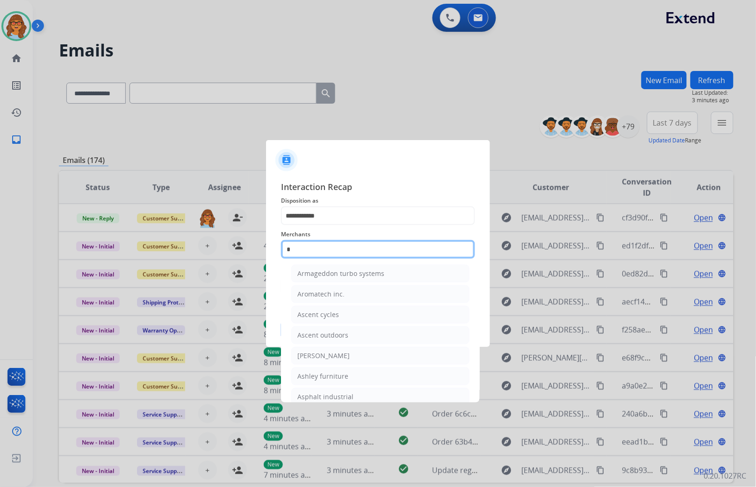
scroll to position [77, 0]
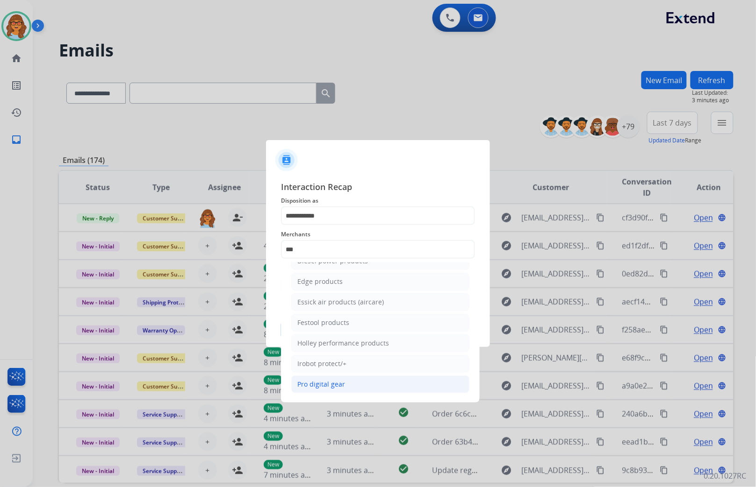
click at [325, 387] on div "Pro digital gear" at bounding box center [321, 384] width 48 height 9
type input "**********"
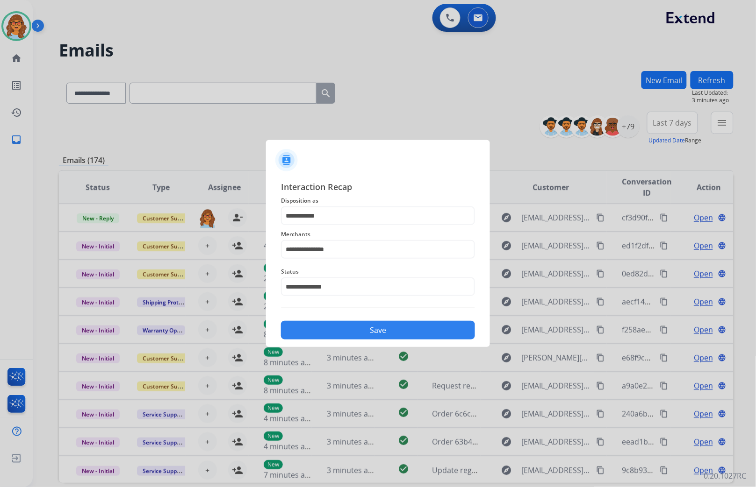
click at [360, 329] on button "Save" at bounding box center [378, 330] width 194 height 19
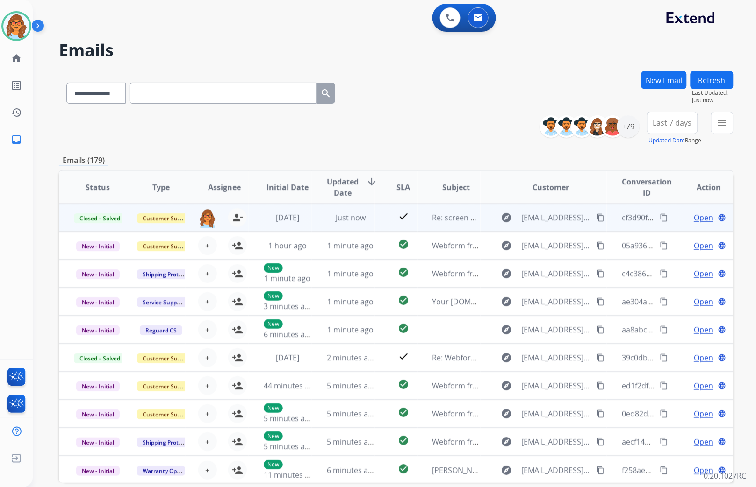
click at [694, 219] on span "Open" at bounding box center [703, 217] width 19 height 11
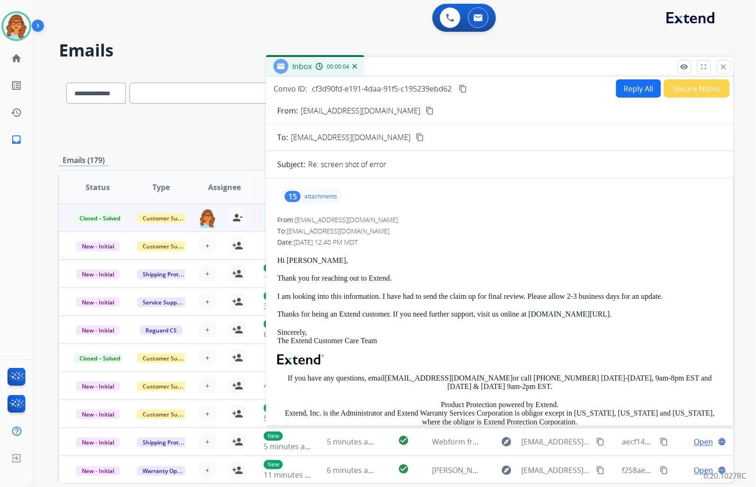
drag, startPoint x: 464, startPoint y: 87, endPoint x: 454, endPoint y: 113, distance: 27.1
click at [464, 87] on mat-icon "content_copy" at bounding box center [462, 89] width 8 height 8
click at [464, 86] on mat-icon "content_copy" at bounding box center [462, 89] width 8 height 8
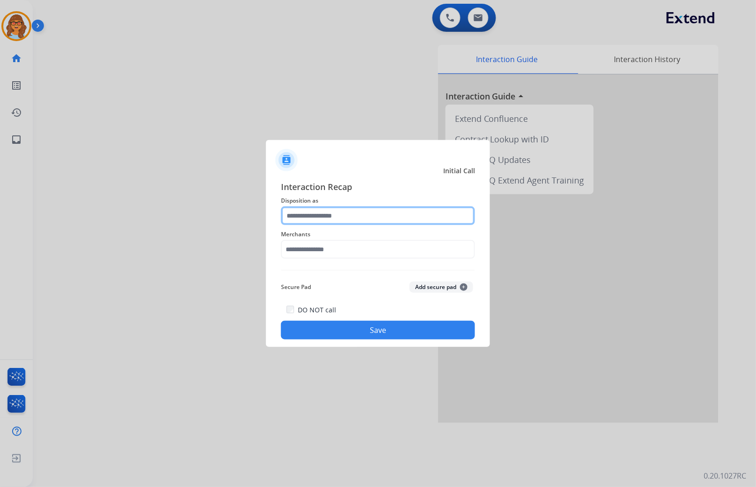
click at [310, 225] on input "text" at bounding box center [378, 216] width 194 height 19
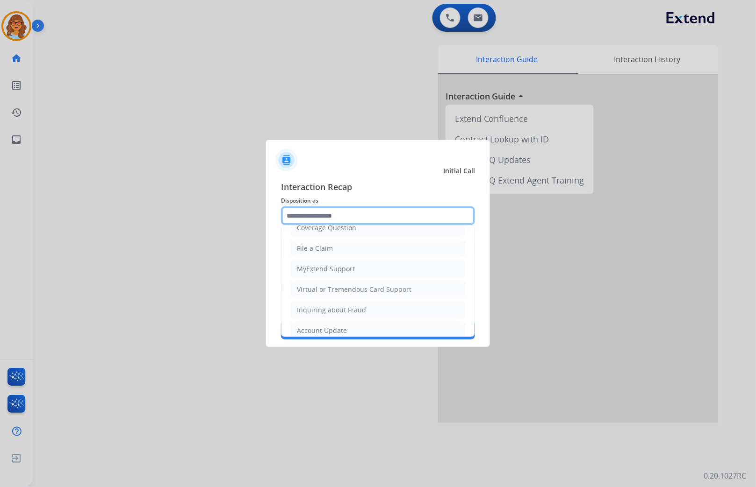
scroll to position [147, 0]
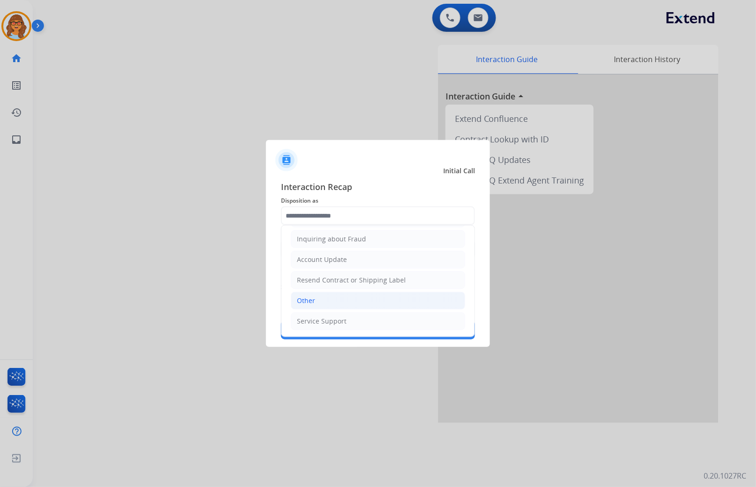
click at [320, 301] on li "Other" at bounding box center [378, 301] width 174 height 18
type input "*****"
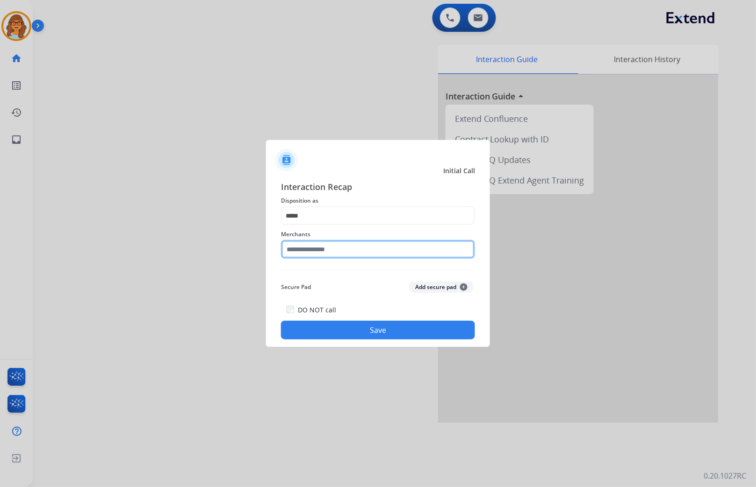
drag, startPoint x: 331, startPoint y: 244, endPoint x: 332, endPoint y: 250, distance: 5.7
click at [332, 244] on input "text" at bounding box center [378, 249] width 194 height 19
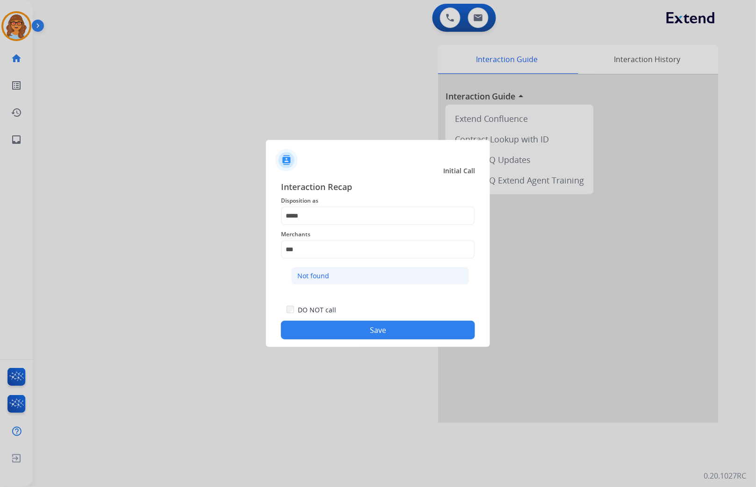
drag, startPoint x: 316, startPoint y: 275, endPoint x: 329, endPoint y: 299, distance: 27.6
click at [315, 275] on div "Not found" at bounding box center [313, 276] width 32 height 9
type input "*********"
click at [349, 325] on button "Save" at bounding box center [378, 330] width 194 height 19
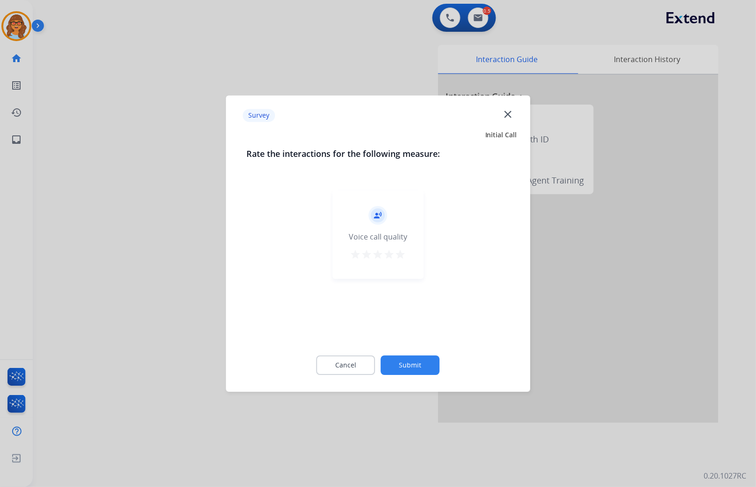
click at [401, 254] on mat-icon "star" at bounding box center [400, 254] width 11 height 11
click at [421, 370] on button "Submit" at bounding box center [410, 366] width 59 height 20
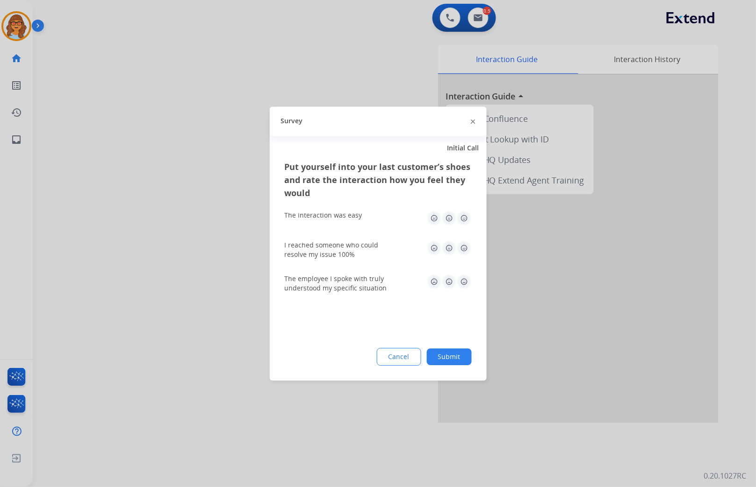
click at [464, 220] on img at bounding box center [464, 218] width 15 height 15
drag, startPoint x: 465, startPoint y: 249, endPoint x: 463, endPoint y: 277, distance: 28.1
click at [465, 250] on img at bounding box center [464, 248] width 15 height 15
click at [468, 283] on img at bounding box center [464, 281] width 15 height 15
click at [449, 358] on button "Submit" at bounding box center [449, 357] width 45 height 17
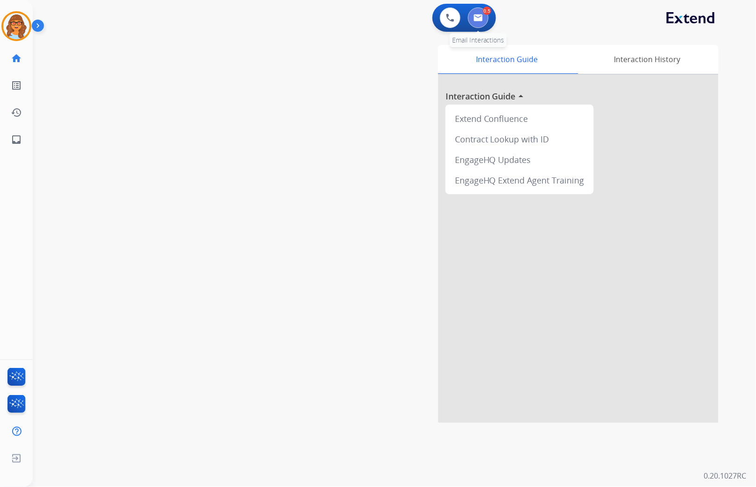
click at [483, 18] on button at bounding box center [478, 17] width 21 height 21
select select "**********"
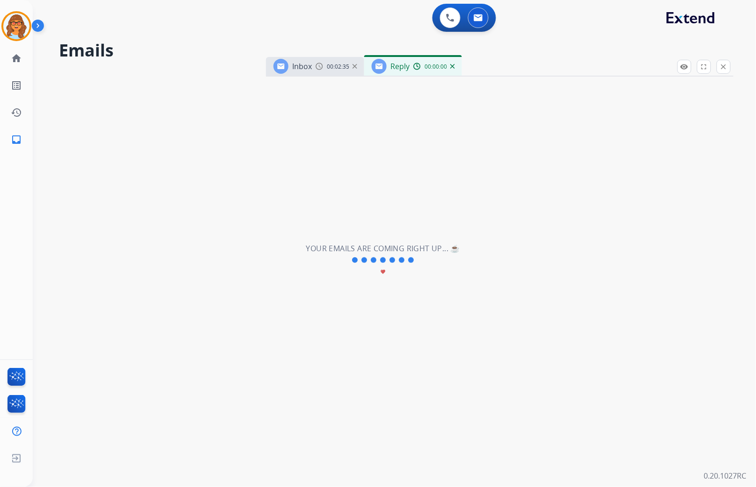
select select "**********"
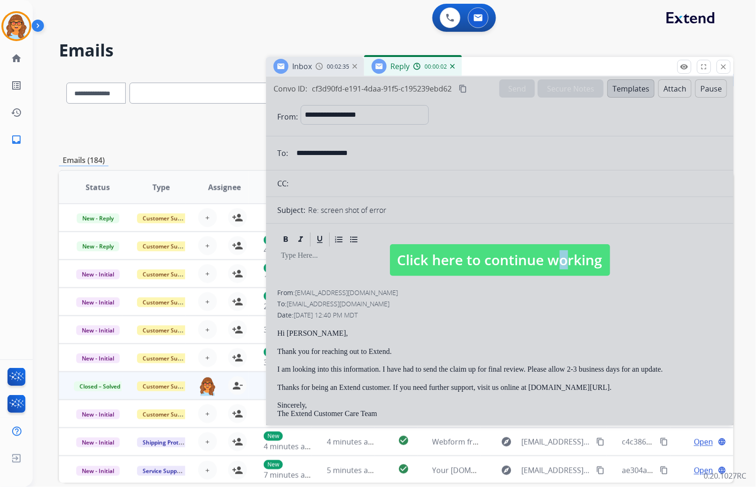
click at [550, 269] on span "Click here to continue working" at bounding box center [500, 260] width 220 height 32
select select
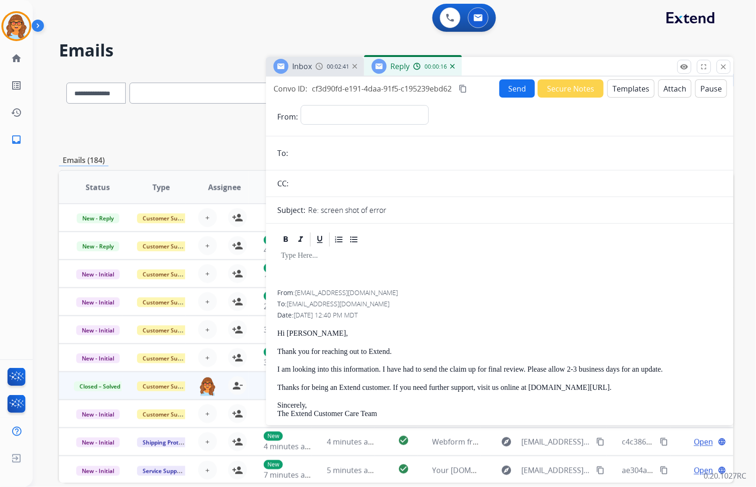
click at [721, 66] on mat-icon "close" at bounding box center [723, 67] width 8 height 8
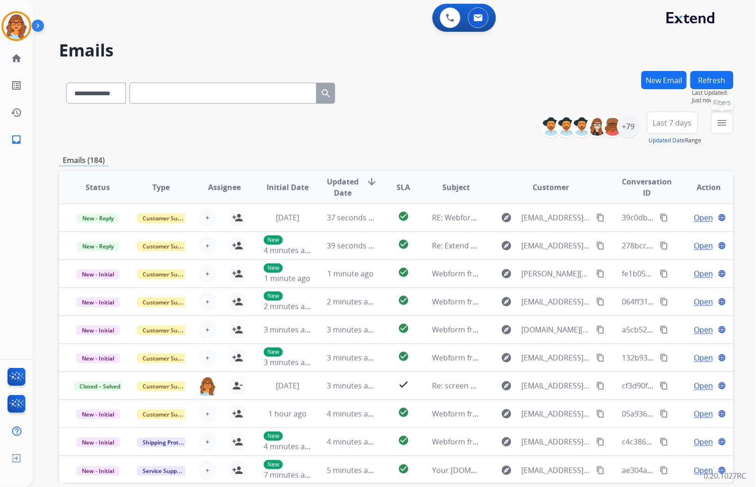
click at [728, 123] on button "menu Filters" at bounding box center [722, 123] width 22 height 22
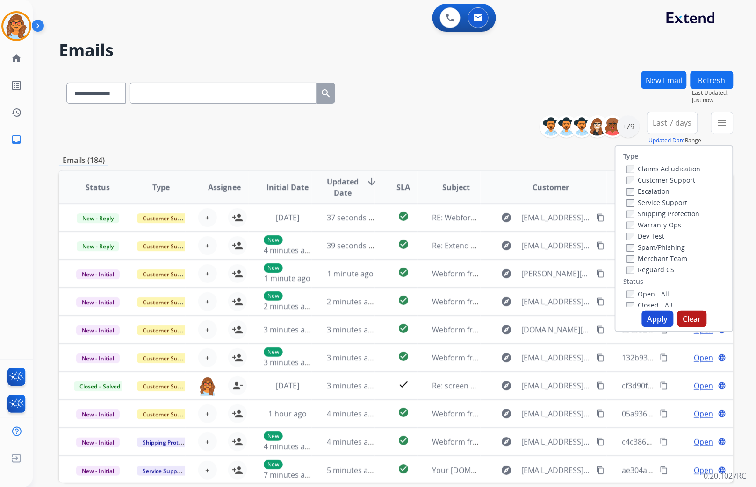
click at [686, 178] on label "Customer Support" at bounding box center [661, 180] width 69 height 9
click at [689, 215] on label "Shipping Protection" at bounding box center [663, 213] width 73 height 9
click at [689, 214] on label "Shipping Protection" at bounding box center [663, 213] width 73 height 9
click at [690, 214] on label "Shipping Protection" at bounding box center [663, 213] width 73 height 9
click at [663, 269] on label "Reguard CS" at bounding box center [651, 269] width 48 height 9
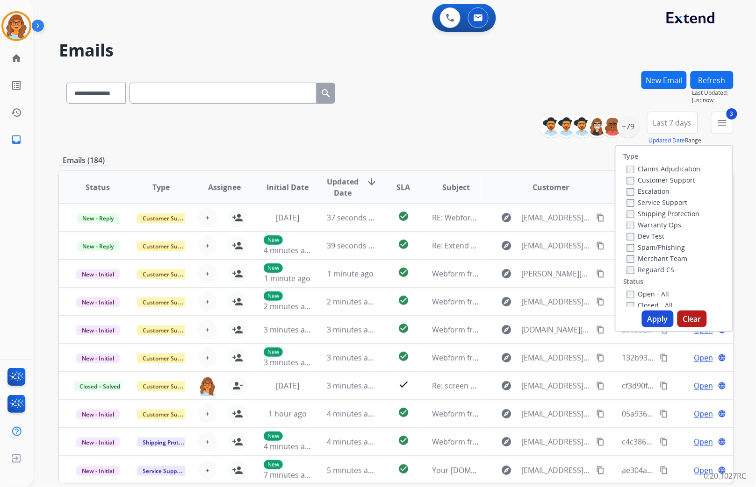
click at [655, 292] on label "Open - All" at bounding box center [648, 294] width 43 height 9
click at [655, 316] on button "Apply" at bounding box center [658, 319] width 32 height 17
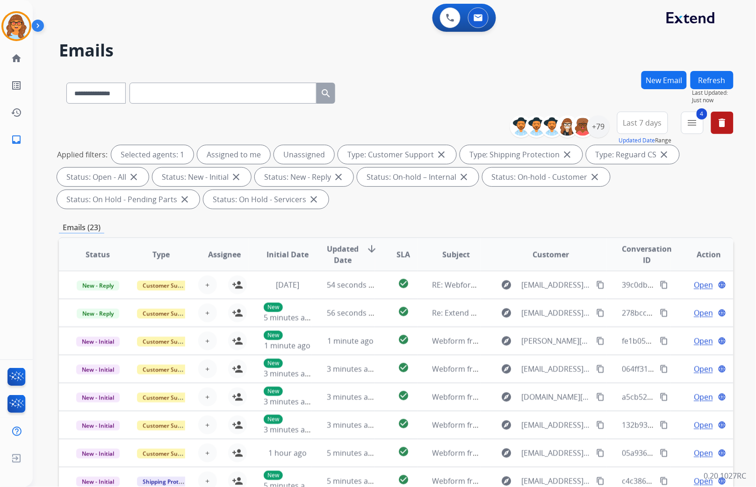
click at [635, 121] on span "Last 7 days" at bounding box center [642, 123] width 39 height 4
click at [634, 239] on div "Last 90 days" at bounding box center [639, 236] width 51 height 14
drag, startPoint x: 601, startPoint y: 136, endPoint x: 599, endPoint y: 126, distance: 9.8
click at [599, 126] on div "+79" at bounding box center [598, 126] width 22 height 22
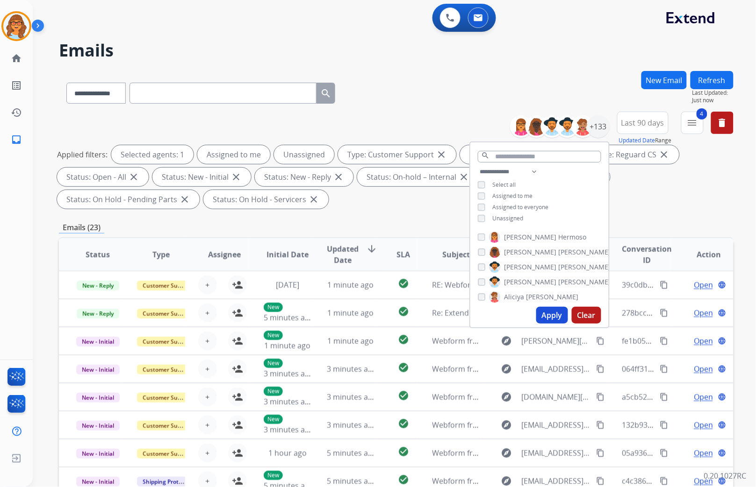
click at [498, 217] on span "Unassigned" at bounding box center [508, 219] width 31 height 8
click at [555, 316] on button "Apply" at bounding box center [552, 315] width 32 height 17
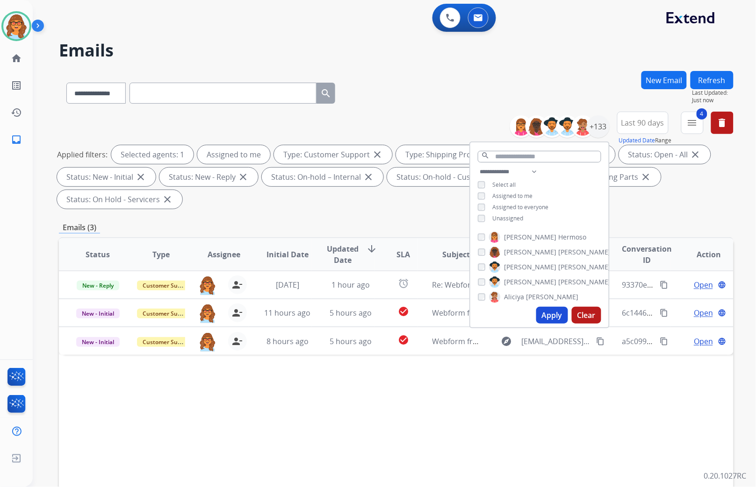
click at [571, 461] on div "Status Type Assignee Initial Date Updated Date arrow_downward SLA Subject Custo…" at bounding box center [396, 393] width 674 height 313
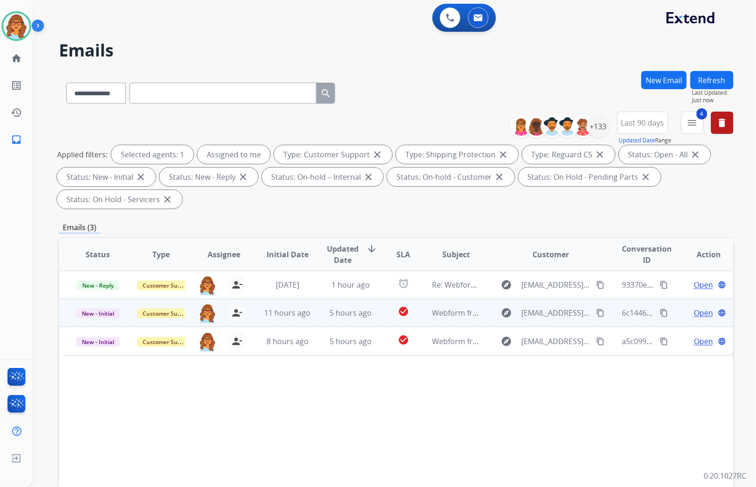
click at [695, 311] on span "Open" at bounding box center [703, 312] width 19 height 11
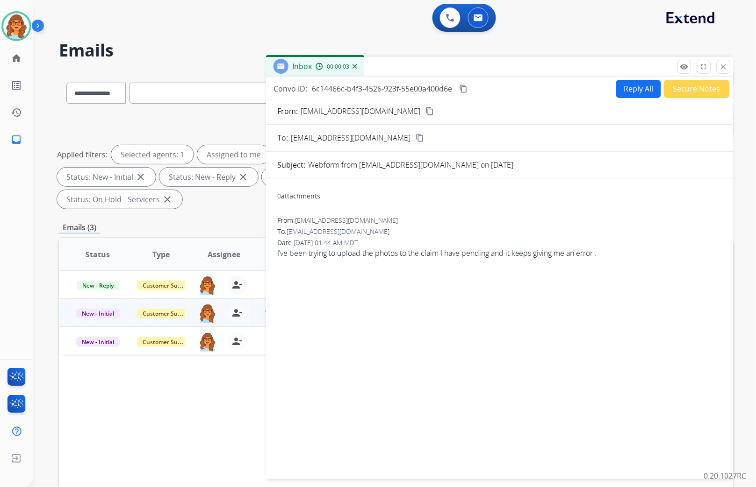
click at [171, 410] on div "Status Type Assignee Initial Date Updated Date arrow_downward SLA Subject Custo…" at bounding box center [396, 393] width 674 height 313
click at [722, 68] on mat-icon "close" at bounding box center [723, 67] width 8 height 8
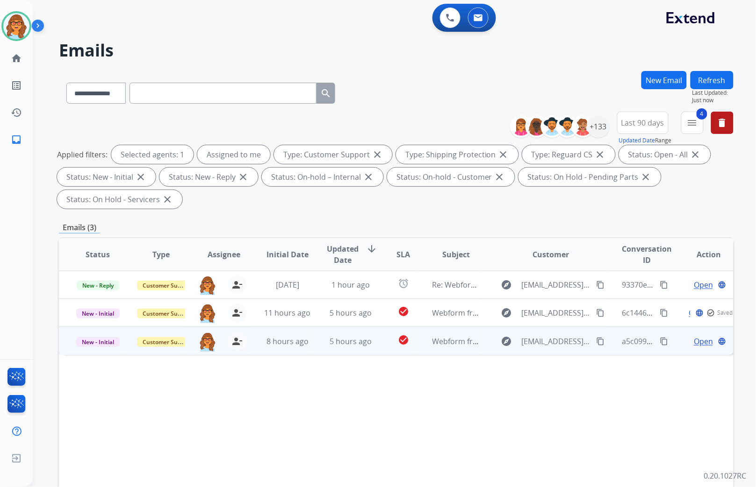
click at [700, 338] on span "Open" at bounding box center [703, 341] width 19 height 11
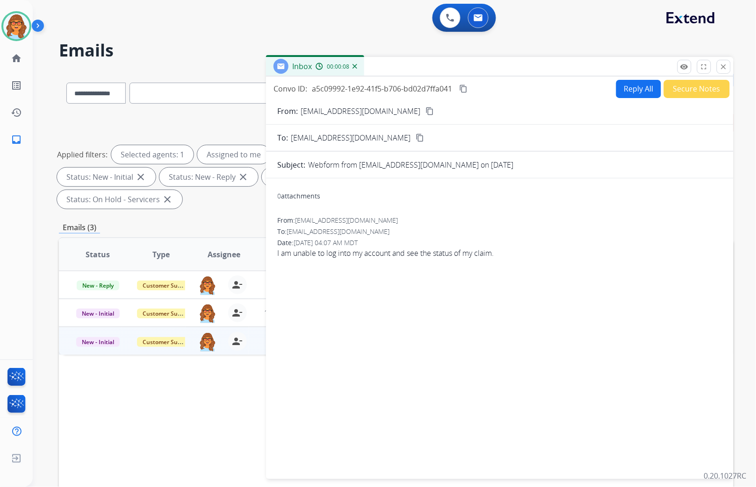
click at [691, 86] on button "Secure Notes" at bounding box center [697, 89] width 66 height 18
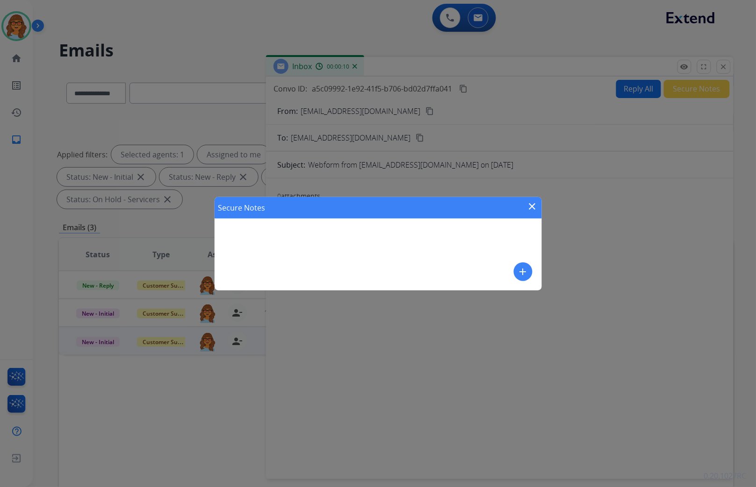
click at [522, 270] on mat-icon "add" at bounding box center [522, 271] width 11 height 11
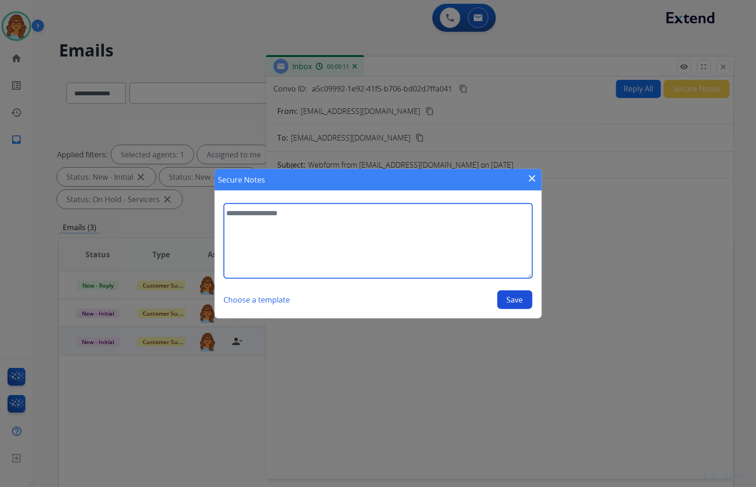
click at [285, 211] on textarea at bounding box center [378, 241] width 308 height 75
type textarea "**********"
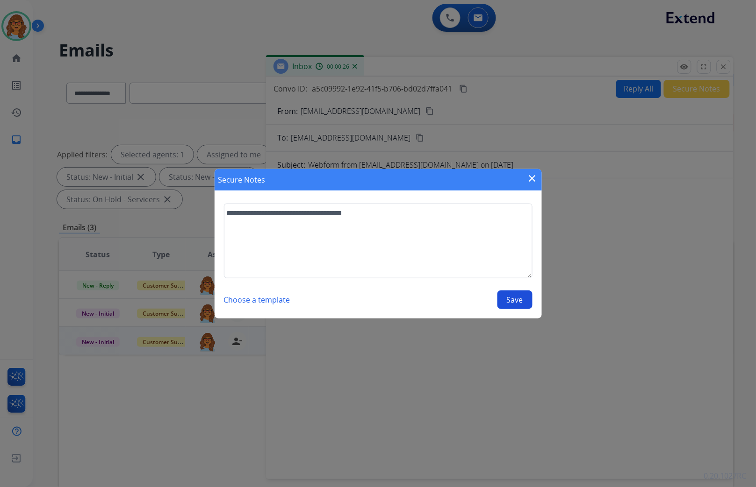
click at [523, 298] on button "Save" at bounding box center [514, 300] width 35 height 19
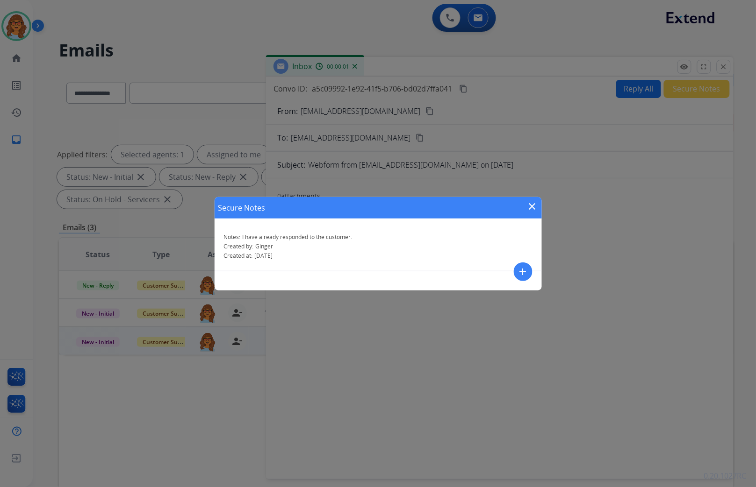
click at [533, 206] on mat-icon "close" at bounding box center [532, 206] width 11 height 11
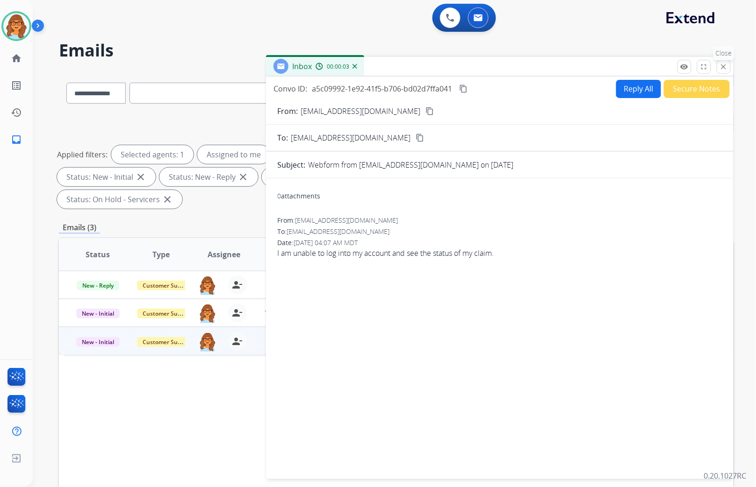
click at [725, 63] on mat-icon "close" at bounding box center [723, 67] width 8 height 8
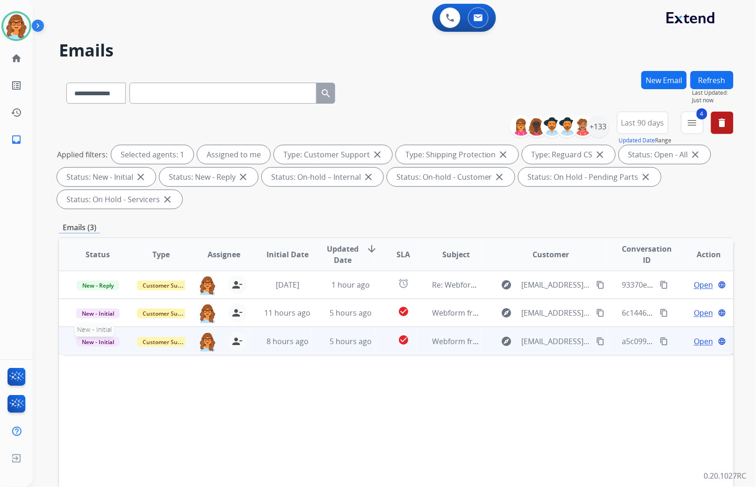
click at [110, 339] on span "New - Initial" at bounding box center [97, 342] width 43 height 10
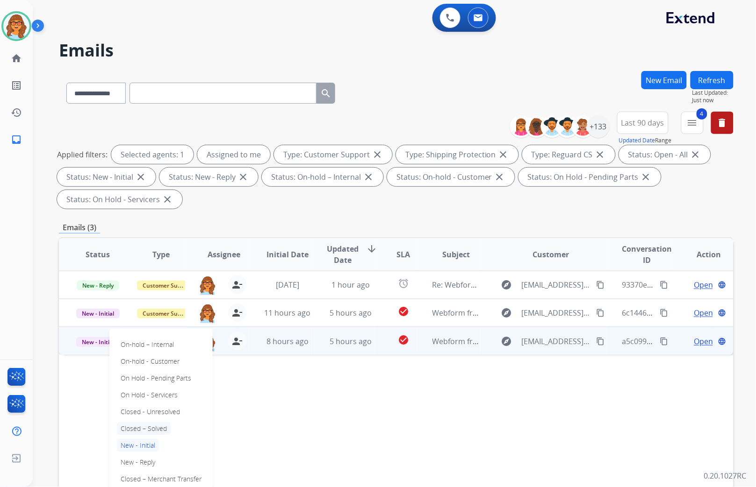
click at [155, 426] on p "Closed – Solved" at bounding box center [144, 428] width 54 height 13
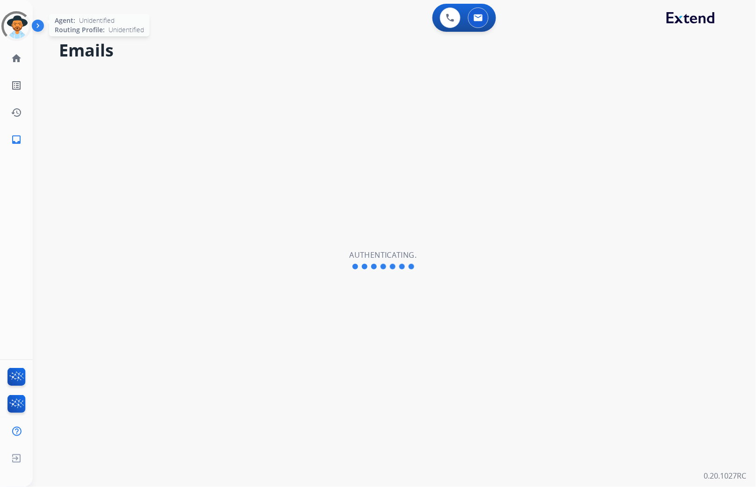
select select "**********"
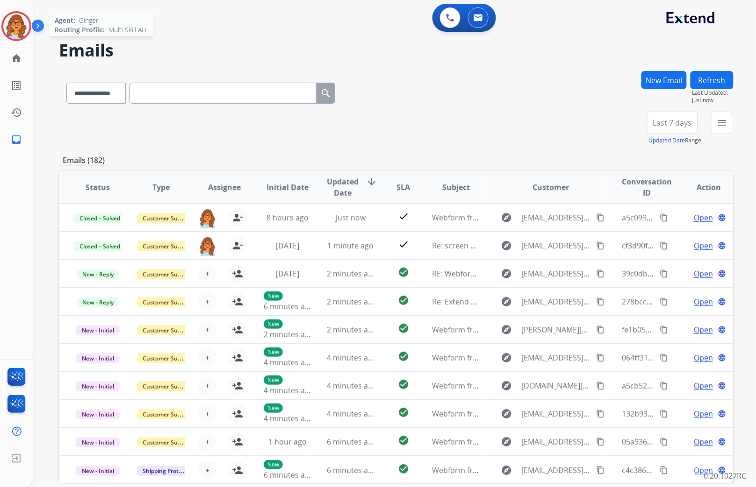
click at [21, 27] on img at bounding box center [16, 26] width 26 height 26
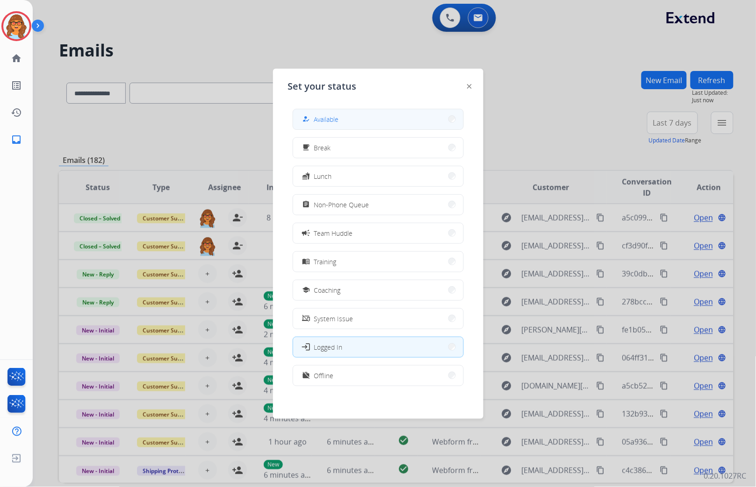
click at [351, 116] on button "how_to_reg Available" at bounding box center [378, 119] width 170 height 20
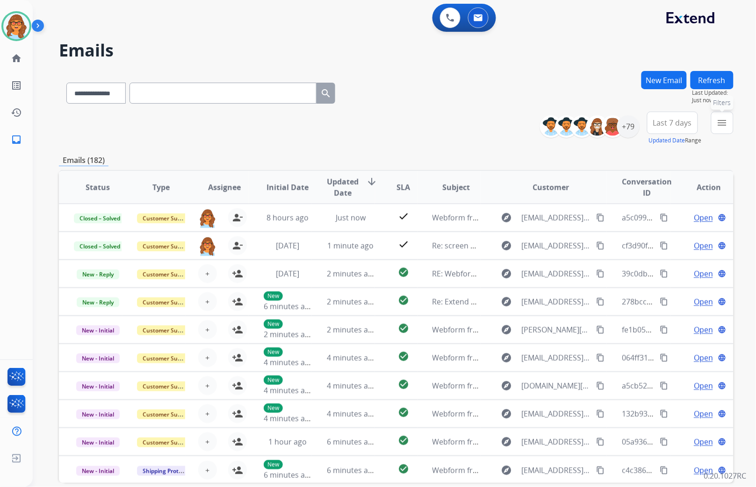
click at [727, 120] on mat-icon "menu" at bounding box center [721, 122] width 11 height 11
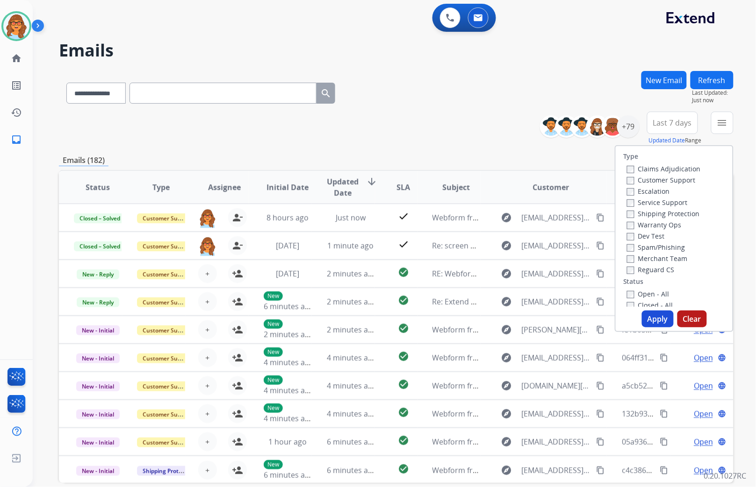
click at [666, 178] on label "Customer Support" at bounding box center [661, 180] width 69 height 9
click at [671, 212] on label "Shipping Protection" at bounding box center [663, 213] width 73 height 9
click at [660, 270] on label "Reguard CS" at bounding box center [651, 269] width 48 height 9
click at [655, 293] on label "Open - All" at bounding box center [648, 294] width 43 height 9
click at [653, 317] on button "Apply" at bounding box center [658, 319] width 32 height 17
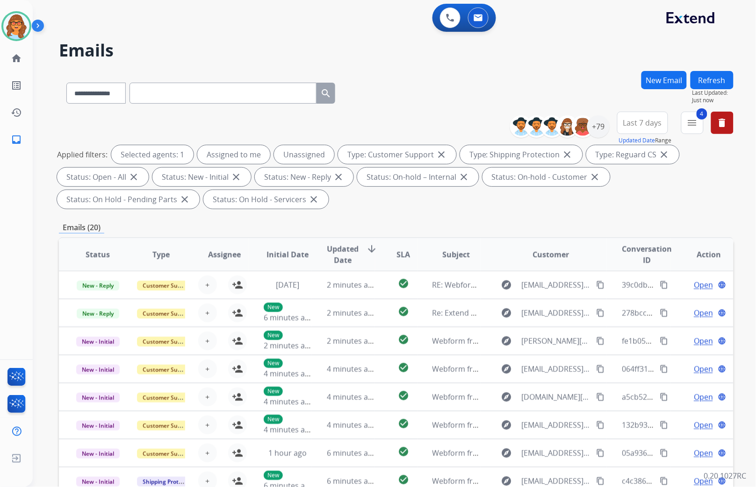
click at [668, 121] on div "Last 7 days Updated Date Range Custom Recent Last 7 days Last 14 days Last 30 d…" at bounding box center [645, 129] width 57 height 34
click at [646, 123] on span "Last 7 days" at bounding box center [642, 123] width 39 height 4
click at [633, 236] on div "Last 90 days" at bounding box center [639, 236] width 51 height 14
click at [591, 128] on div "+79" at bounding box center [598, 126] width 22 height 22
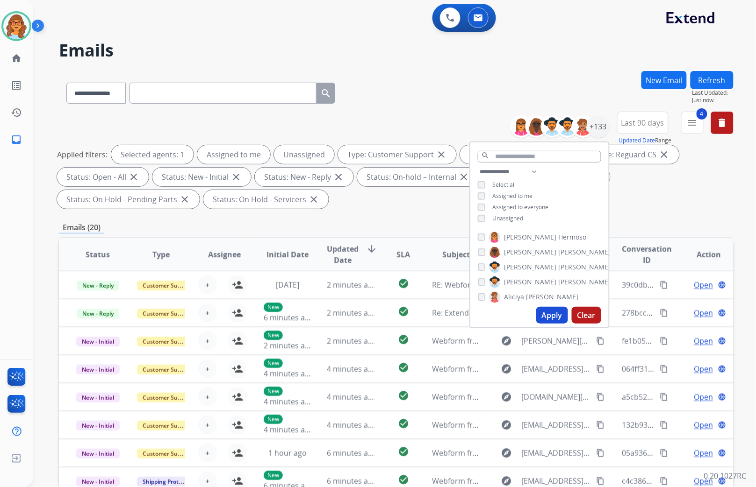
click at [509, 215] on span "Unassigned" at bounding box center [508, 219] width 31 height 8
click at [550, 311] on button "Apply" at bounding box center [552, 315] width 32 height 17
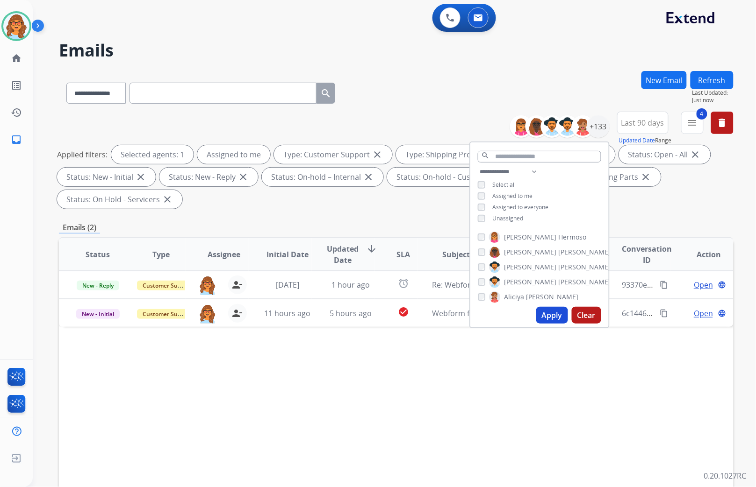
drag, startPoint x: 518, startPoint y: 383, endPoint x: 523, endPoint y: 393, distance: 11.3
click at [518, 383] on div "Status Type Assignee Initial Date Updated Date arrow_downward SLA Subject Custo…" at bounding box center [396, 393] width 674 height 313
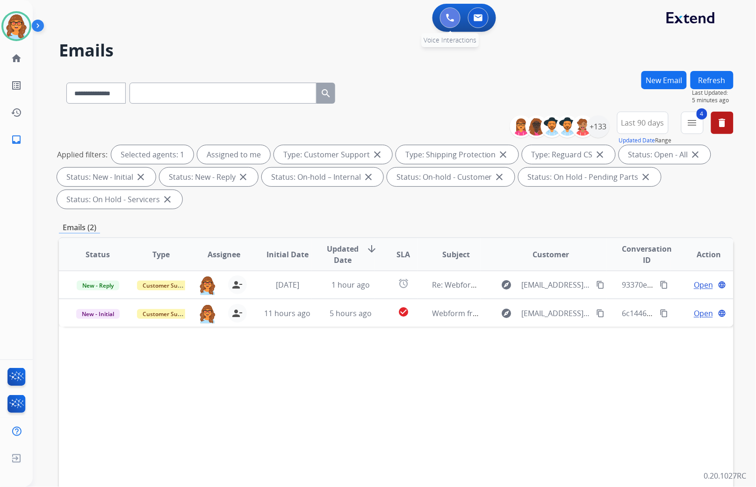
click at [452, 14] on img at bounding box center [450, 18] width 8 height 8
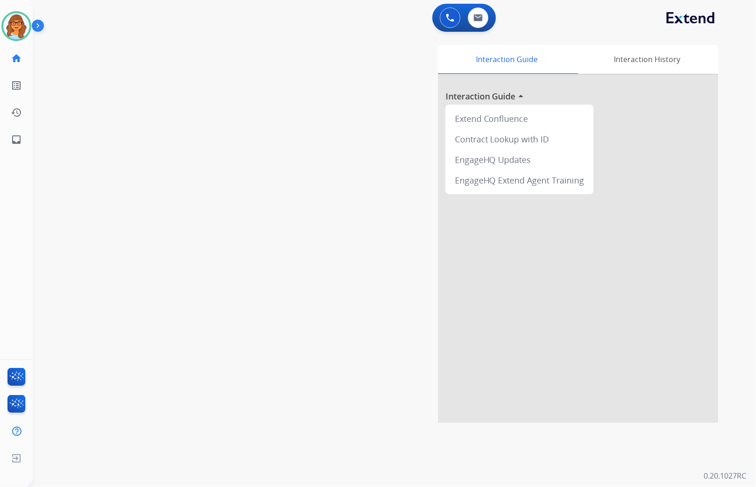
click at [442, 4] on div "0 Voice Interactions 0 Email Interactions" at bounding box center [464, 18] width 64 height 28
click at [443, 20] on button at bounding box center [450, 17] width 21 height 21
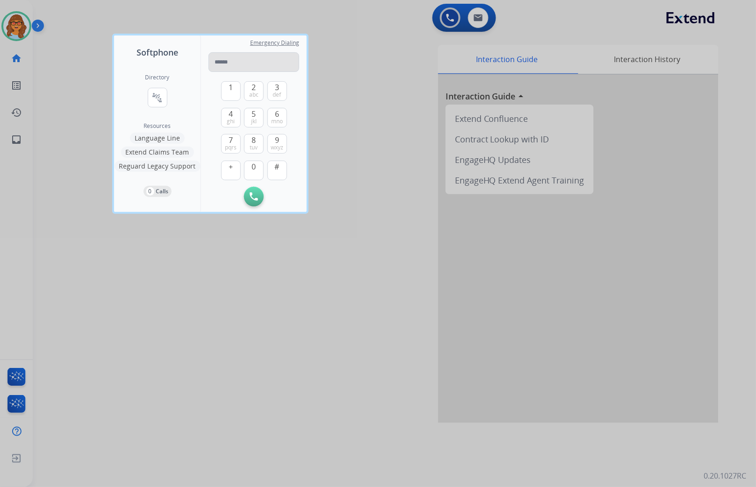
click at [244, 64] on input "tel" at bounding box center [253, 62] width 91 height 20
type input "**********"
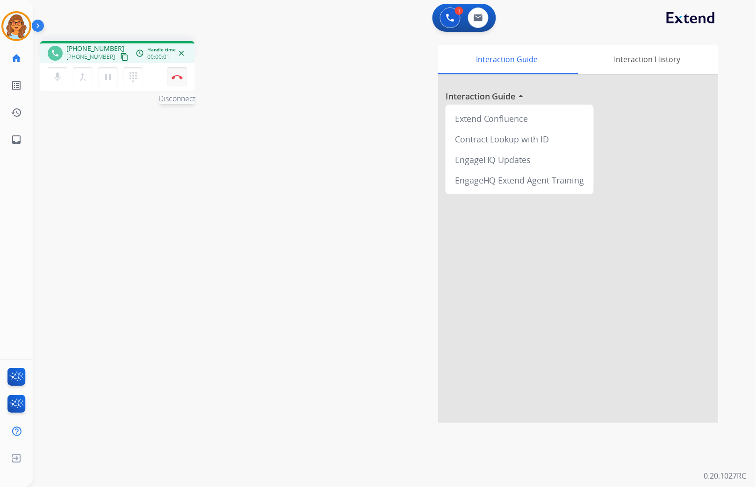
click at [175, 81] on button "Disconnect" at bounding box center [177, 77] width 20 height 20
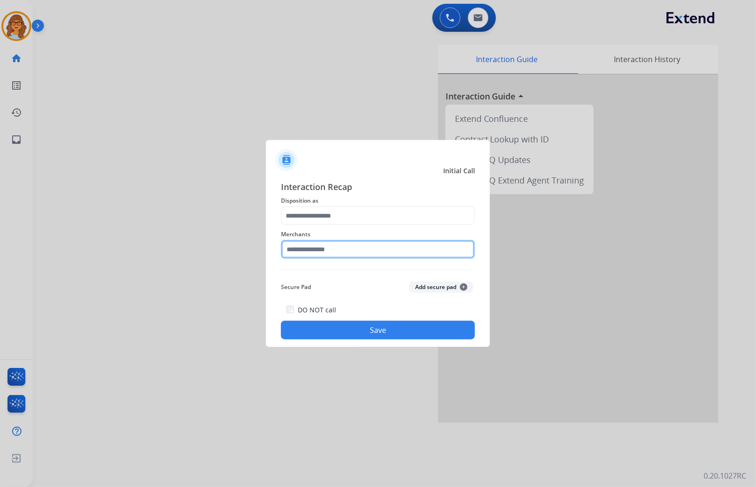
click at [342, 244] on input "text" at bounding box center [378, 249] width 194 height 19
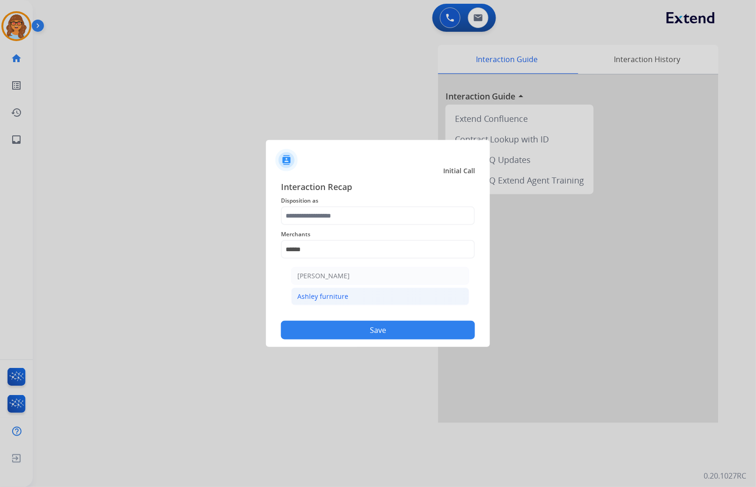
click at [338, 298] on div "Ashley furniture" at bounding box center [322, 296] width 51 height 9
type input "**********"
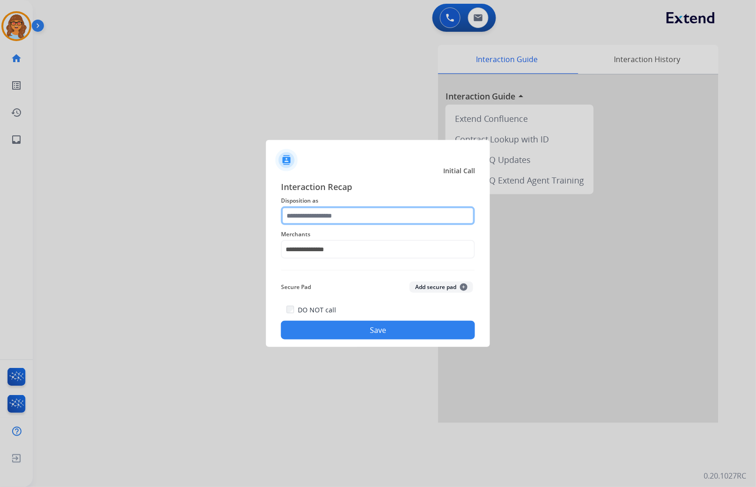
click at [348, 214] on input "text" at bounding box center [378, 216] width 194 height 19
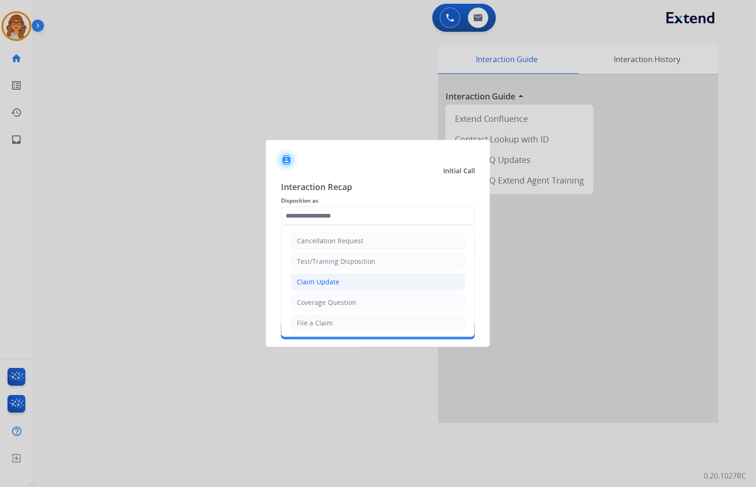
click at [351, 281] on li "Claim Update" at bounding box center [378, 282] width 174 height 18
type input "**********"
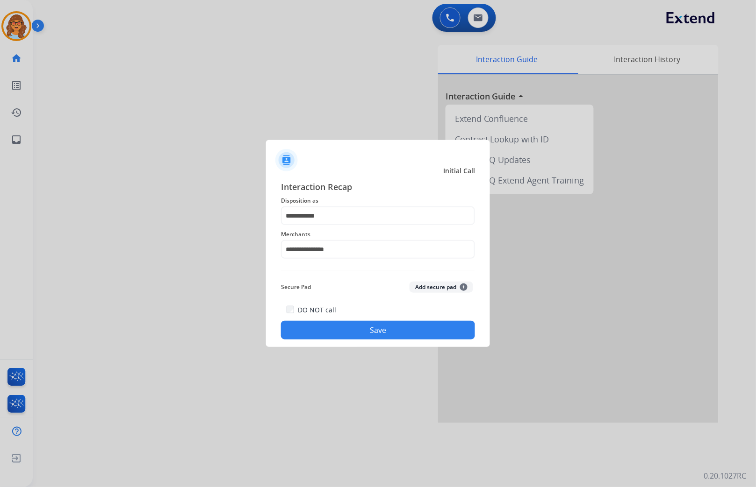
click at [396, 340] on div "**********" at bounding box center [378, 260] width 224 height 174
click at [403, 330] on button "Save" at bounding box center [378, 330] width 194 height 19
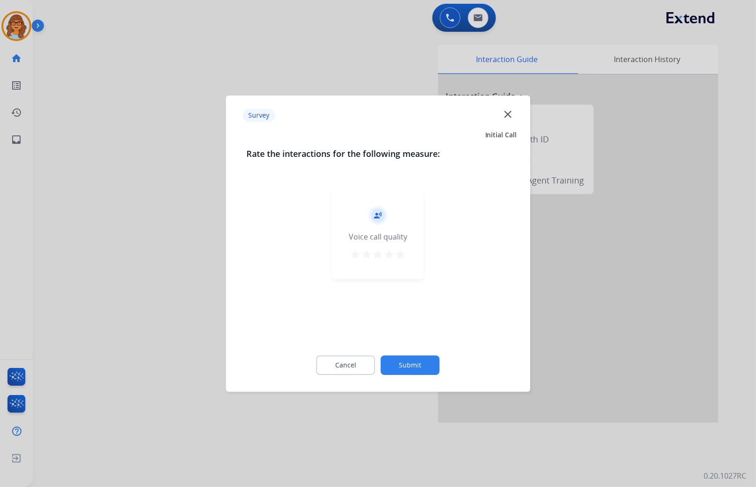
click at [428, 369] on button "Submit" at bounding box center [410, 366] width 59 height 20
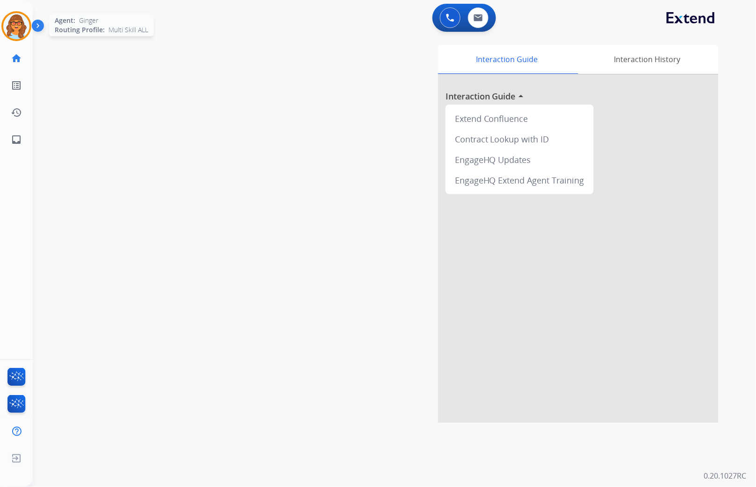
click at [21, 22] on img at bounding box center [16, 26] width 26 height 26
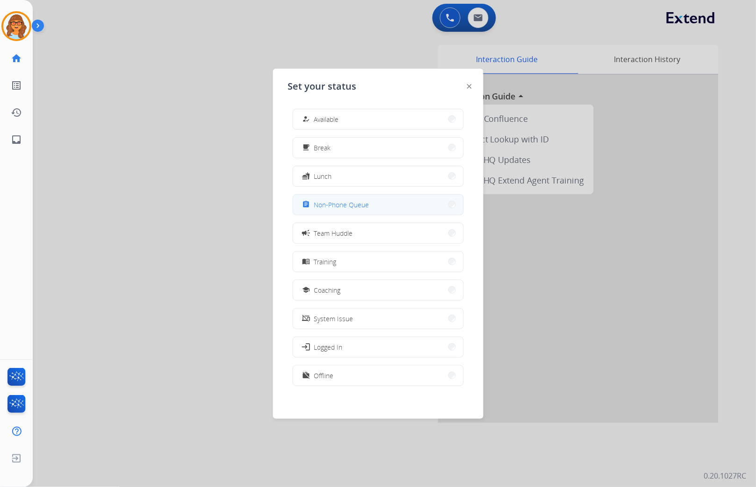
click at [360, 207] on span "Non-Phone Queue" at bounding box center [341, 205] width 55 height 10
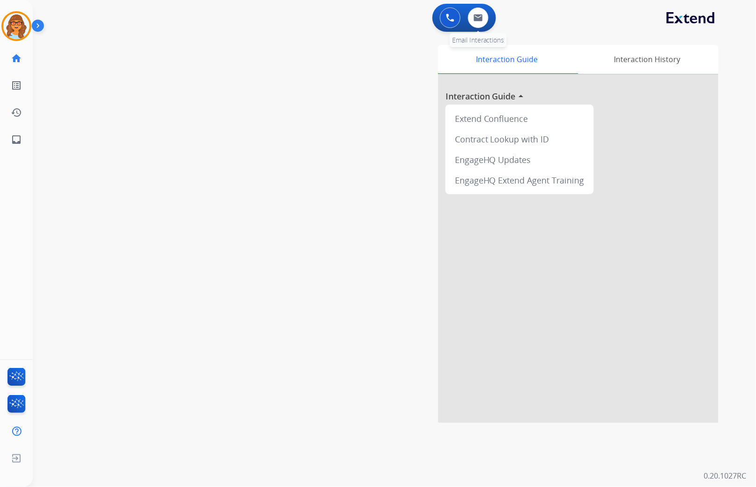
click at [488, 16] on div "0 Email Interactions" at bounding box center [478, 17] width 28 height 21
click at [482, 16] on img at bounding box center [477, 17] width 9 height 7
select select "**********"
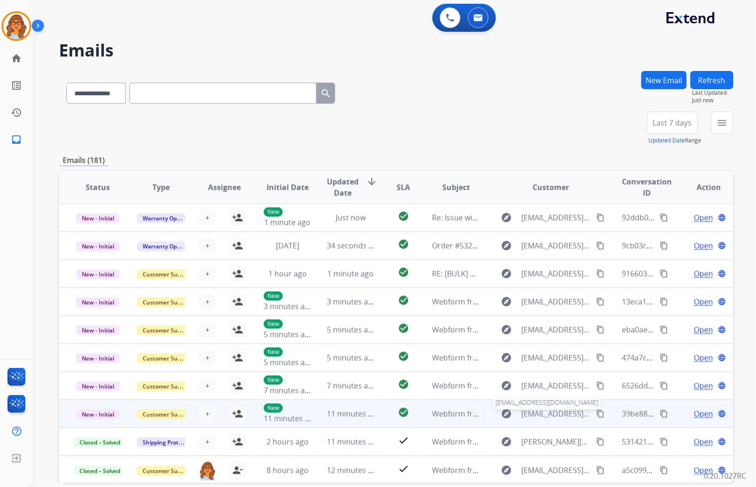
scroll to position [0, 0]
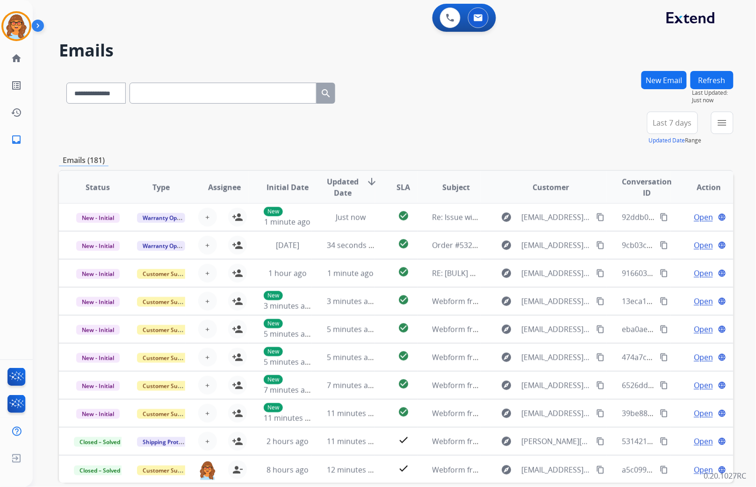
click at [672, 81] on button "New Email" at bounding box center [663, 80] width 45 height 18
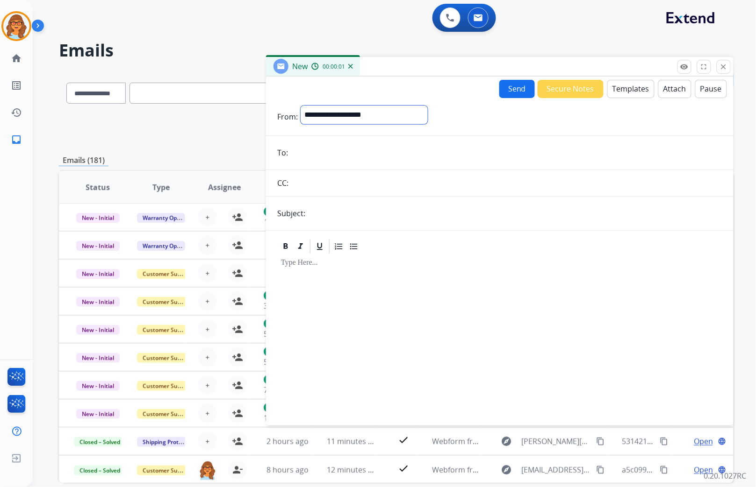
click at [329, 114] on select "**********" at bounding box center [363, 115] width 127 height 19
select select "**********"
click at [300, 106] on select "**********" at bounding box center [363, 115] width 127 height 19
click at [305, 147] on input "email" at bounding box center [506, 153] width 431 height 19
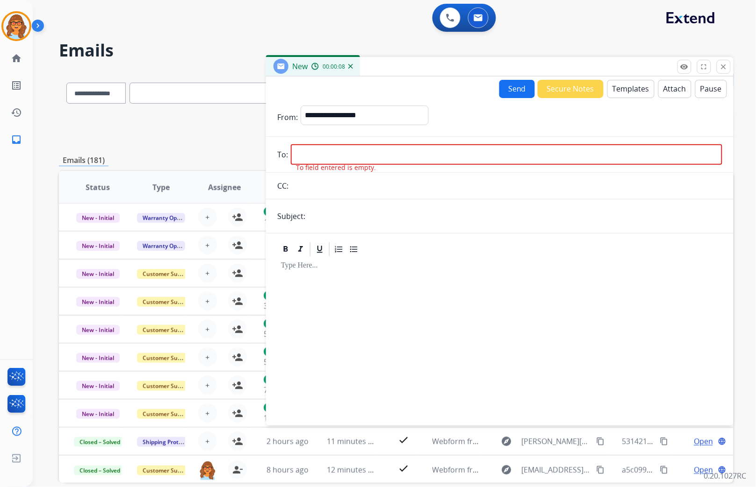
click at [306, 151] on input "email" at bounding box center [506, 154] width 431 height 21
paste input "**********"
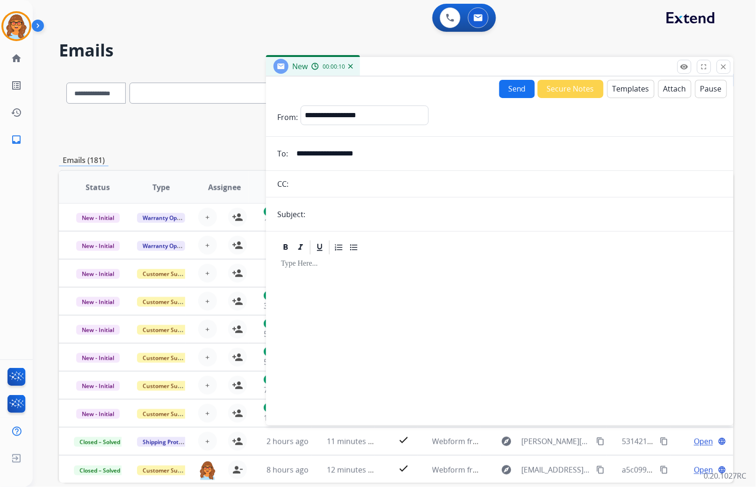
type input "**********"
click at [321, 218] on input "text" at bounding box center [515, 214] width 414 height 19
type input "**********"
click at [620, 82] on button "Templates" at bounding box center [630, 89] width 47 height 18
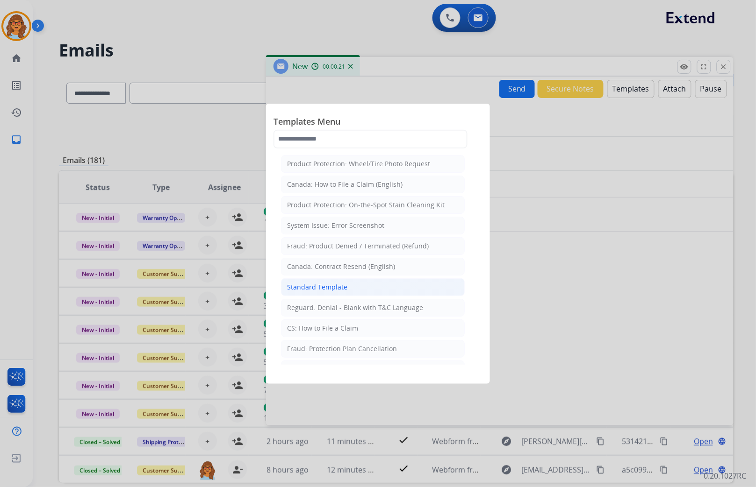
click at [323, 286] on div "Standard Template" at bounding box center [317, 287] width 60 height 9
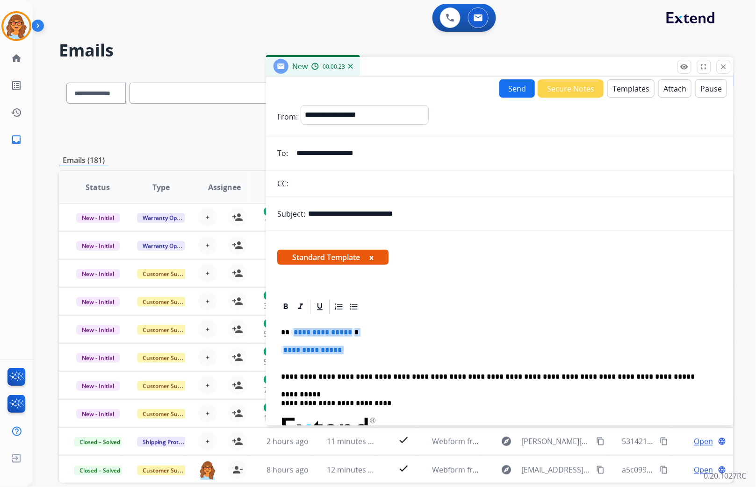
drag, startPoint x: 293, startPoint y: 334, endPoint x: 341, endPoint y: 352, distance: 51.7
click at [341, 353] on div "**********" at bounding box center [499, 450] width 445 height 270
drag, startPoint x: 350, startPoint y: 350, endPoint x: 293, endPoint y: 332, distance: 60.6
click at [293, 332] on div "**********" at bounding box center [499, 450] width 445 height 270
drag, startPoint x: 292, startPoint y: 335, endPoint x: 522, endPoint y: 309, distance: 230.8
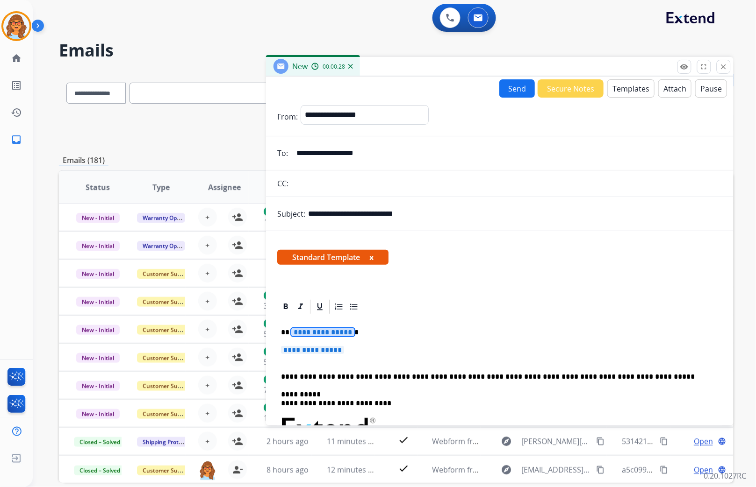
click at [522, 309] on div at bounding box center [499, 307] width 445 height 17
click at [312, 334] on span "**********" at bounding box center [322, 333] width 63 height 8
click at [309, 329] on span "**********" at bounding box center [322, 333] width 63 height 8
click at [388, 329] on p "**********" at bounding box center [496, 333] width 430 height 8
click at [385, 325] on div "**********" at bounding box center [499, 450] width 445 height 270
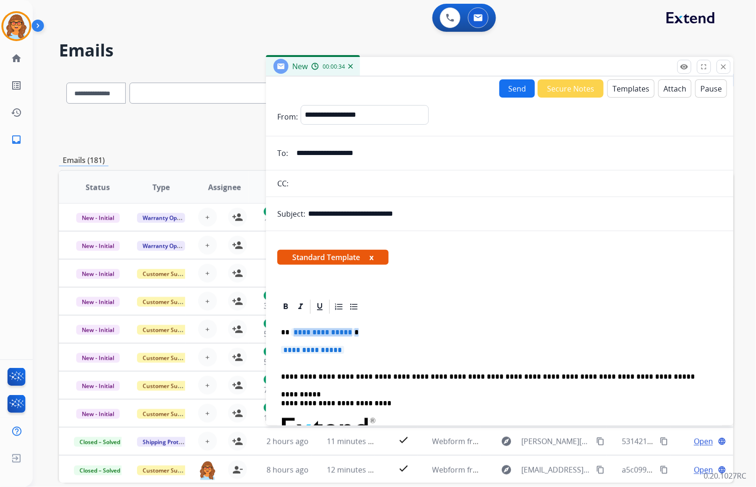
drag, startPoint x: 374, startPoint y: 333, endPoint x: 293, endPoint y: 332, distance: 81.3
click at [293, 332] on p "**********" at bounding box center [496, 333] width 430 height 8
drag, startPoint x: 363, startPoint y: 352, endPoint x: 287, endPoint y: 353, distance: 75.3
click at [288, 353] on p "**********" at bounding box center [499, 354] width 437 height 17
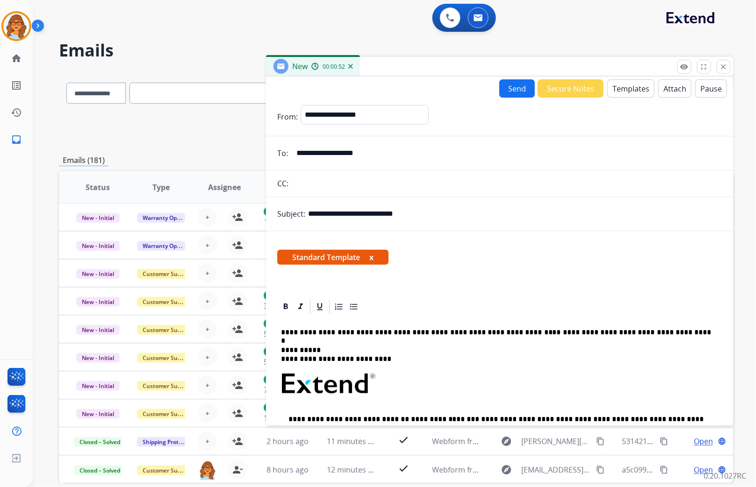
click at [292, 331] on p "**********" at bounding box center [496, 333] width 430 height 8
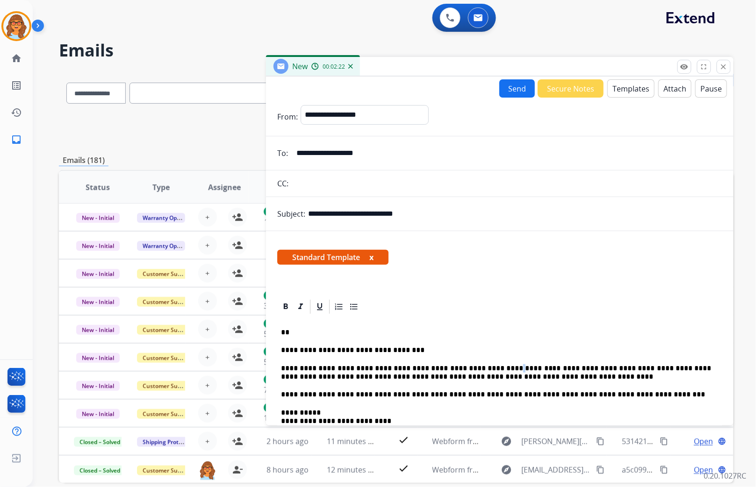
click at [474, 365] on p "**********" at bounding box center [496, 373] width 430 height 17
click at [298, 329] on p "**" at bounding box center [496, 333] width 430 height 8
click at [511, 86] on button "Send" at bounding box center [517, 88] width 36 height 18
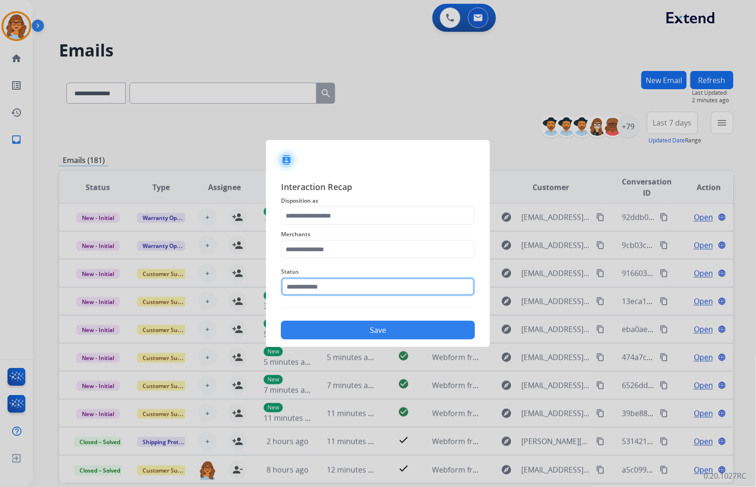
click at [354, 285] on input "text" at bounding box center [378, 287] width 194 height 19
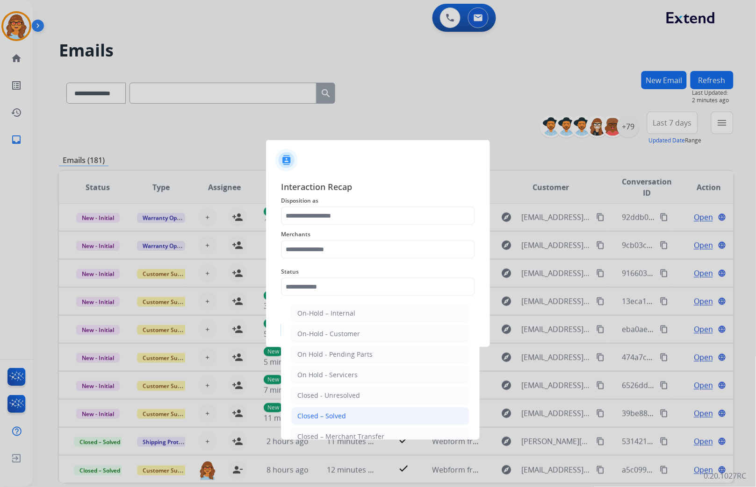
click at [360, 414] on li "Closed – Solved" at bounding box center [380, 417] width 178 height 18
type input "**********"
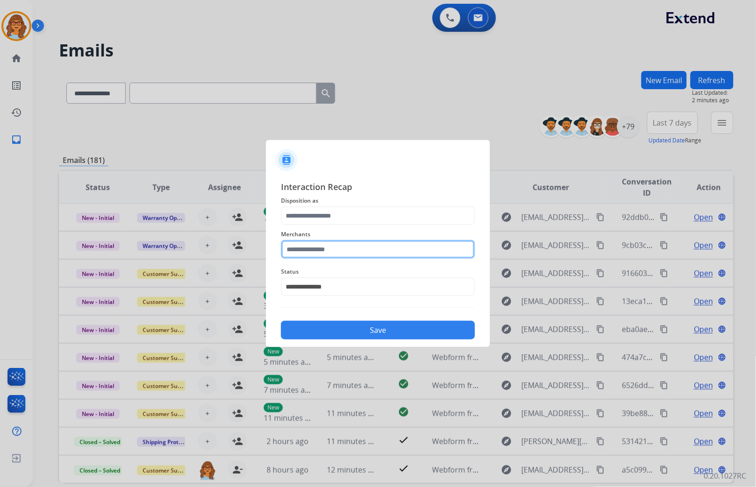
click at [311, 250] on input "text" at bounding box center [378, 249] width 194 height 19
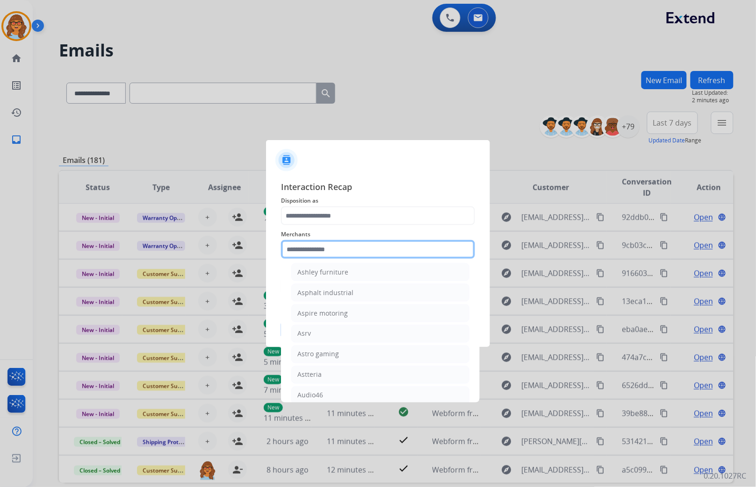
scroll to position [1350, 0]
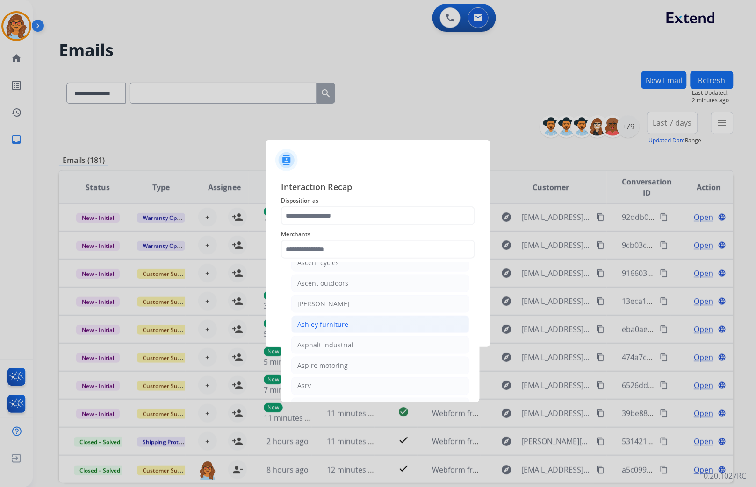
click at [341, 328] on div "Ashley furniture" at bounding box center [322, 324] width 51 height 9
type input "**********"
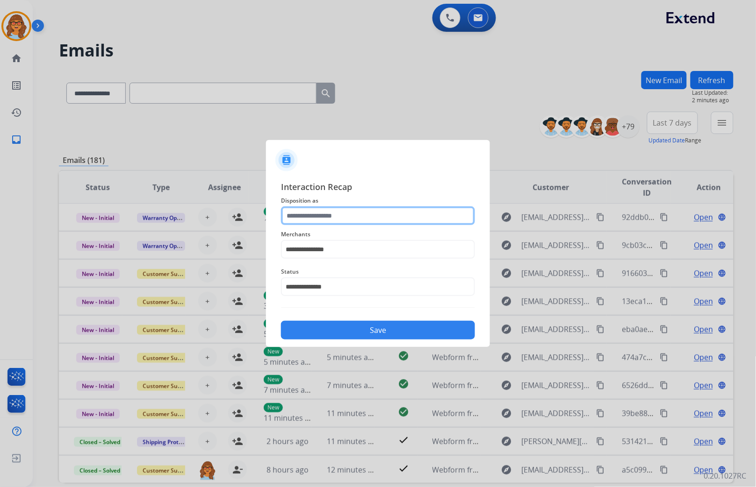
click at [326, 213] on input "text" at bounding box center [378, 216] width 194 height 19
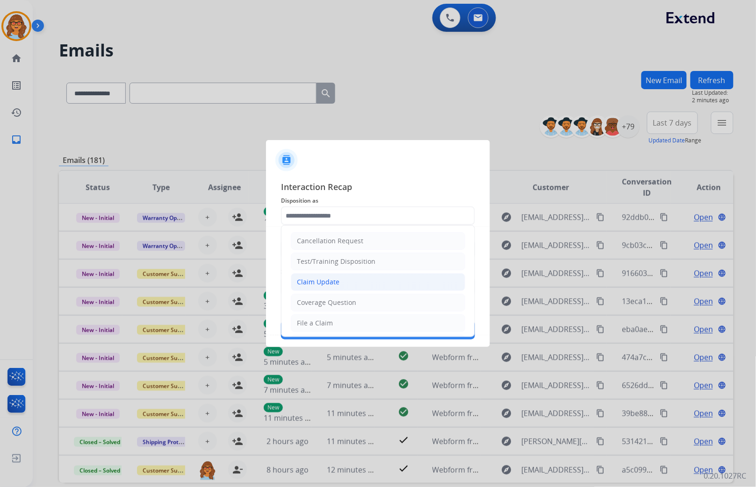
click at [350, 281] on li "Claim Update" at bounding box center [378, 282] width 174 height 18
type input "**********"
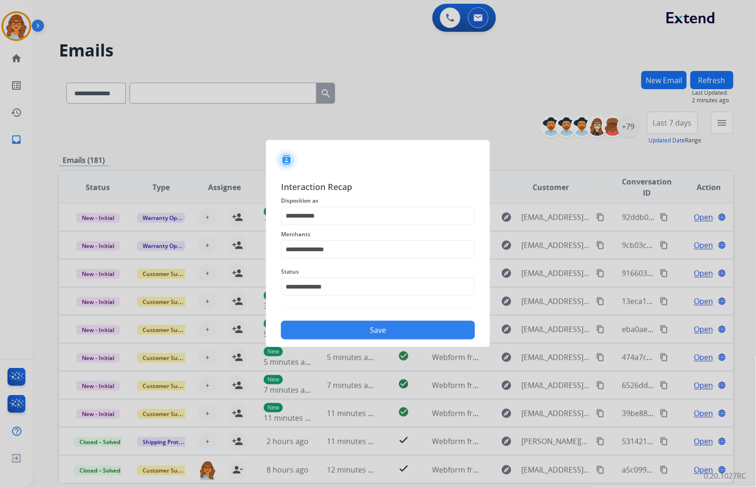
click at [386, 333] on button "Save" at bounding box center [378, 330] width 194 height 19
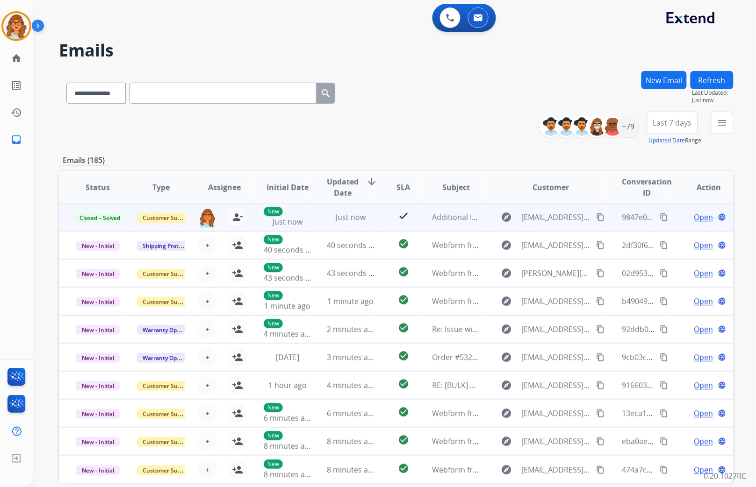
click at [660, 217] on mat-icon "content_copy" at bounding box center [664, 217] width 8 height 8
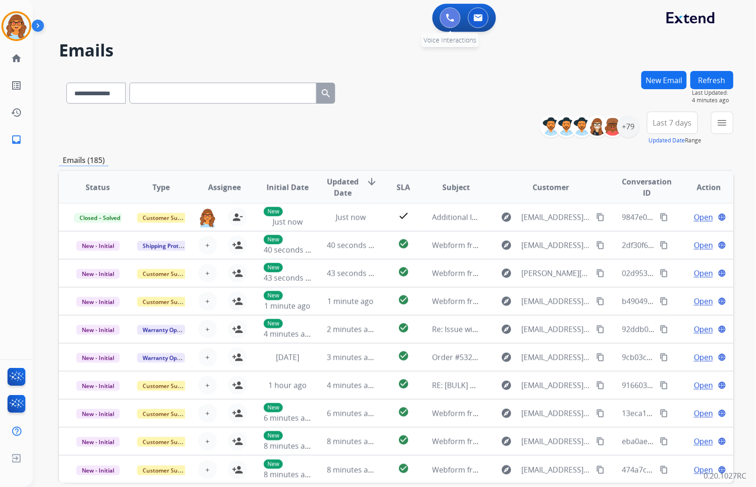
click at [448, 14] on img at bounding box center [450, 18] width 8 height 8
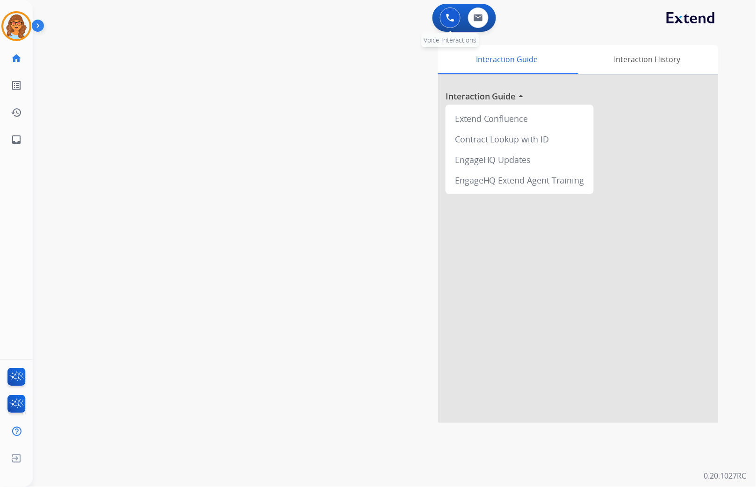
click at [450, 14] on img at bounding box center [450, 18] width 8 height 8
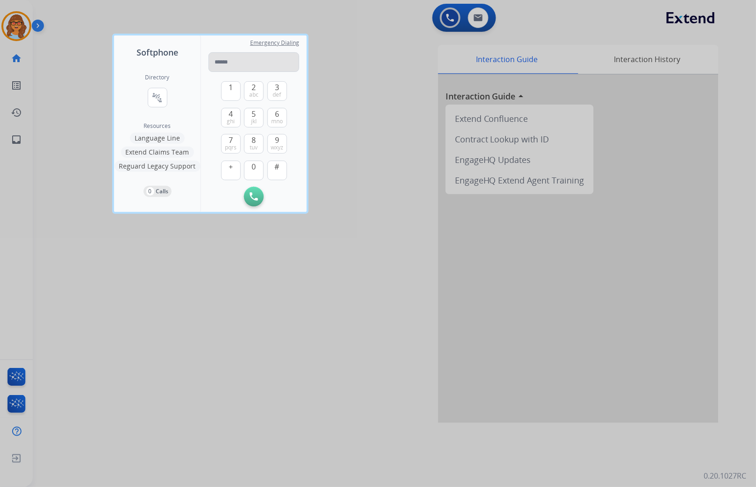
click at [235, 57] on input "tel" at bounding box center [253, 62] width 91 height 20
click at [163, 96] on button "connect_without_contact Resource Directory" at bounding box center [158, 98] width 20 height 20
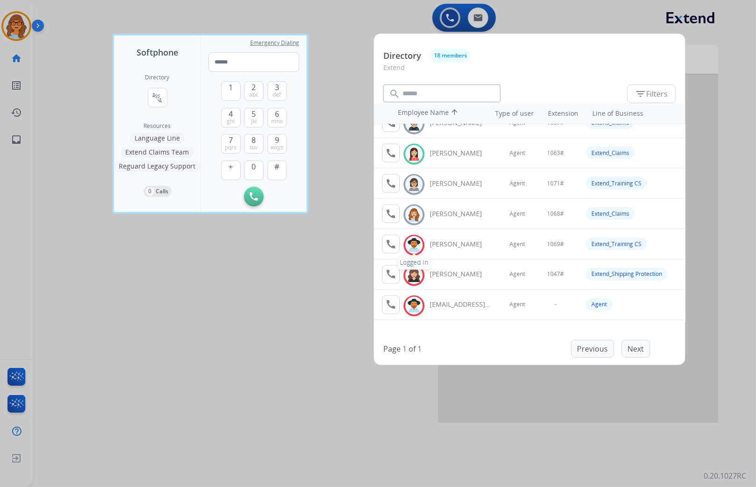
scroll to position [357, 0]
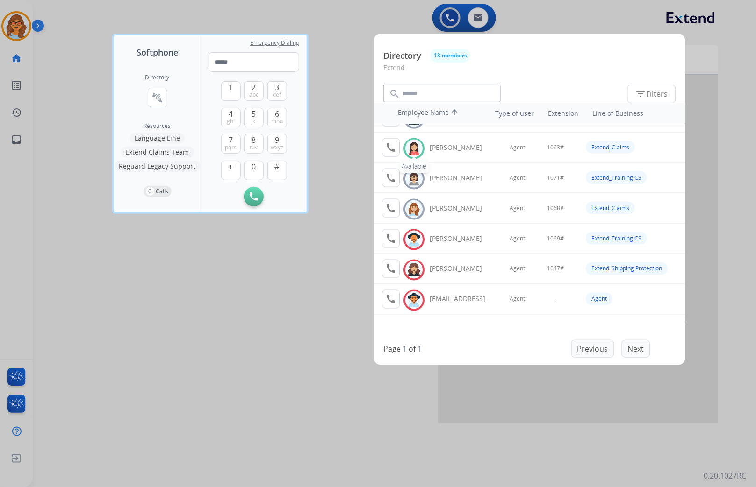
click at [416, 147] on img at bounding box center [414, 149] width 14 height 14
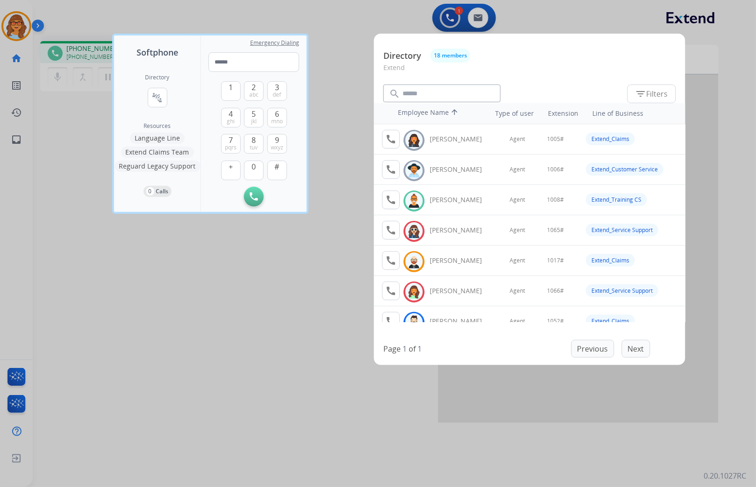
click at [347, 148] on div at bounding box center [378, 243] width 756 height 487
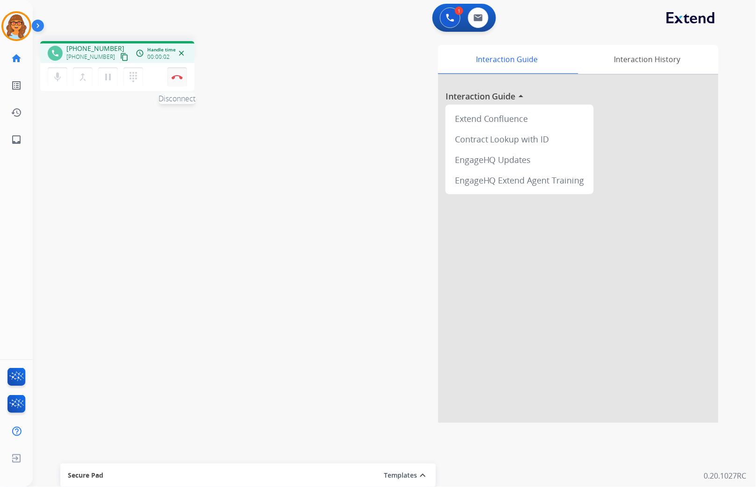
click at [176, 81] on button "Disconnect" at bounding box center [177, 77] width 20 height 20
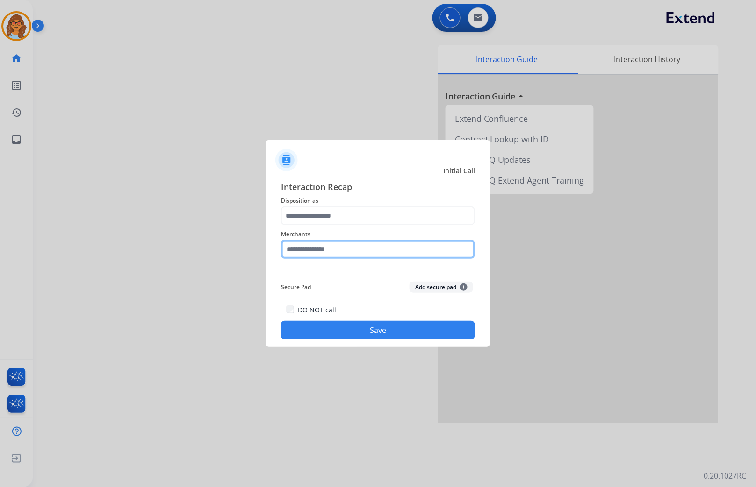
click at [293, 243] on input "text" at bounding box center [378, 249] width 194 height 19
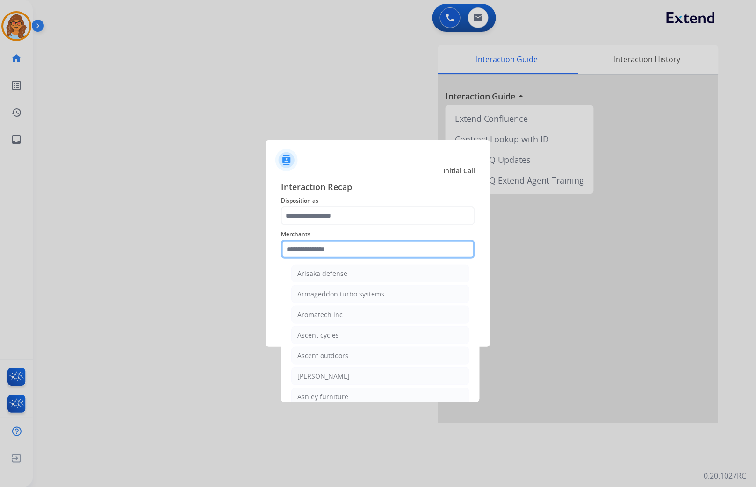
scroll to position [1298, 0]
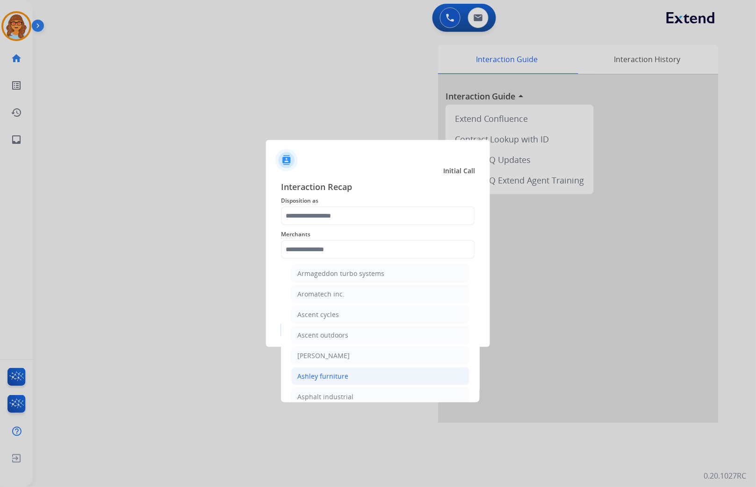
click at [326, 381] on div "Ashley furniture" at bounding box center [322, 376] width 51 height 9
type input "**********"
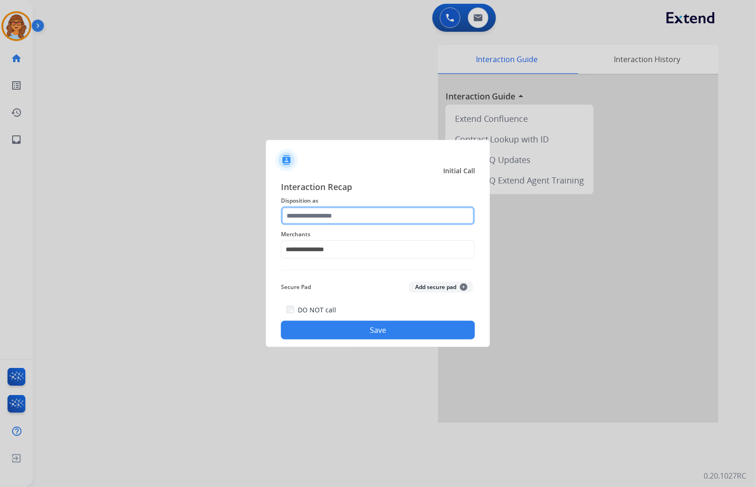
click at [310, 214] on input "text" at bounding box center [378, 216] width 194 height 19
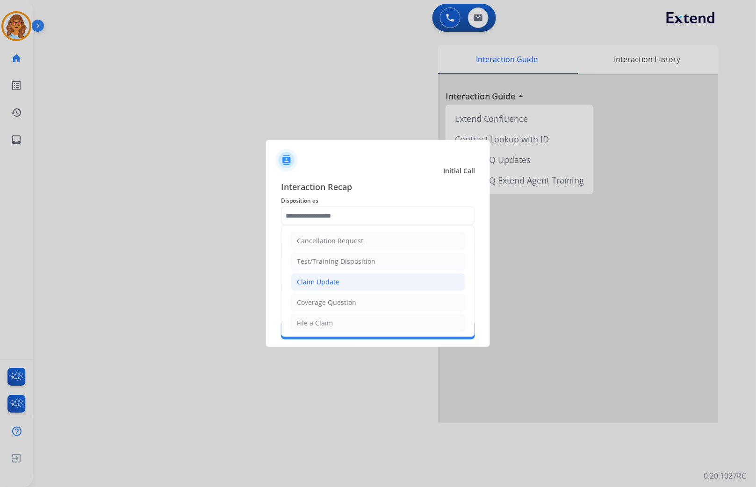
click at [324, 280] on div "Claim Update" at bounding box center [318, 282] width 43 height 9
type input "**********"
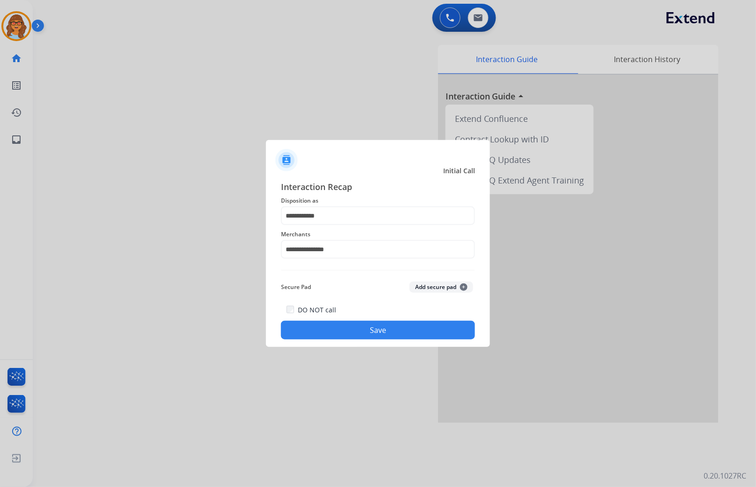
click at [385, 333] on button "Save" at bounding box center [378, 330] width 194 height 19
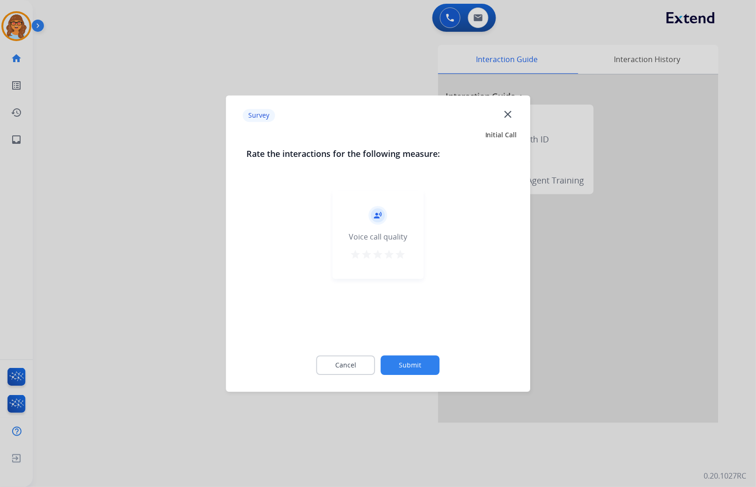
click at [416, 360] on button "Submit" at bounding box center [410, 366] width 59 height 20
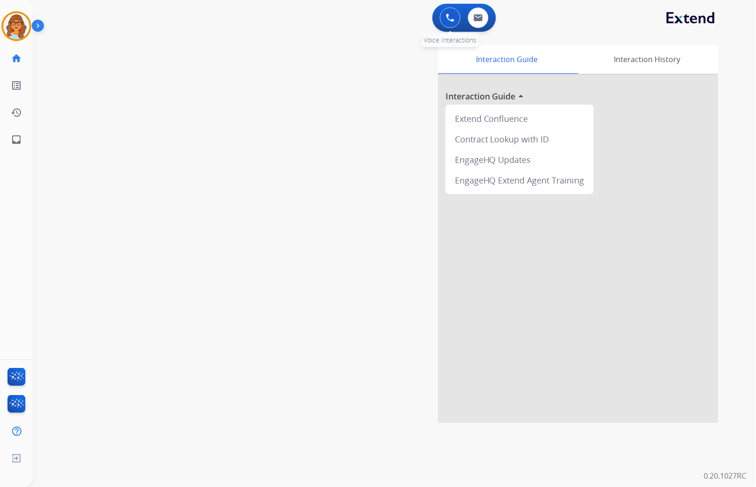
click at [453, 14] on img at bounding box center [450, 18] width 8 height 8
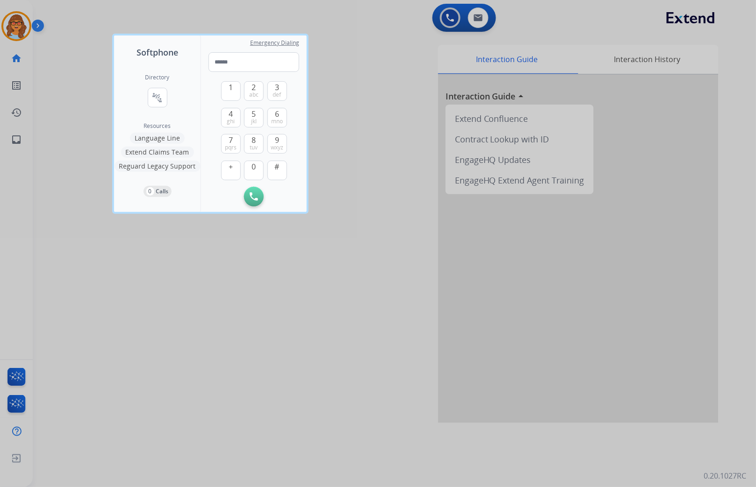
click at [154, 138] on button "Language Line" at bounding box center [157, 138] width 55 height 11
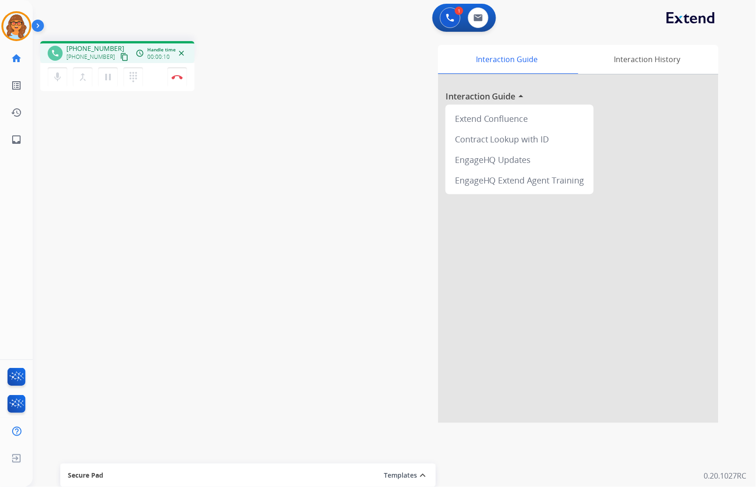
click at [187, 78] on div "mic Mute merge_type Bridge pause Hold dialpad Dialpad Disconnect" at bounding box center [117, 77] width 154 height 28
click at [179, 78] on img at bounding box center [177, 77] width 11 height 5
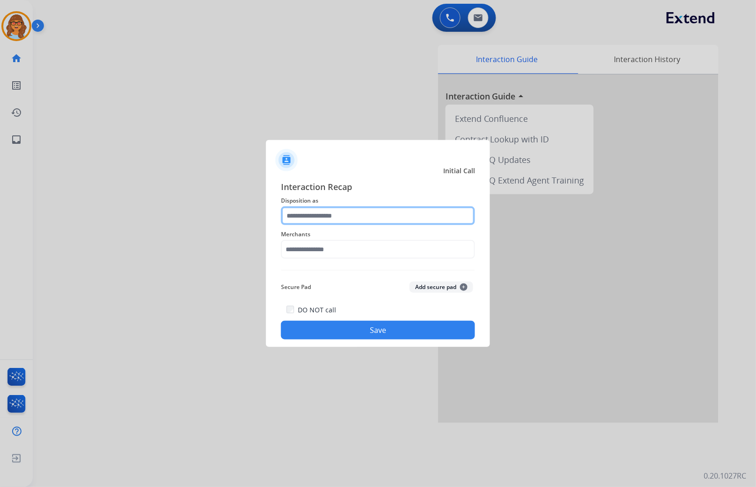
click at [322, 213] on input "text" at bounding box center [378, 216] width 194 height 19
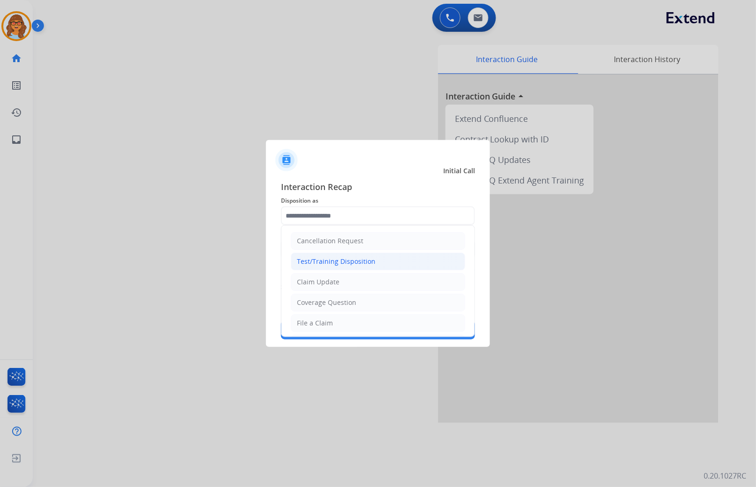
click at [339, 260] on div "Test/Training Disposition" at bounding box center [336, 261] width 79 height 9
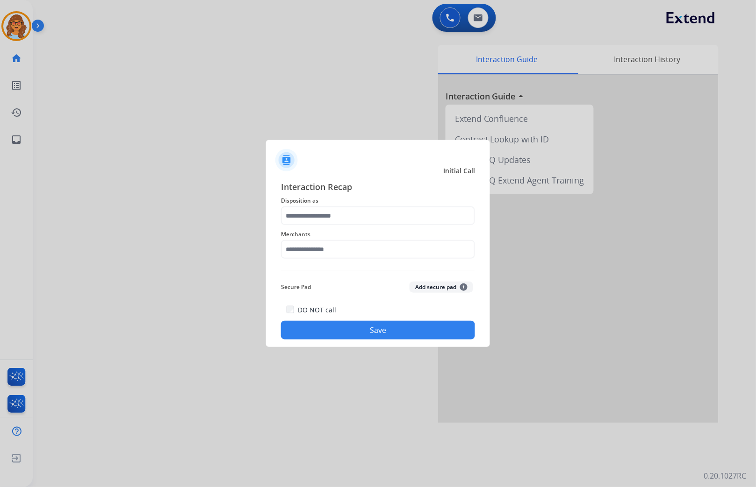
type input "**********"
click at [351, 253] on input "text" at bounding box center [378, 249] width 194 height 19
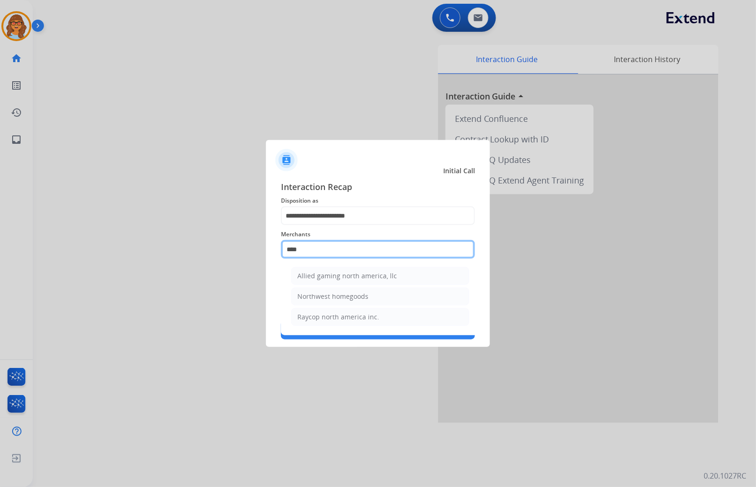
click at [308, 250] on input "****" at bounding box center [378, 249] width 194 height 19
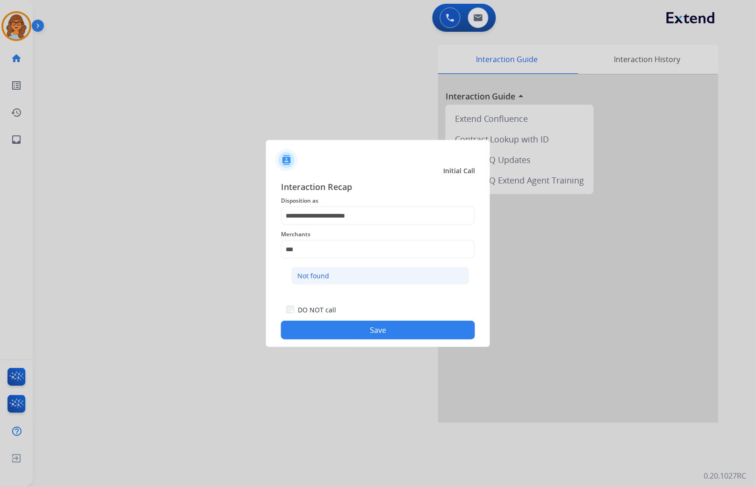
click at [321, 276] on div "Not found" at bounding box center [313, 276] width 32 height 9
type input "*********"
click at [342, 334] on button "Save" at bounding box center [378, 330] width 194 height 19
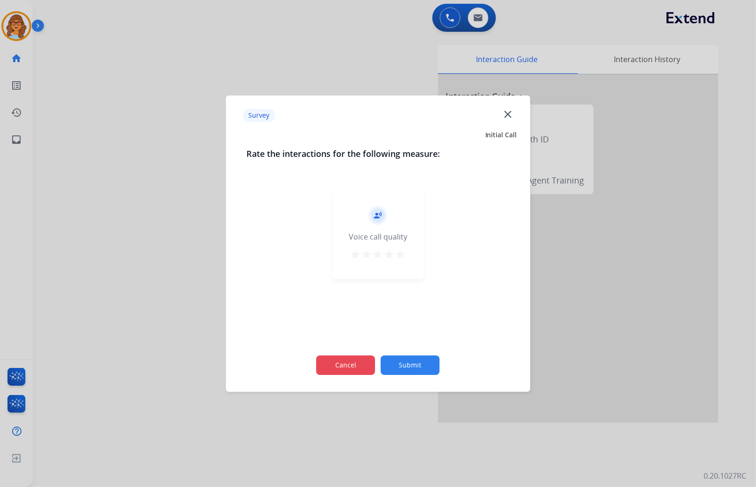
drag, startPoint x: 358, startPoint y: 375, endPoint x: 354, endPoint y: 367, distance: 9.0
click at [357, 371] on div "Cancel Submit" at bounding box center [377, 365] width 263 height 42
click at [354, 366] on button "Cancel" at bounding box center [345, 366] width 59 height 20
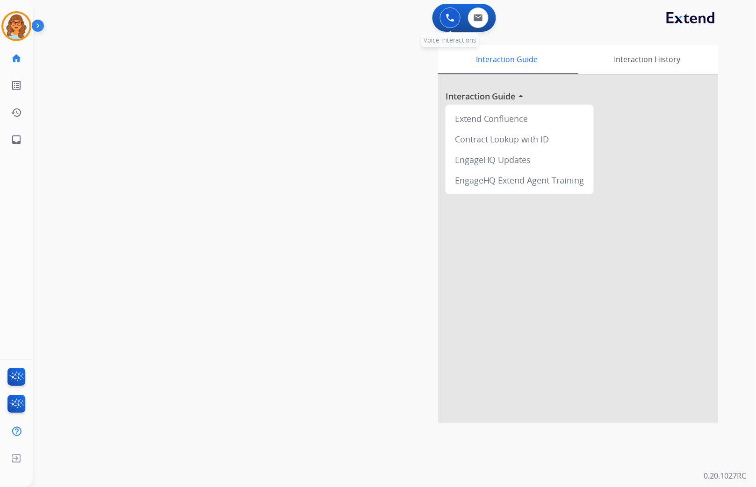
click at [451, 21] on button at bounding box center [450, 17] width 21 height 21
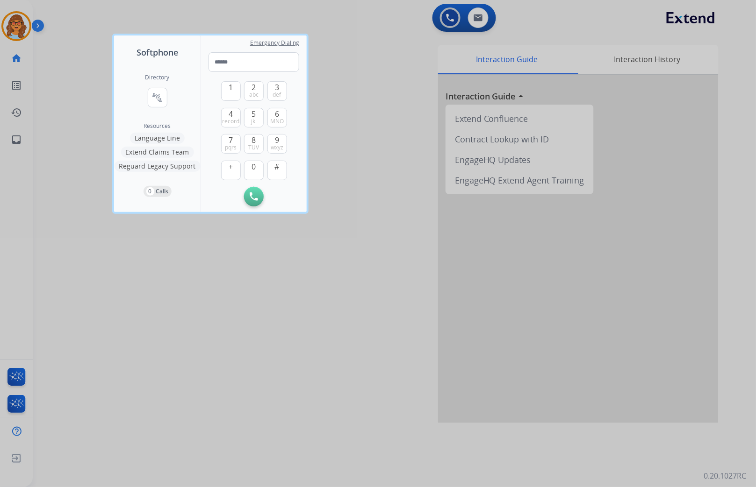
click at [153, 125] on span "Resources" at bounding box center [157, 125] width 27 height 7
click at [155, 134] on button "Language Line" at bounding box center [157, 138] width 55 height 11
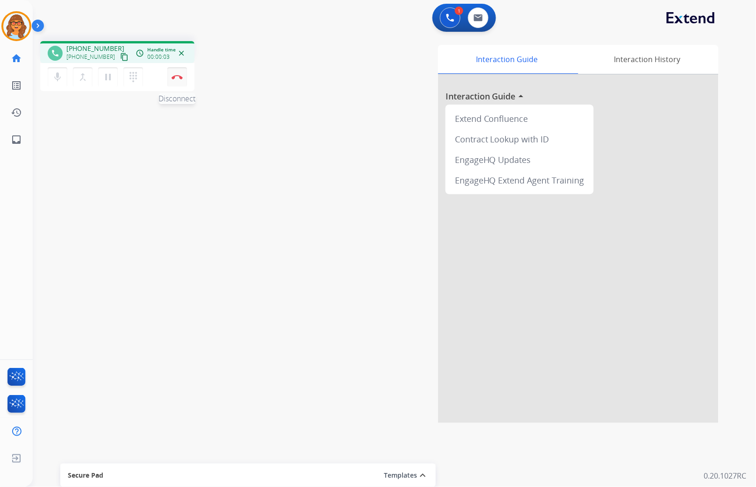
click at [180, 80] on button "Disconnect" at bounding box center [177, 77] width 20 height 20
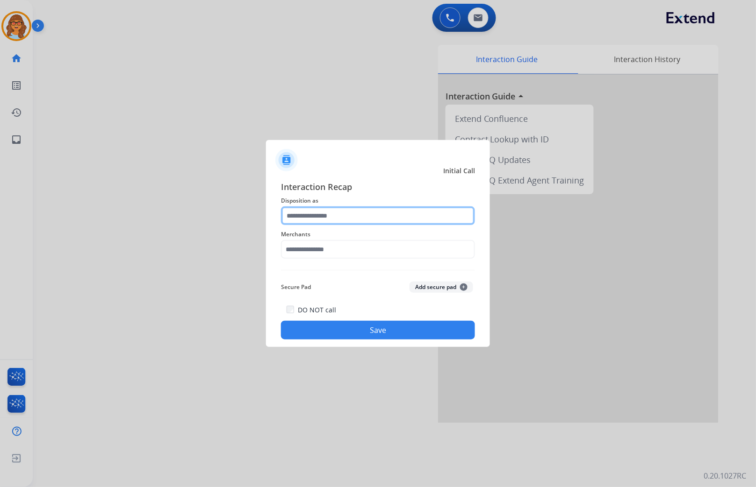
click at [314, 224] on input "text" at bounding box center [378, 216] width 194 height 19
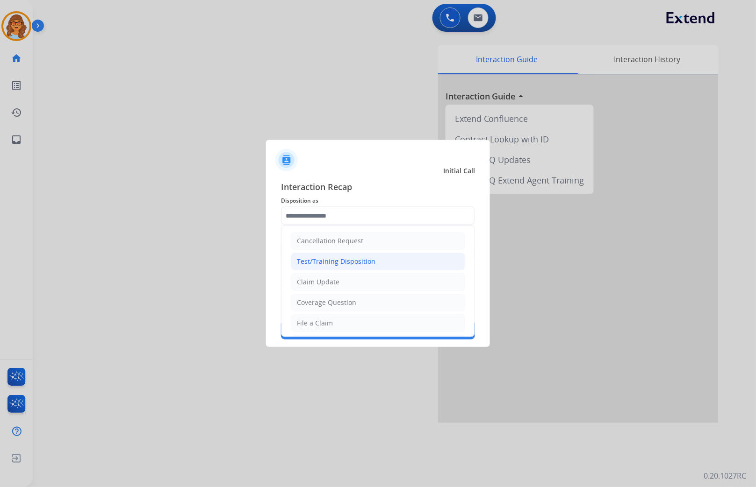
click at [336, 260] on div "Test/Training Disposition" at bounding box center [336, 261] width 79 height 9
type input "**********"
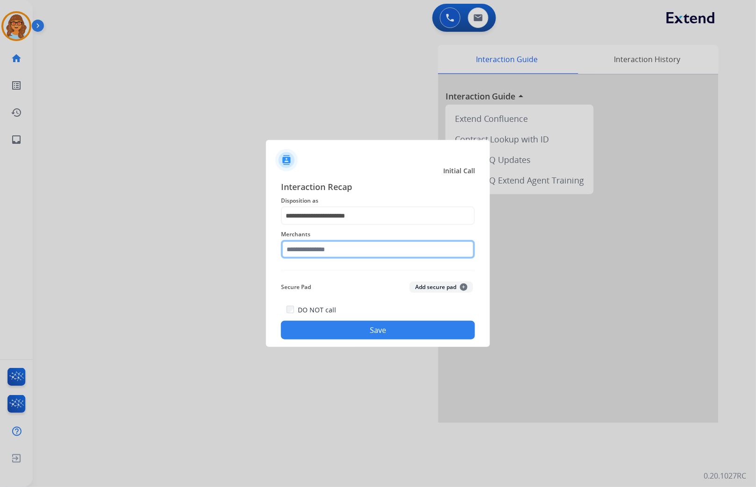
click at [331, 250] on input "text" at bounding box center [378, 249] width 194 height 19
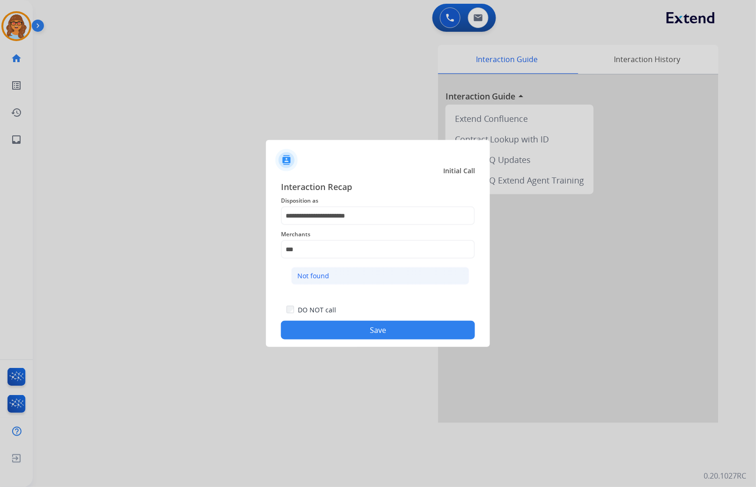
click at [333, 273] on li "Not found" at bounding box center [380, 276] width 178 height 18
type input "*********"
click at [372, 335] on button "Save" at bounding box center [378, 330] width 194 height 19
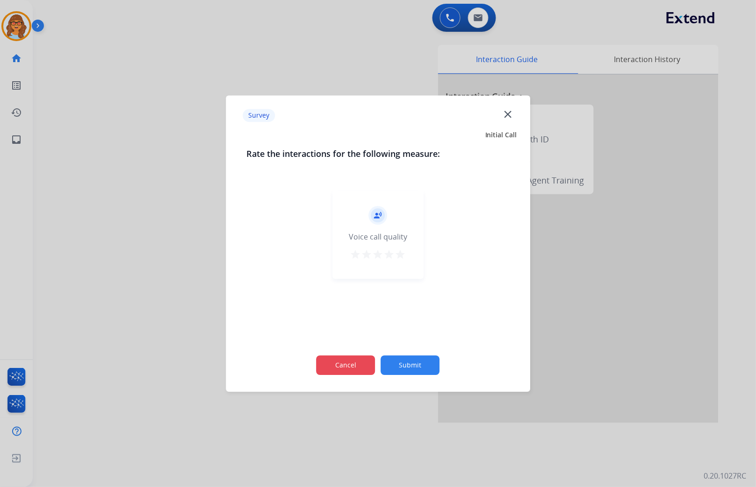
click at [336, 368] on button "Cancel" at bounding box center [345, 366] width 59 height 20
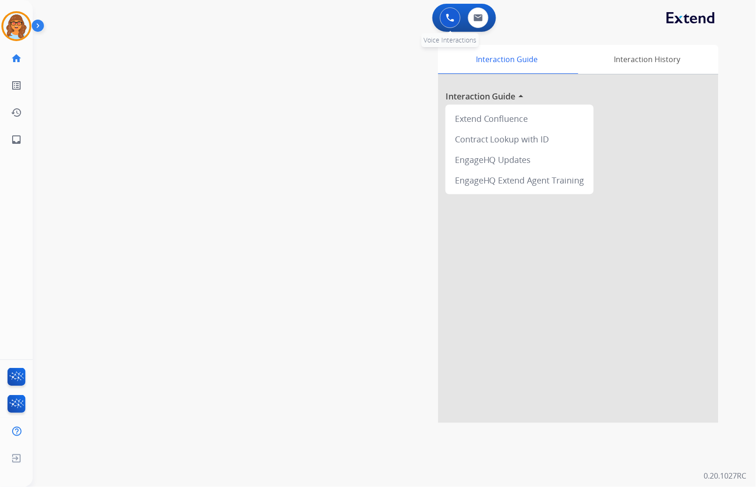
click at [446, 20] on img at bounding box center [450, 18] width 8 height 8
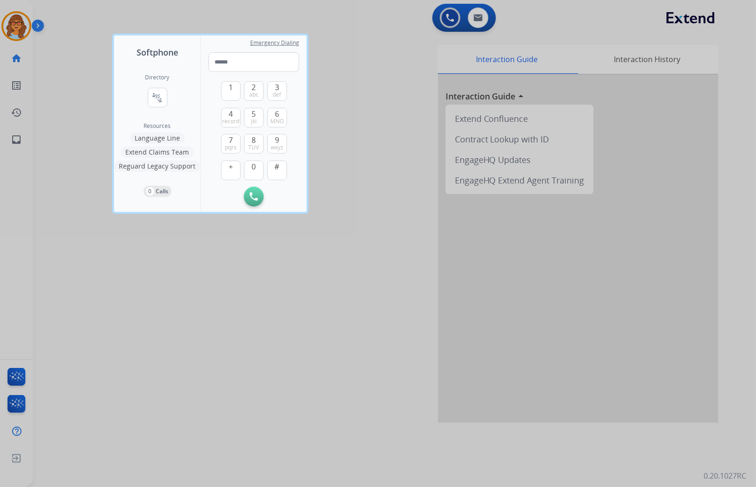
click at [148, 140] on button "Language Line" at bounding box center [157, 138] width 55 height 11
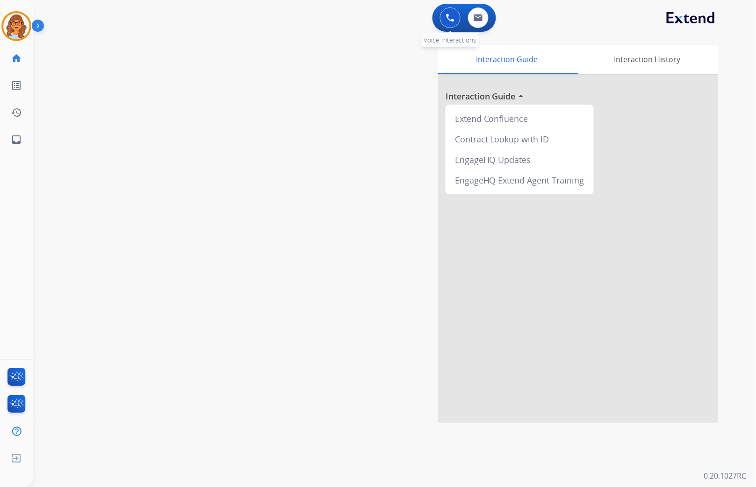
click at [450, 14] on img at bounding box center [450, 18] width 8 height 8
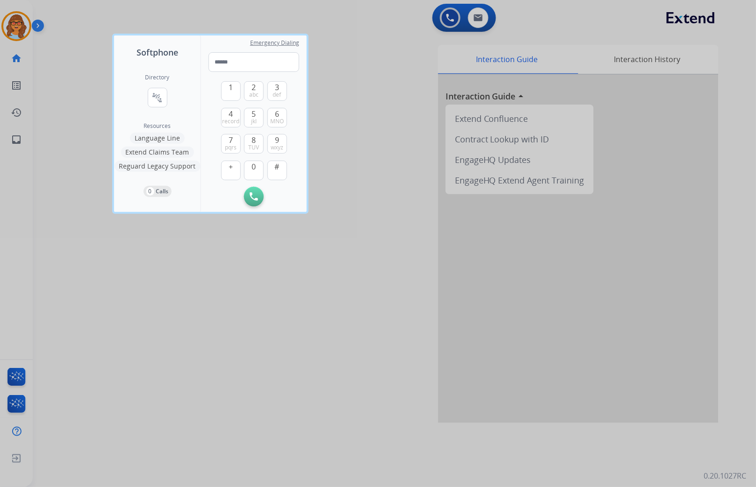
click at [162, 136] on button "Language Line" at bounding box center [157, 138] width 55 height 11
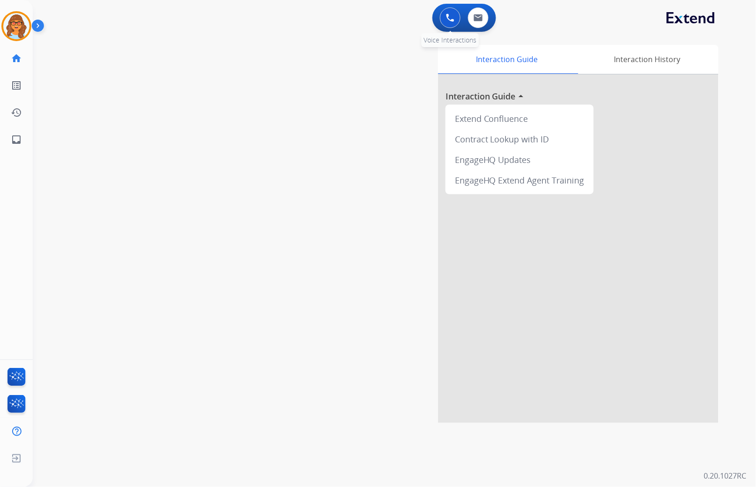
click at [450, 17] on img at bounding box center [450, 18] width 8 height 8
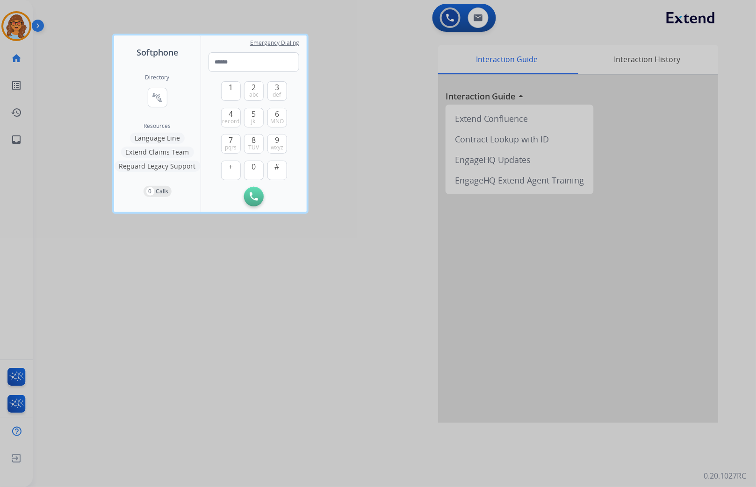
click at [159, 136] on button "Language Line" at bounding box center [157, 138] width 55 height 11
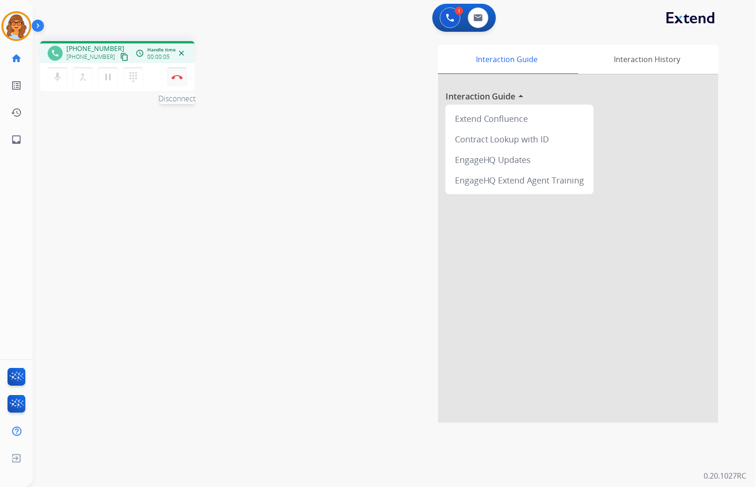
click at [175, 76] on img at bounding box center [177, 77] width 11 height 5
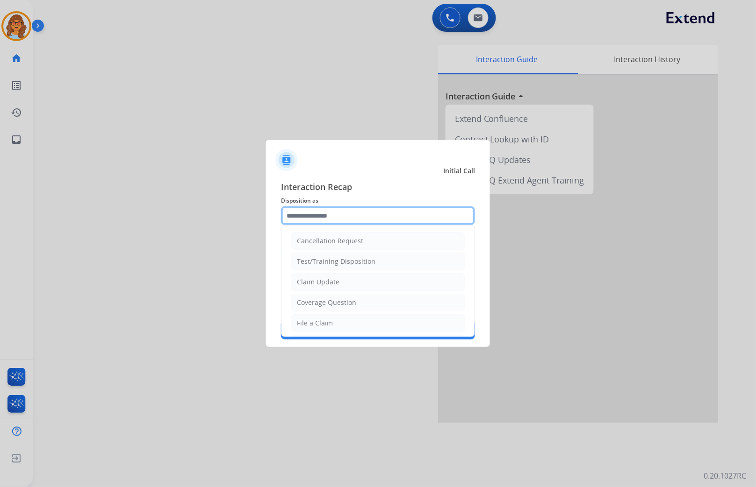
click at [391, 216] on input "text" at bounding box center [378, 216] width 194 height 19
click at [342, 260] on div "Test/Training Disposition" at bounding box center [336, 261] width 79 height 9
type input "**********"
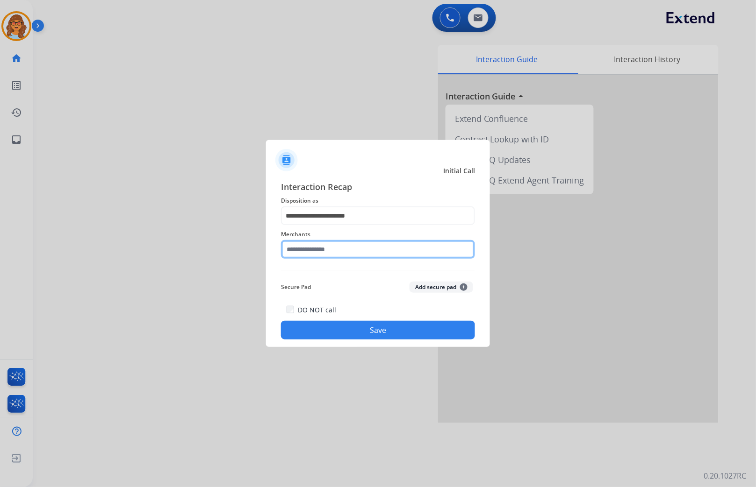
click at [331, 253] on input "text" at bounding box center [378, 249] width 194 height 19
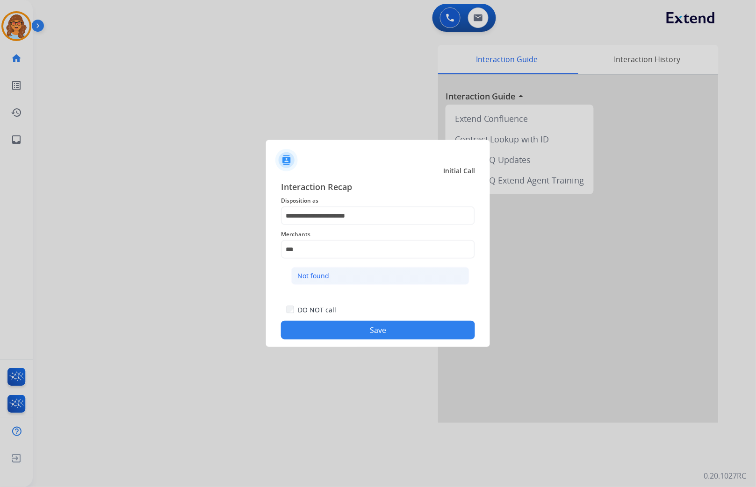
click at [326, 271] on li "Not found" at bounding box center [380, 276] width 178 height 18
type input "*********"
click at [384, 330] on button "Save" at bounding box center [378, 330] width 194 height 19
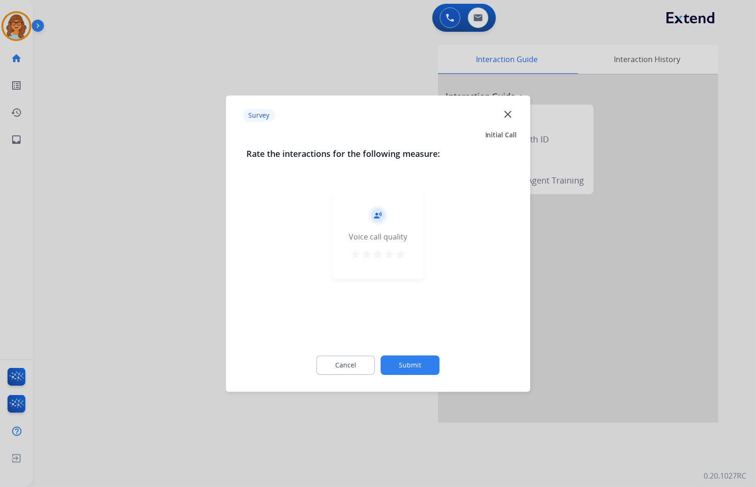
click at [399, 256] on mat-icon "star" at bounding box center [400, 254] width 11 height 11
click at [414, 365] on button "Submit" at bounding box center [410, 366] width 59 height 20
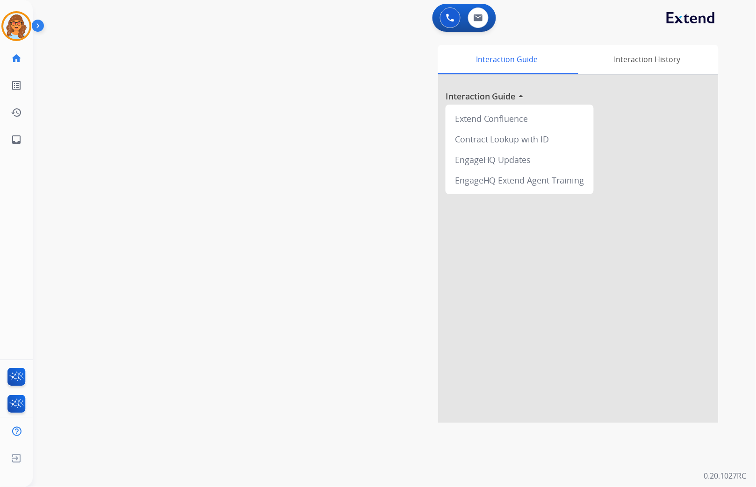
click at [167, 23] on div "0 Voice Interactions 0 Email Interactions" at bounding box center [388, 19] width 689 height 30
drag, startPoint x: 19, startPoint y: 24, endPoint x: 36, endPoint y: 37, distance: 21.3
click at [18, 24] on img at bounding box center [16, 26] width 26 height 26
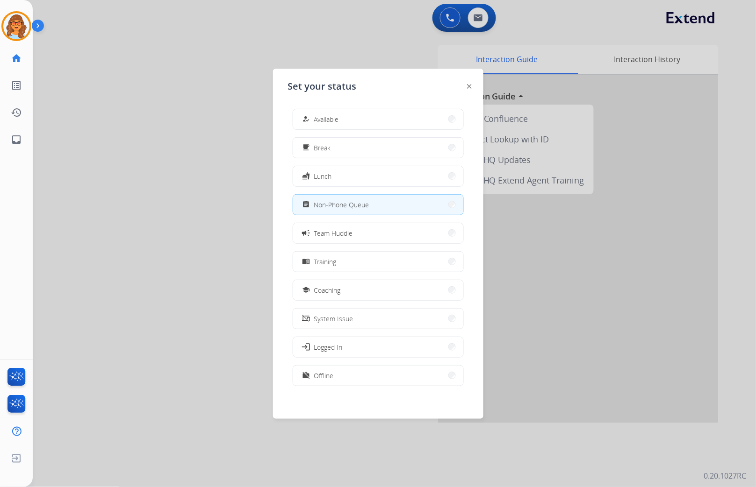
click at [423, 30] on div at bounding box center [378, 243] width 756 height 487
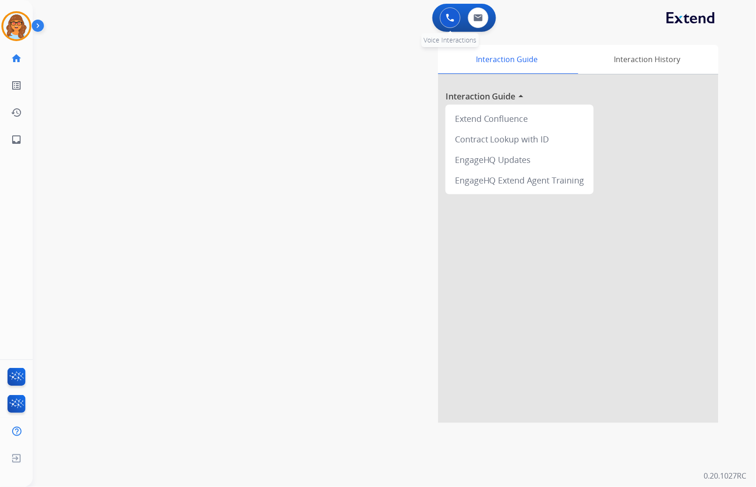
click at [452, 19] on img at bounding box center [450, 18] width 8 height 8
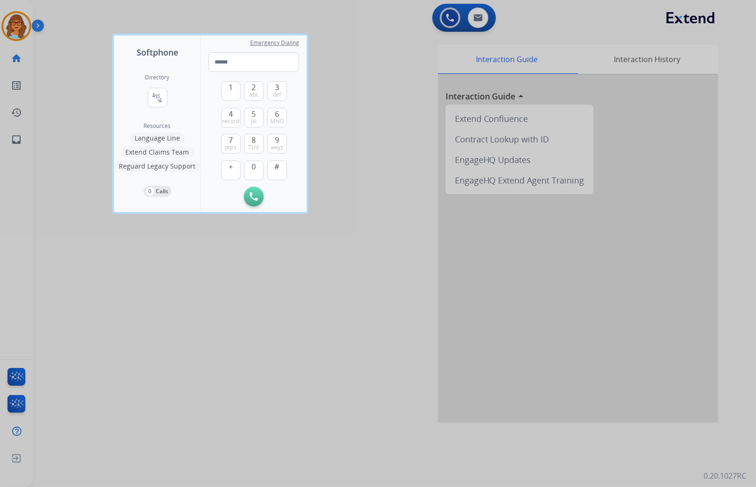
click at [86, 106] on div at bounding box center [378, 243] width 756 height 487
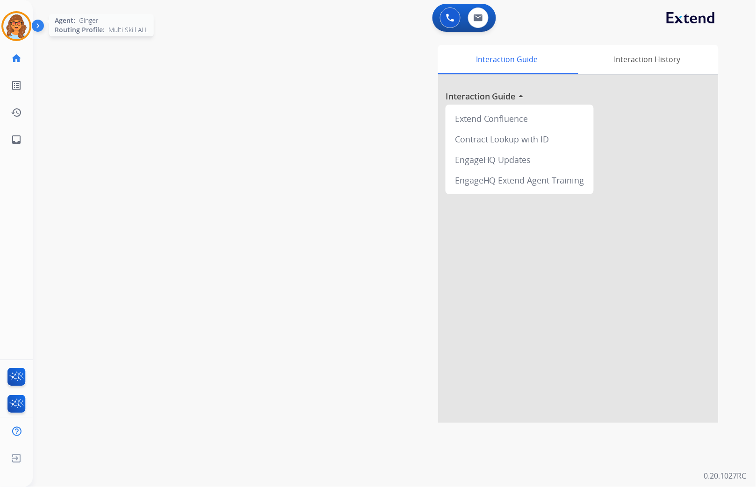
click at [26, 21] on img at bounding box center [16, 26] width 26 height 26
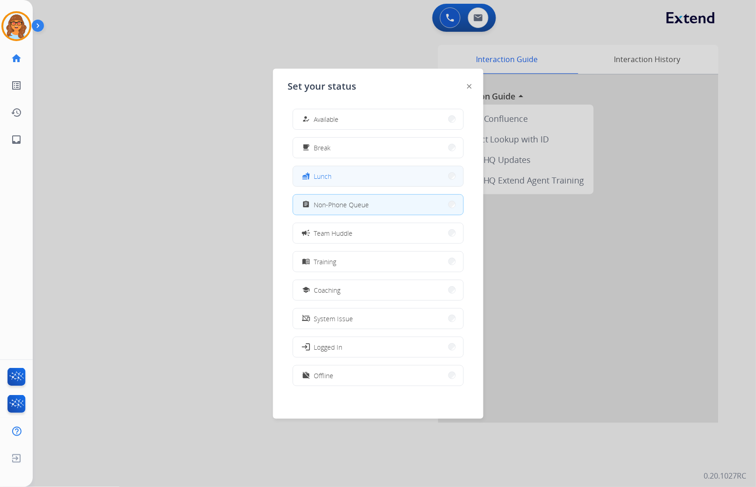
click at [323, 173] on span "Lunch" at bounding box center [323, 177] width 18 height 10
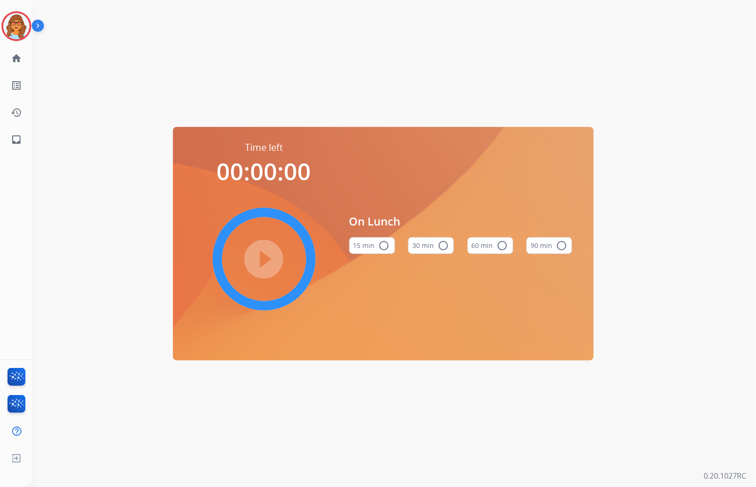
click at [503, 244] on mat-icon "radio_button_unchecked" at bounding box center [502, 245] width 11 height 11
